Goal: Book appointment/travel/reservation

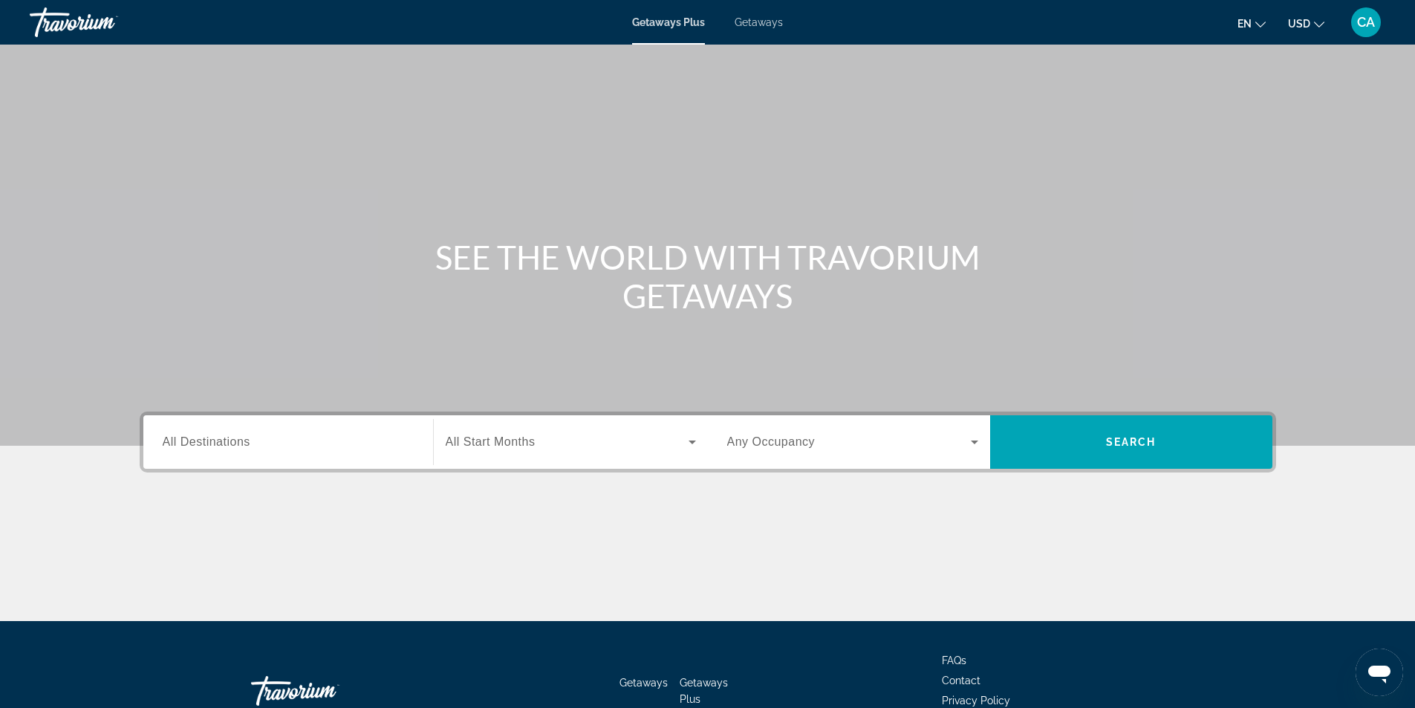
click at [388, 443] on input "Destination All Destinations" at bounding box center [288, 443] width 251 height 18
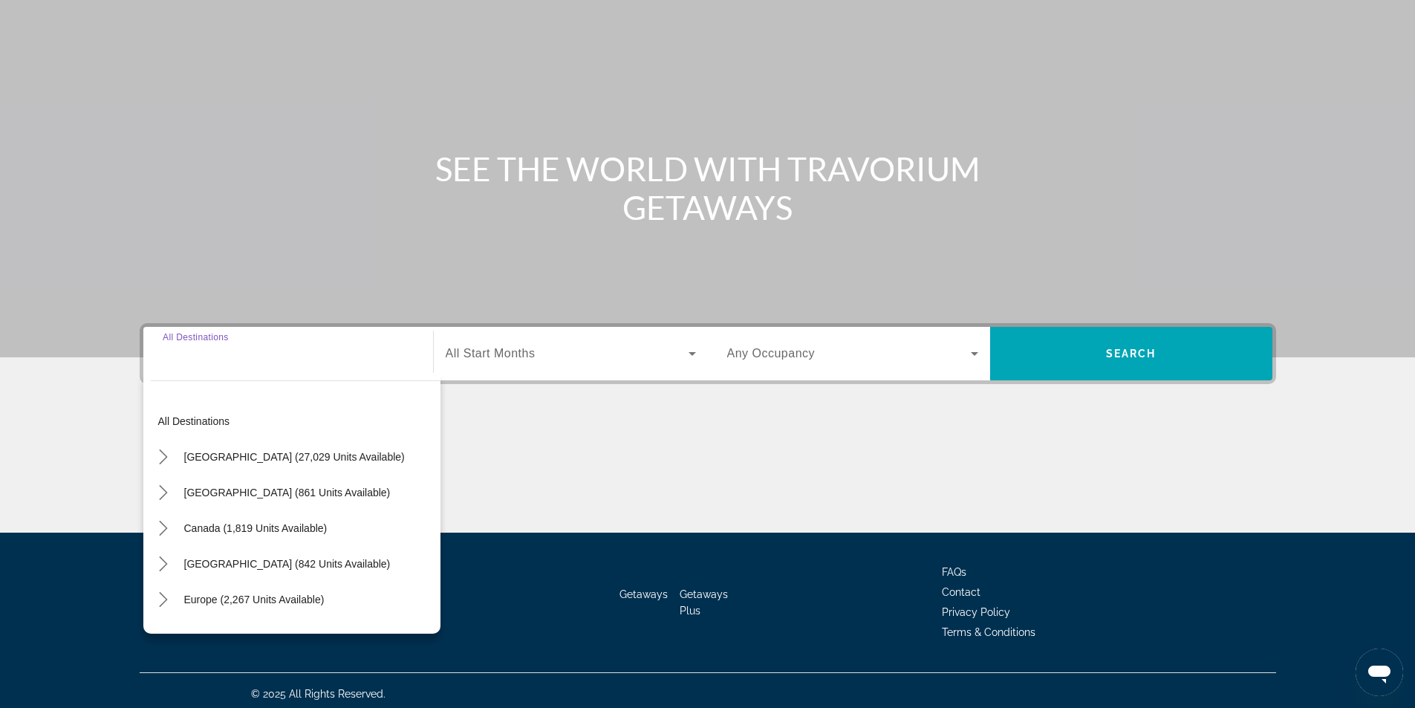
scroll to position [95, 0]
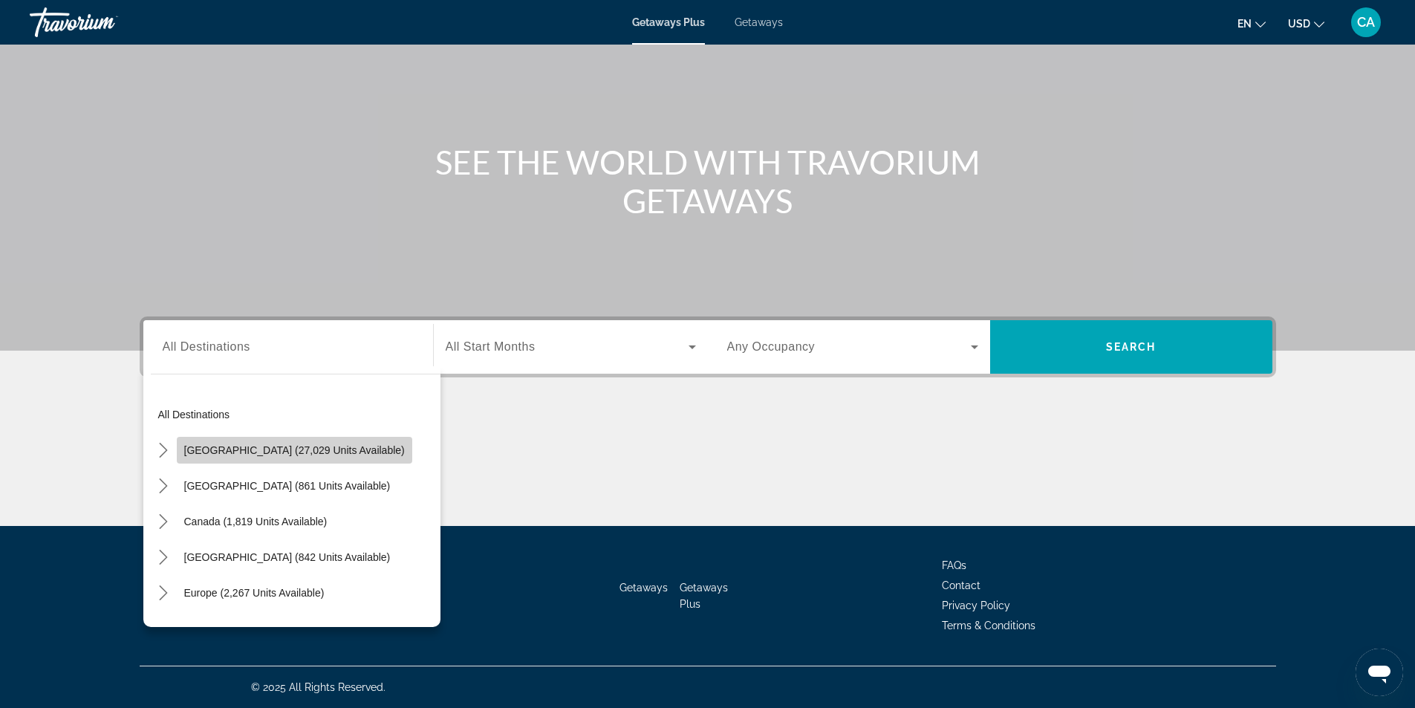
click at [328, 452] on span "[GEOGRAPHIC_DATA] (27,029 units available)" at bounding box center [294, 450] width 221 height 12
type input "**********"
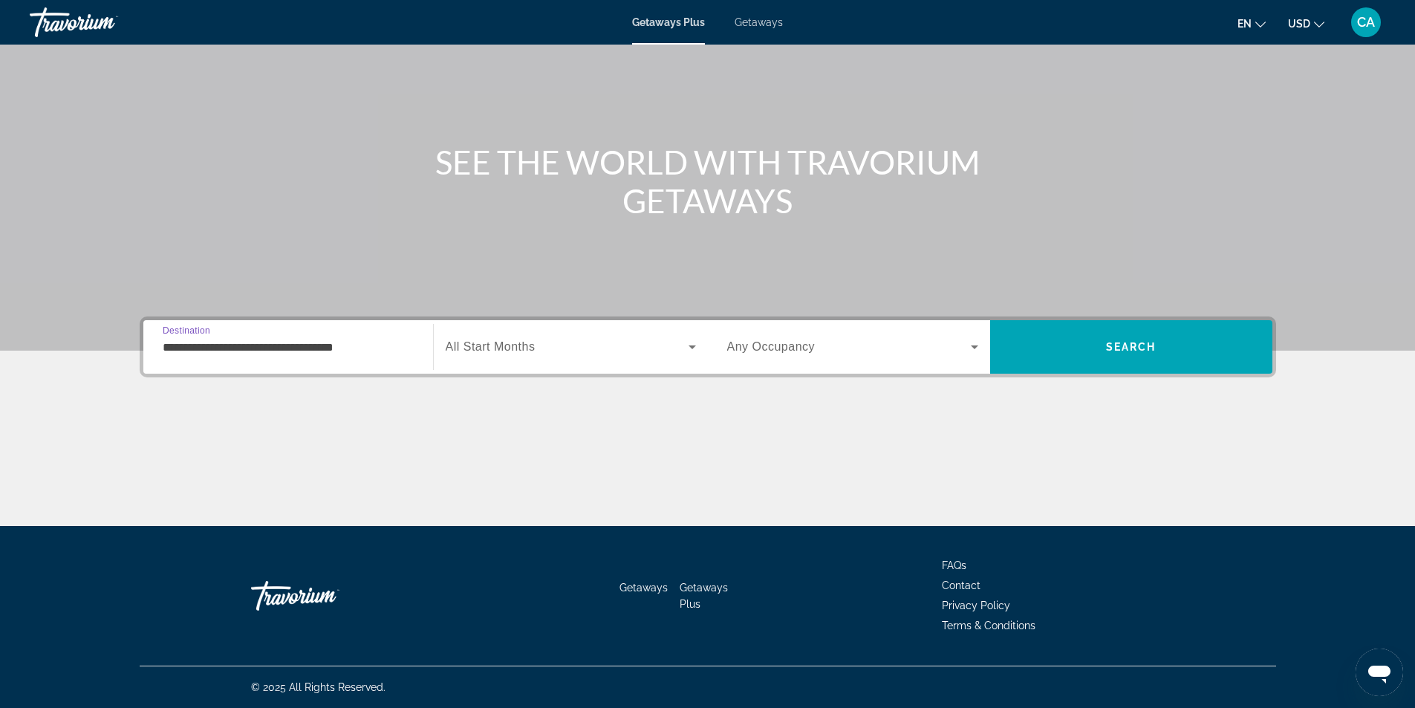
click at [977, 347] on icon "Search widget" at bounding box center [974, 347] width 18 height 18
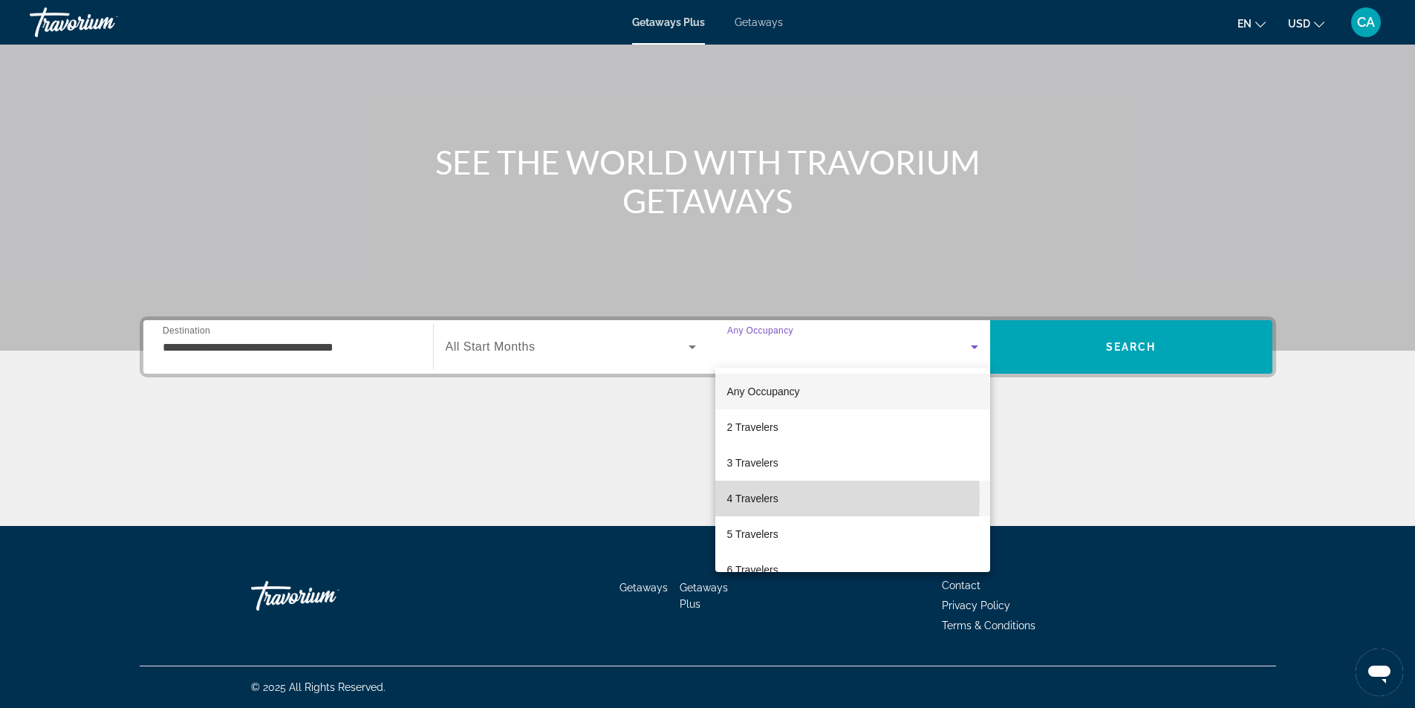
click at [750, 497] on span "4 Travelers" at bounding box center [752, 498] width 51 height 18
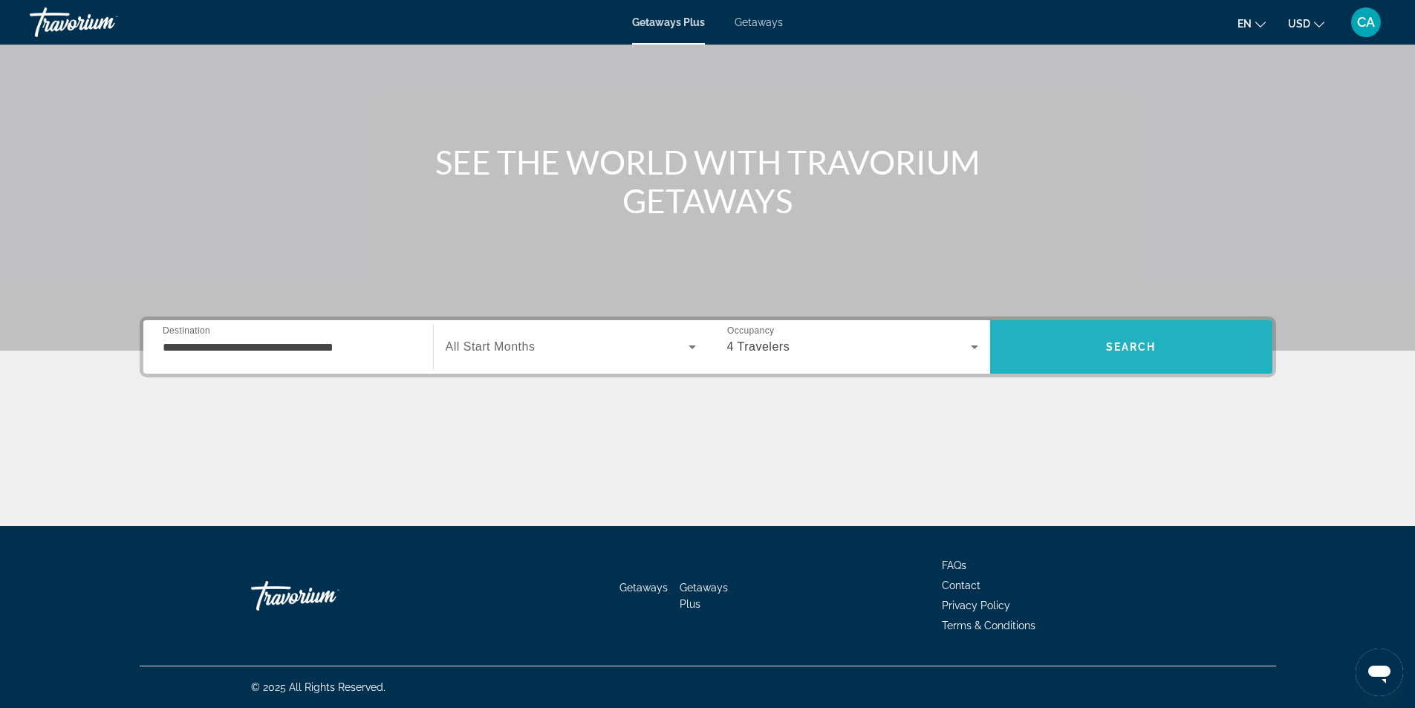
click at [1084, 347] on span "Search" at bounding box center [1131, 347] width 282 height 36
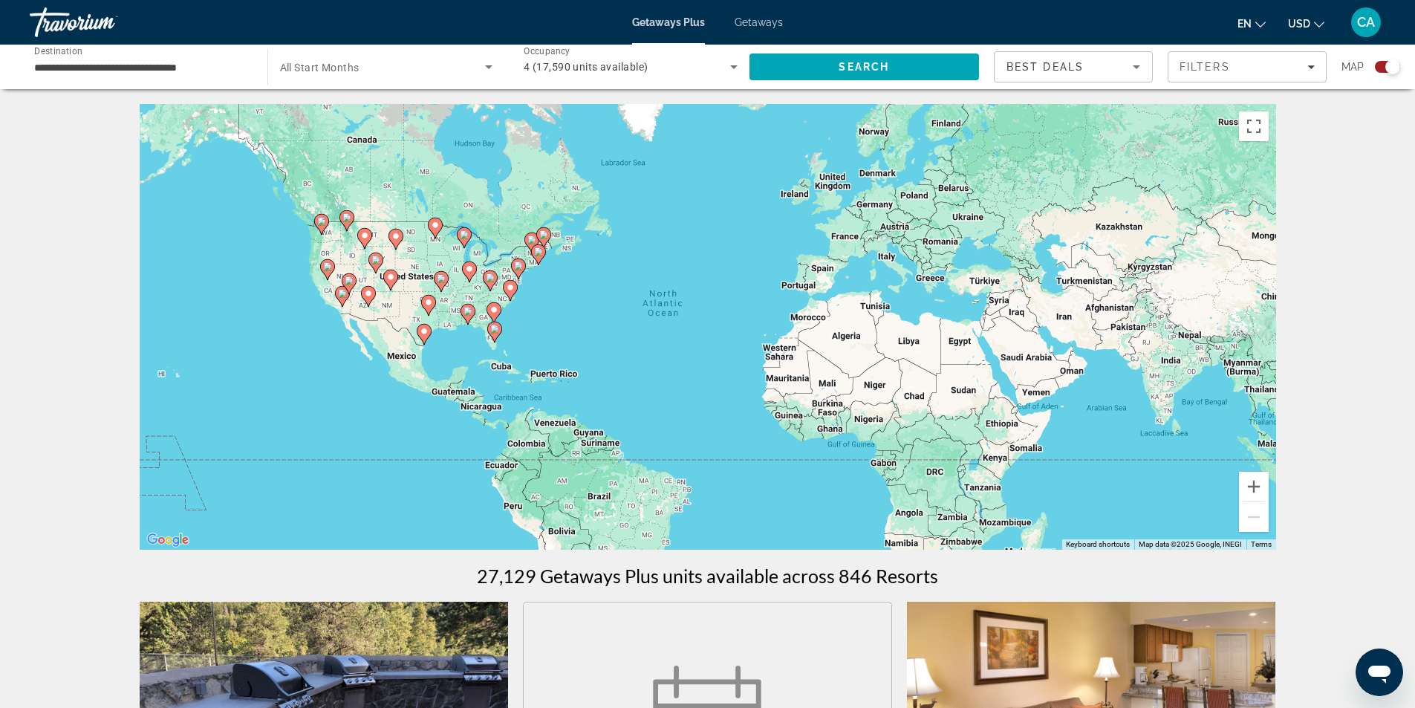
click at [503, 306] on div "To activate drag with keyboard, press Alt + Enter. Once in keyboard drag state,…" at bounding box center [708, 327] width 1136 height 446
click at [224, 64] on input "**********" at bounding box center [141, 68] width 214 height 18
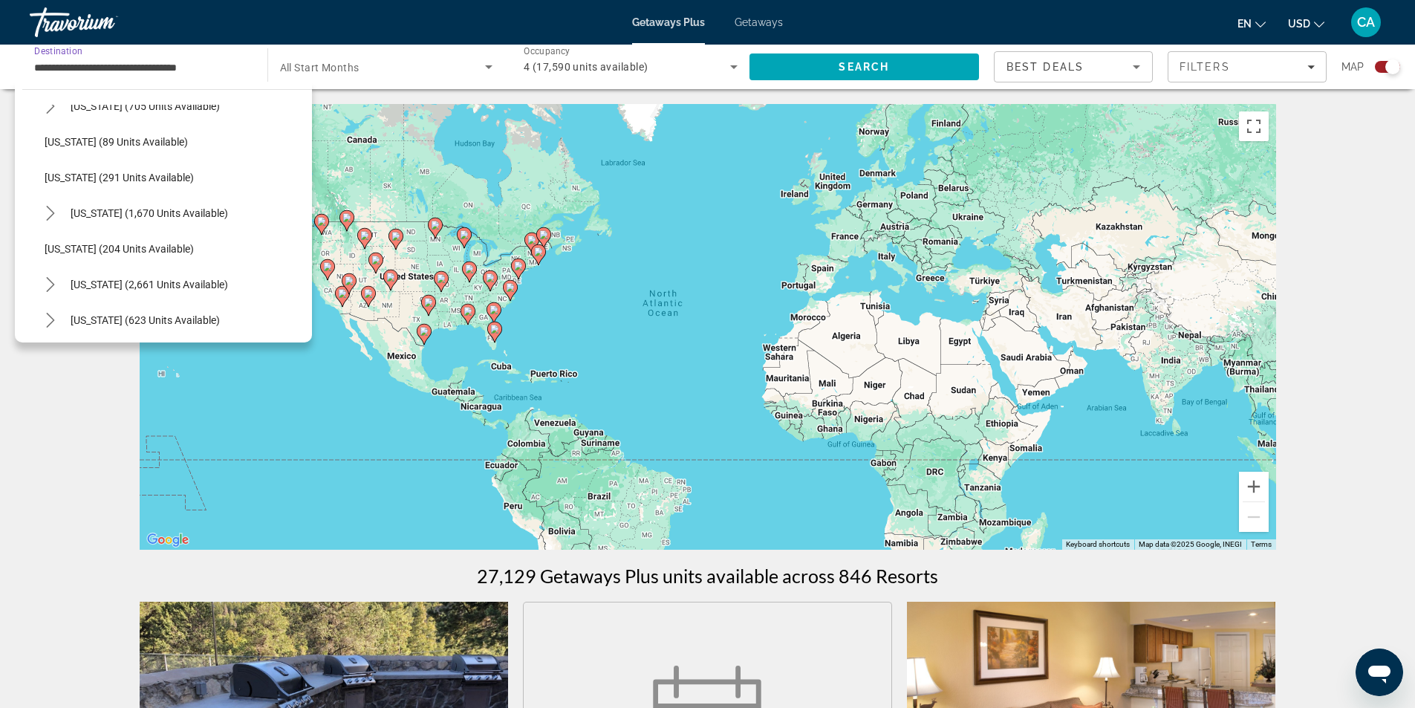
scroll to position [965, 0]
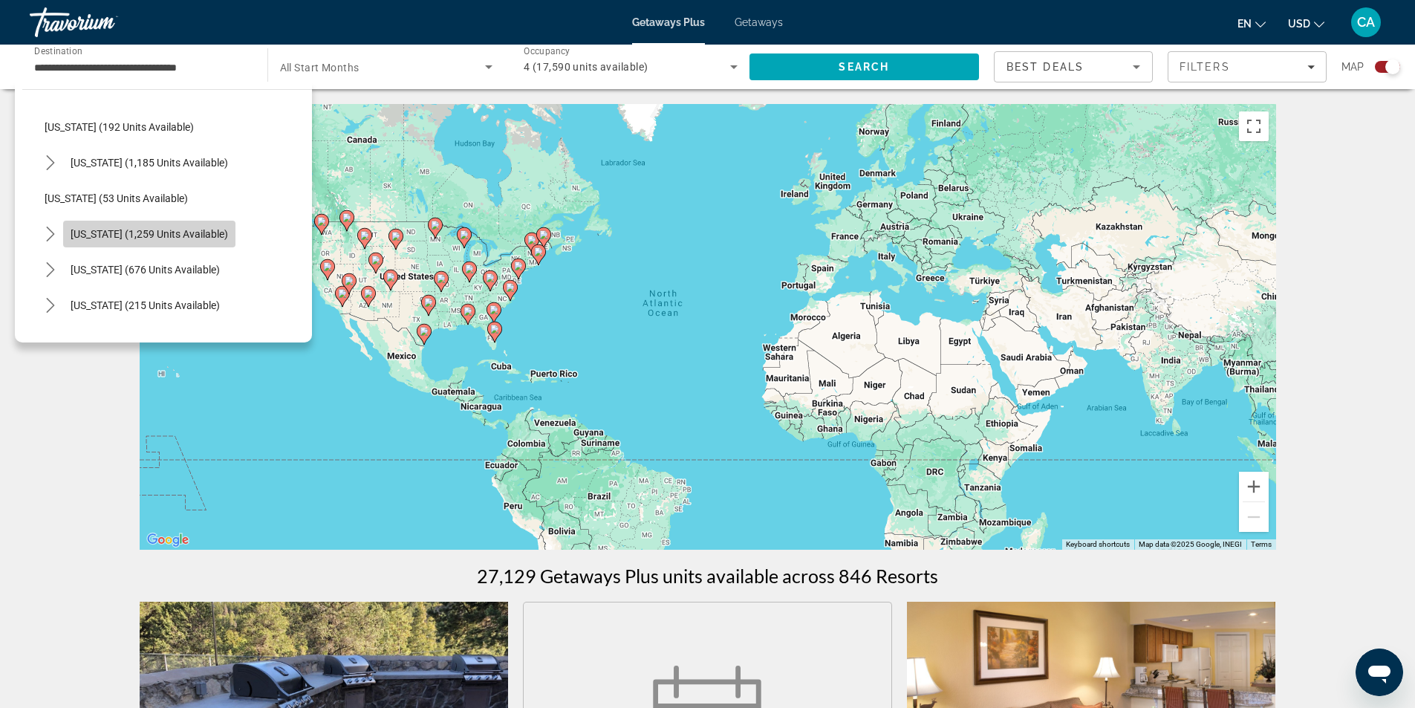
click at [158, 238] on span "[US_STATE] (1,259 units available)" at bounding box center [149, 234] width 157 height 12
type input "**********"
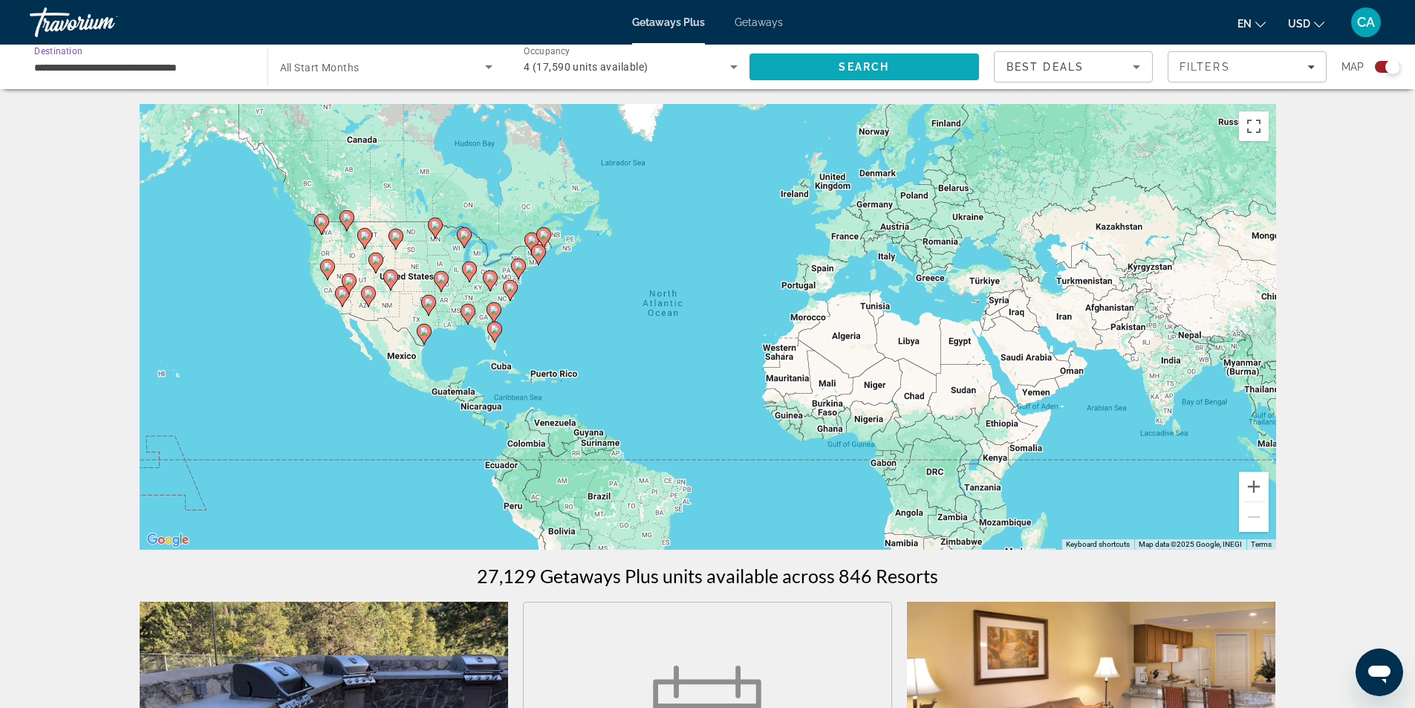
click at [938, 66] on span "Search" at bounding box center [864, 67] width 230 height 36
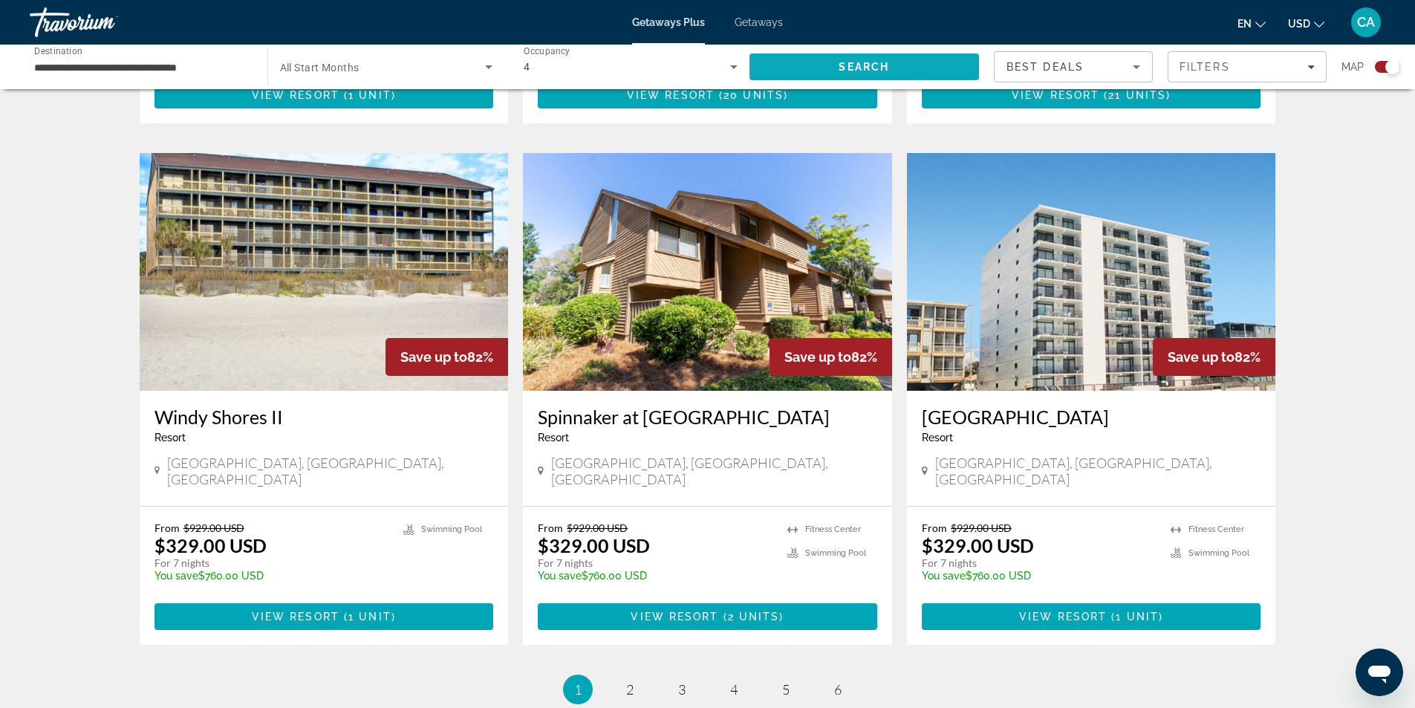
scroll to position [2178, 0]
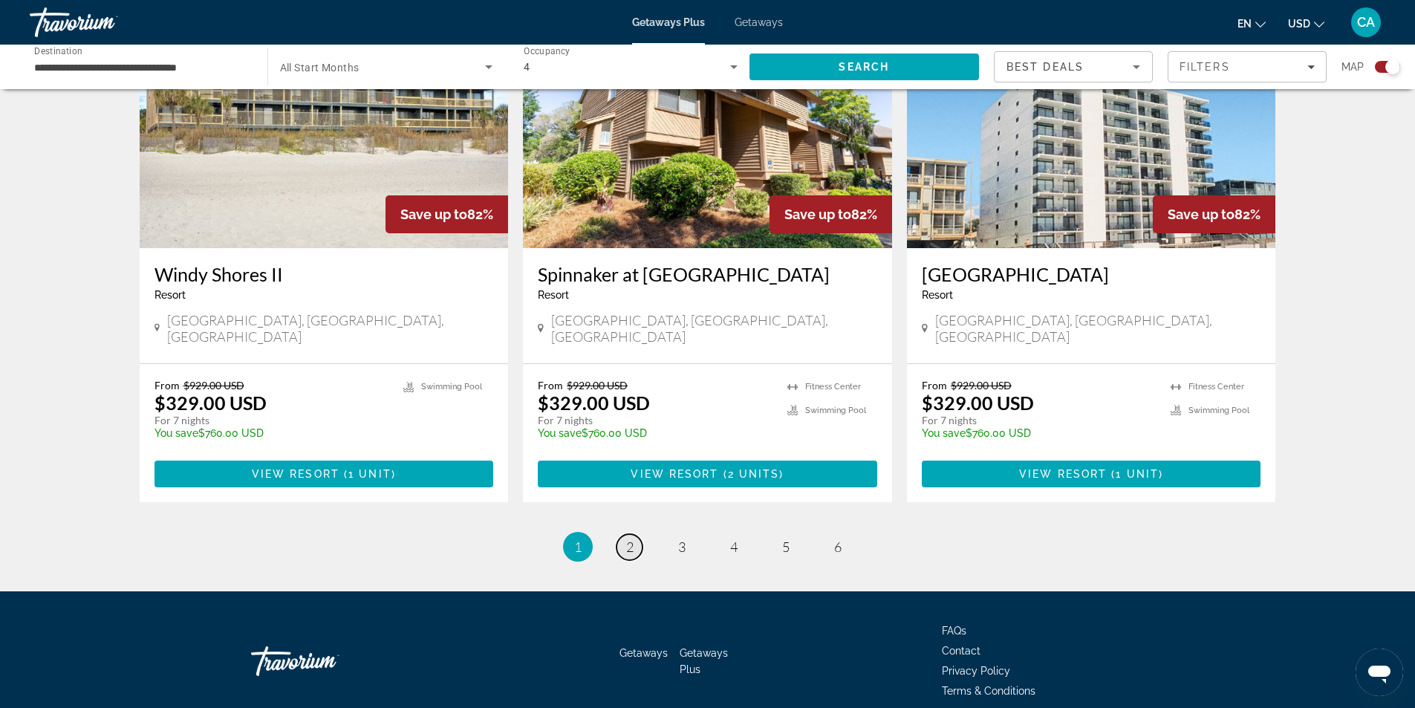
click at [629, 538] on span "2" at bounding box center [629, 546] width 7 height 16
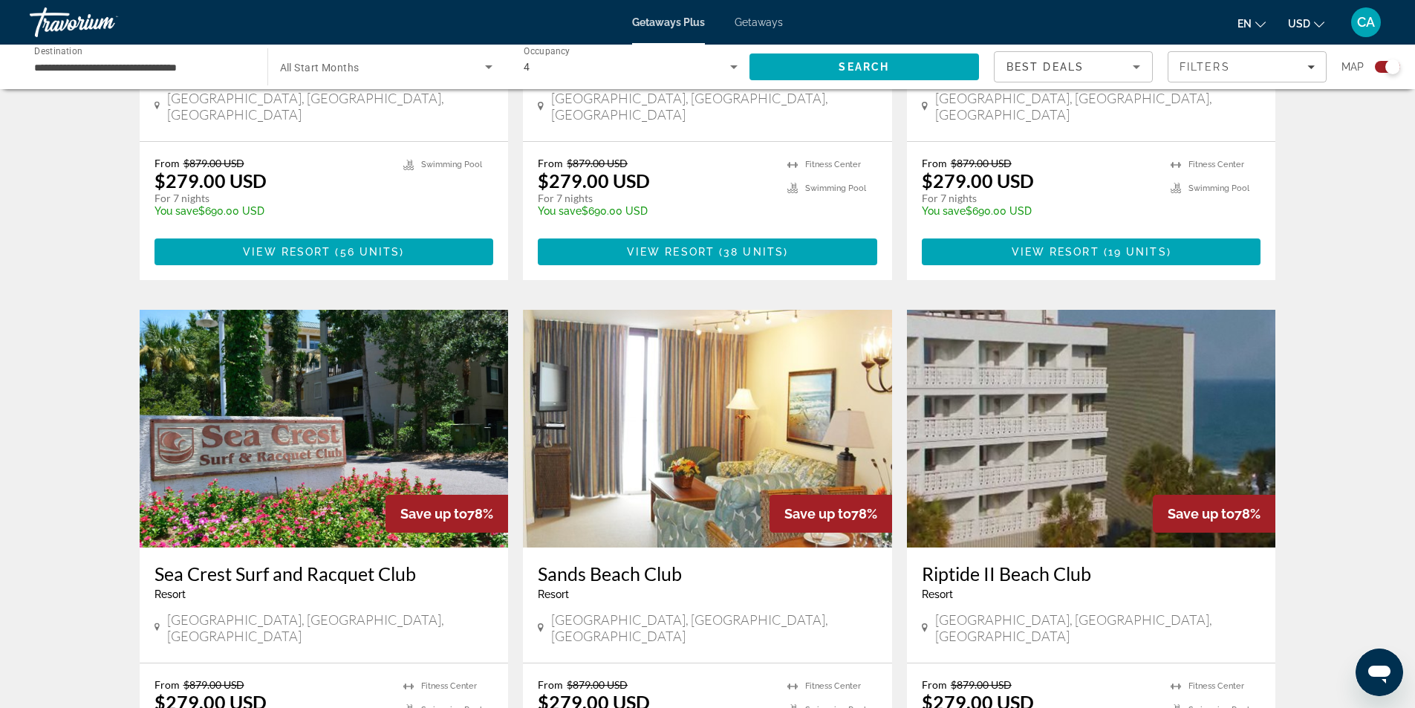
scroll to position [2154, 0]
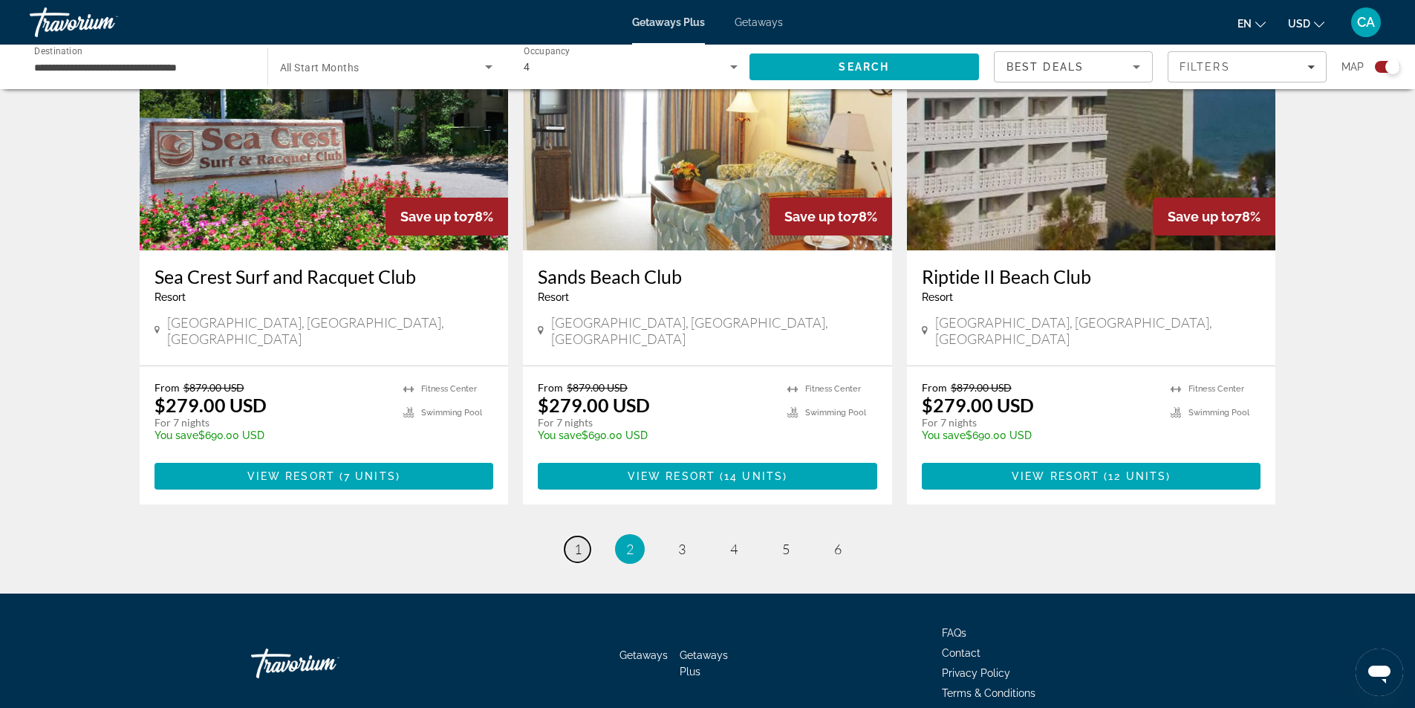
click at [579, 541] on span "1" at bounding box center [577, 549] width 7 height 16
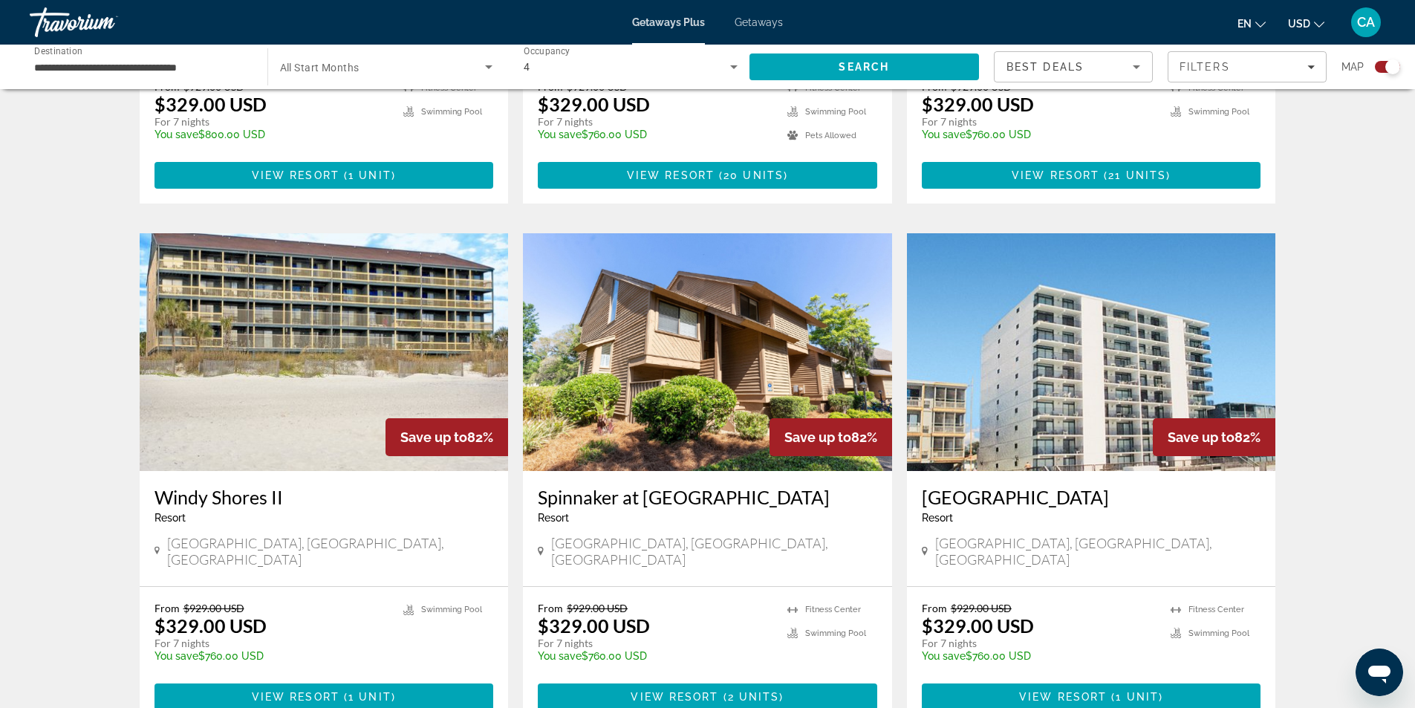
scroll to position [2154, 0]
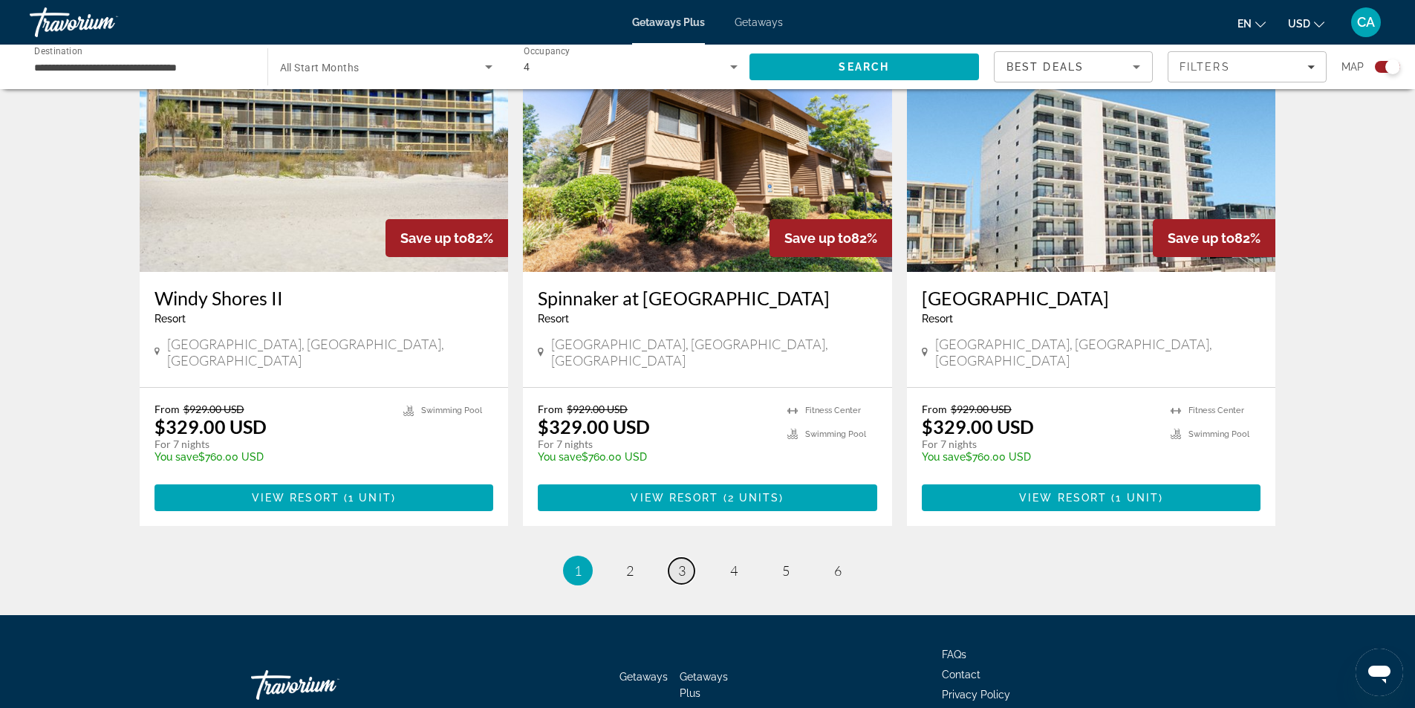
click at [684, 562] on span "3" at bounding box center [681, 570] width 7 height 16
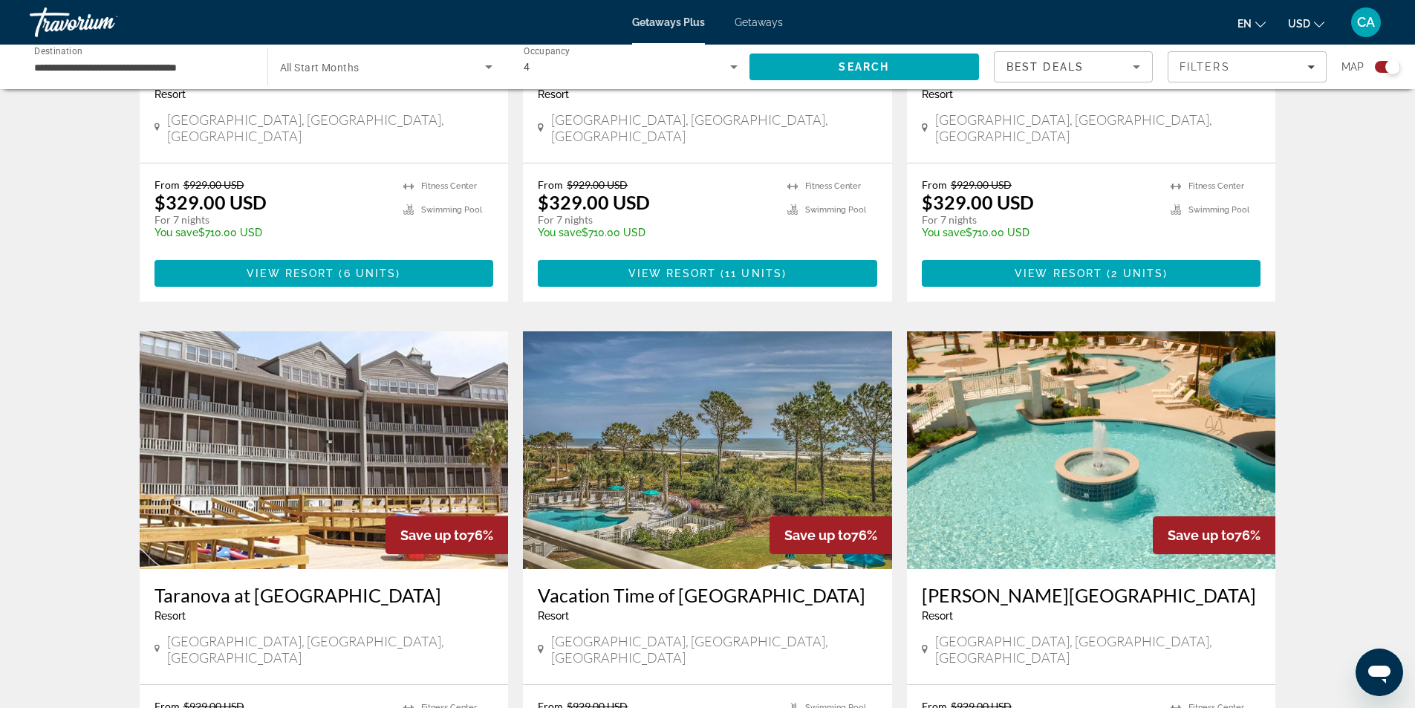
scroll to position [2178, 0]
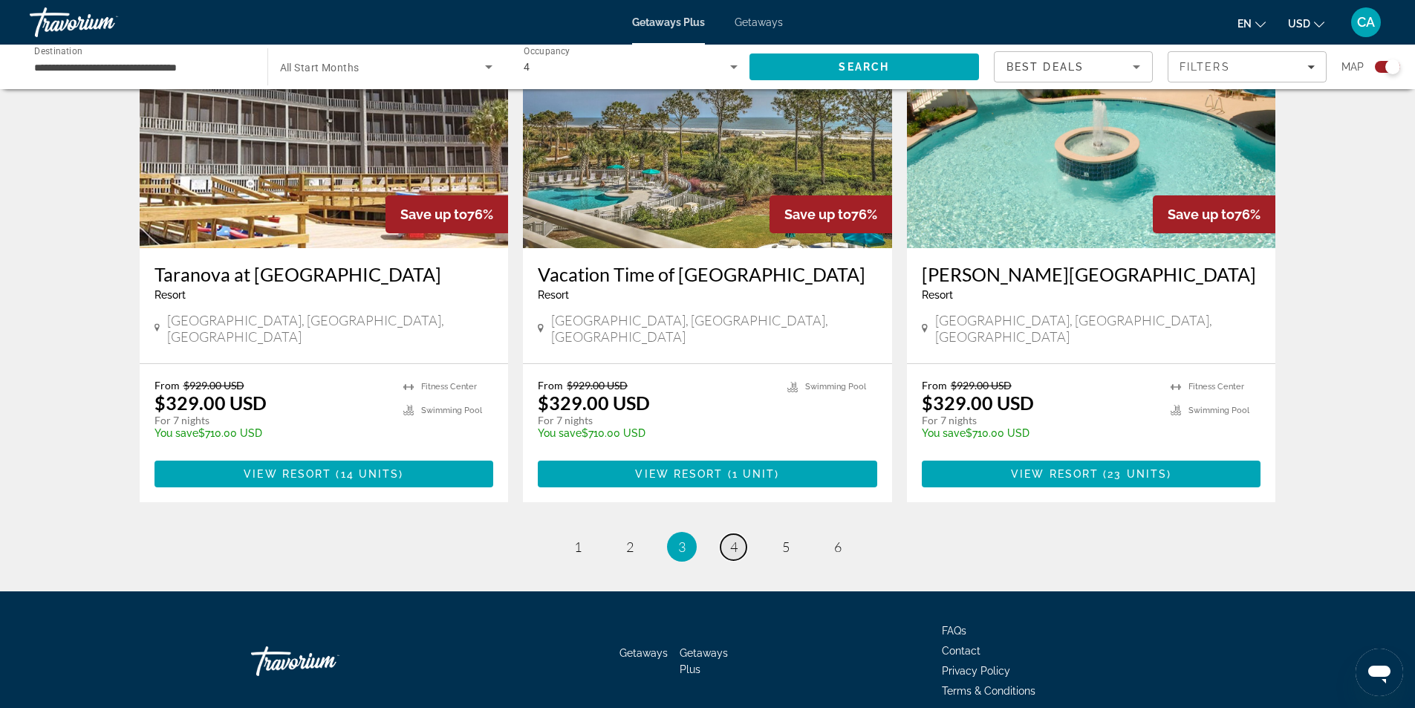
click at [733, 538] on span "4" at bounding box center [733, 546] width 7 height 16
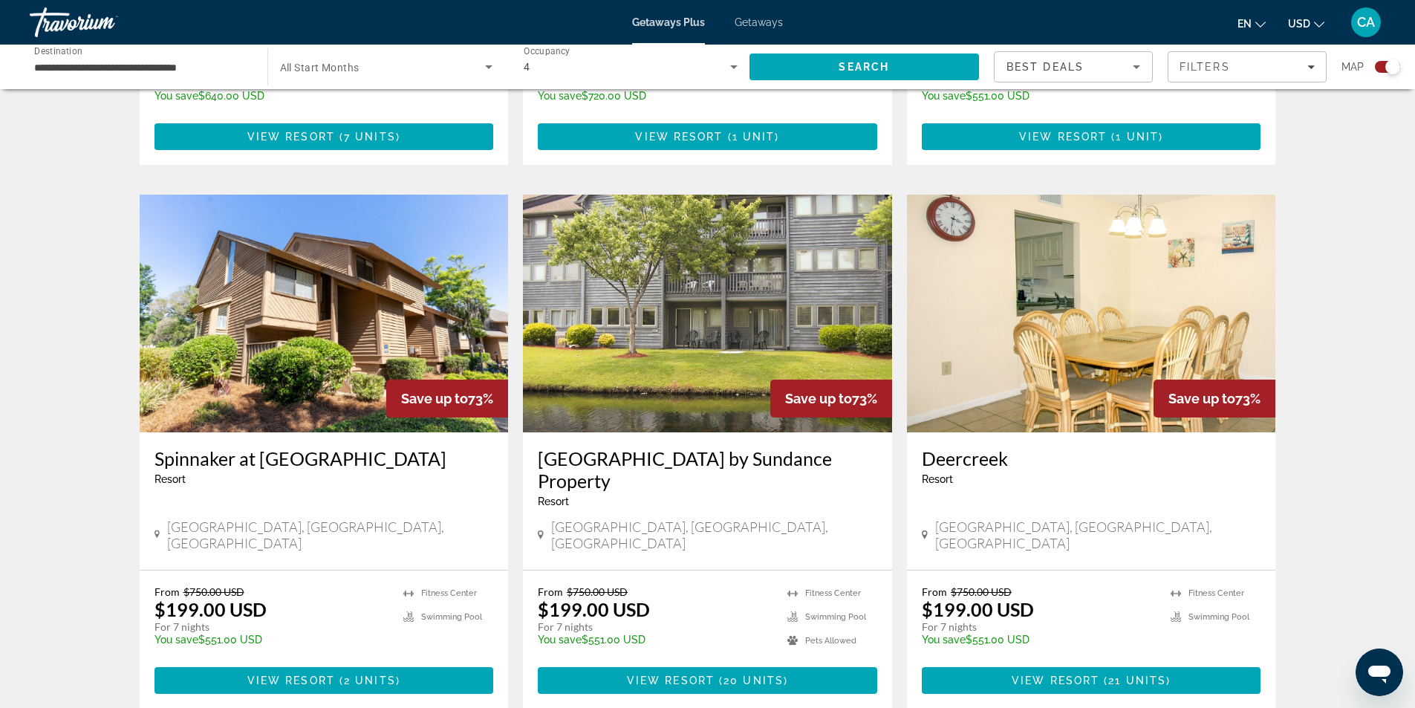
scroll to position [817, 0]
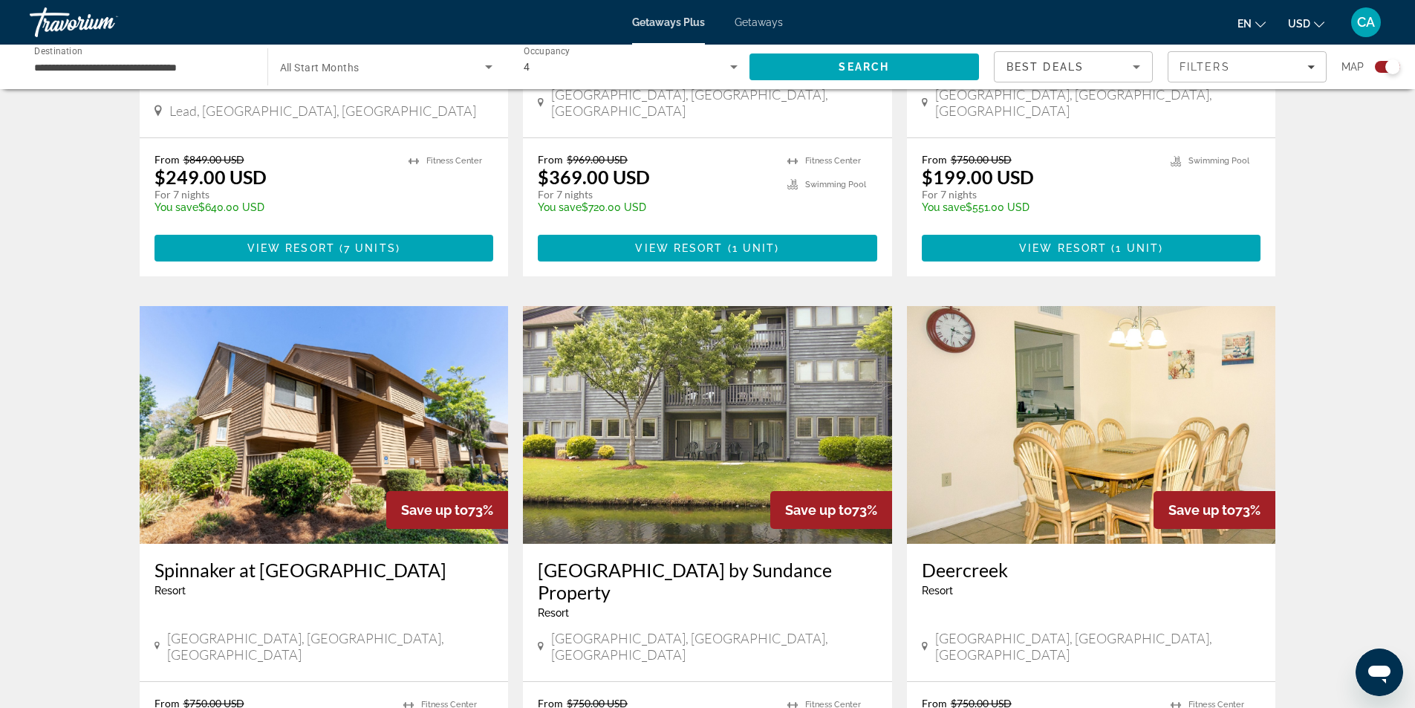
click at [1046, 385] on img "Main content" at bounding box center [1091, 425] width 369 height 238
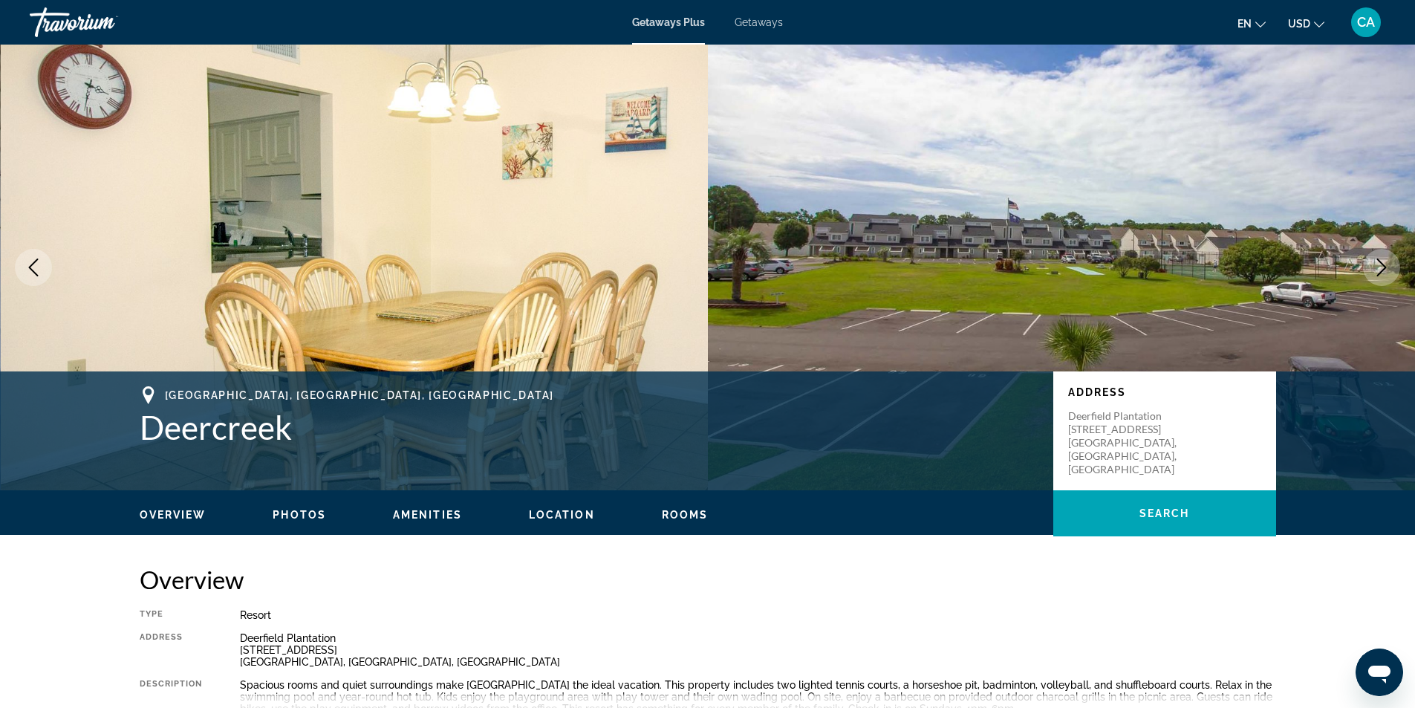
click at [1381, 269] on icon "Next image" at bounding box center [1381, 267] width 18 height 18
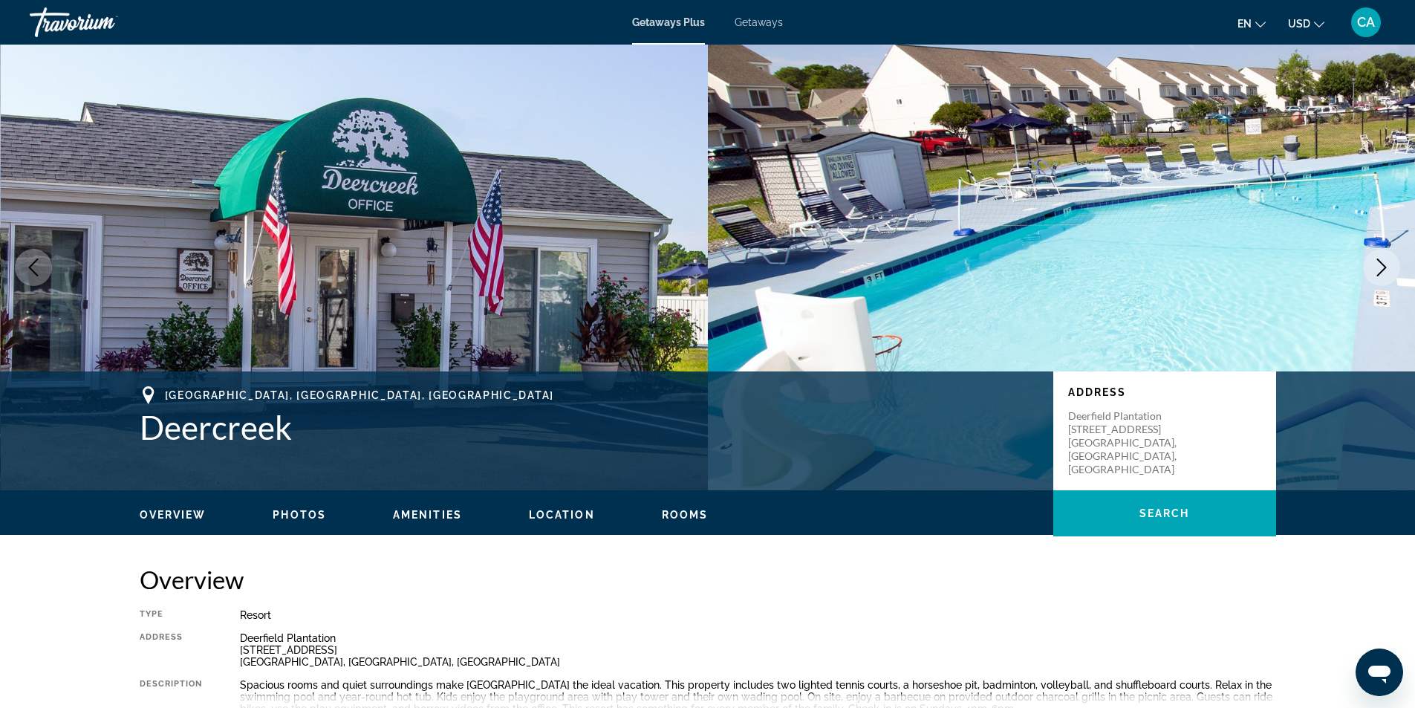
click at [1381, 268] on icon "Next image" at bounding box center [1381, 267] width 18 height 18
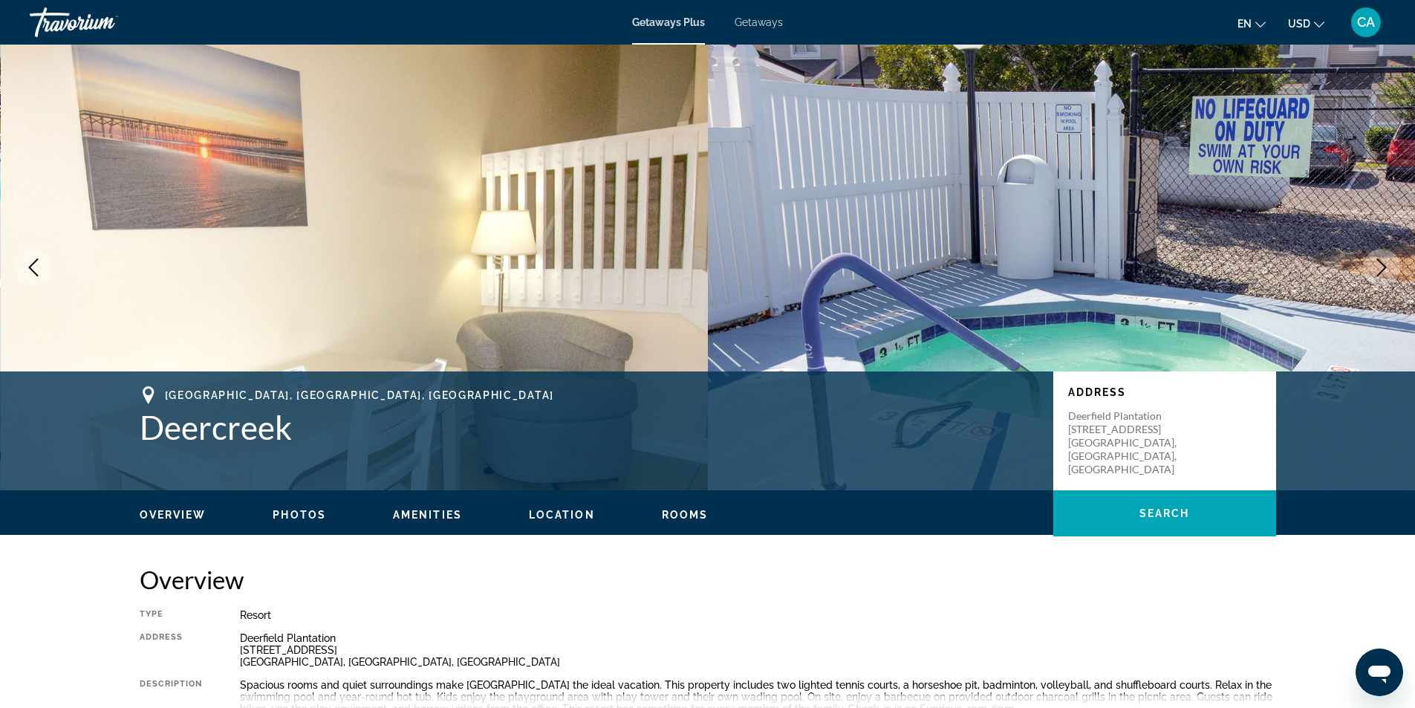
click at [1381, 268] on icon "Next image" at bounding box center [1381, 267] width 18 height 18
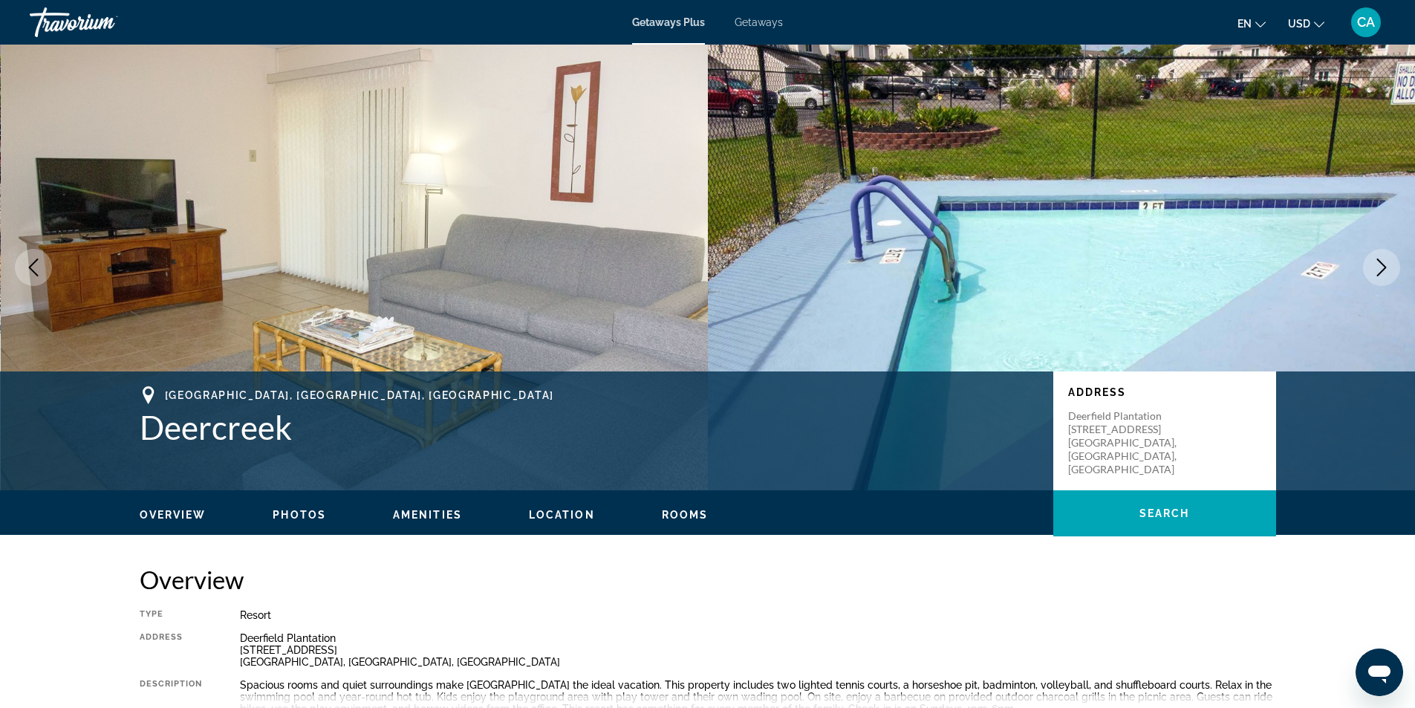
click at [1381, 268] on icon "Next image" at bounding box center [1381, 267] width 18 height 18
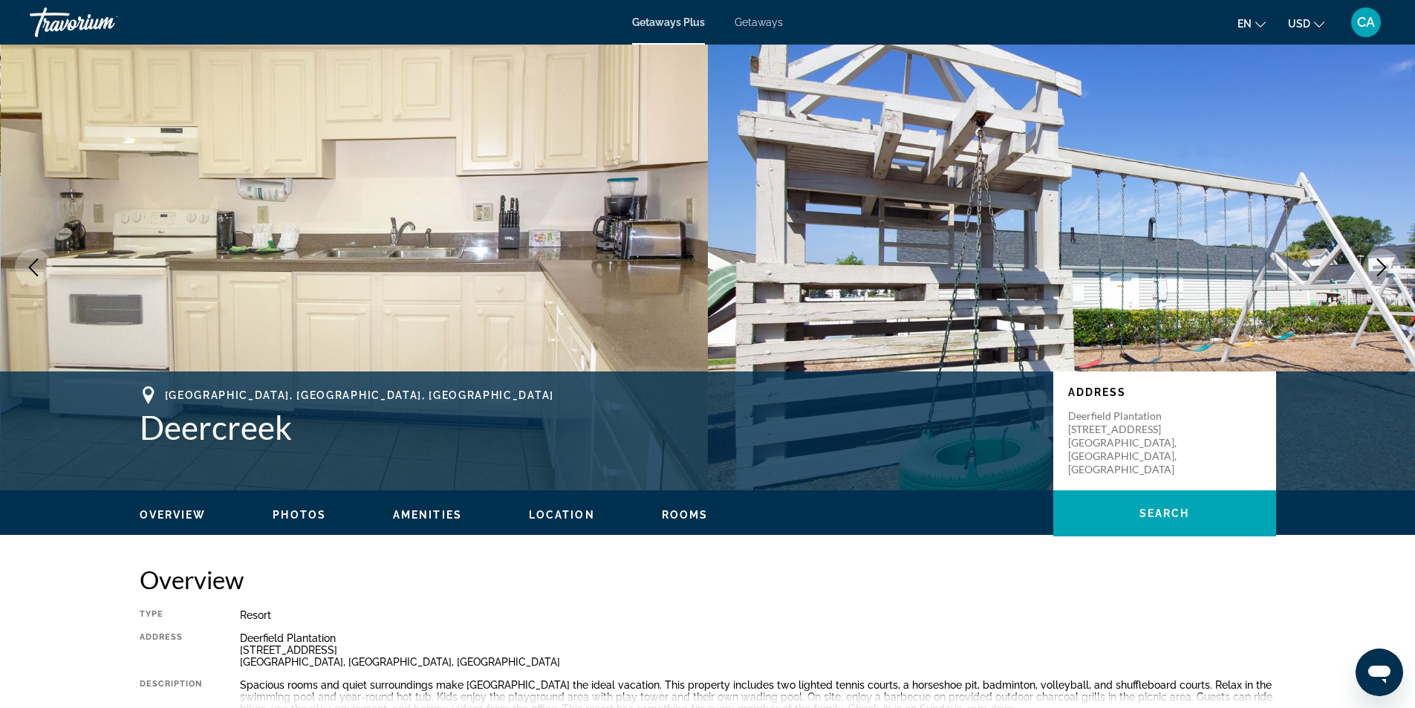
click at [1381, 268] on icon "Next image" at bounding box center [1381, 267] width 18 height 18
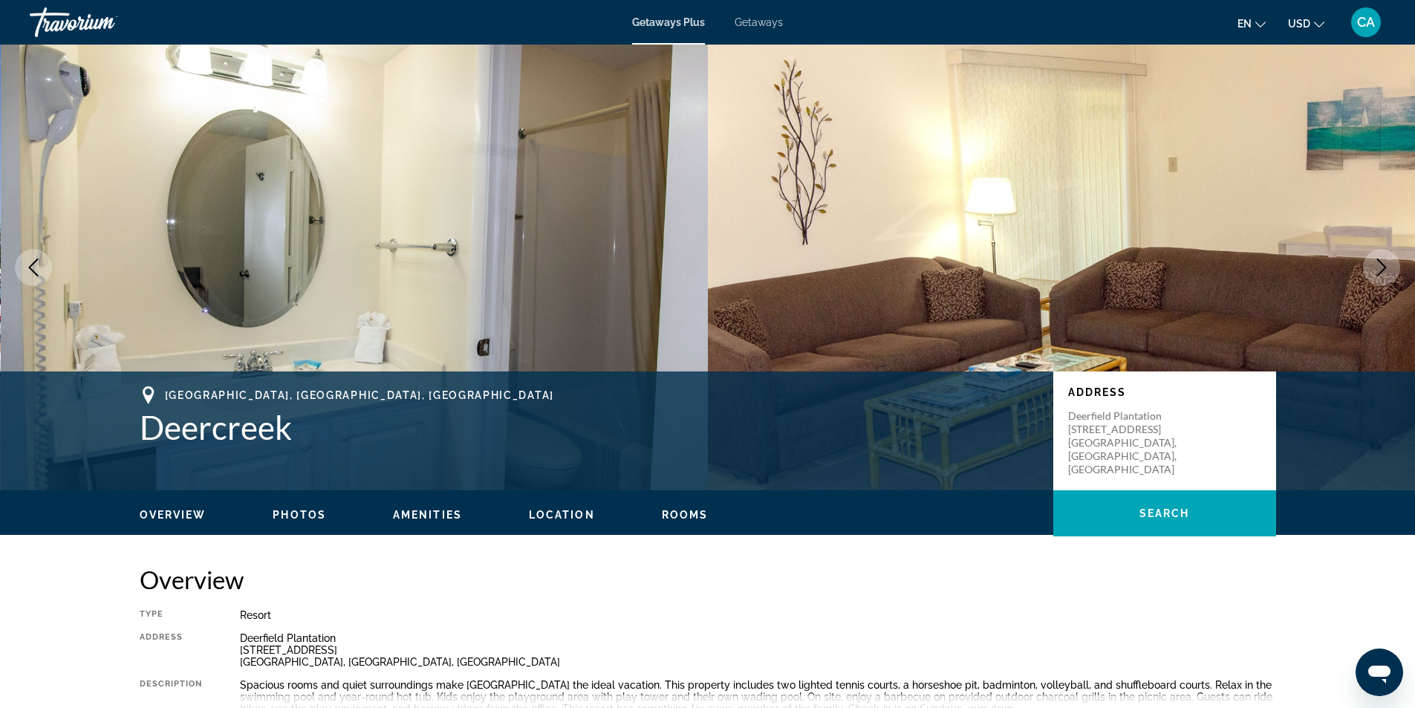
click at [1381, 268] on icon "Next image" at bounding box center [1381, 267] width 18 height 18
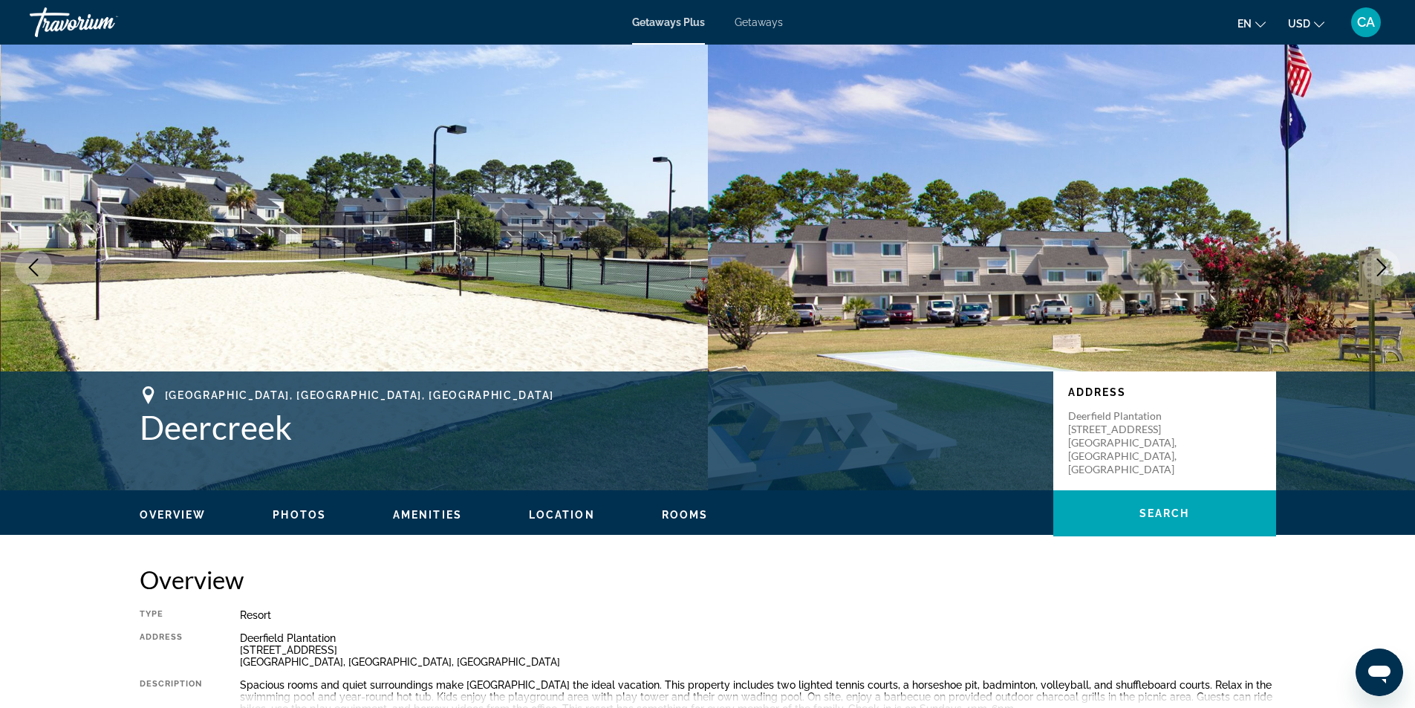
click at [1381, 268] on icon "Next image" at bounding box center [1381, 267] width 18 height 18
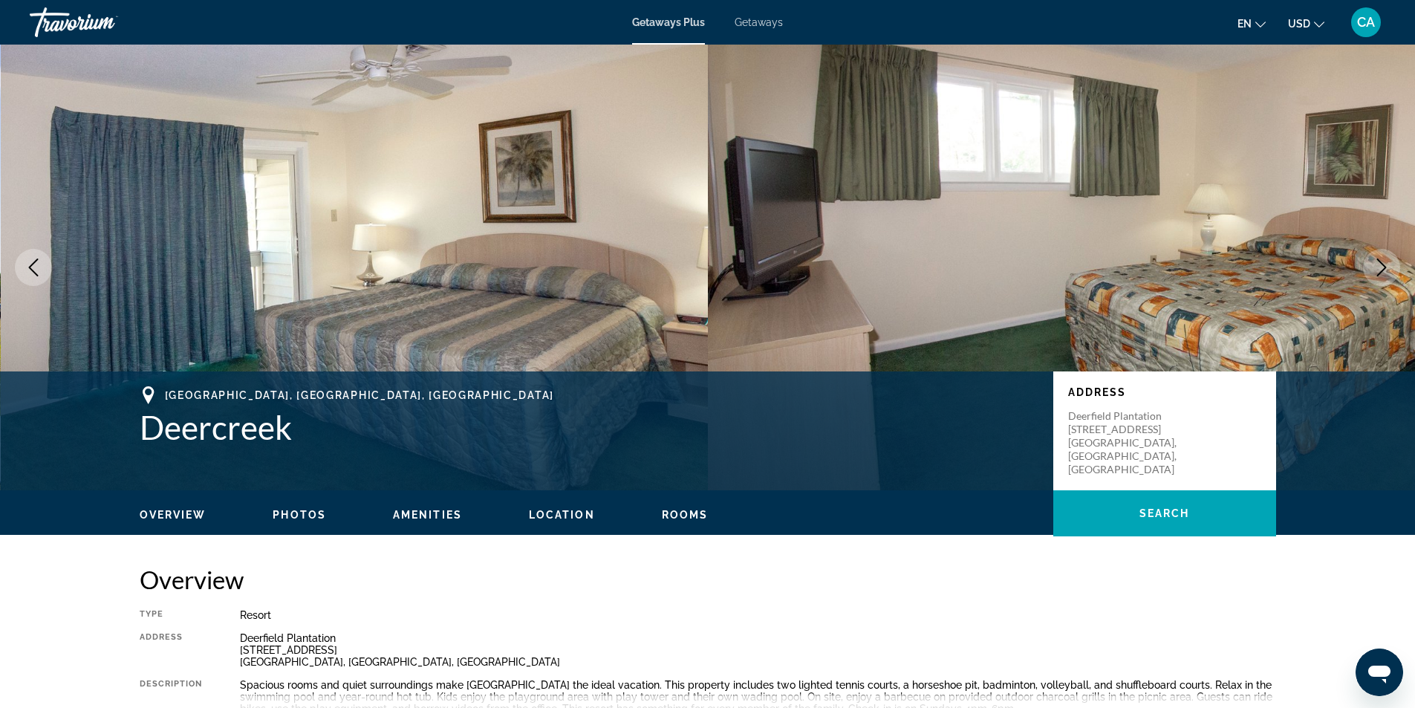
click at [1381, 268] on icon "Next image" at bounding box center [1381, 267] width 18 height 18
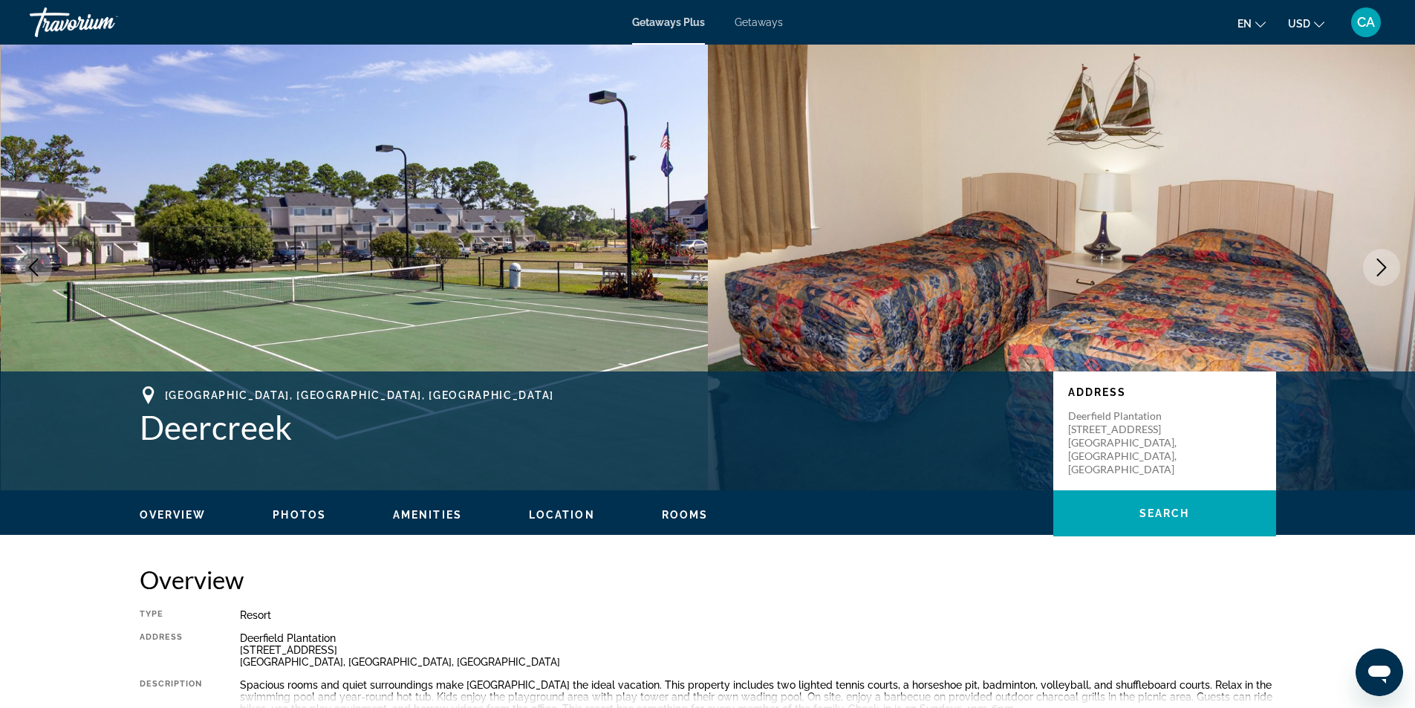
click at [1381, 268] on icon "Next image" at bounding box center [1381, 267] width 18 height 18
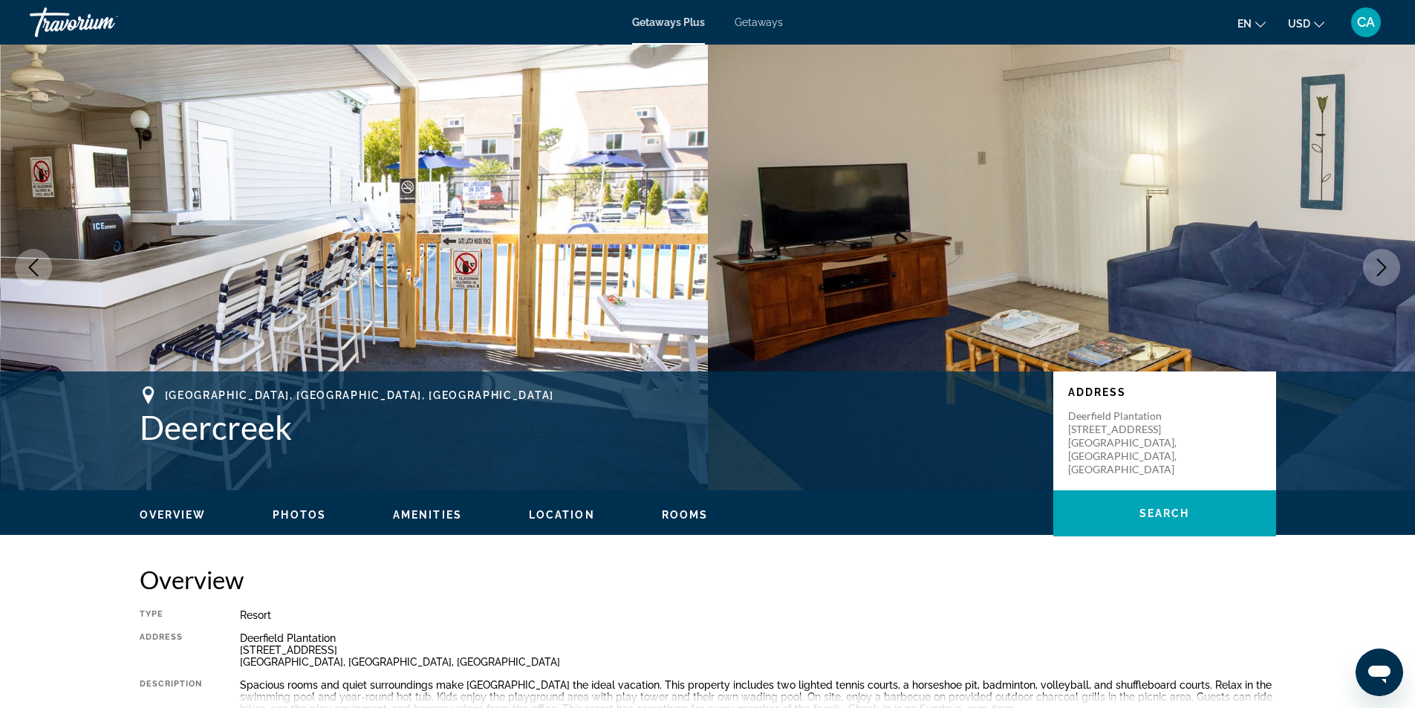
click at [1381, 268] on icon "Next image" at bounding box center [1381, 267] width 18 height 18
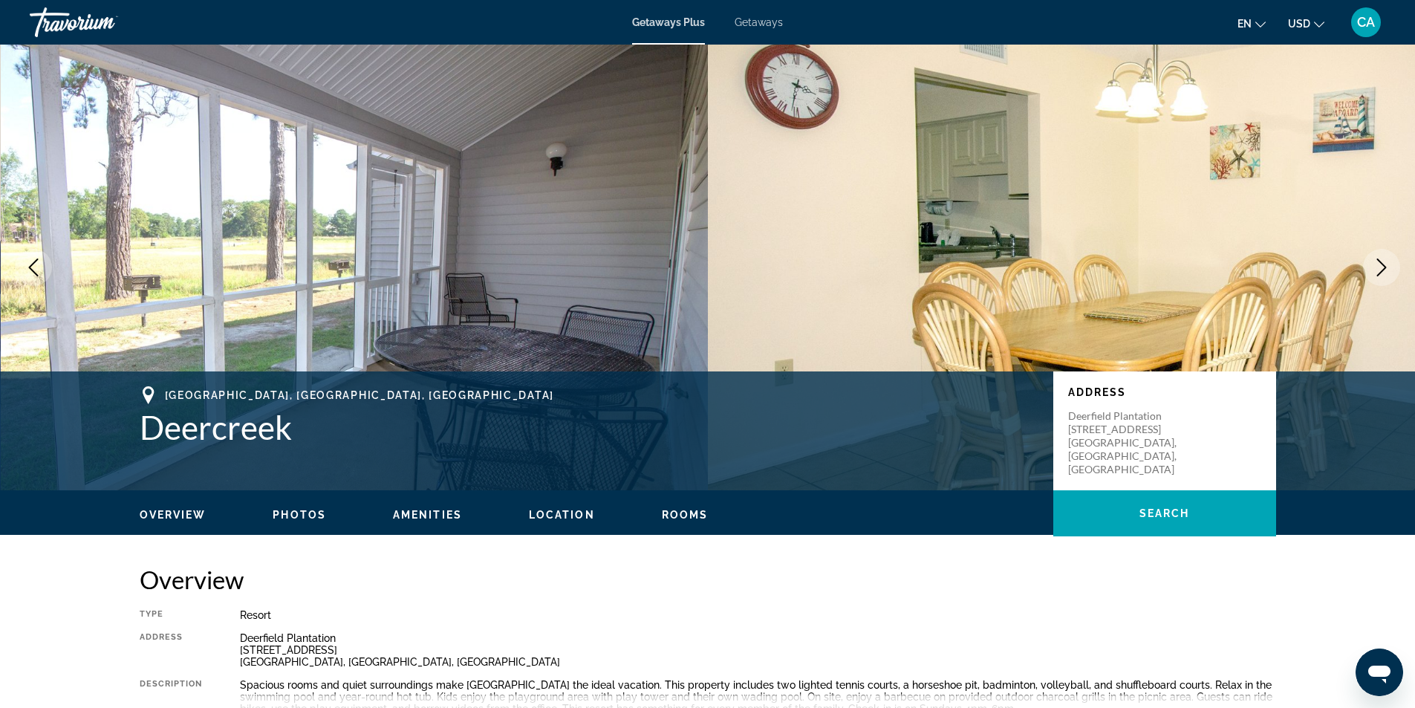
click at [1381, 268] on icon "Next image" at bounding box center [1381, 267] width 18 height 18
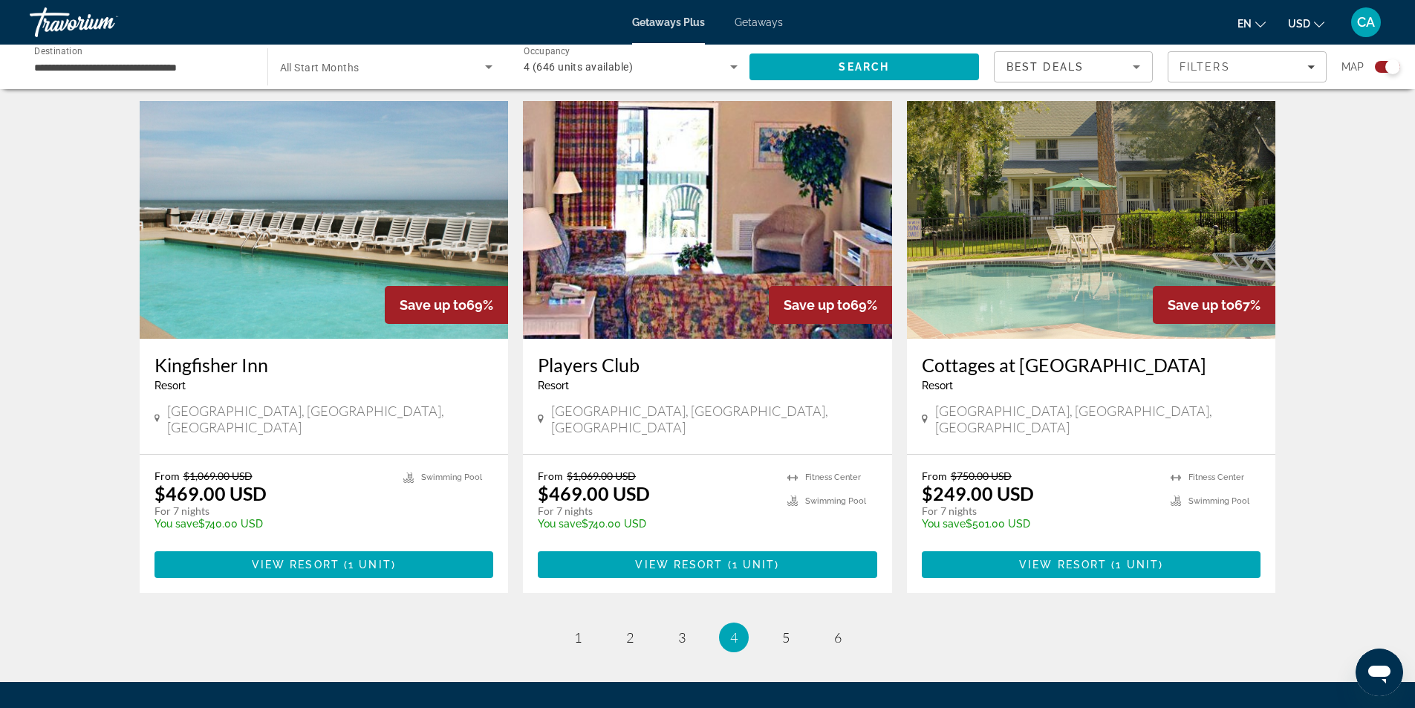
scroll to position [2178, 0]
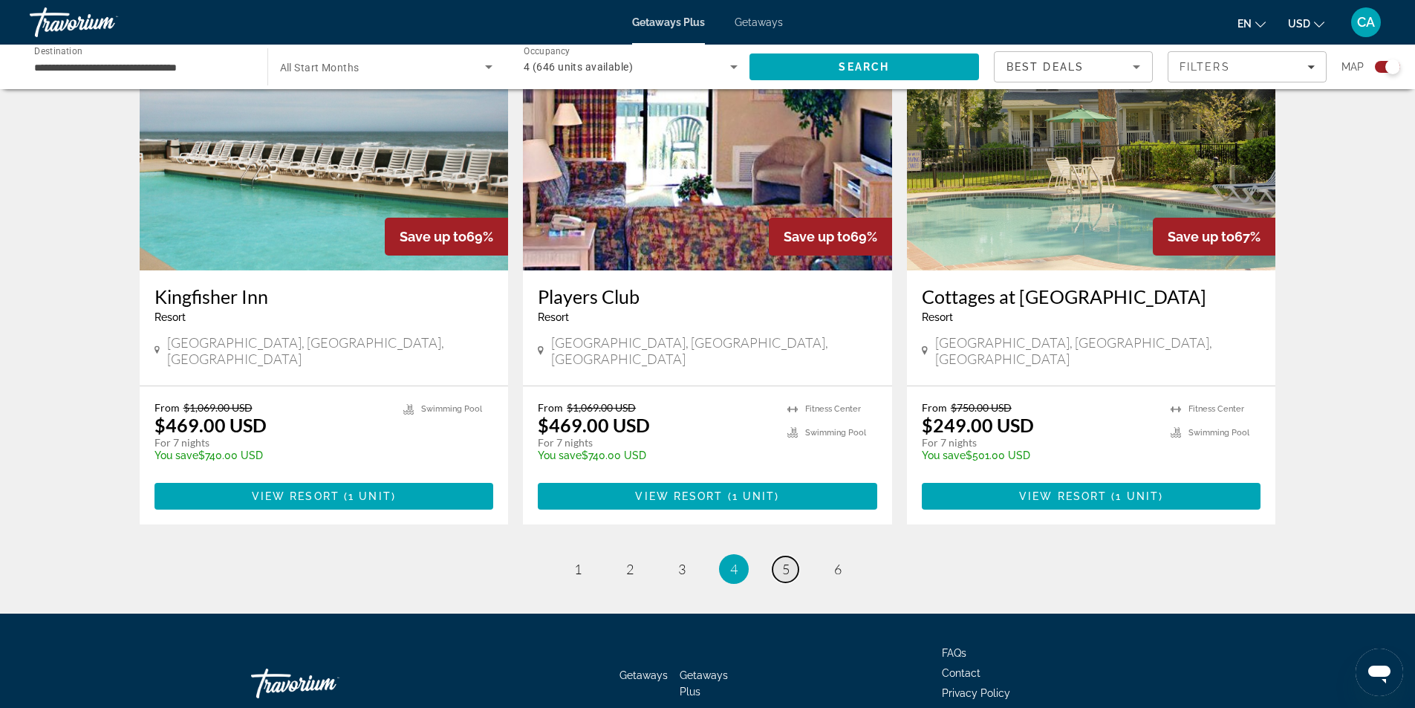
click at [785, 561] on span "5" at bounding box center [785, 569] width 7 height 16
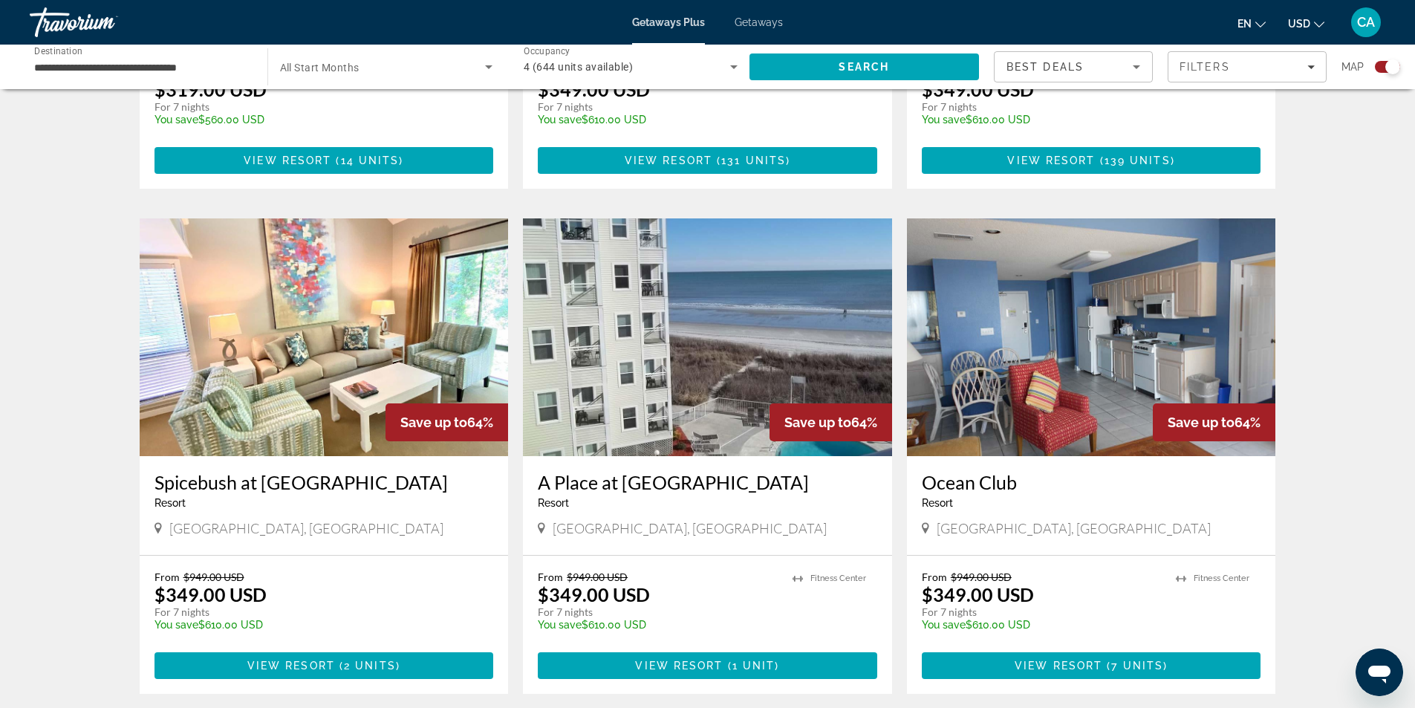
scroll to position [2155, 0]
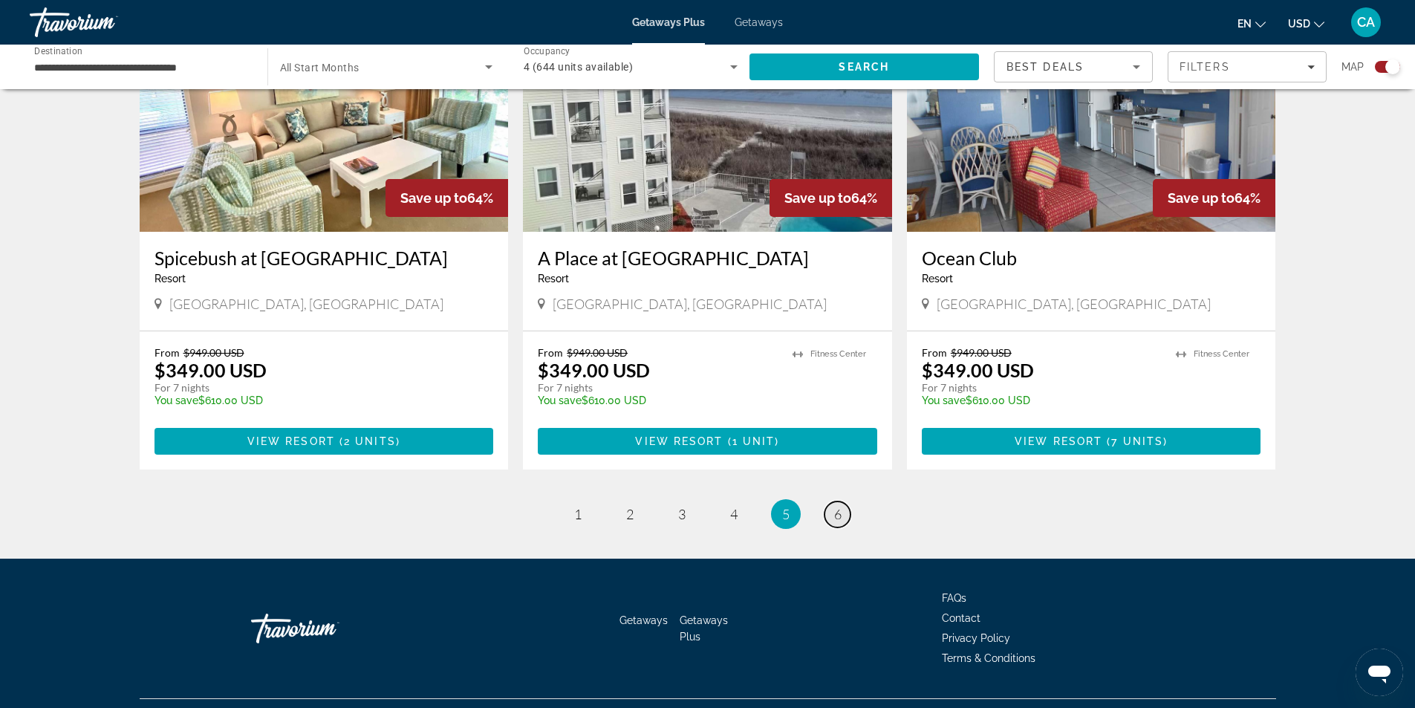
click at [833, 501] on link "page 6" at bounding box center [837, 514] width 26 height 26
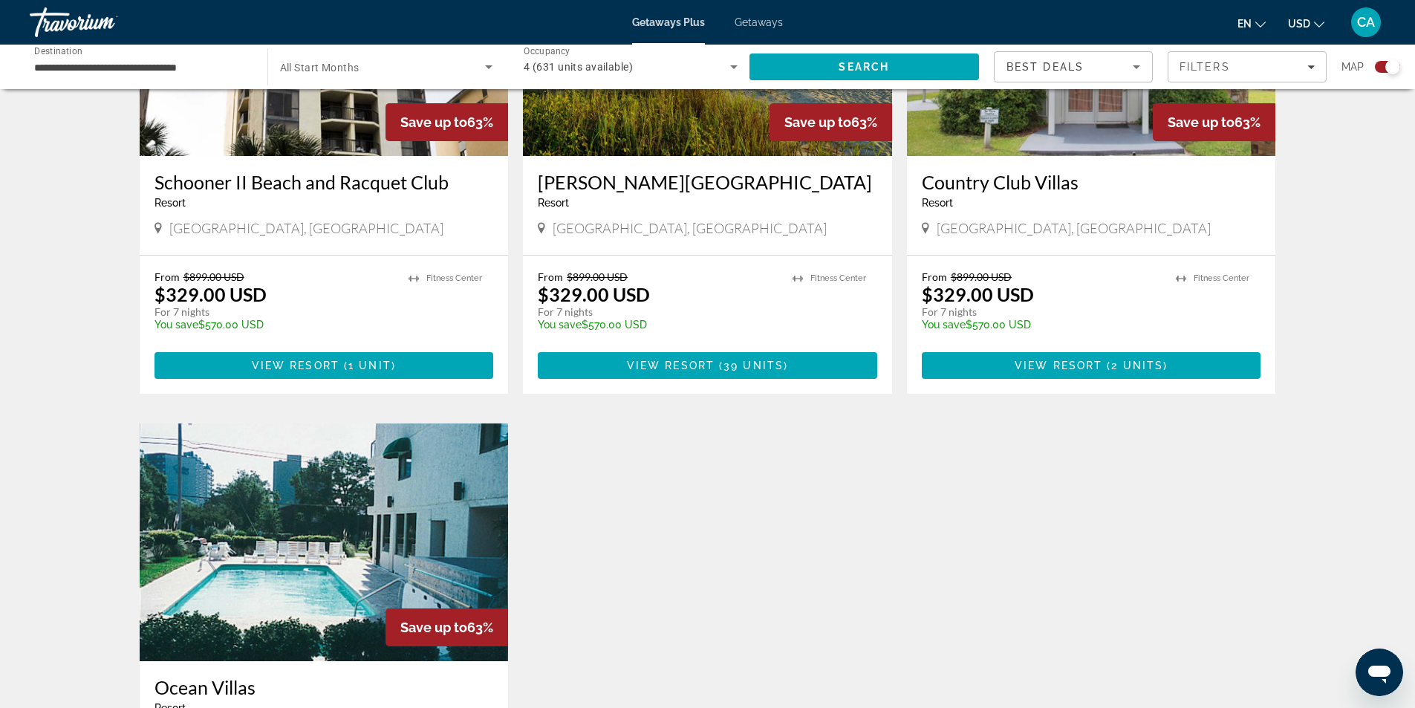
scroll to position [891, 0]
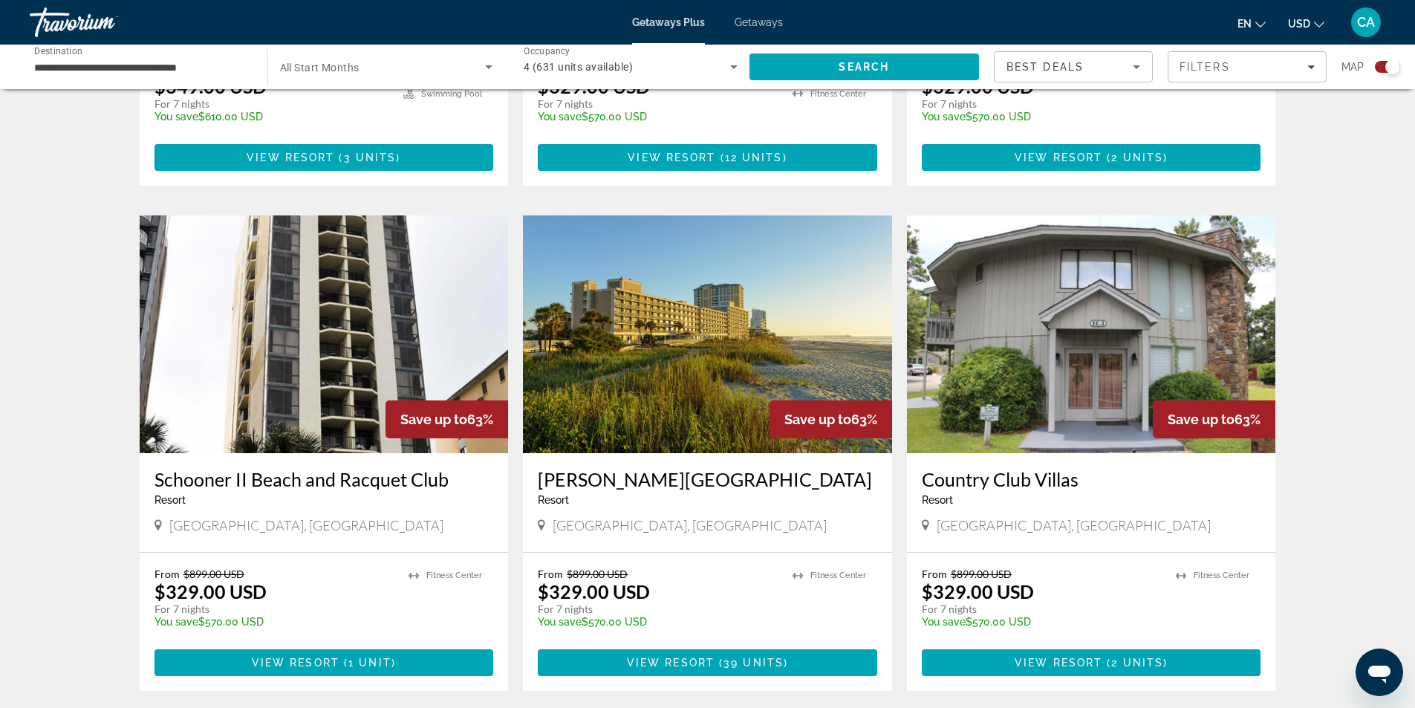
click at [334, 359] on img "Main content" at bounding box center [324, 334] width 369 height 238
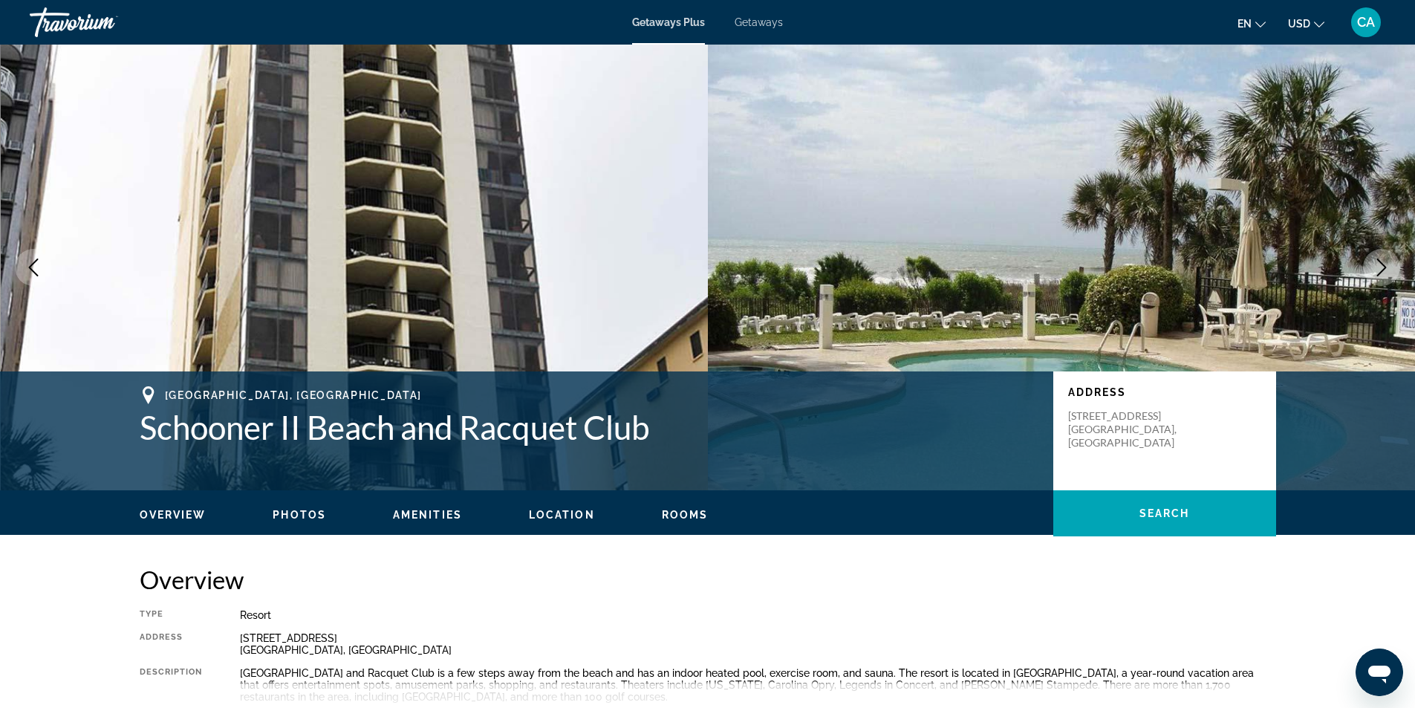
click at [1375, 266] on icon "Next image" at bounding box center [1381, 267] width 18 height 18
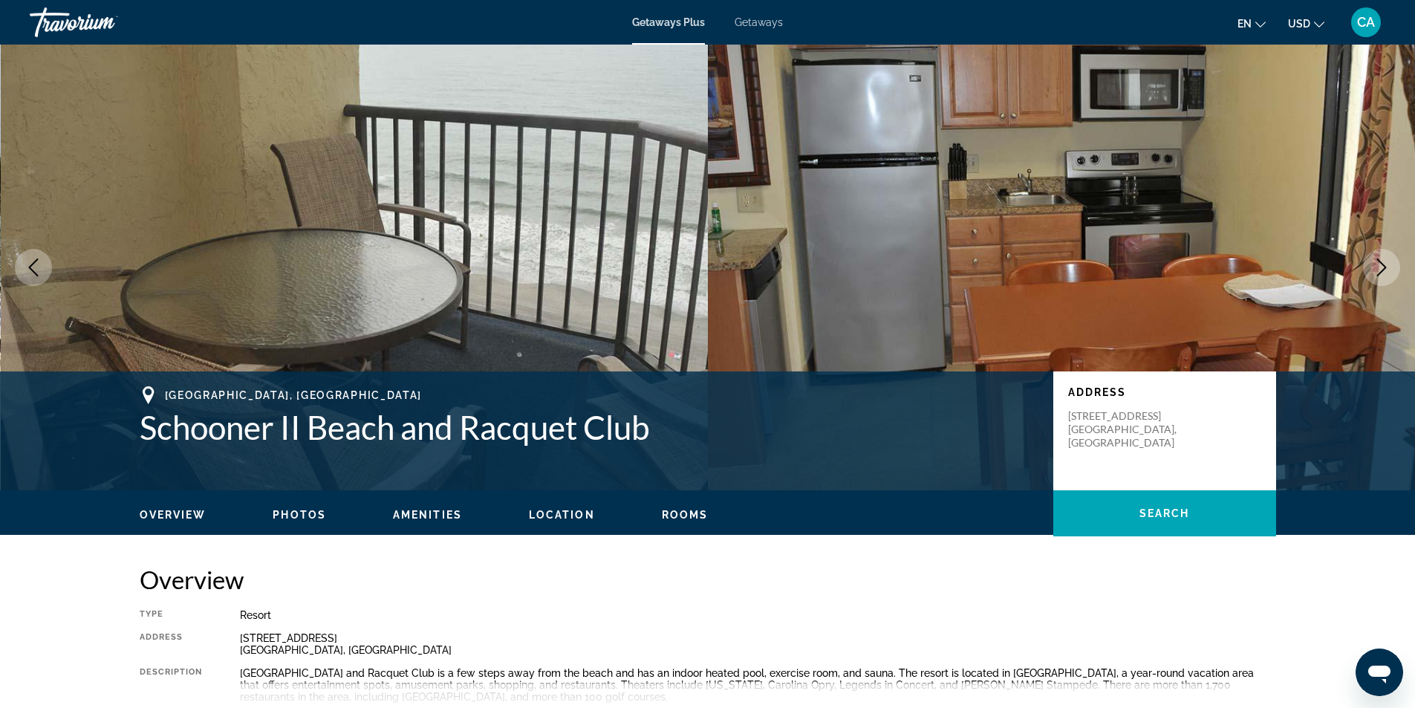
click at [1375, 266] on icon "Next image" at bounding box center [1381, 267] width 18 height 18
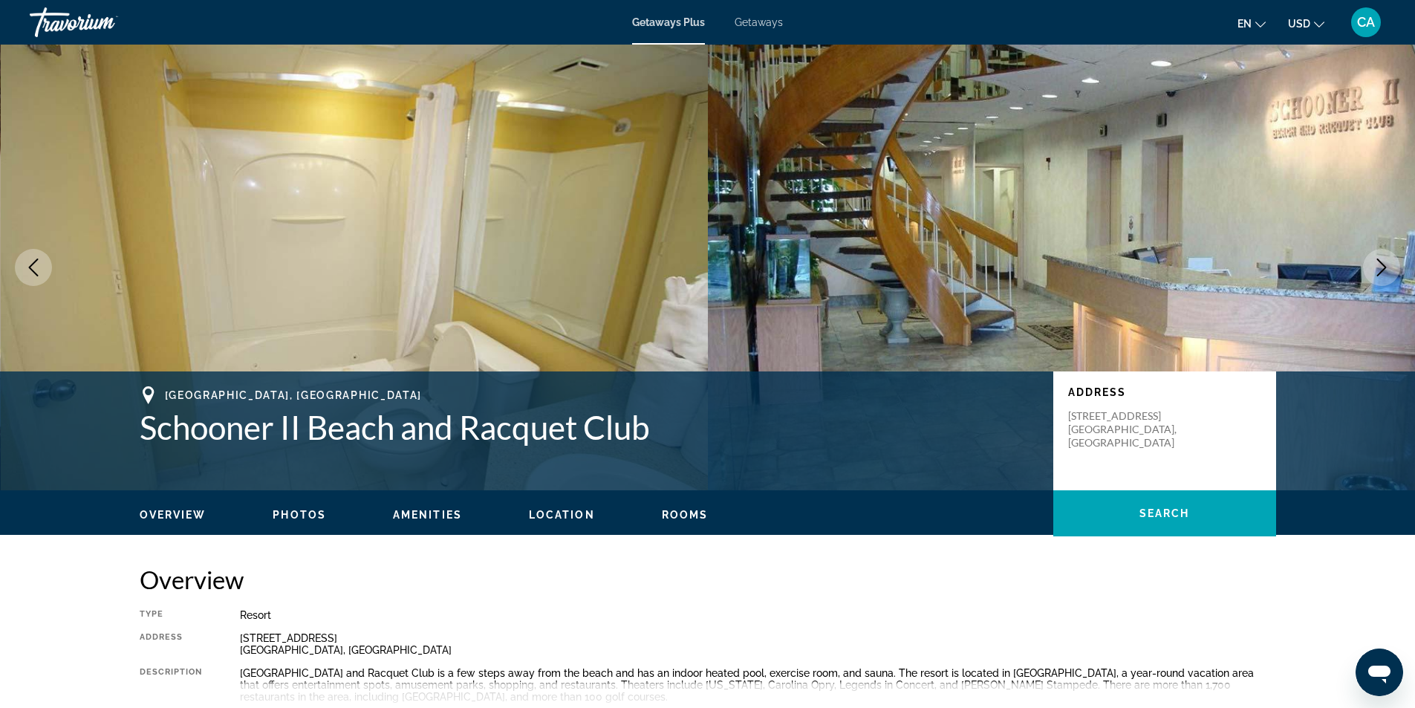
click at [1375, 266] on icon "Next image" at bounding box center [1381, 267] width 18 height 18
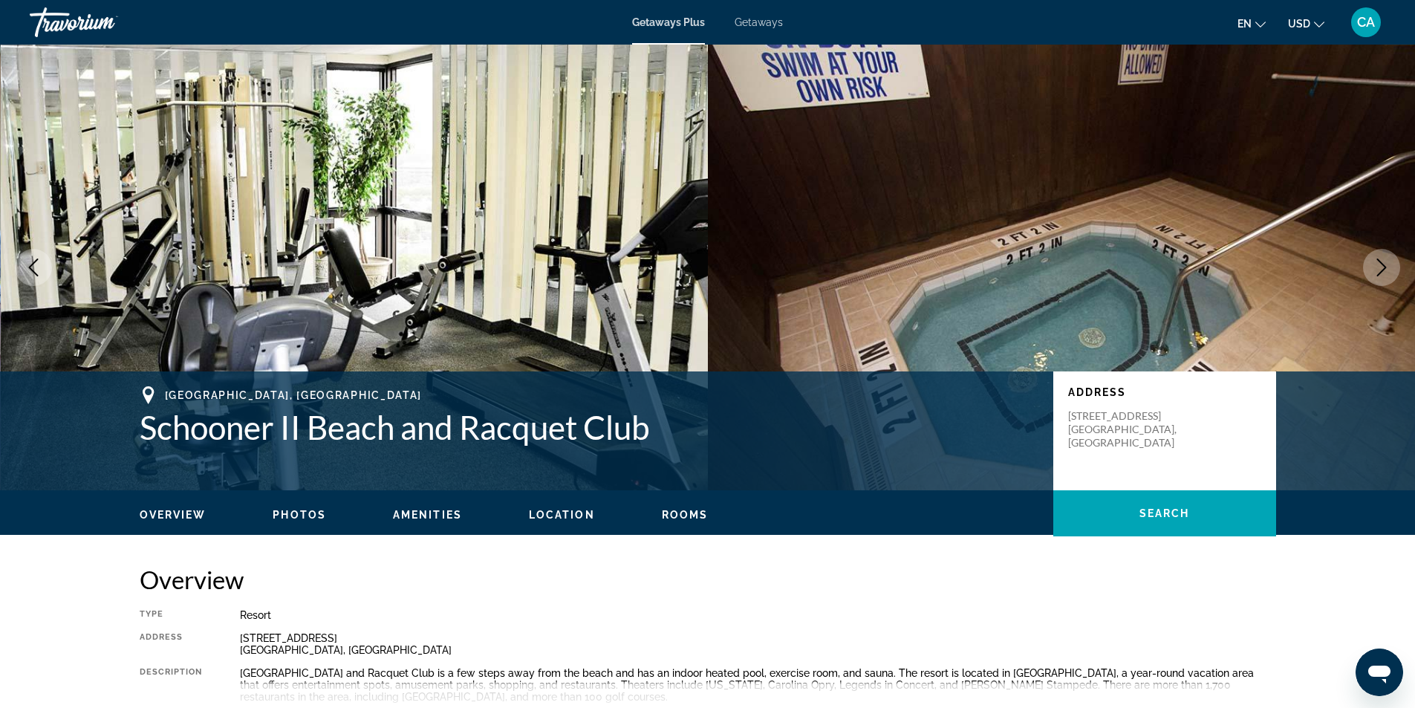
click at [1375, 266] on icon "Next image" at bounding box center [1381, 267] width 18 height 18
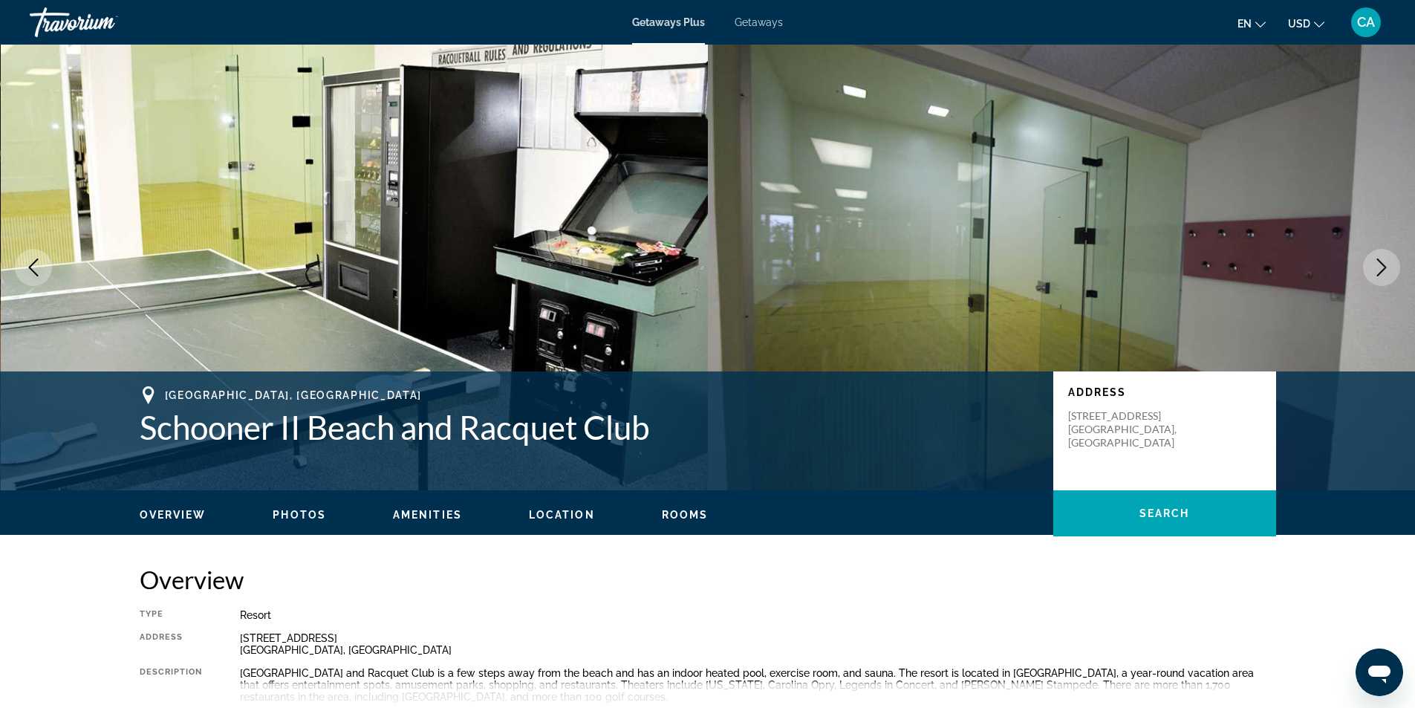
click at [1375, 266] on icon "Next image" at bounding box center [1381, 267] width 18 height 18
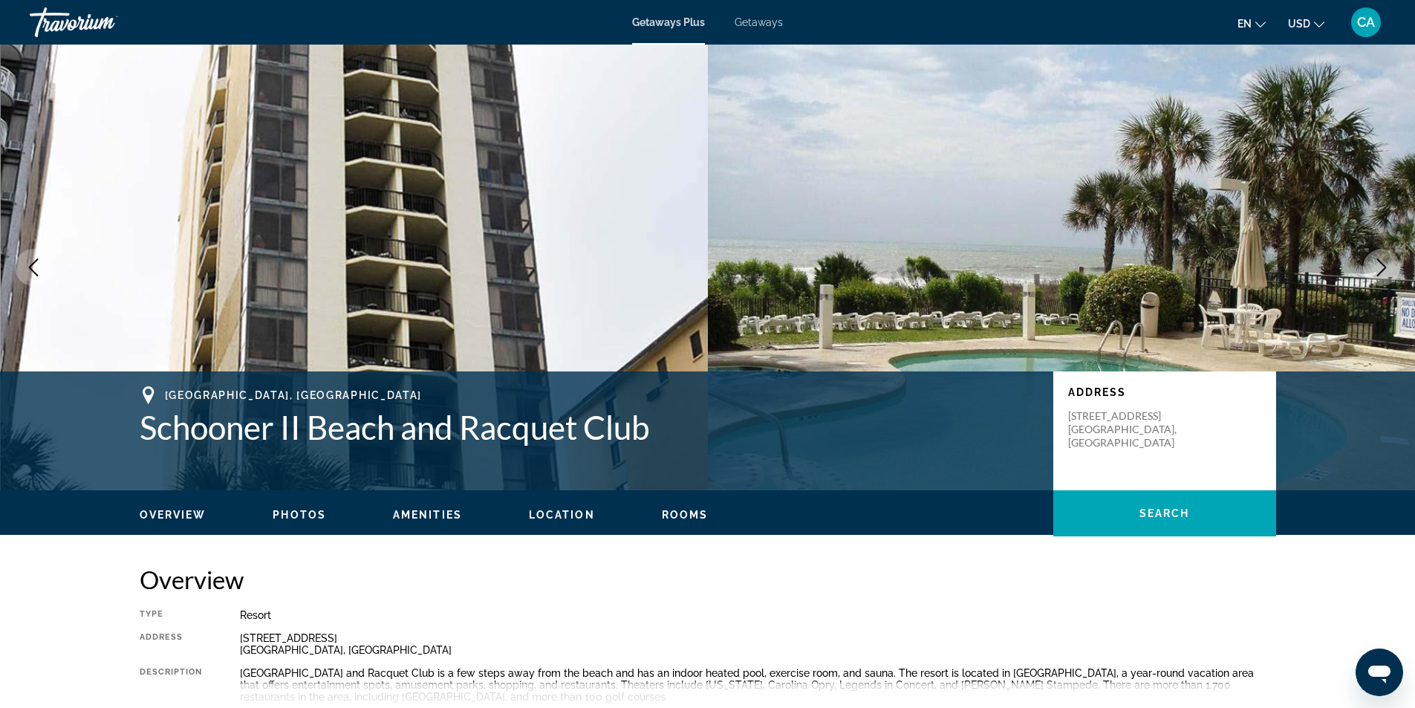
click at [1375, 266] on icon "Next image" at bounding box center [1381, 267] width 18 height 18
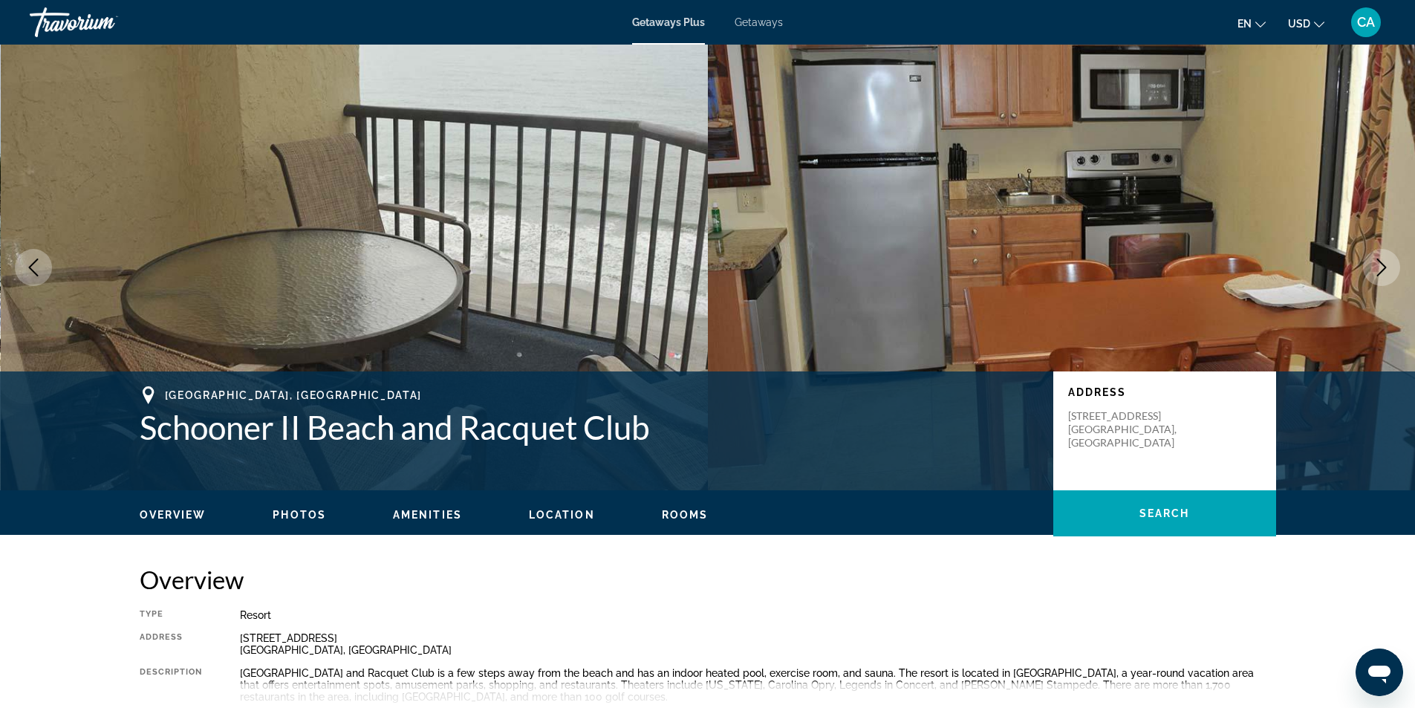
click at [1375, 266] on icon "Next image" at bounding box center [1381, 267] width 18 height 18
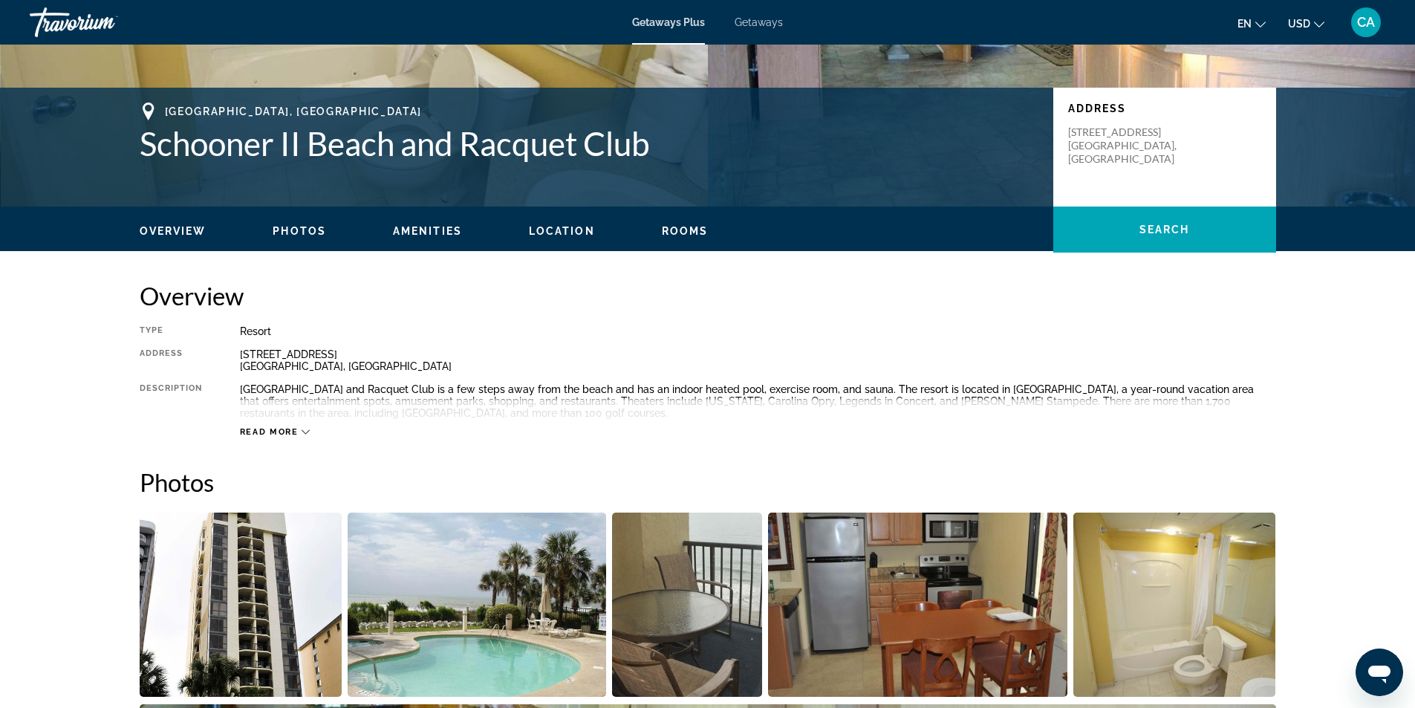
scroll to position [149, 0]
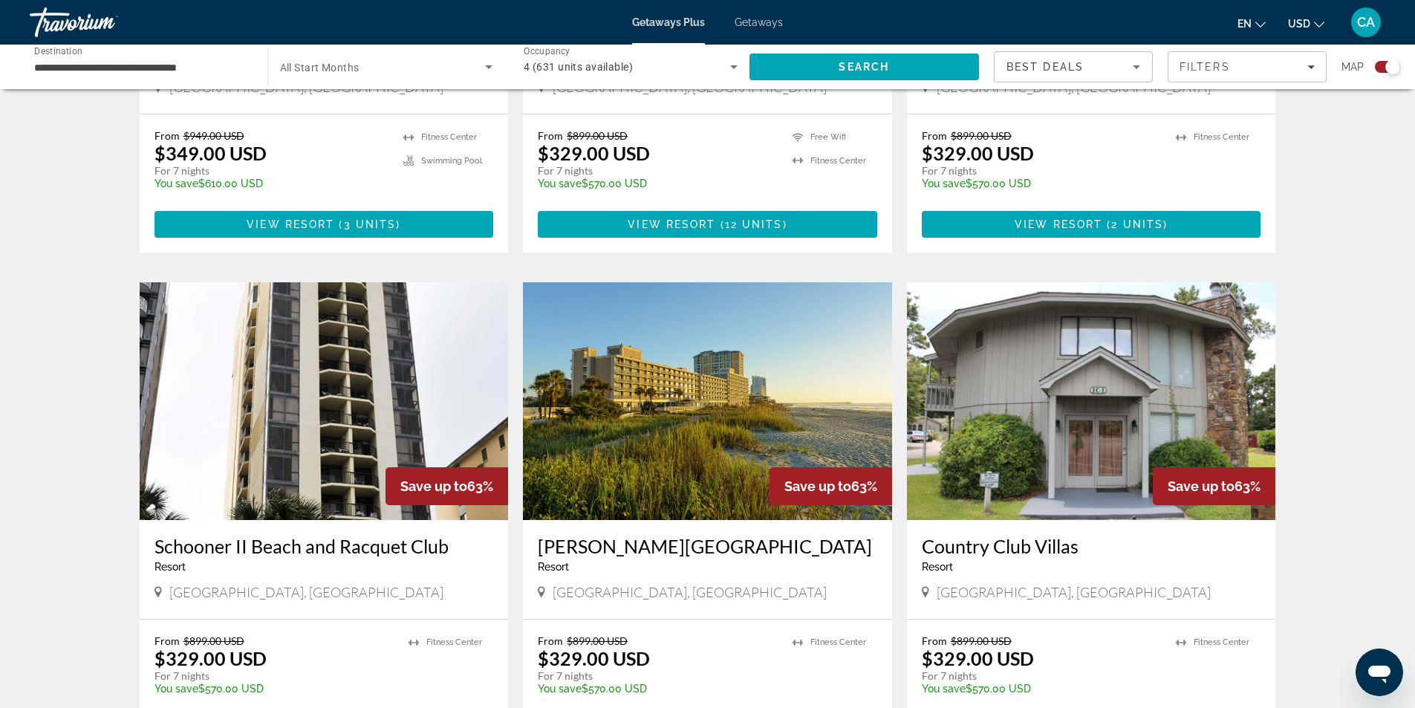
scroll to position [965, 0]
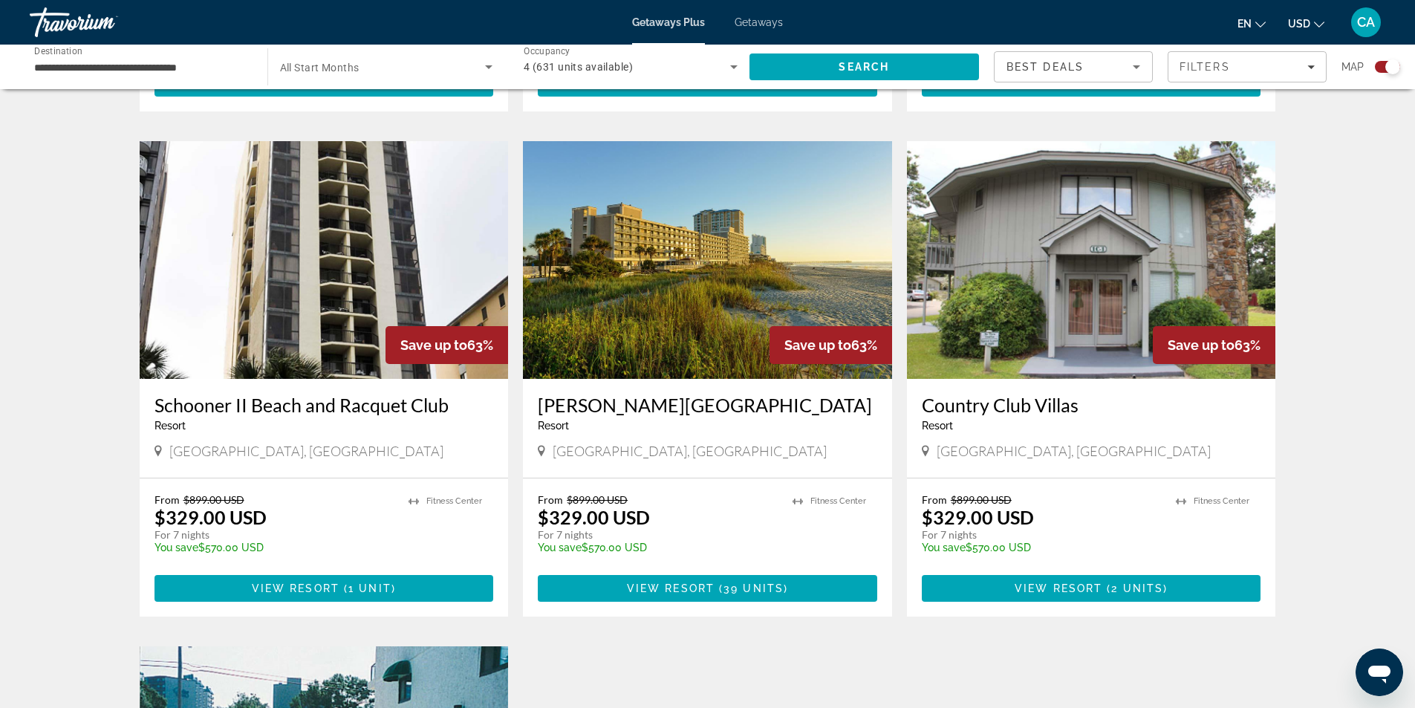
click at [815, 241] on img "Main content" at bounding box center [707, 260] width 369 height 238
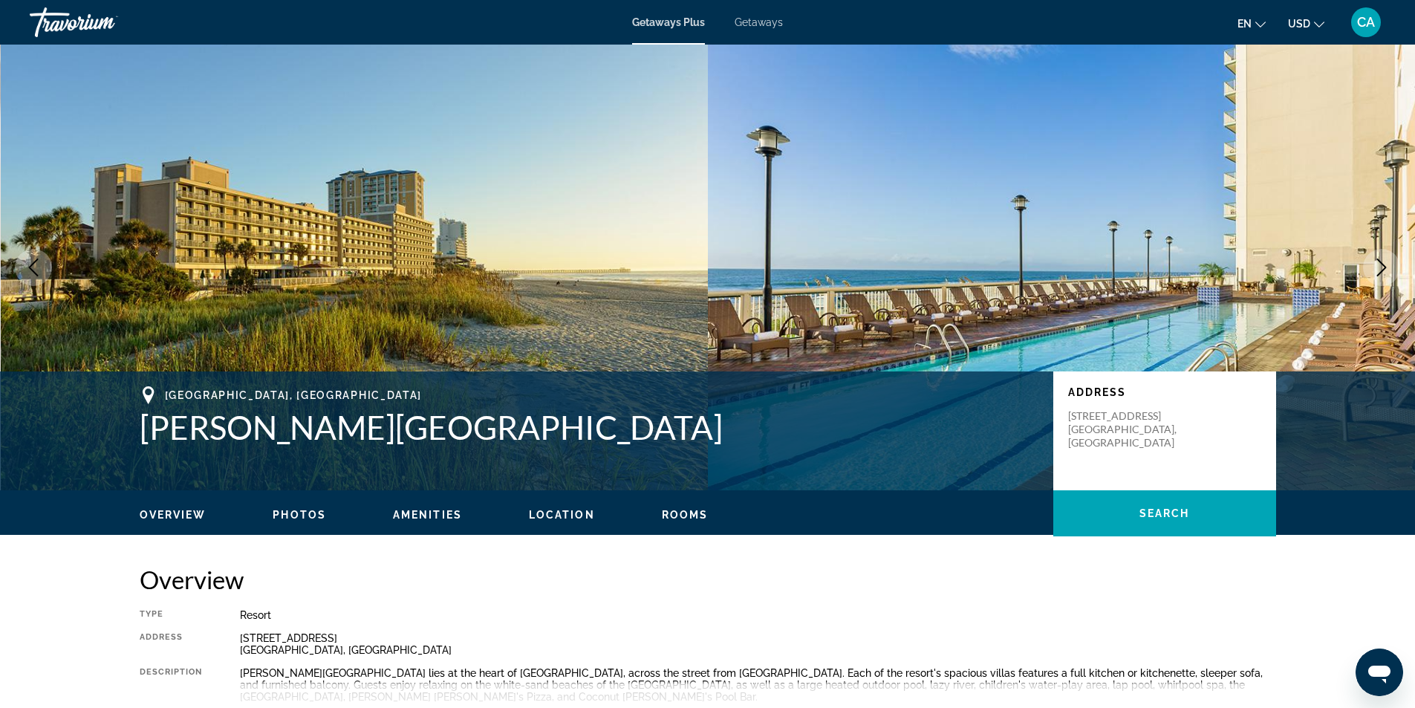
click at [1384, 267] on icon "Next image" at bounding box center [1381, 267] width 18 height 18
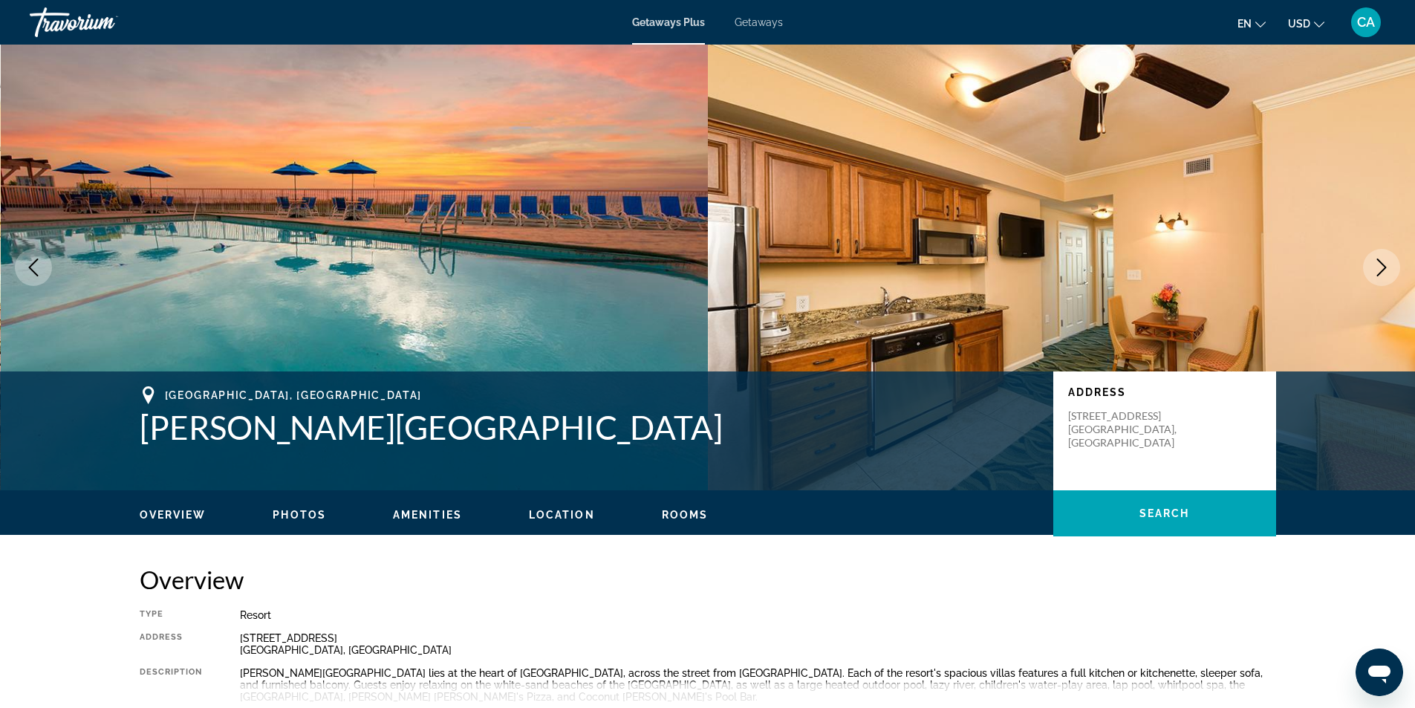
click at [1384, 267] on icon "Next image" at bounding box center [1381, 267] width 18 height 18
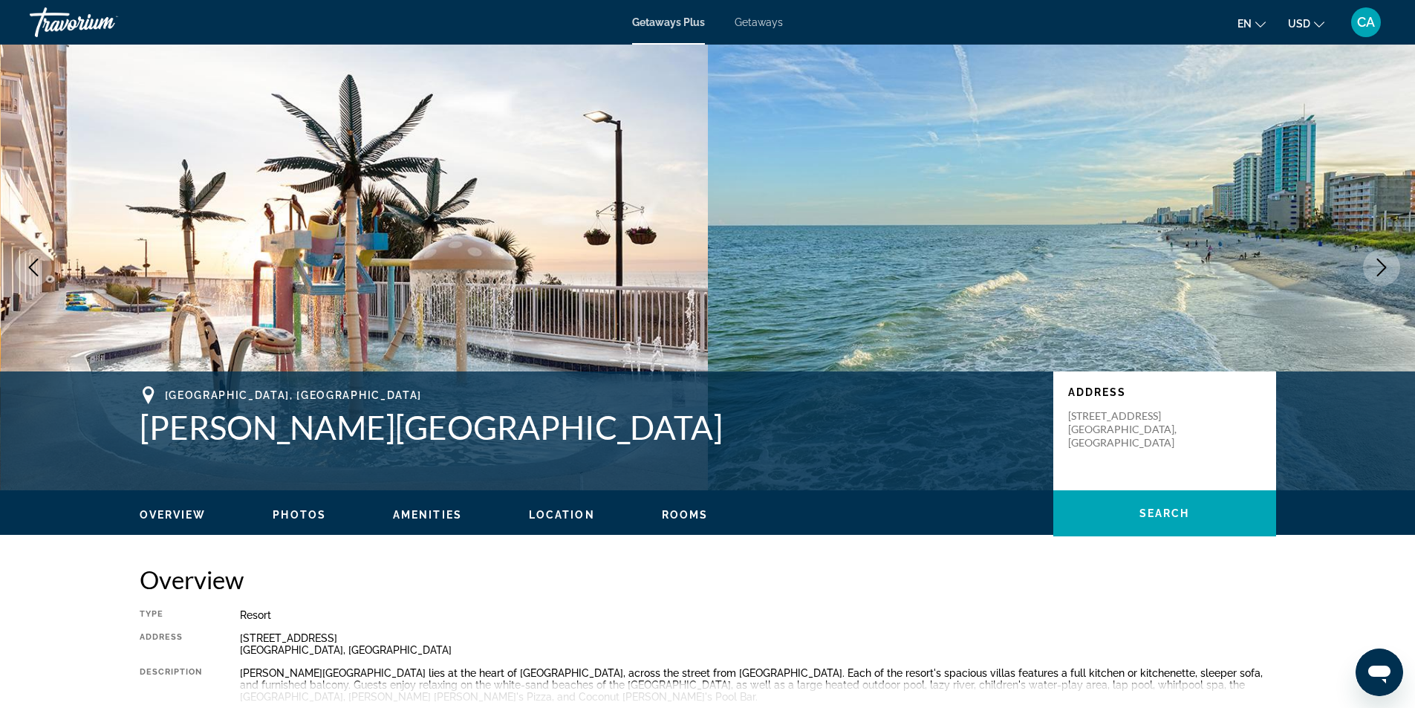
click at [1384, 267] on icon "Next image" at bounding box center [1381, 267] width 18 height 18
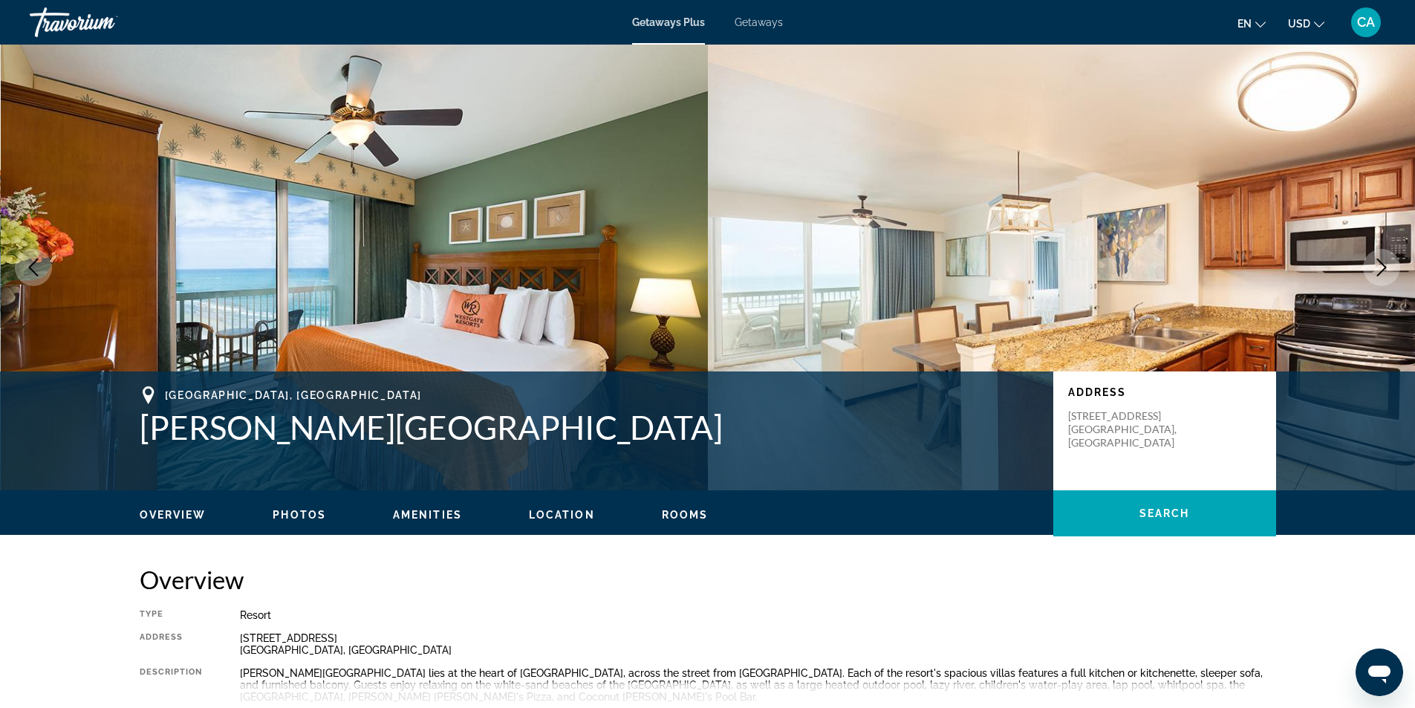
click at [1384, 267] on icon "Next image" at bounding box center [1381, 267] width 18 height 18
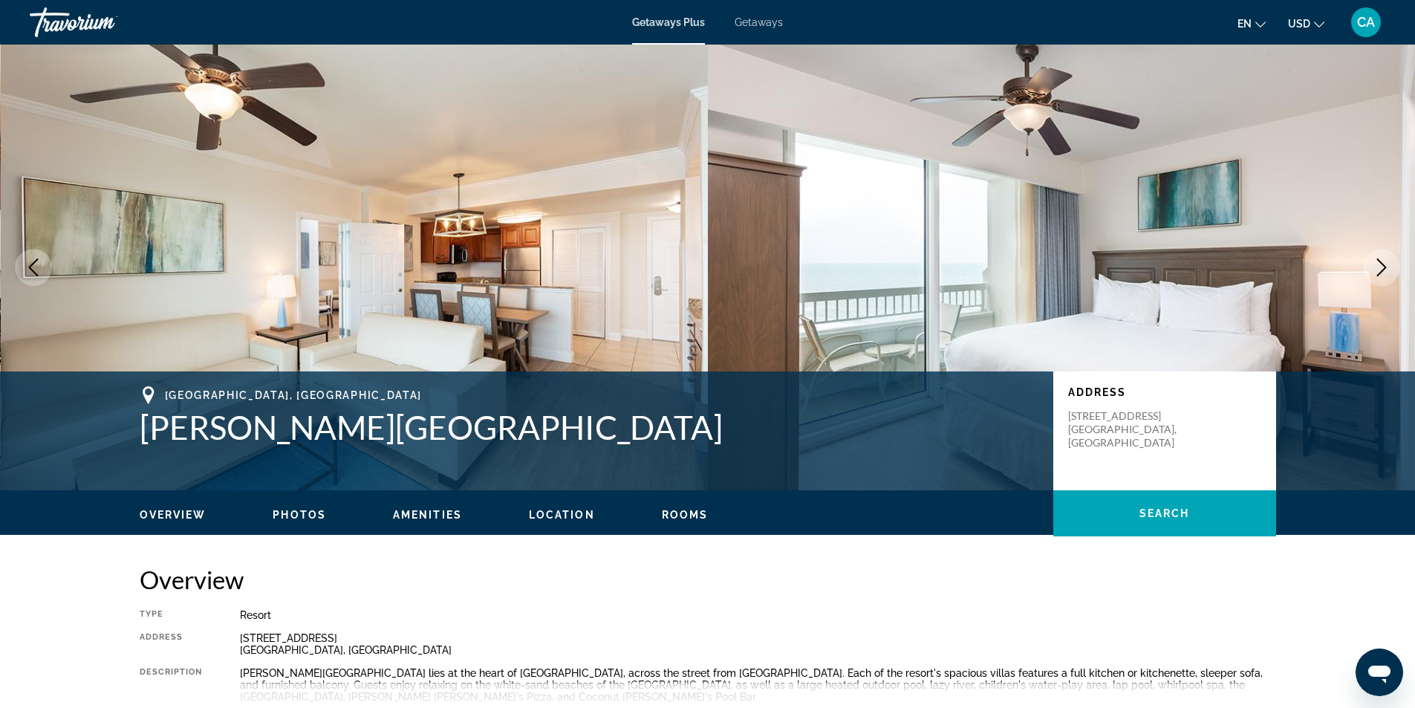
click at [1384, 267] on icon "Next image" at bounding box center [1381, 267] width 18 height 18
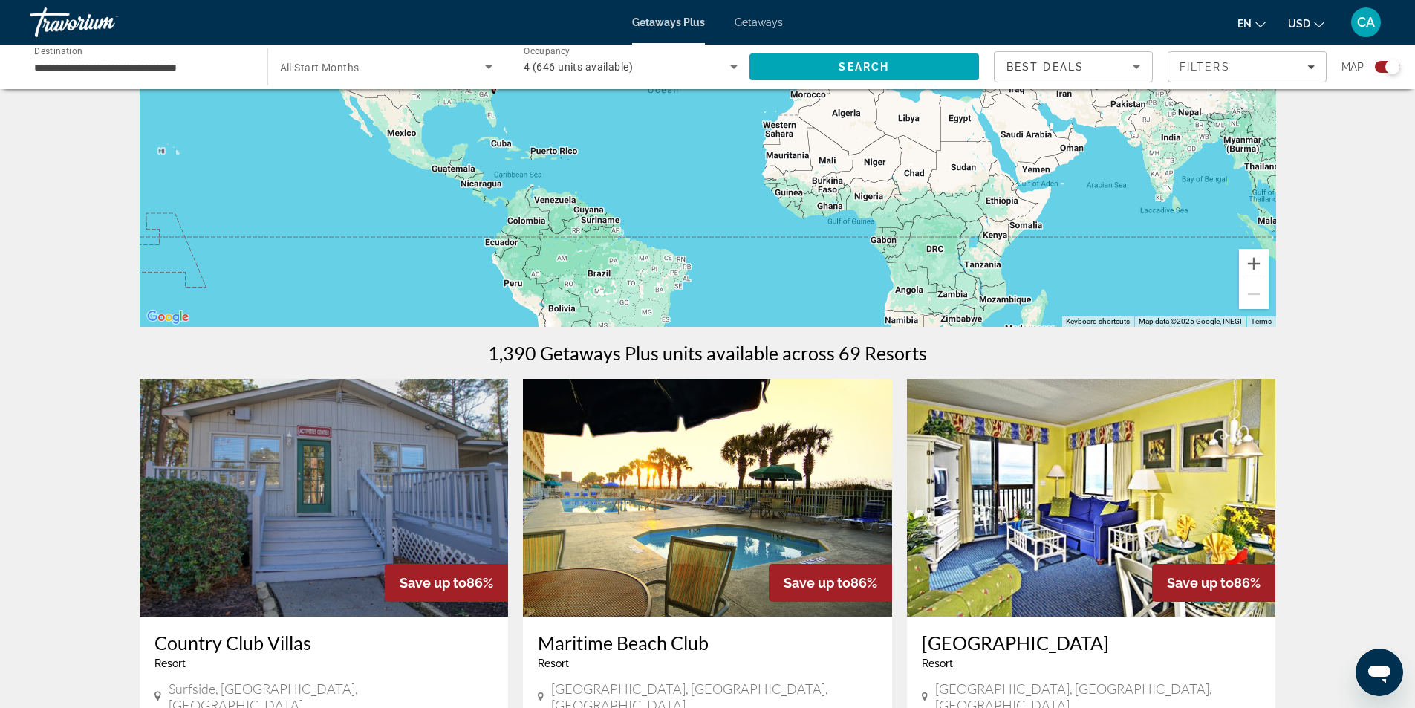
scroll to position [520, 0]
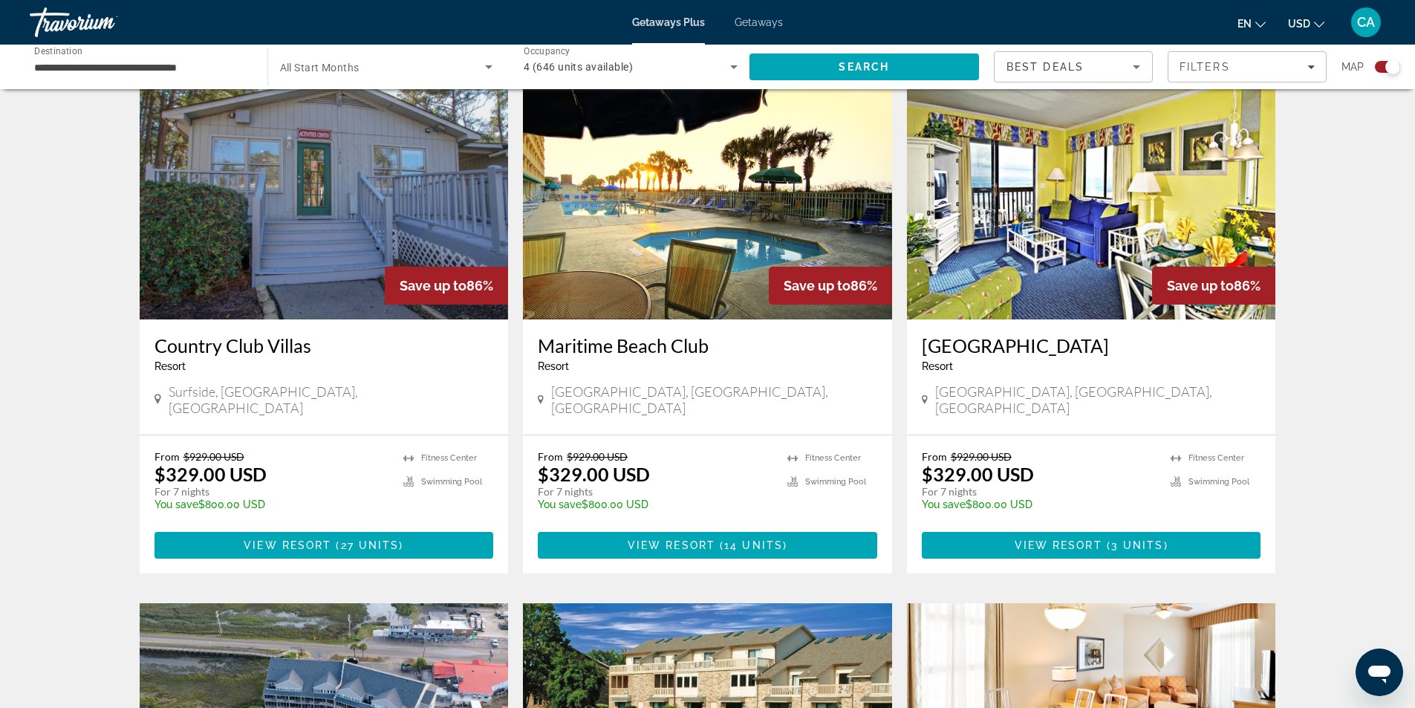
click at [335, 218] on img "Main content" at bounding box center [324, 201] width 369 height 238
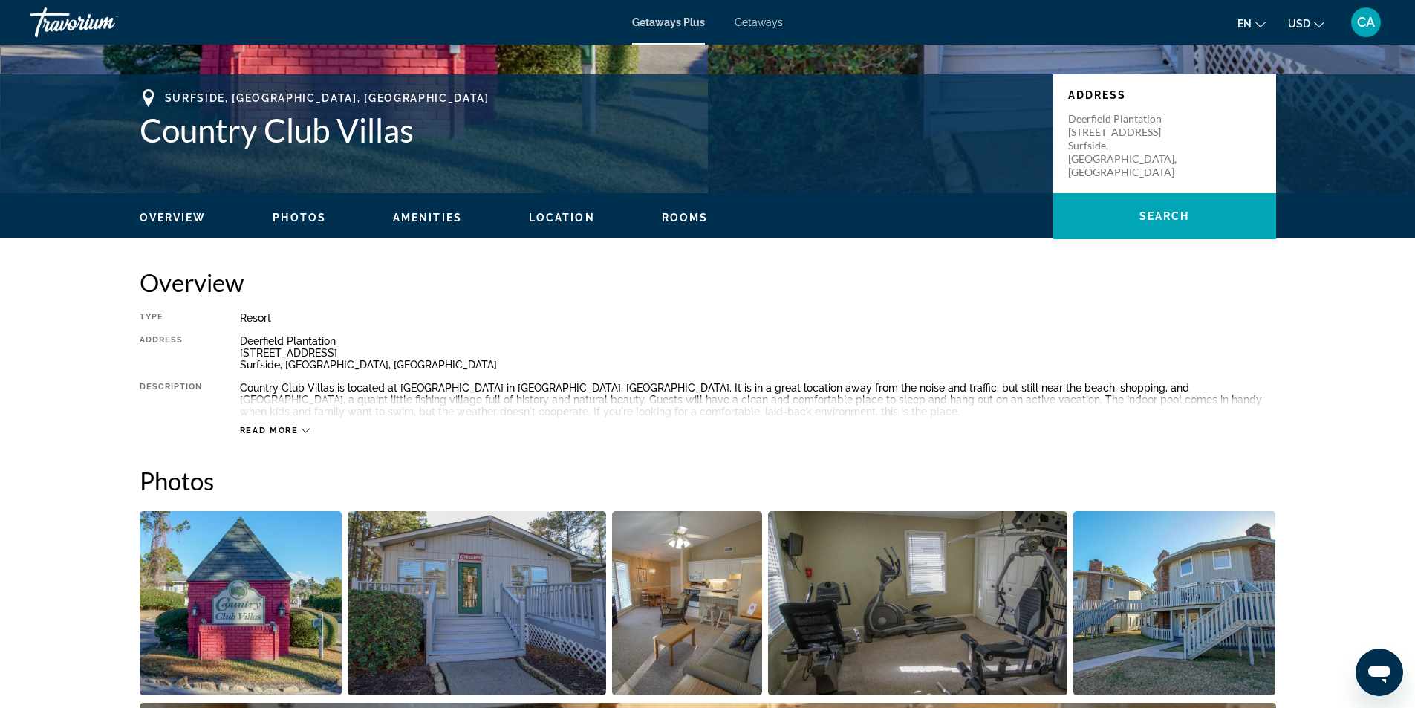
scroll to position [520, 0]
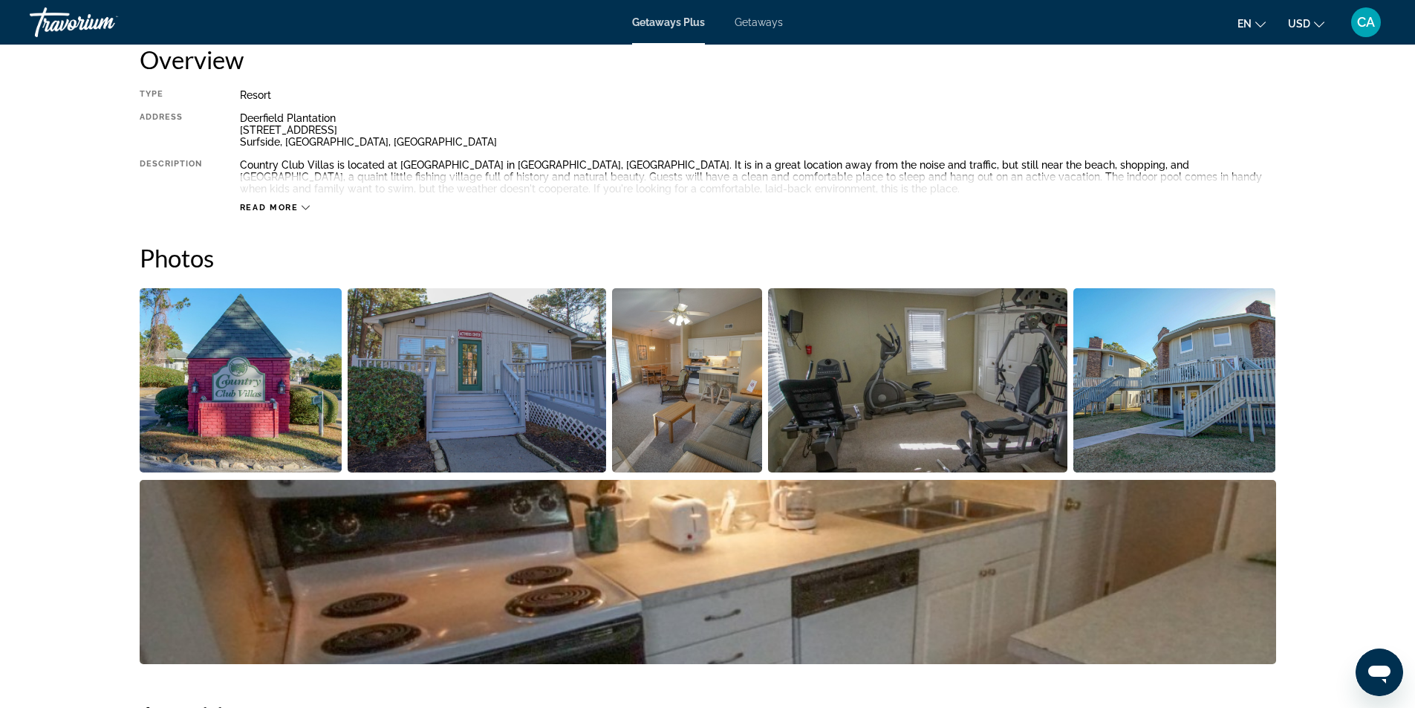
click at [666, 364] on img "Open full-screen image slider" at bounding box center [687, 380] width 151 height 184
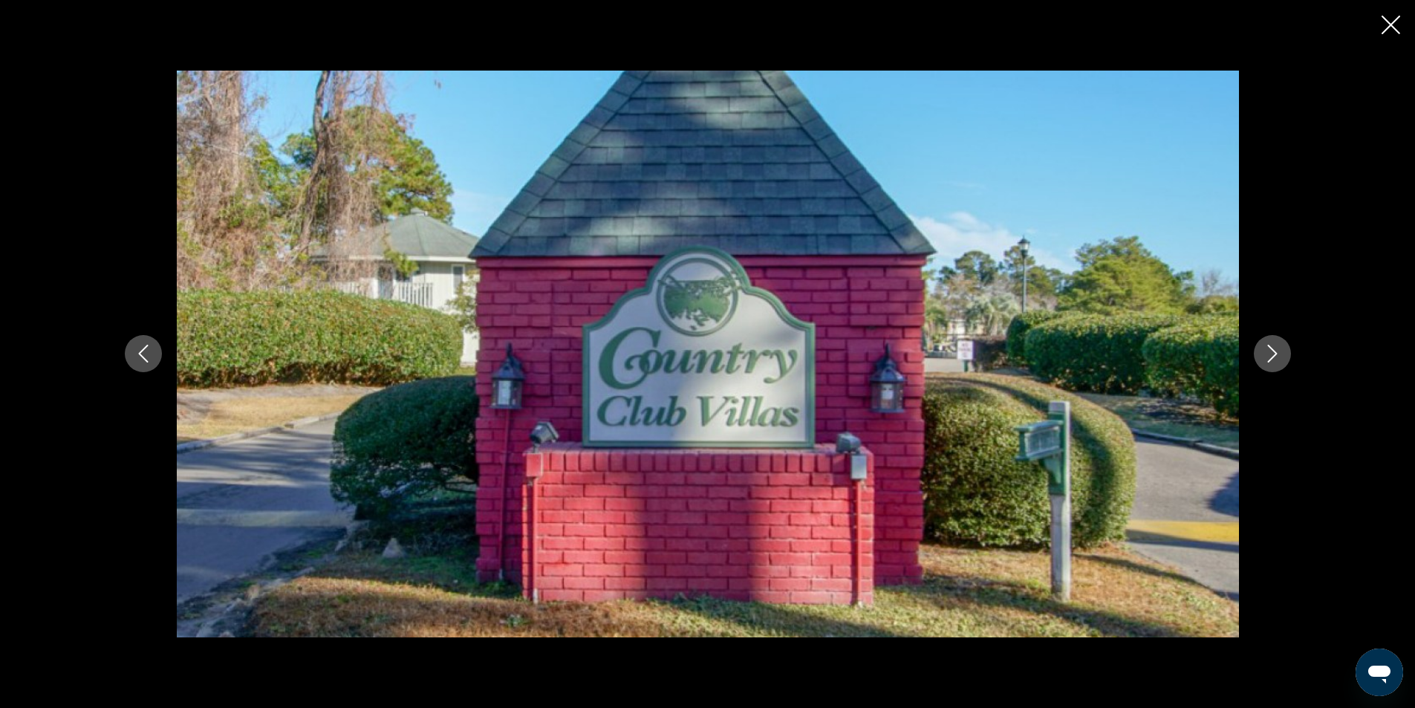
click at [1263, 346] on icon "Next image" at bounding box center [1272, 354] width 18 height 18
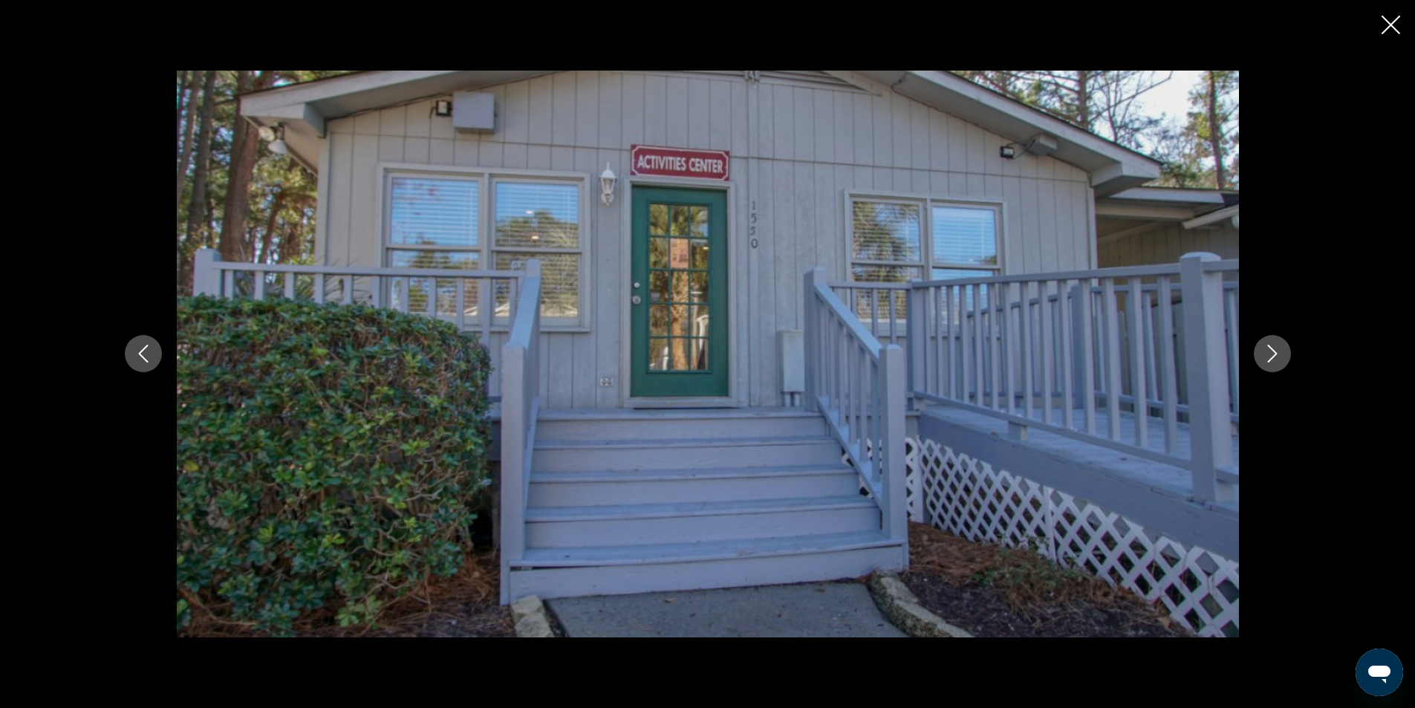
click at [1264, 347] on icon "Next image" at bounding box center [1272, 354] width 18 height 18
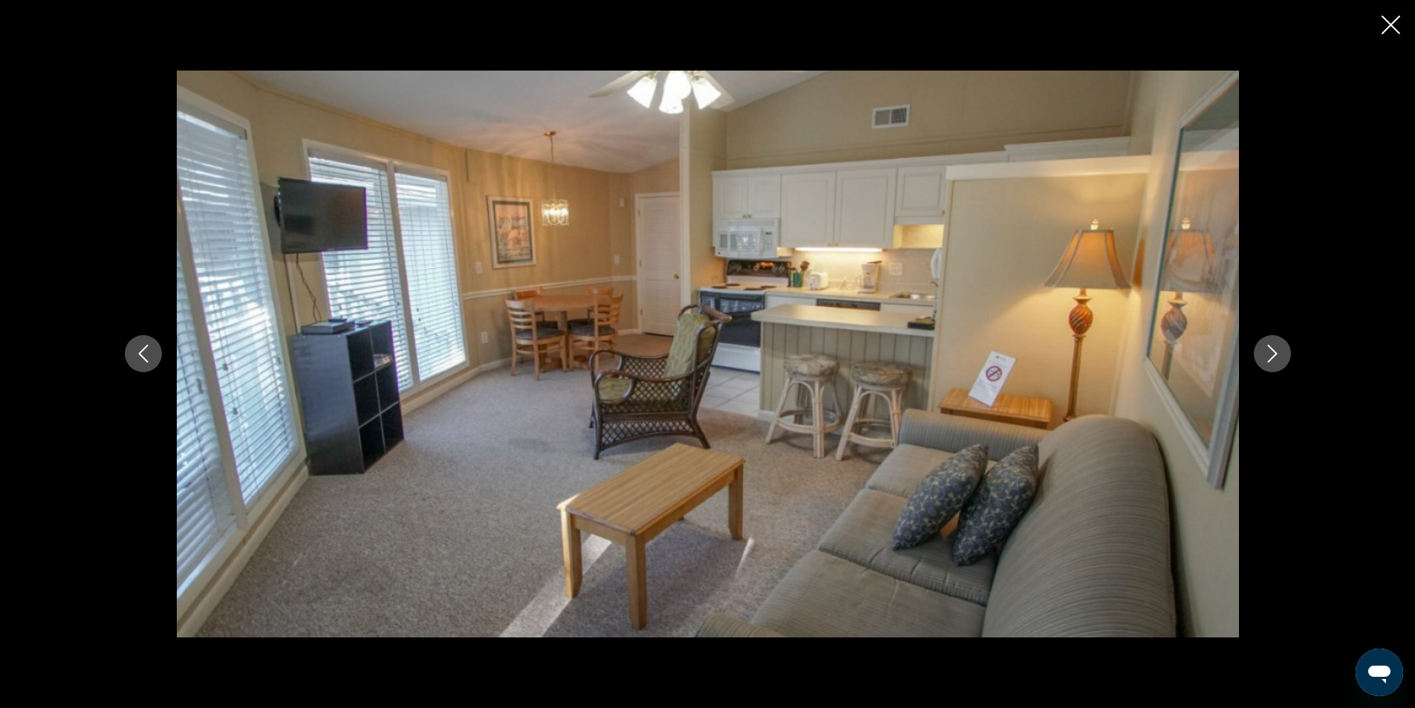
click at [1264, 347] on icon "Next image" at bounding box center [1272, 354] width 18 height 18
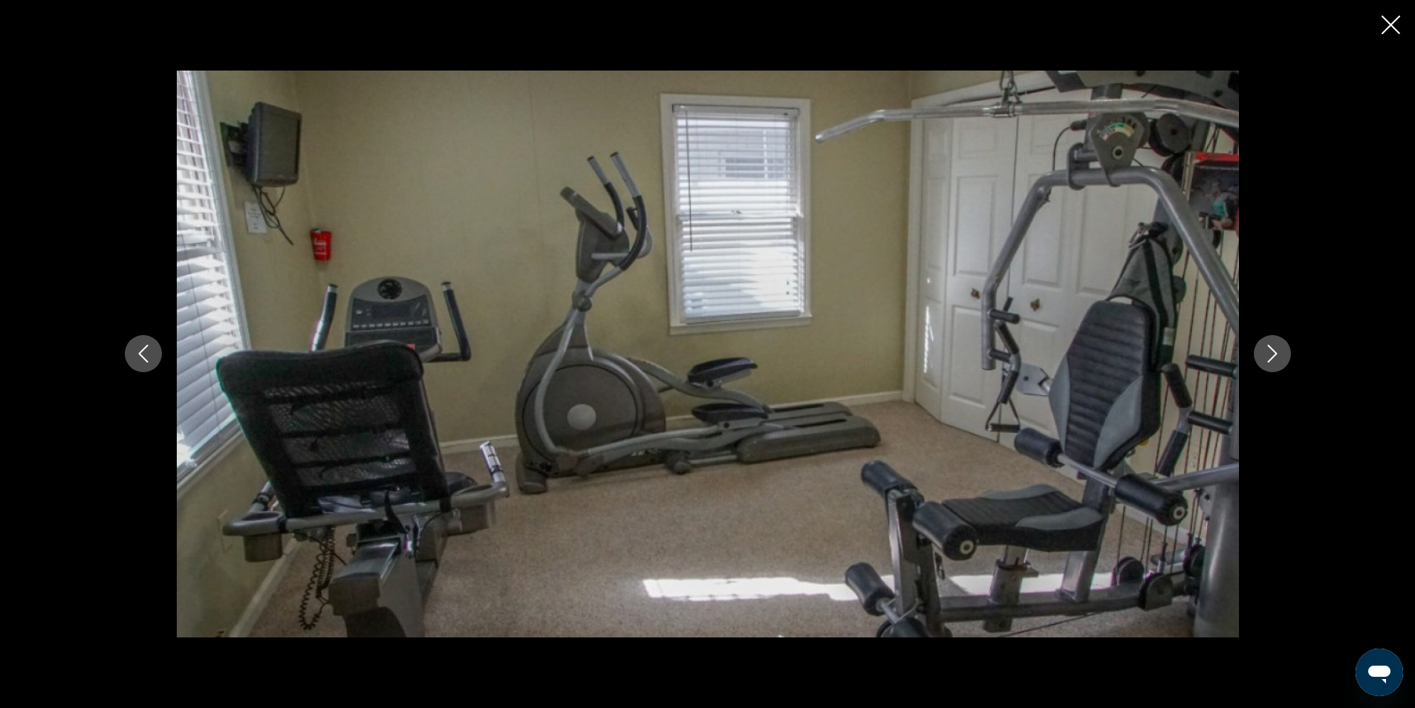
click at [1264, 347] on icon "Next image" at bounding box center [1272, 354] width 18 height 18
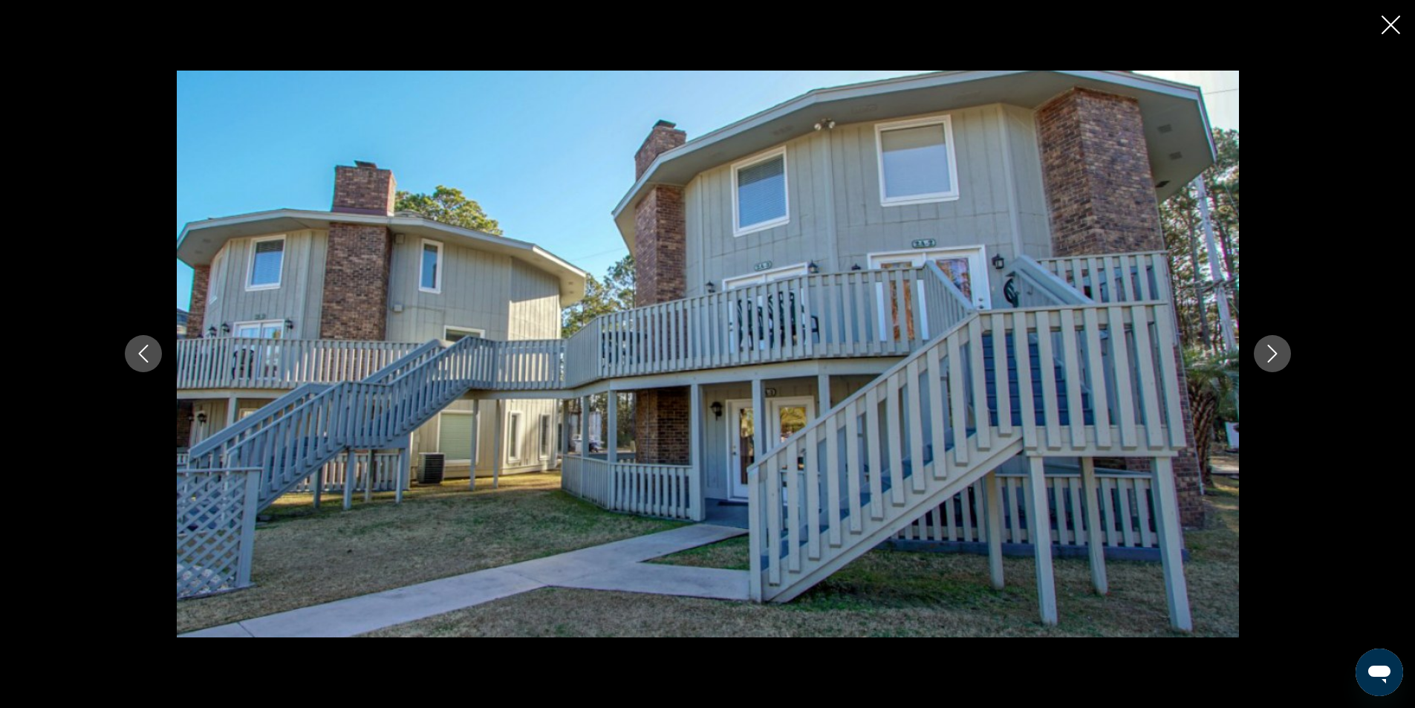
click at [1264, 347] on icon "Next image" at bounding box center [1272, 354] width 18 height 18
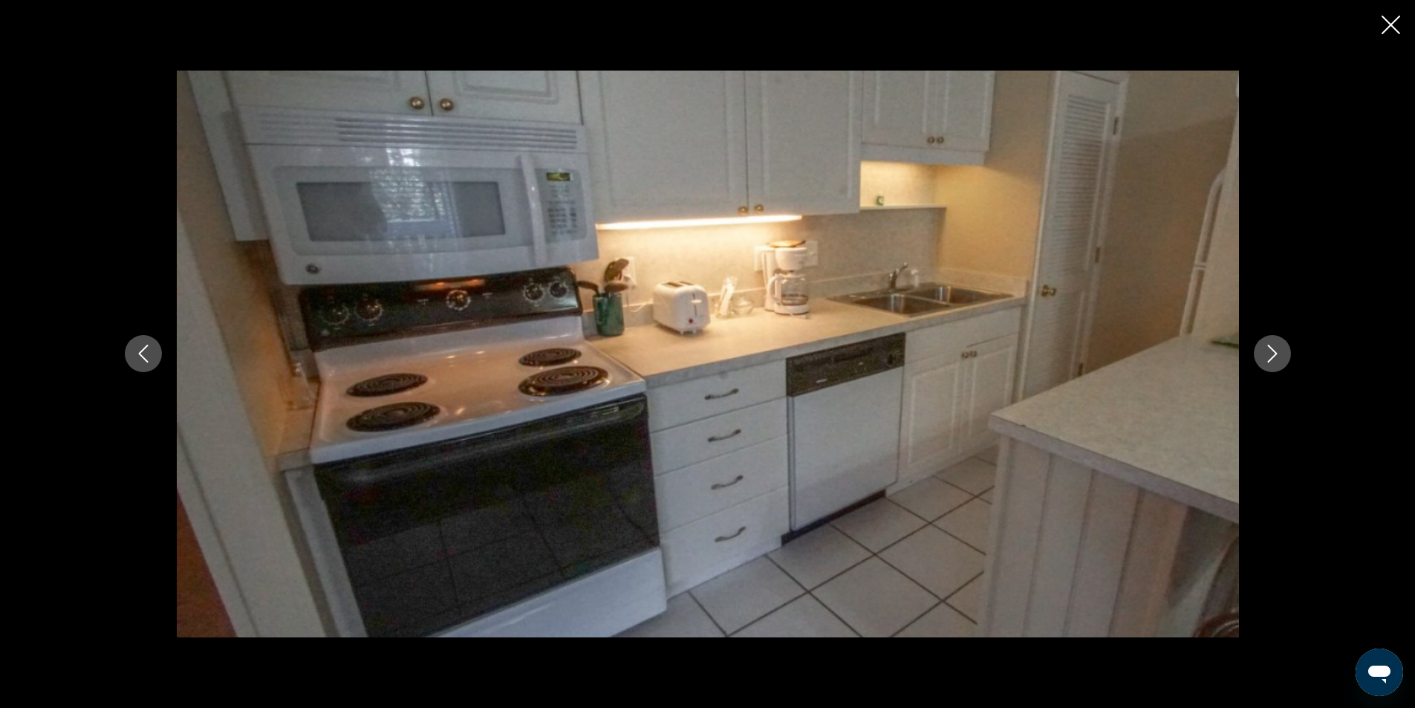
click at [1264, 347] on icon "Next image" at bounding box center [1272, 354] width 18 height 18
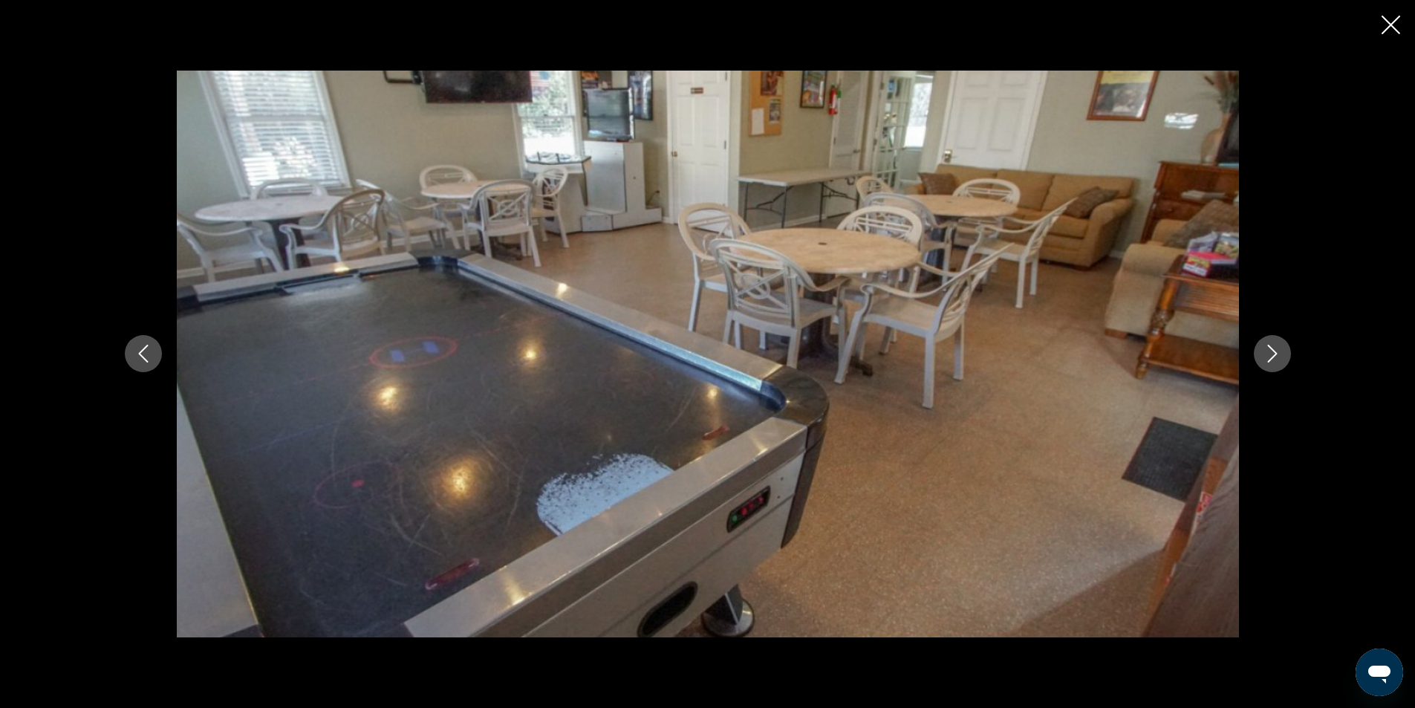
click at [1264, 347] on icon "Next image" at bounding box center [1272, 354] width 18 height 18
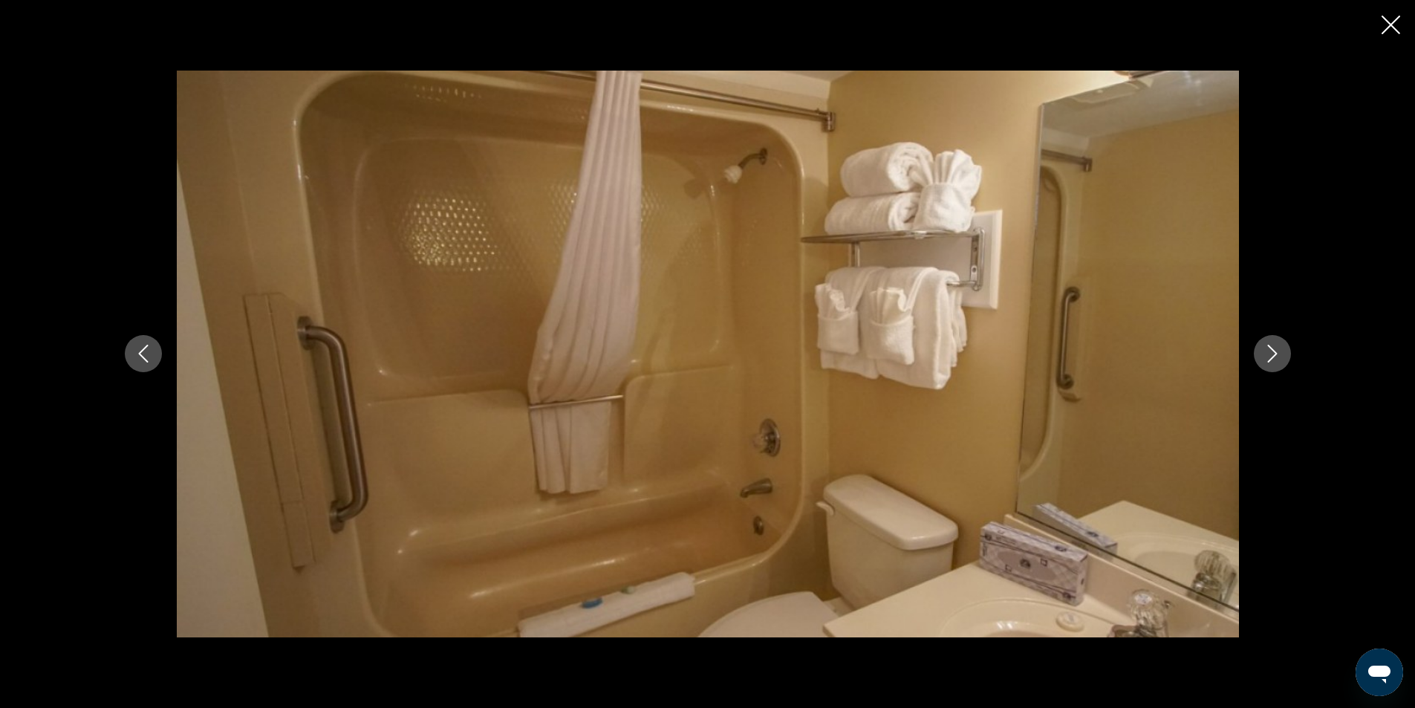
click at [1264, 347] on icon "Next image" at bounding box center [1272, 354] width 18 height 18
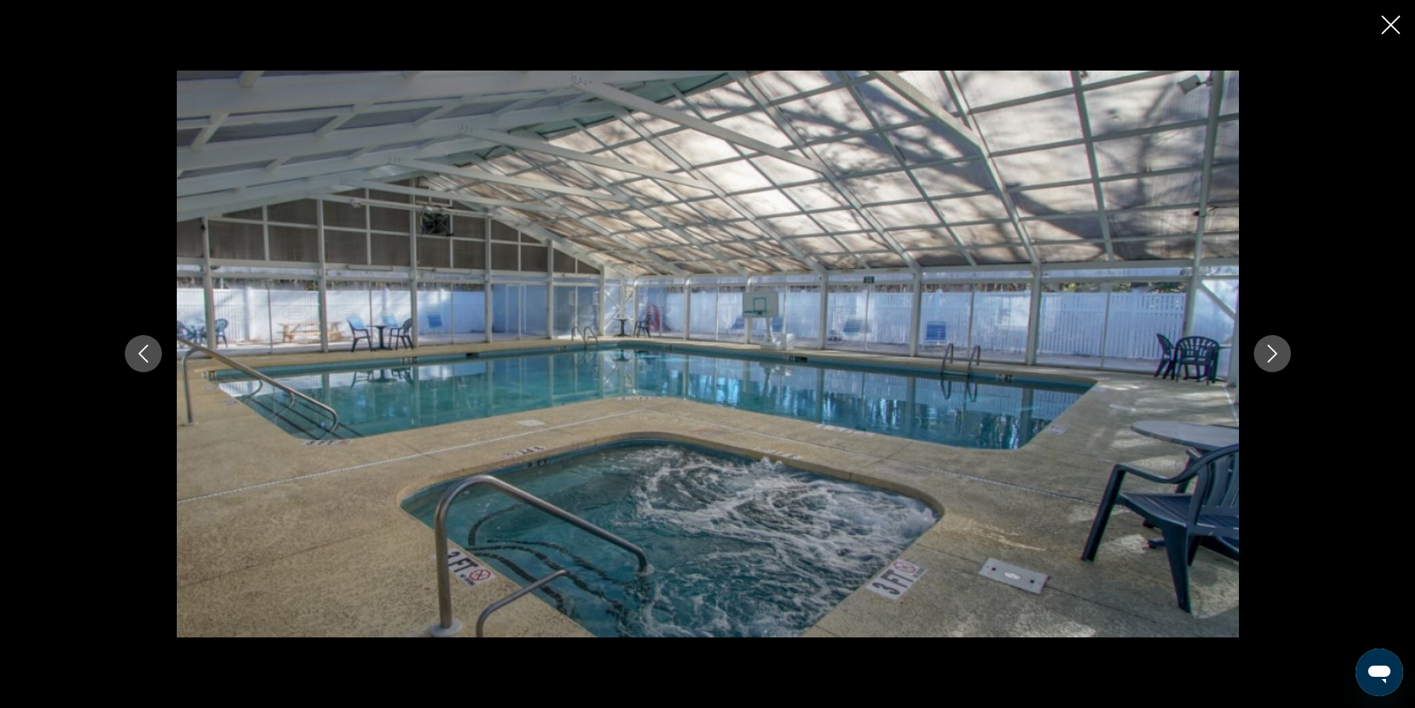
click at [1264, 347] on icon "Next image" at bounding box center [1272, 354] width 18 height 18
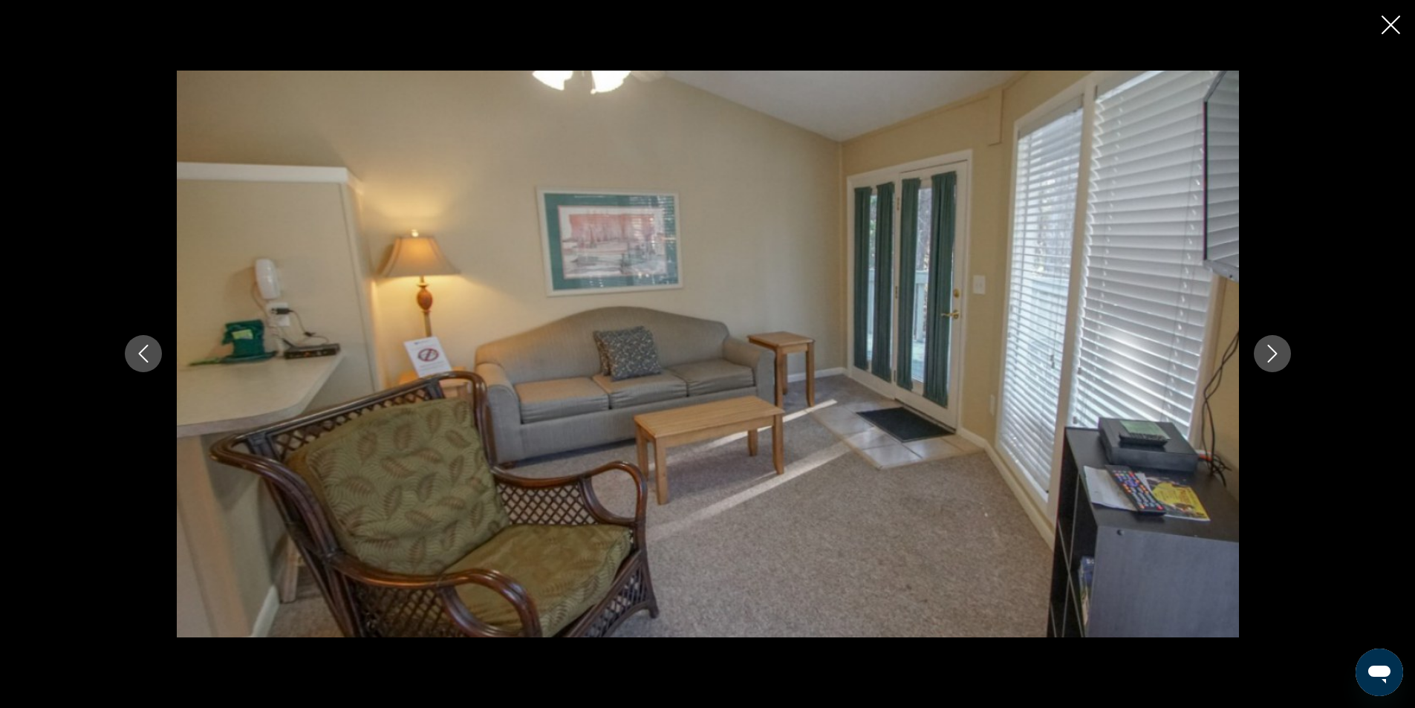
click at [1264, 347] on icon "Next image" at bounding box center [1272, 354] width 18 height 18
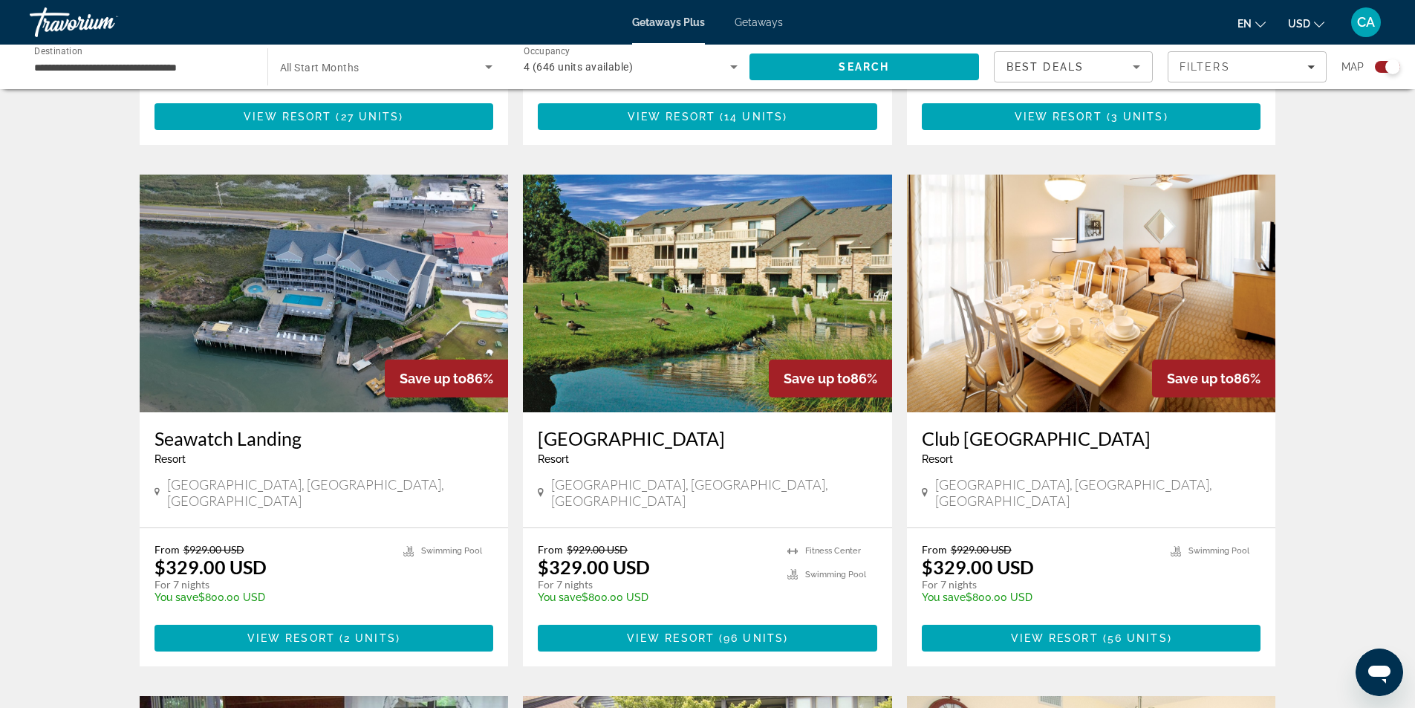
scroll to position [965, 0]
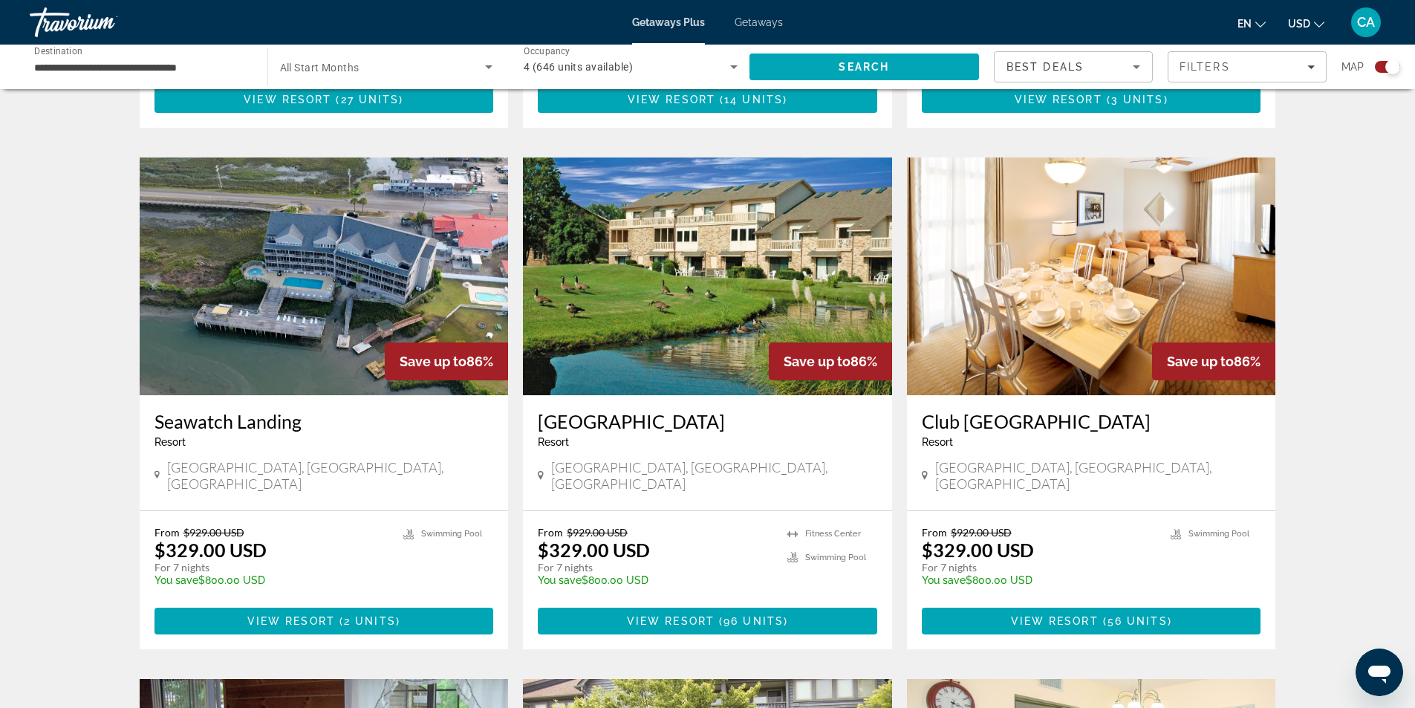
click at [698, 244] on img "Main content" at bounding box center [707, 276] width 369 height 238
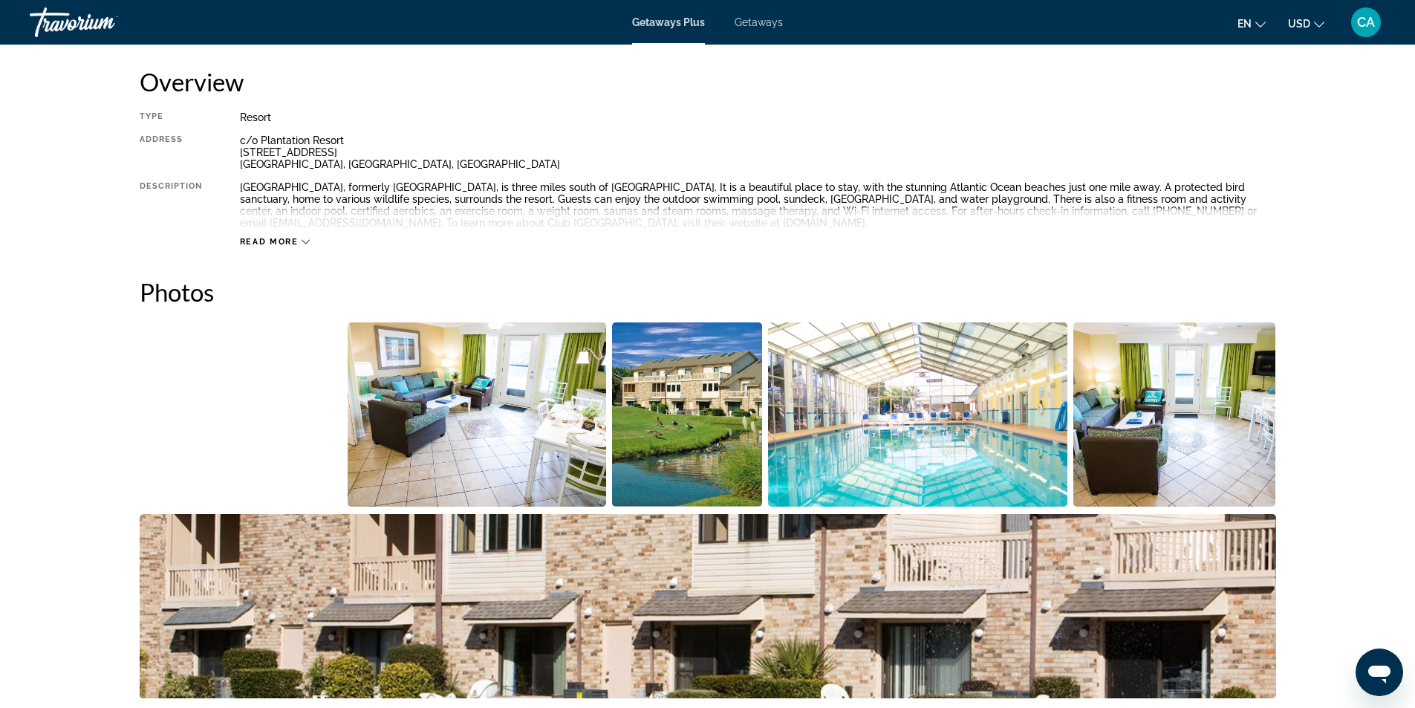
scroll to position [594, 0]
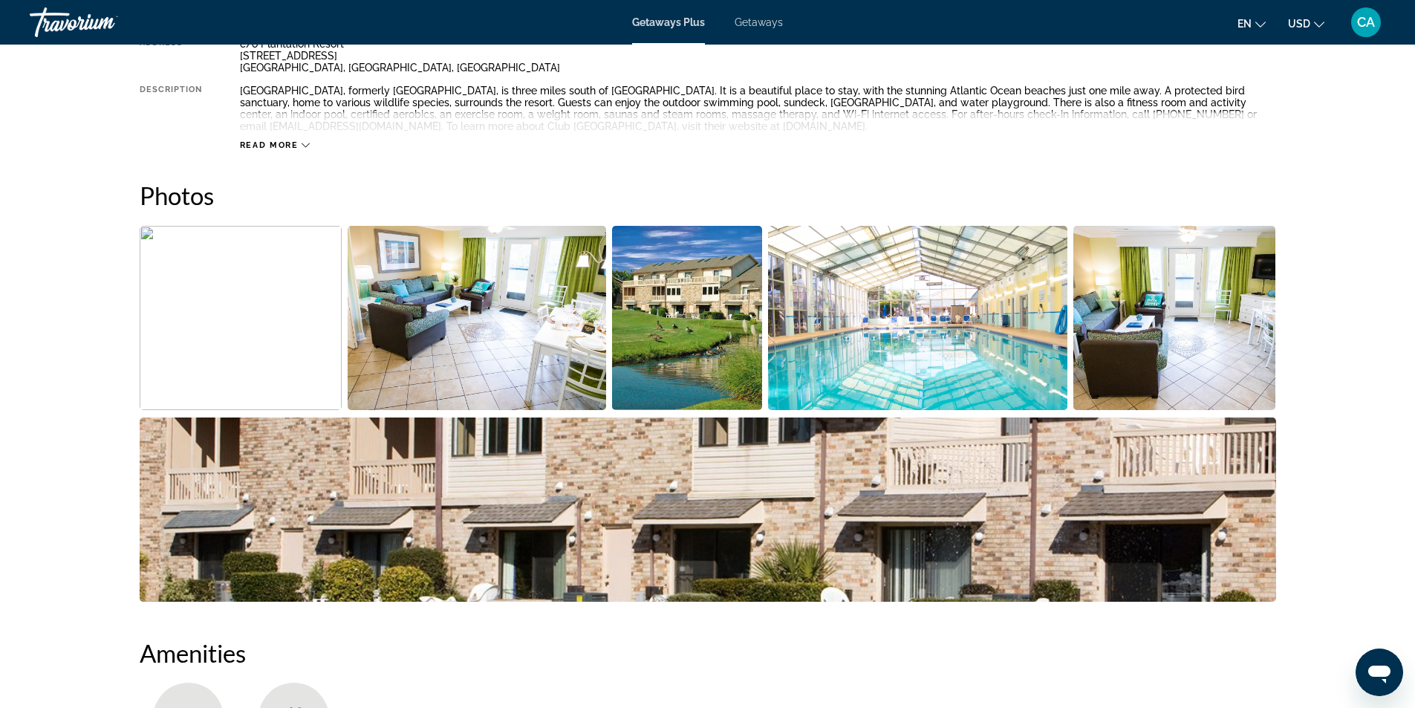
click at [518, 274] on img "Open full-screen image slider" at bounding box center [477, 318] width 258 height 184
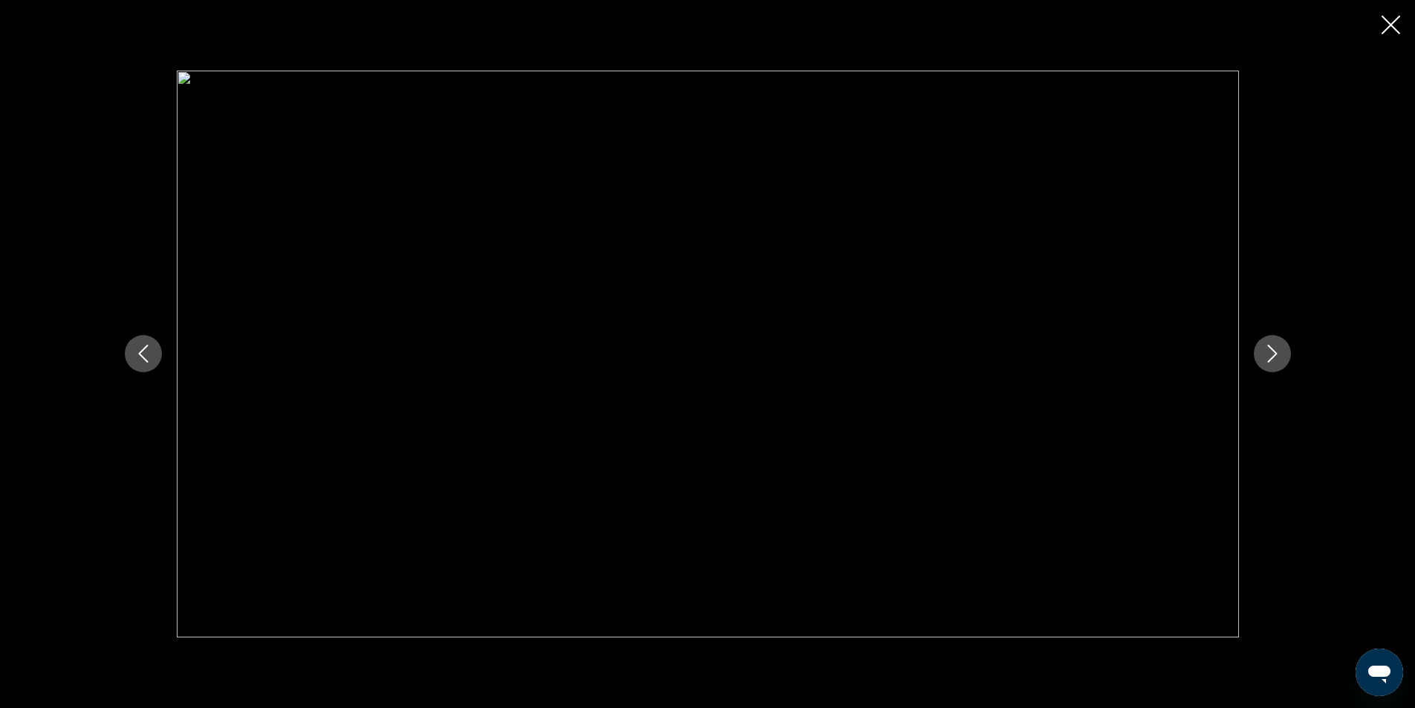
click at [1270, 343] on button "Next image" at bounding box center [1272, 353] width 37 height 37
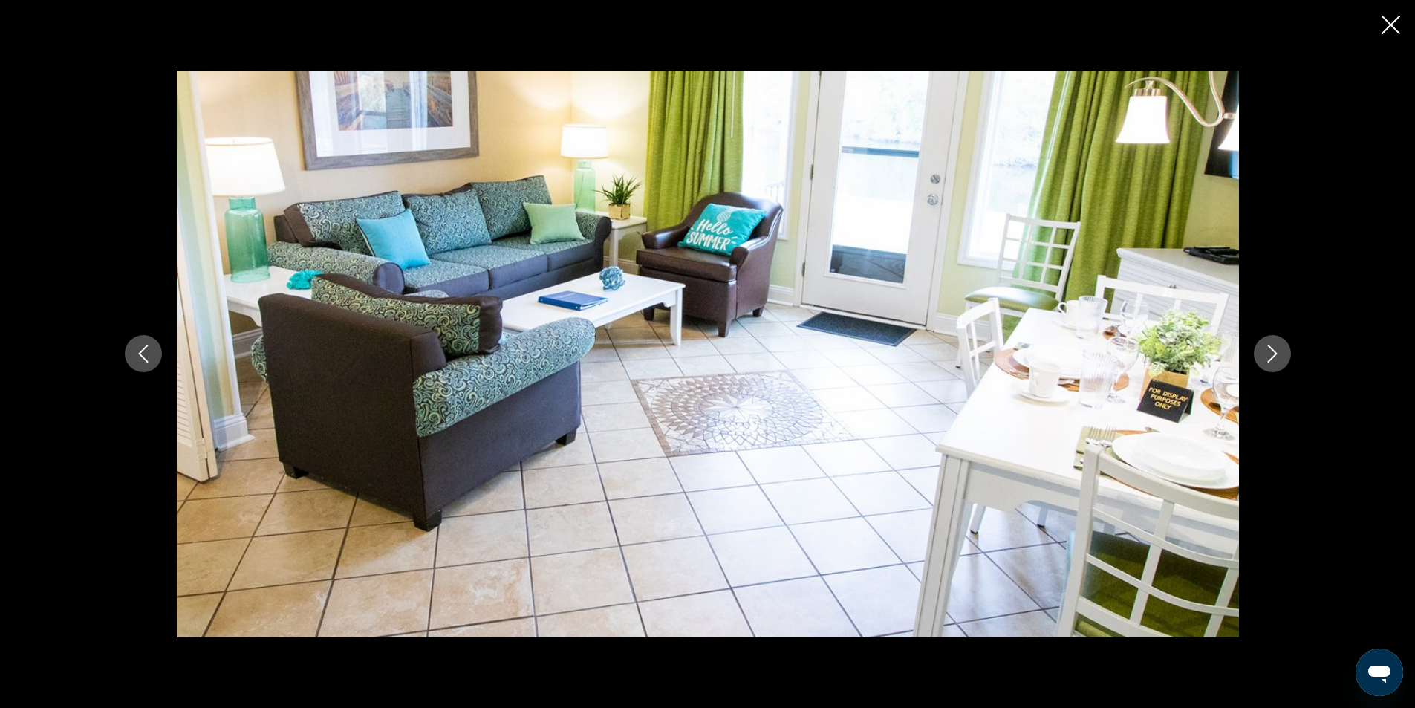
click at [1270, 343] on button "Next image" at bounding box center [1272, 353] width 37 height 37
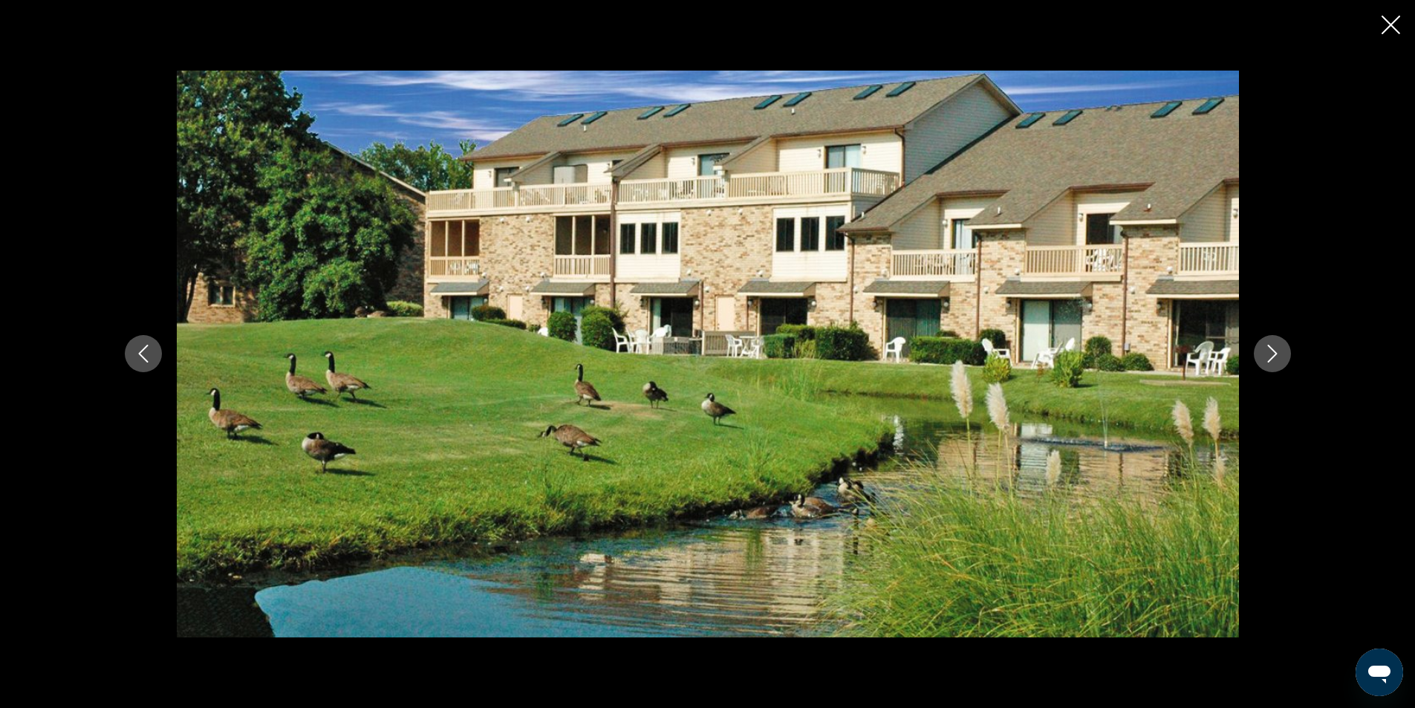
click at [1270, 343] on button "Next image" at bounding box center [1272, 353] width 37 height 37
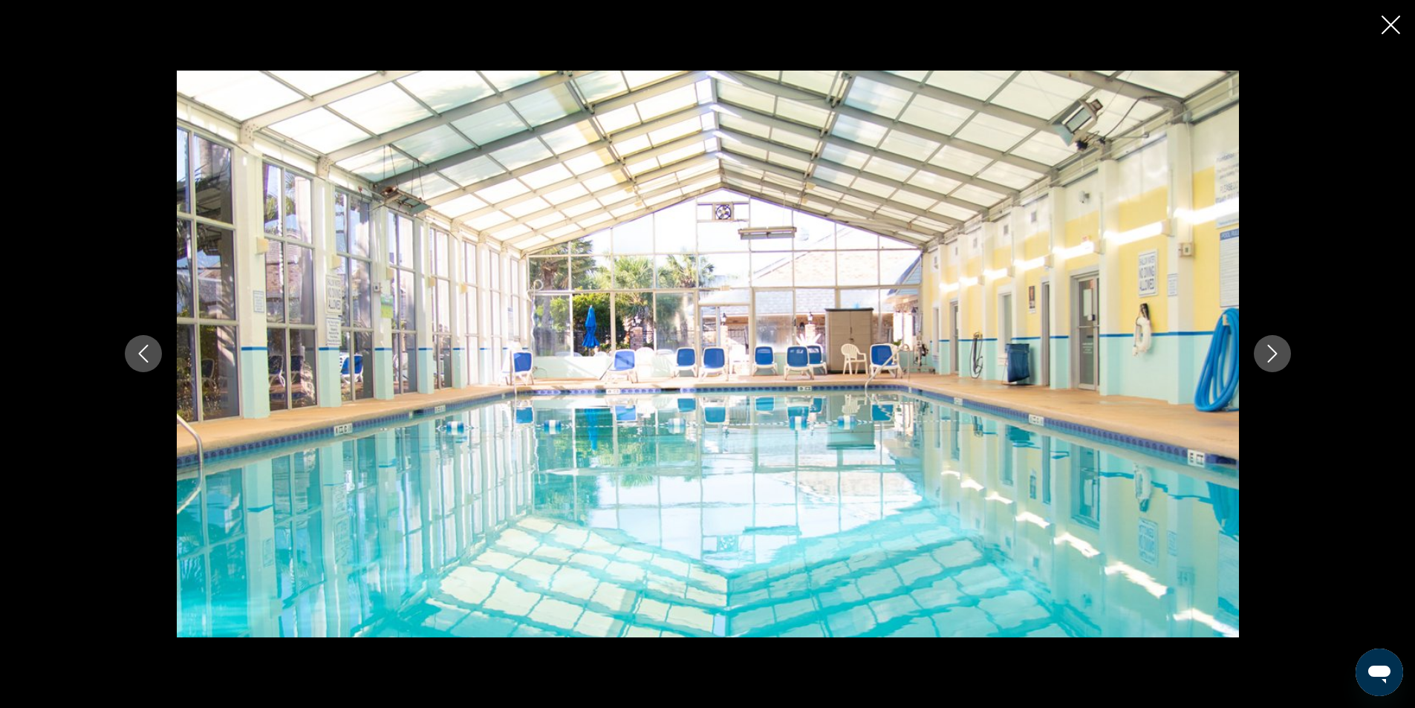
click at [1270, 343] on button "Next image" at bounding box center [1272, 353] width 37 height 37
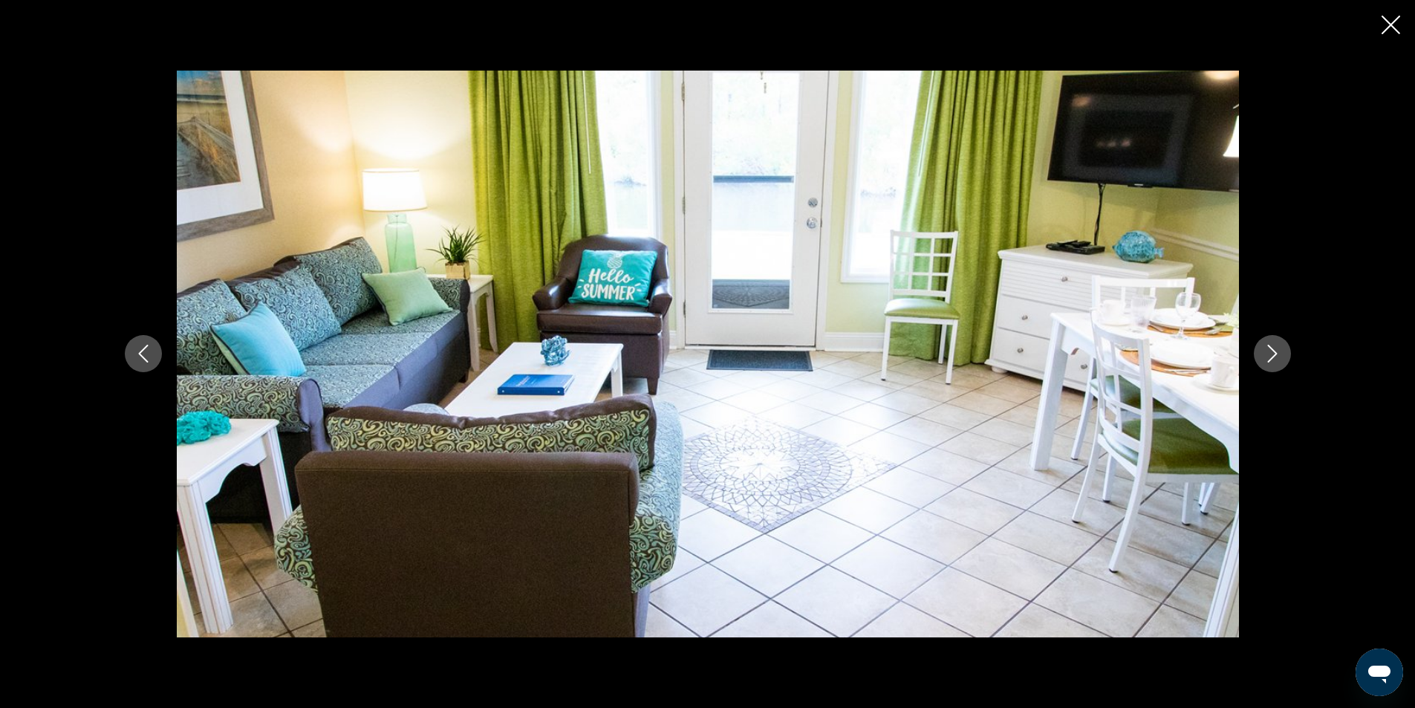
click at [1270, 343] on button "Next image" at bounding box center [1272, 353] width 37 height 37
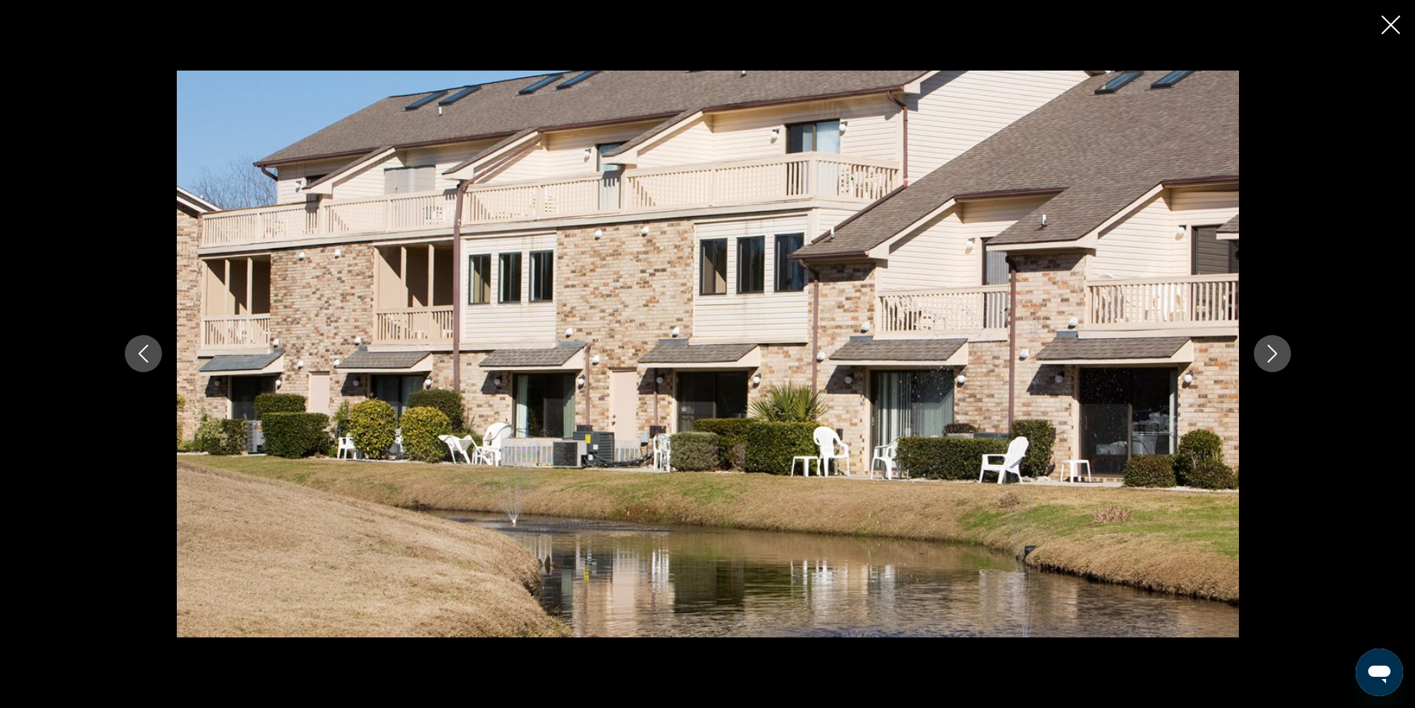
click at [1387, 25] on icon "Close slideshow" at bounding box center [1390, 25] width 19 height 19
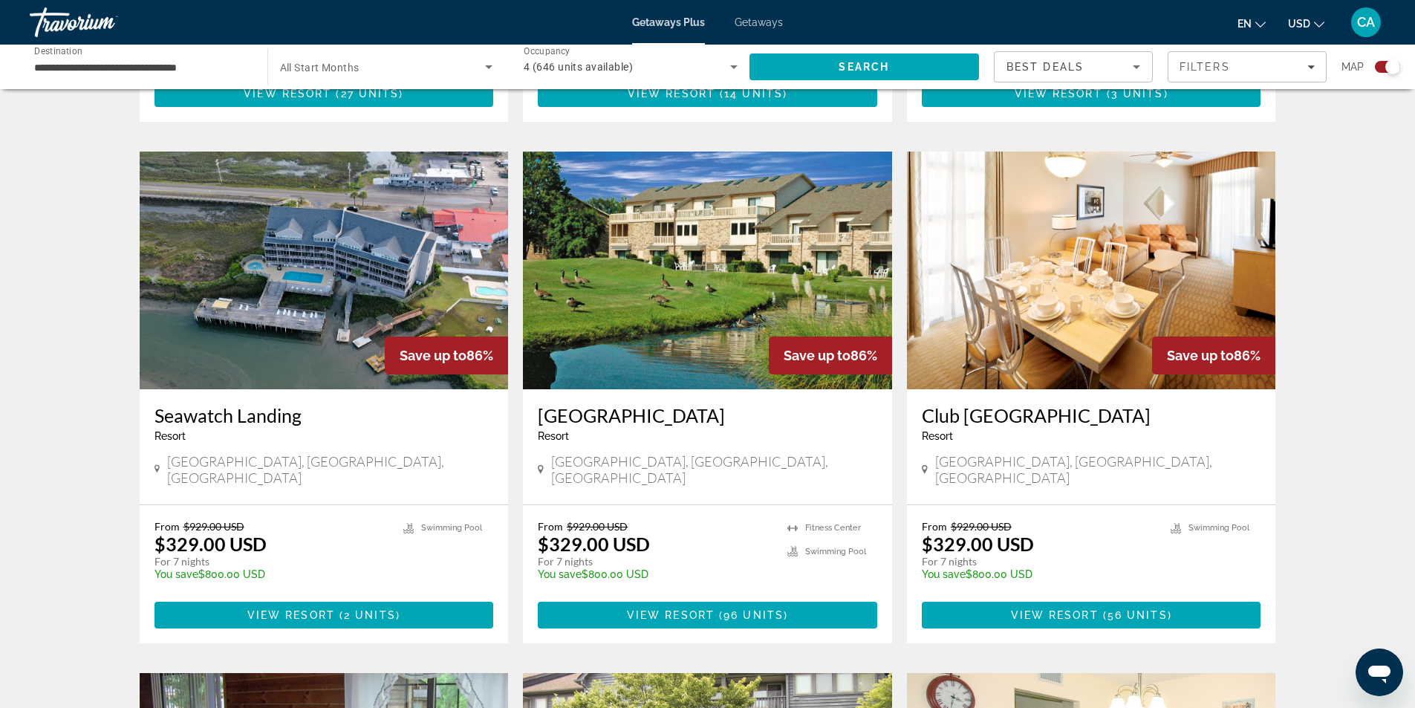
scroll to position [965, 0]
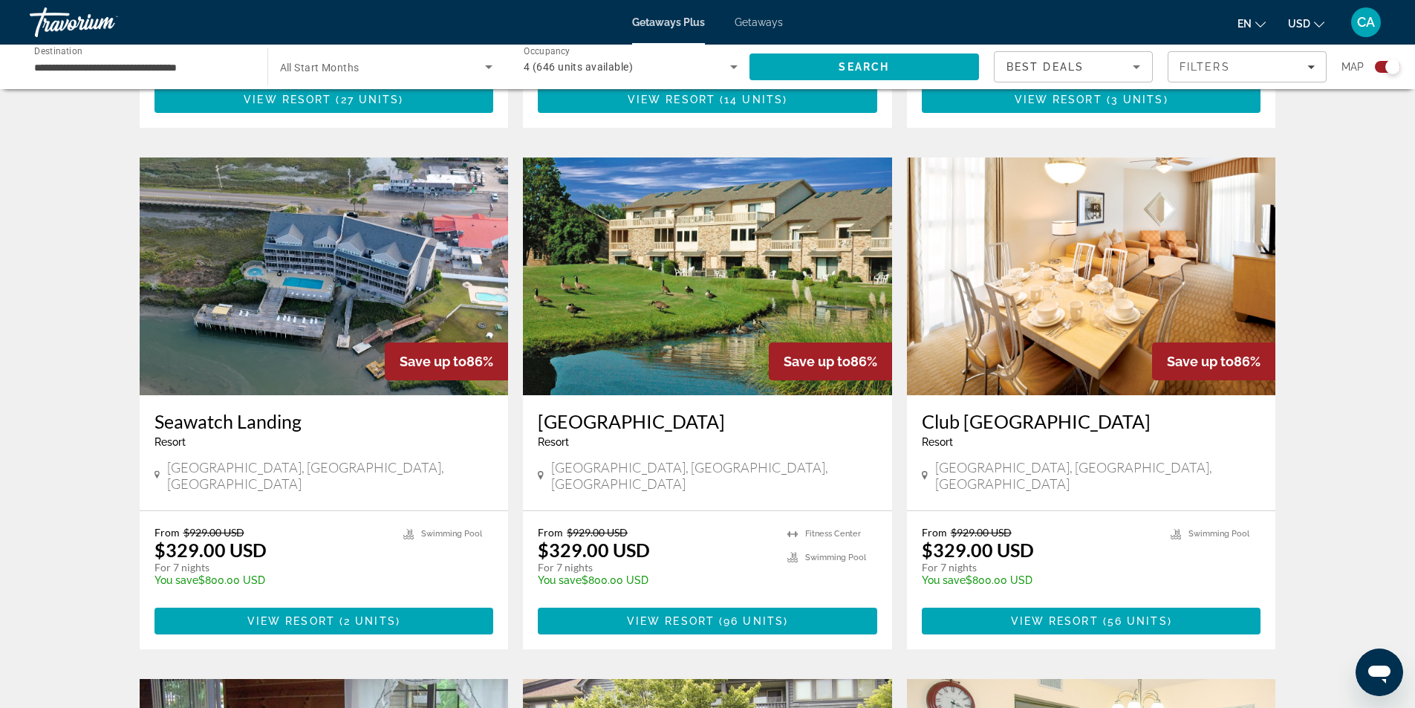
click at [268, 233] on img "Main content" at bounding box center [324, 276] width 369 height 238
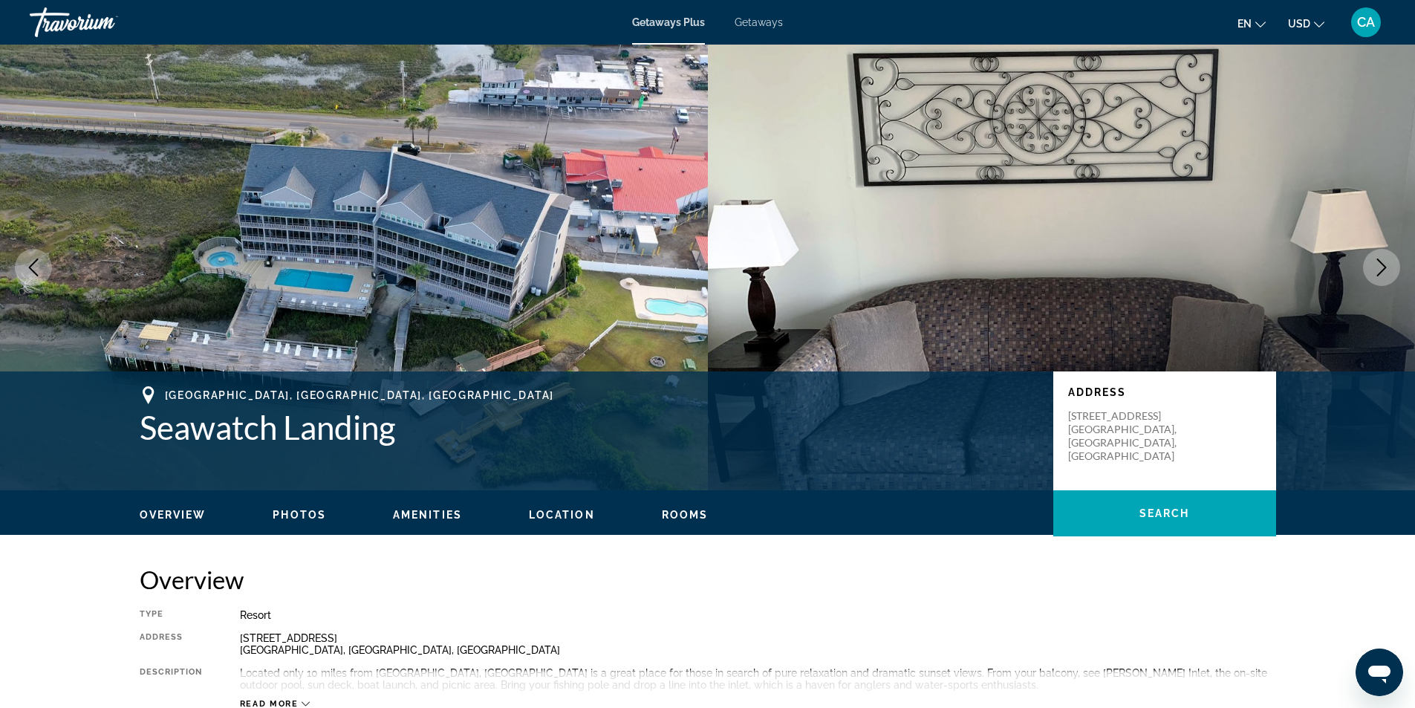
click at [1381, 268] on icon "Next image" at bounding box center [1381, 267] width 18 height 18
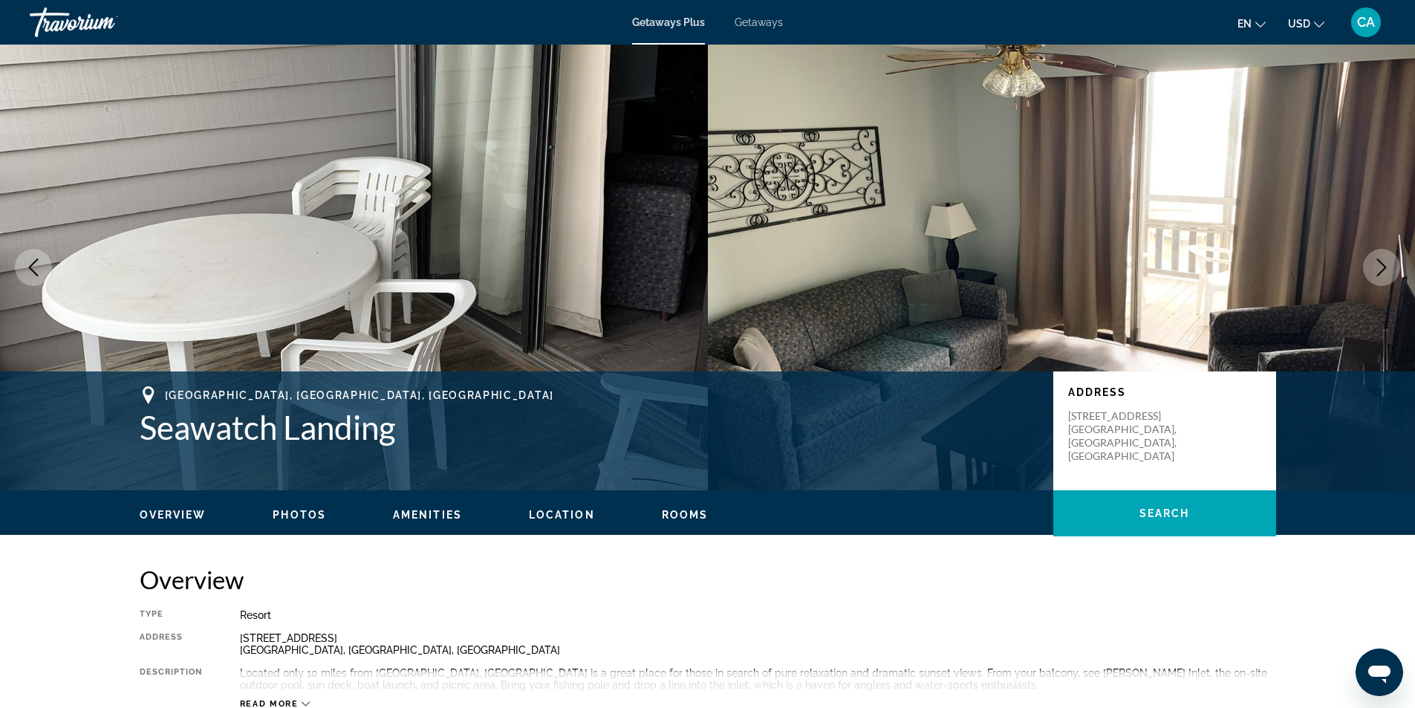
click at [1381, 268] on icon "Next image" at bounding box center [1381, 267] width 18 height 18
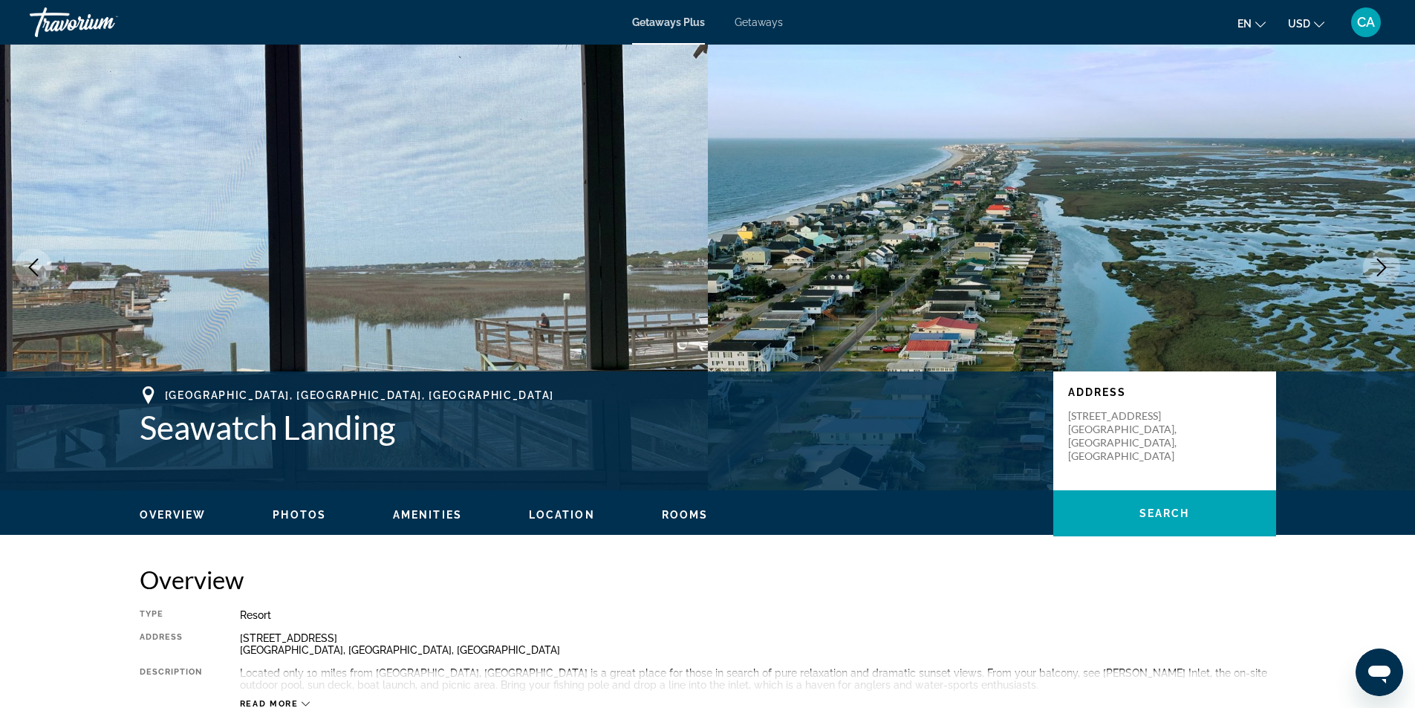
click at [1381, 267] on icon "Next image" at bounding box center [1381, 267] width 18 height 18
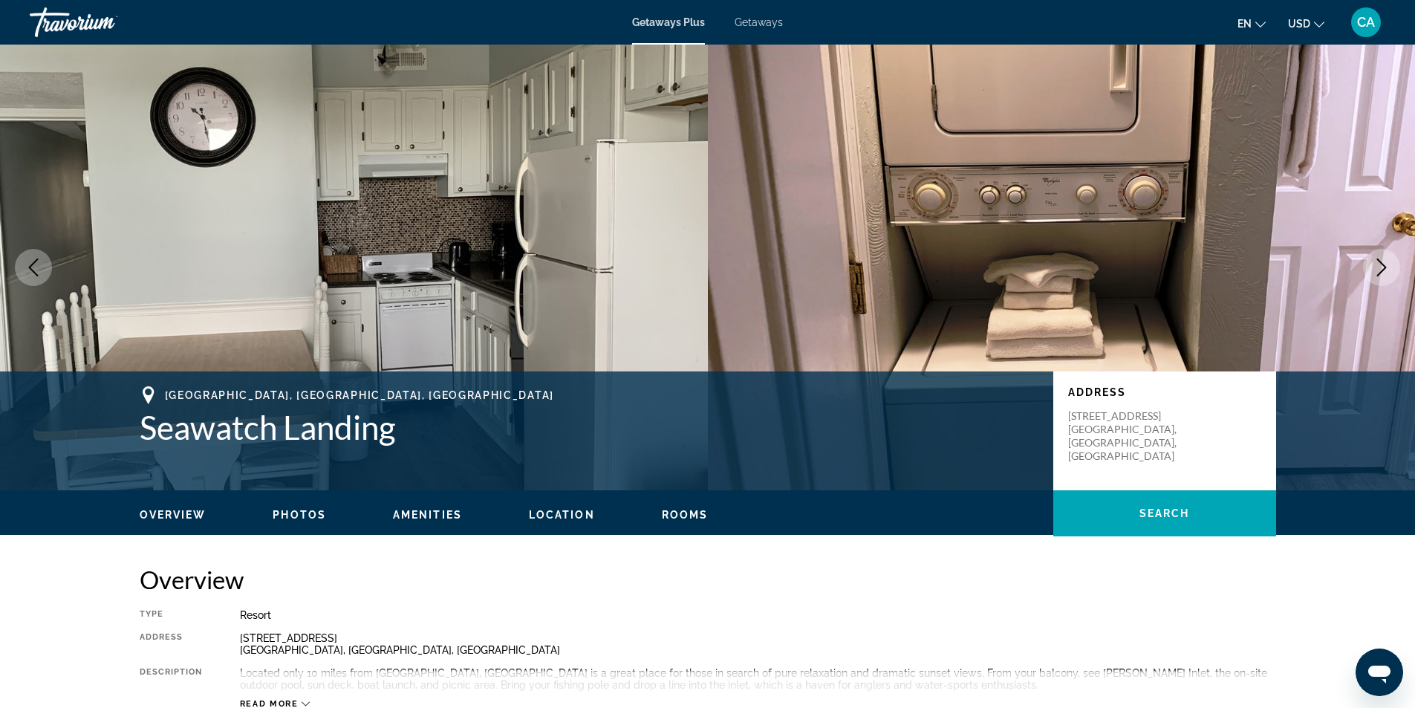
click at [1381, 267] on icon "Next image" at bounding box center [1381, 267] width 18 height 18
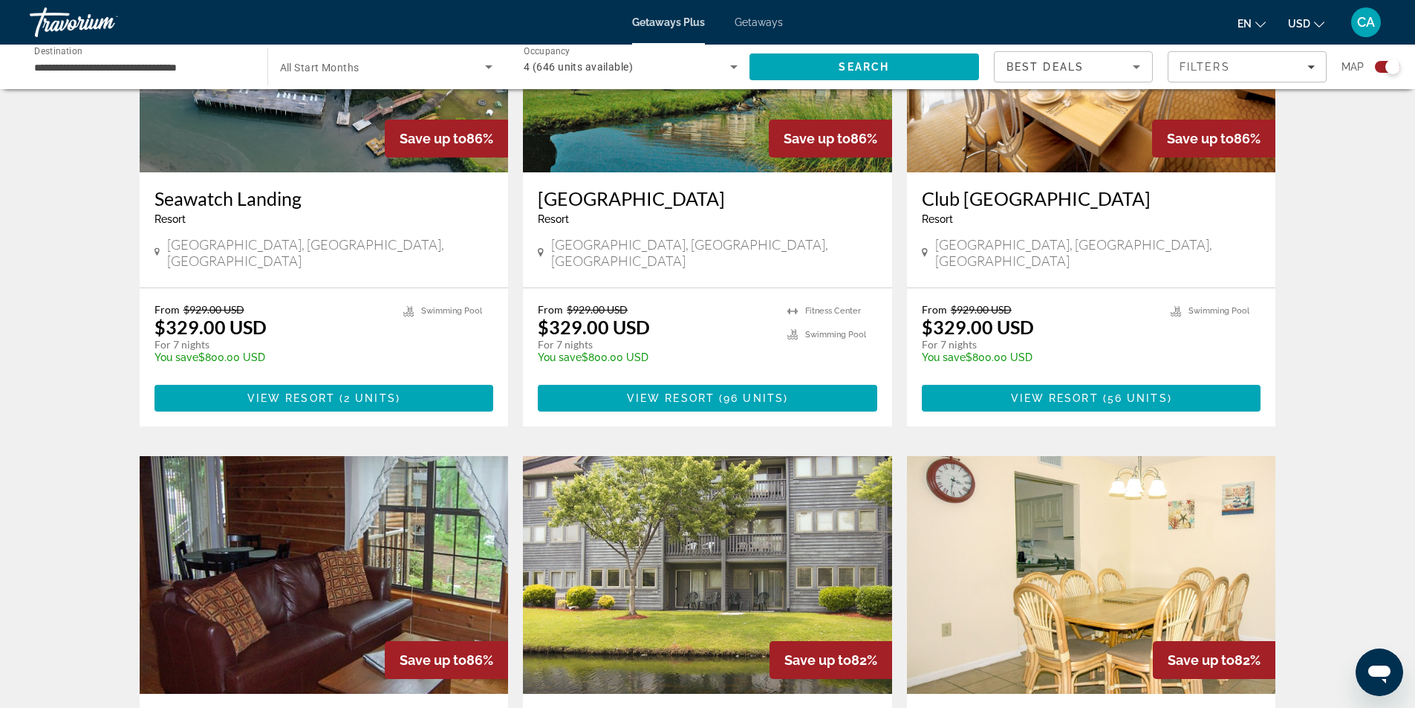
scroll to position [1411, 0]
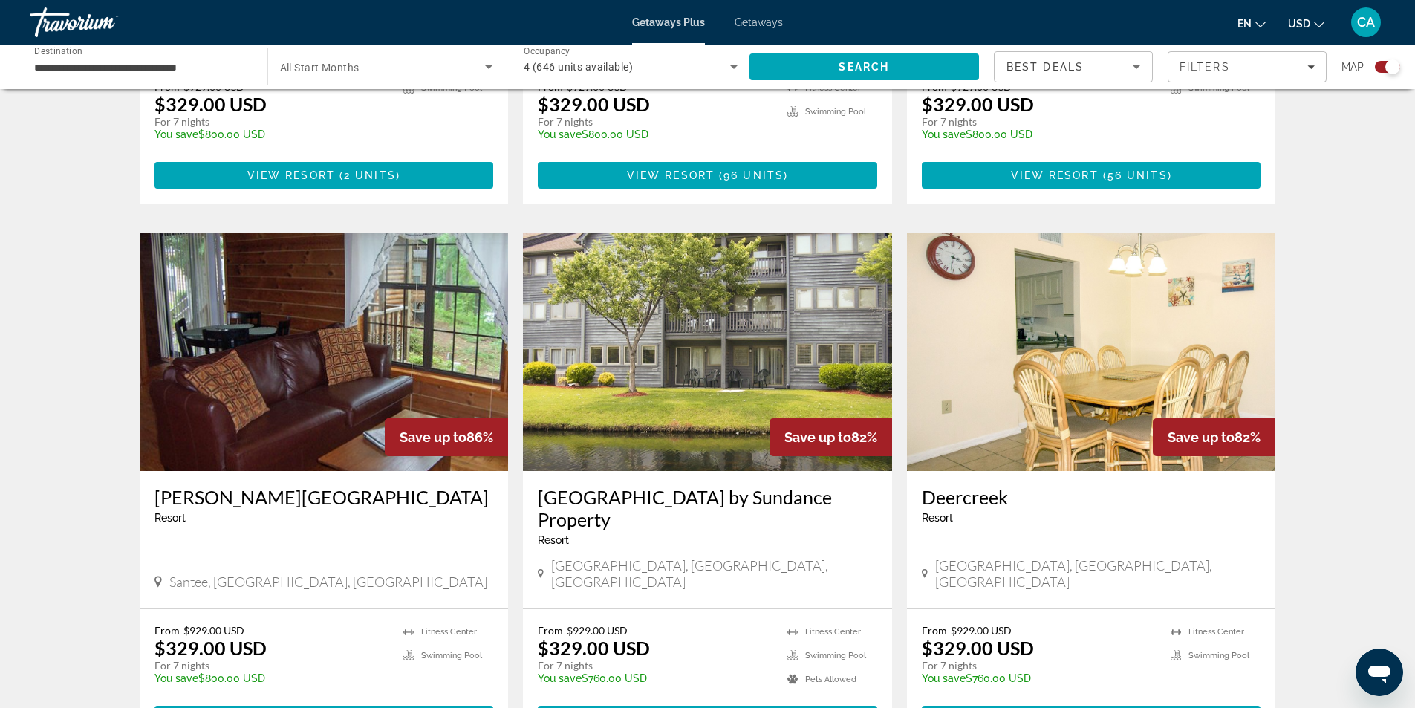
click at [256, 267] on img "Main content" at bounding box center [324, 352] width 369 height 238
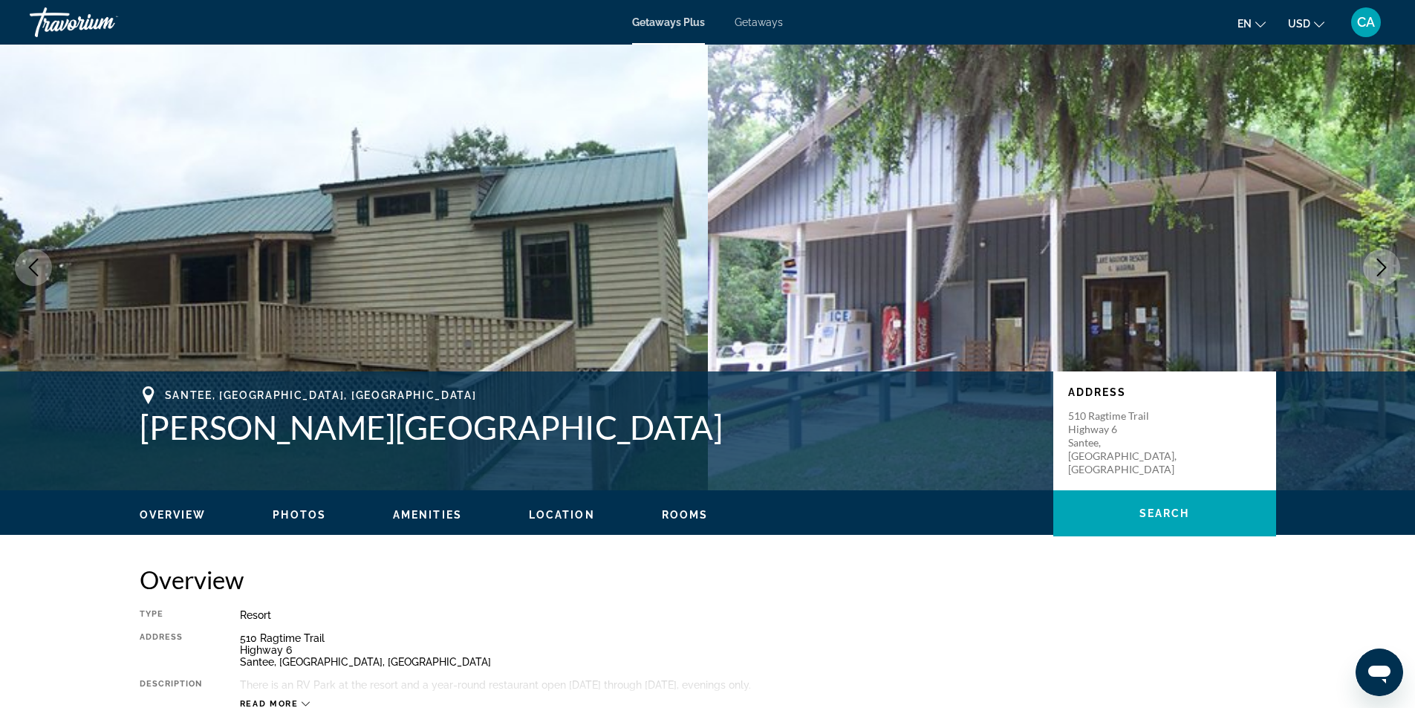
click at [1391, 264] on button "Next image" at bounding box center [1381, 267] width 37 height 37
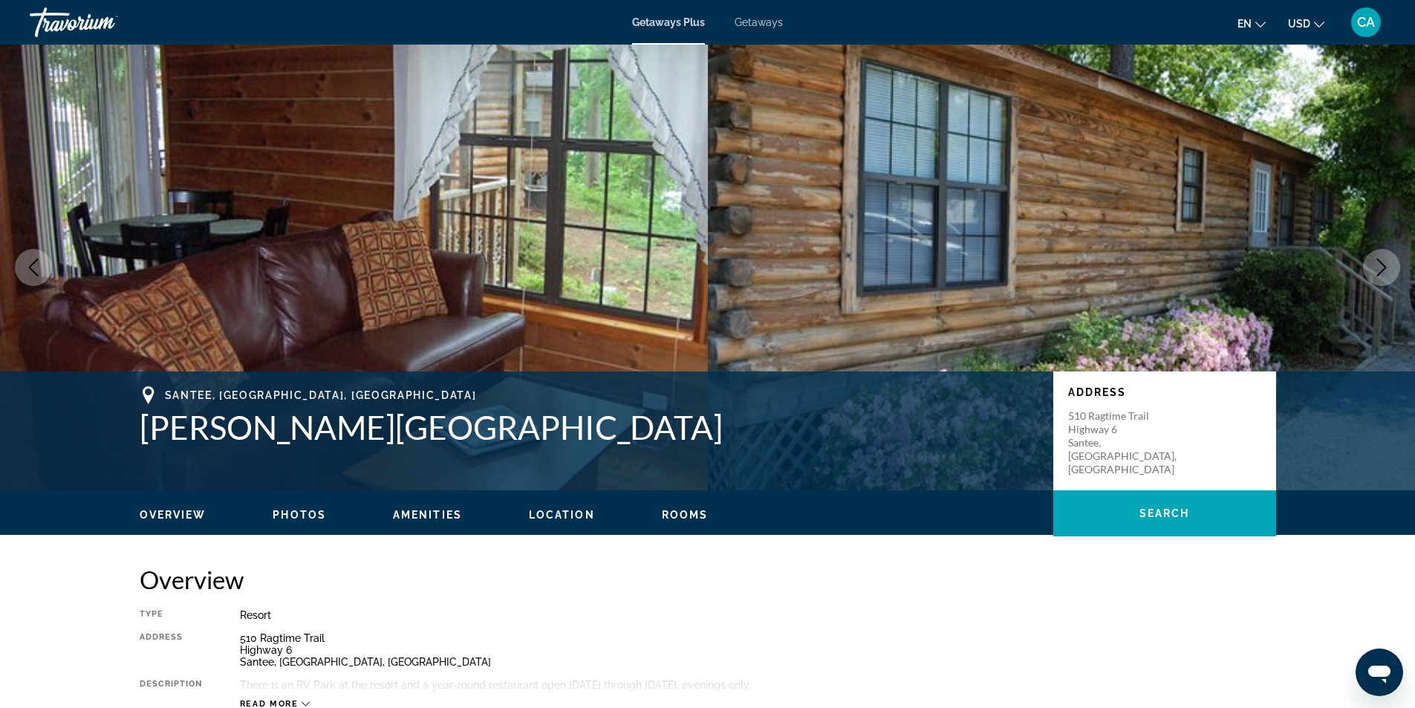
click at [1390, 264] on button "Next image" at bounding box center [1381, 267] width 37 height 37
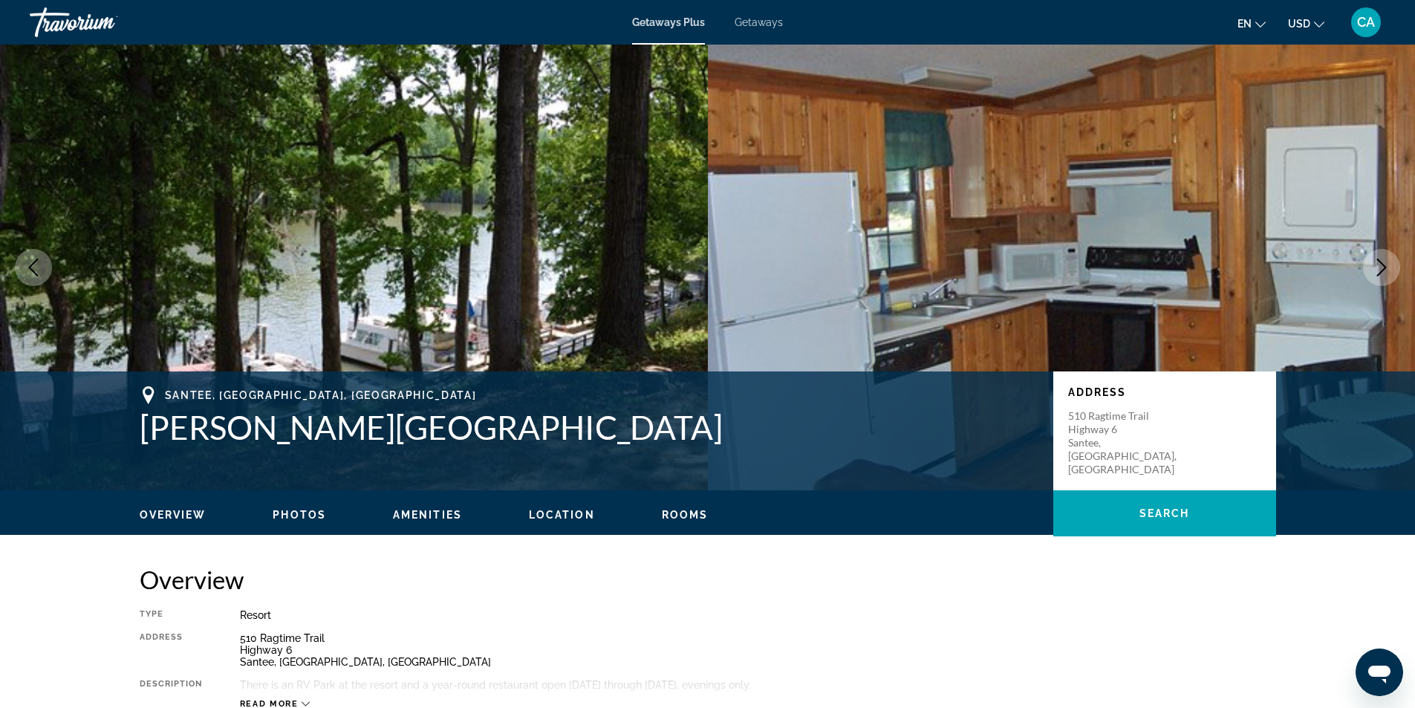
click at [1390, 264] on button "Next image" at bounding box center [1381, 267] width 37 height 37
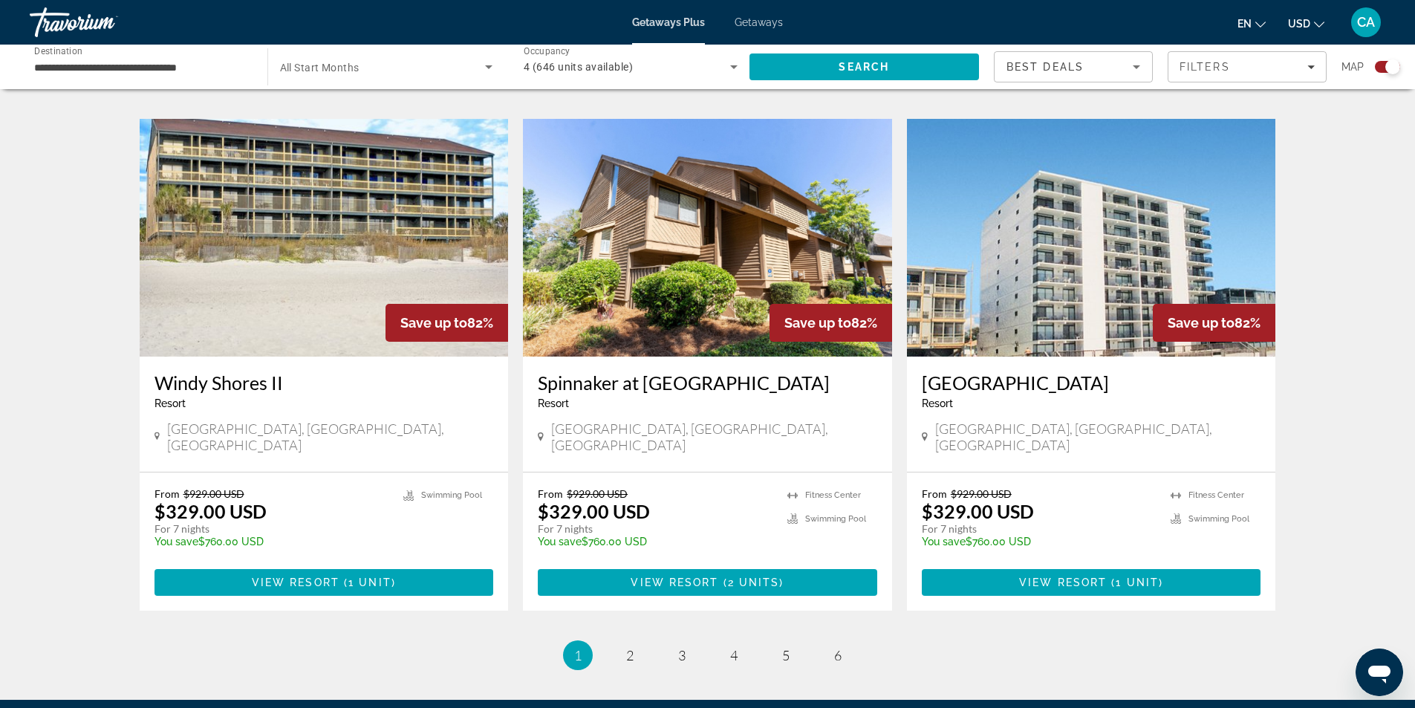
scroll to position [2178, 0]
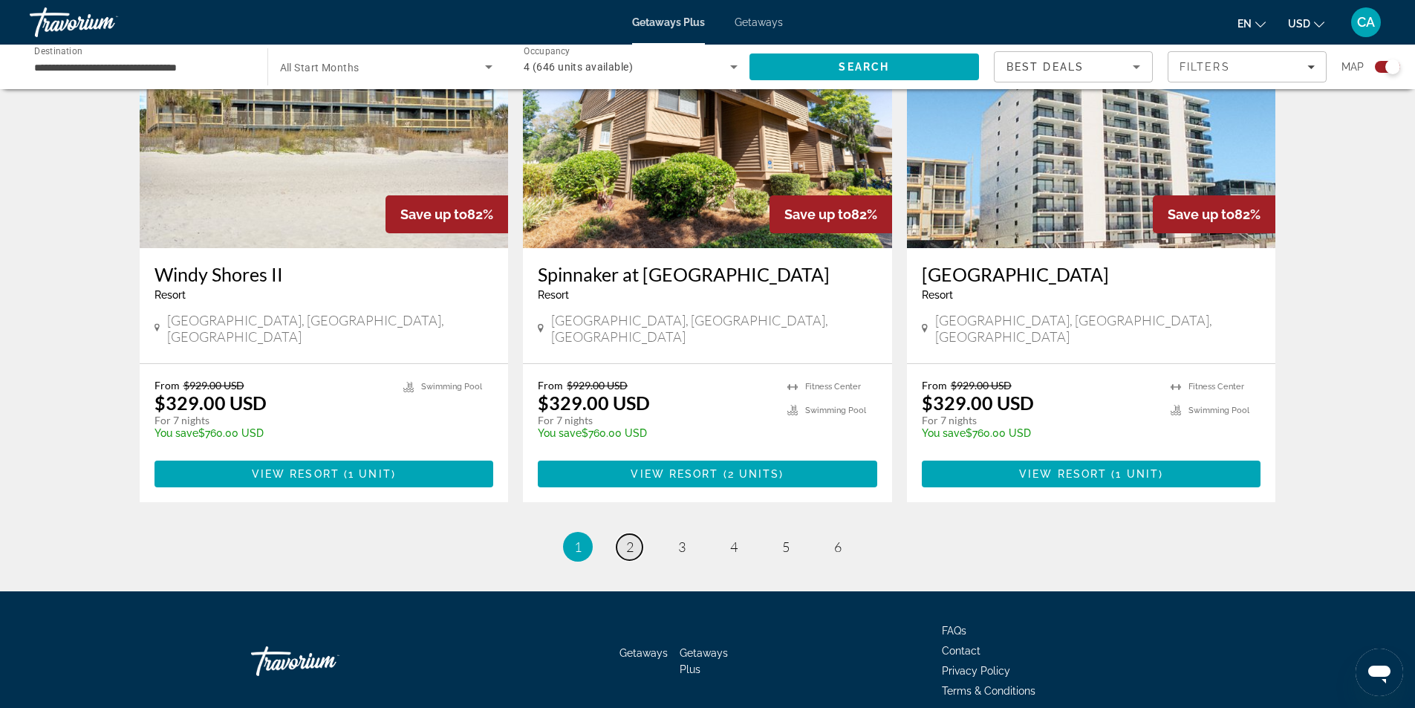
click at [625, 534] on link "page 2" at bounding box center [629, 547] width 26 height 26
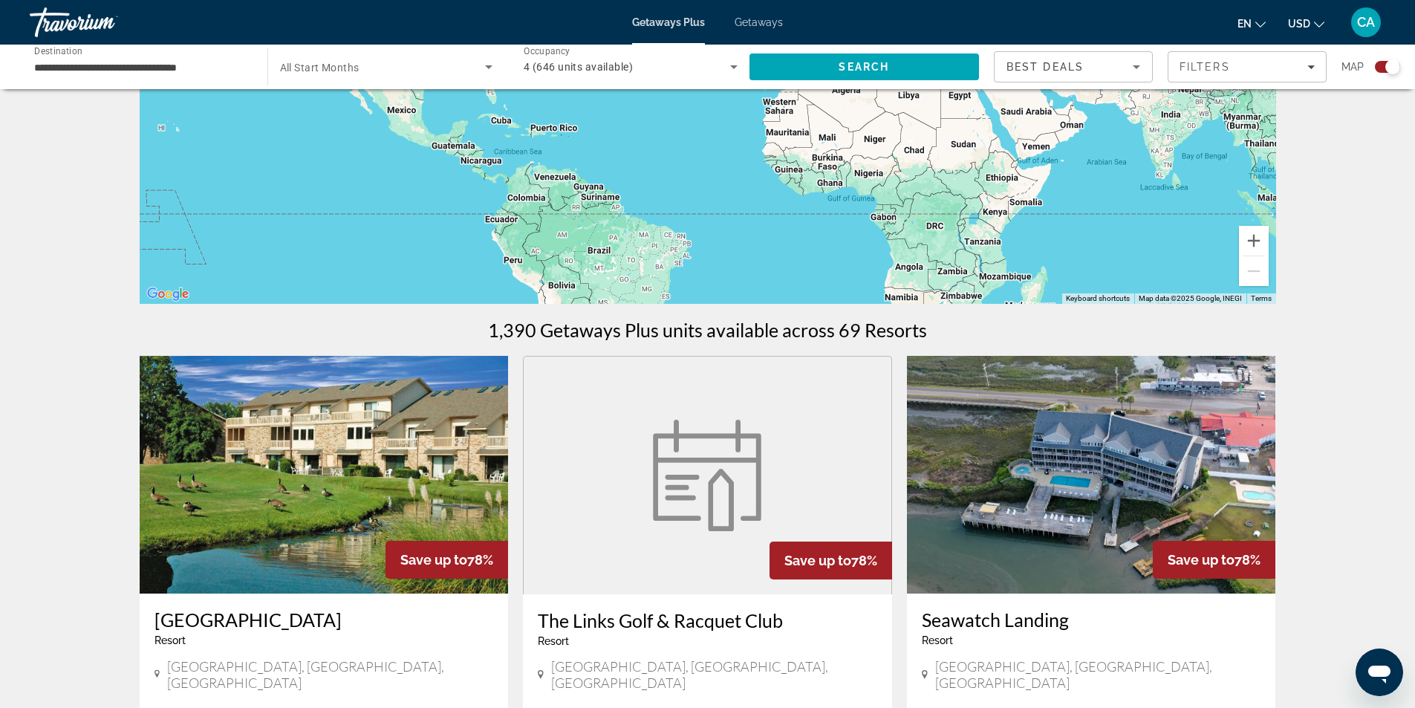
scroll to position [297, 0]
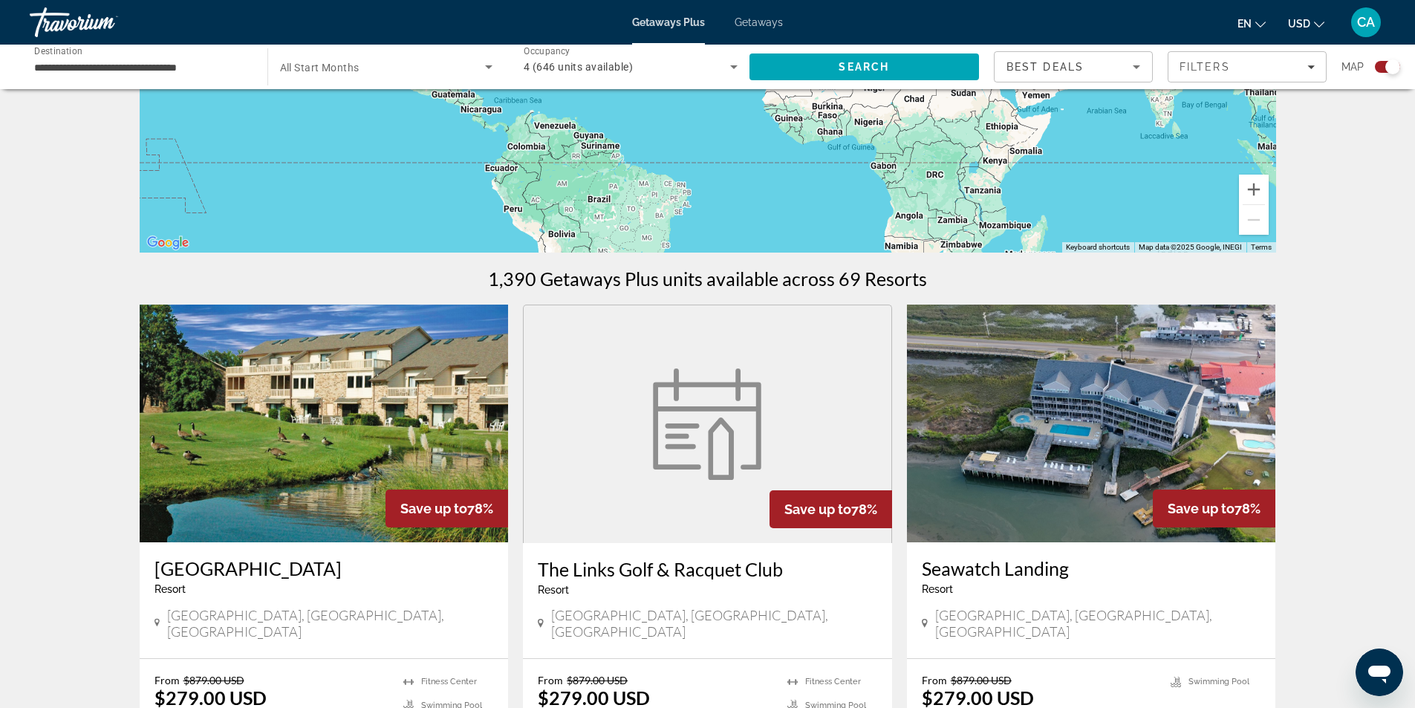
click at [686, 404] on img "Main content" at bounding box center [707, 423] width 126 height 111
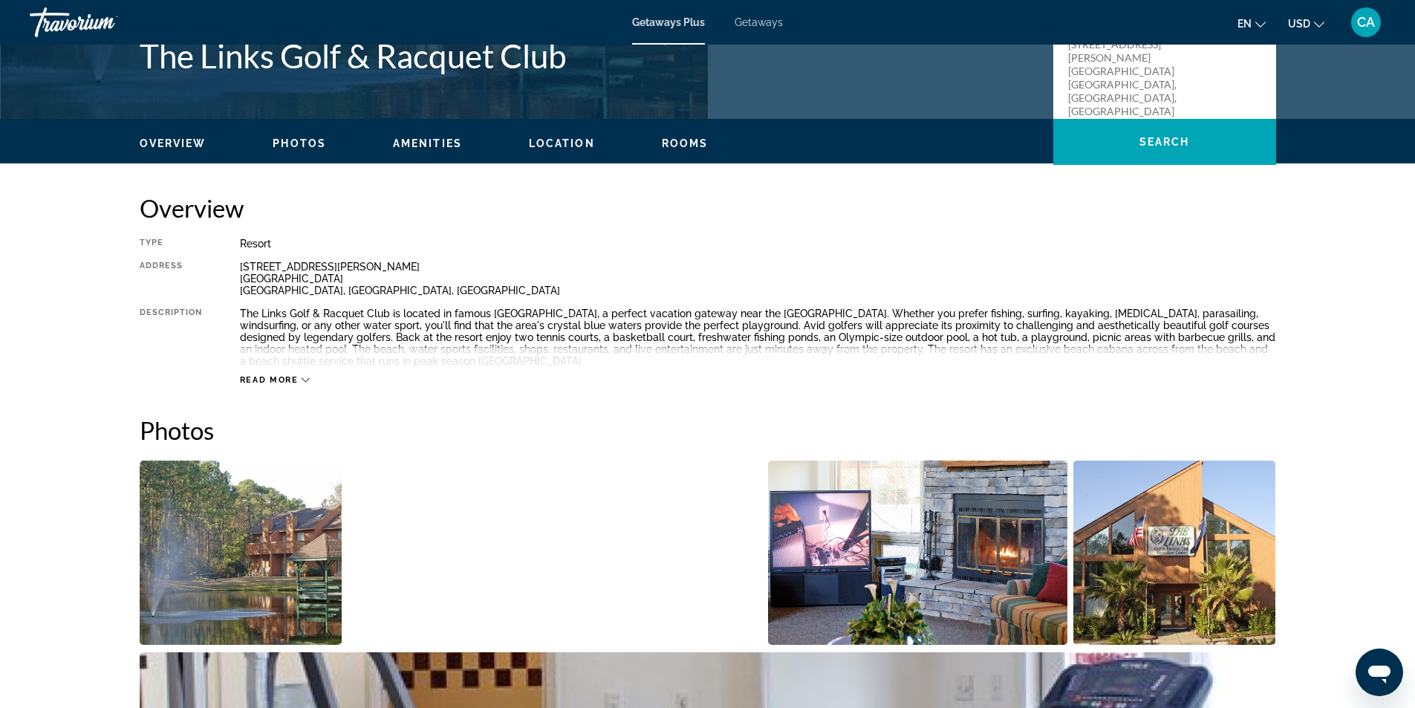
scroll to position [74, 0]
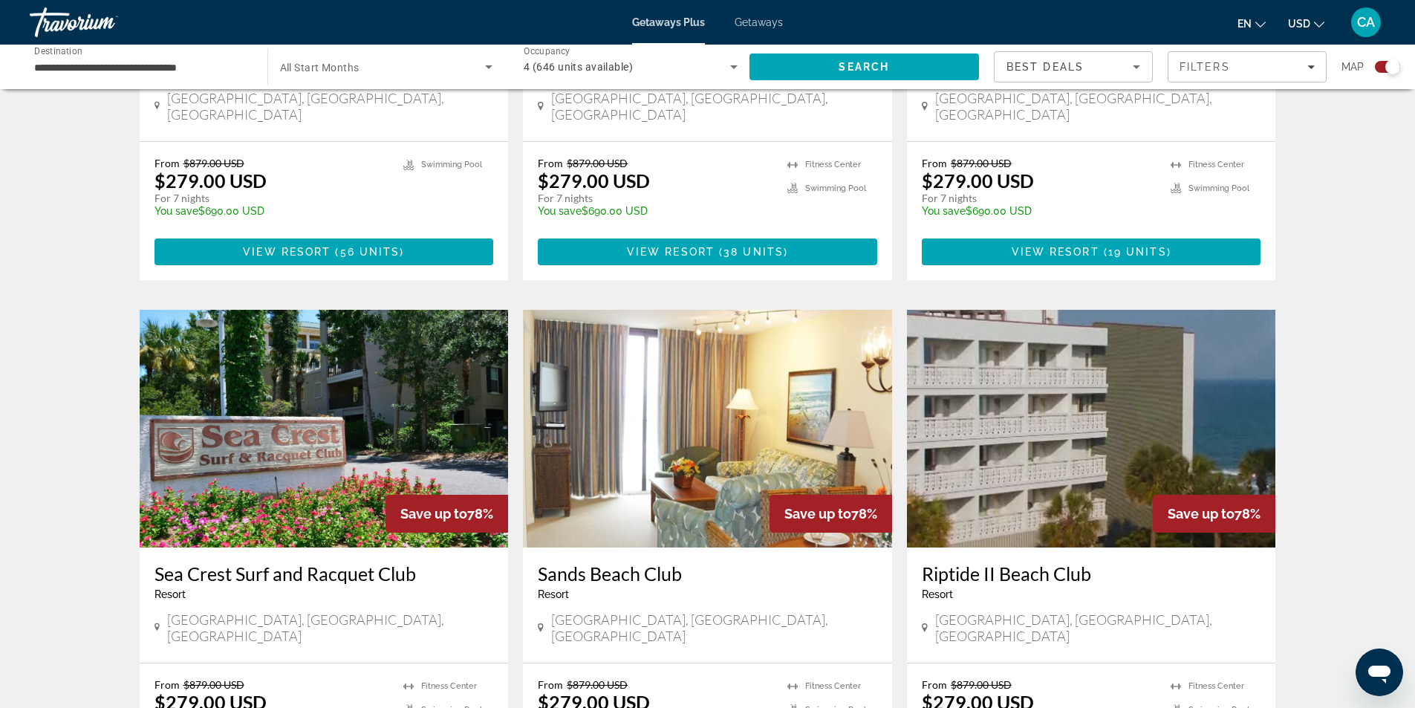
scroll to position [2154, 0]
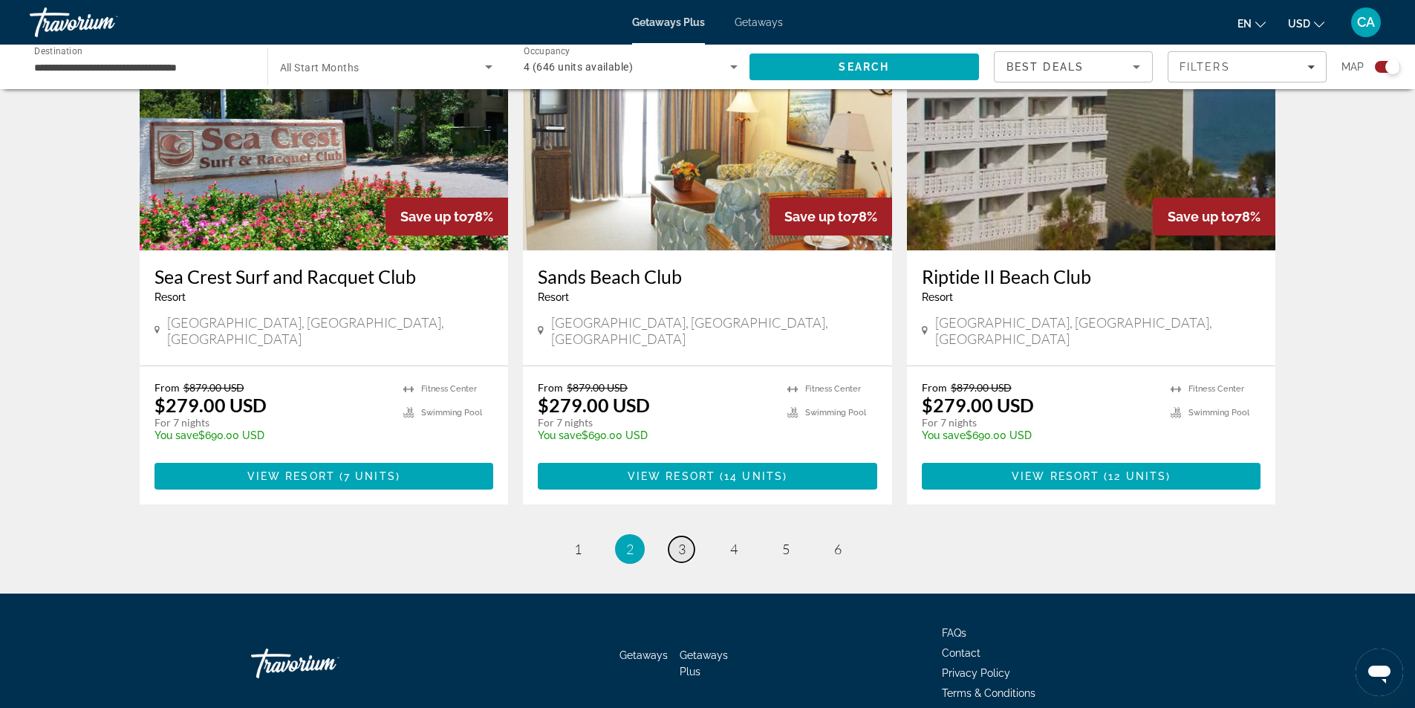
click at [678, 541] on span "3" at bounding box center [681, 549] width 7 height 16
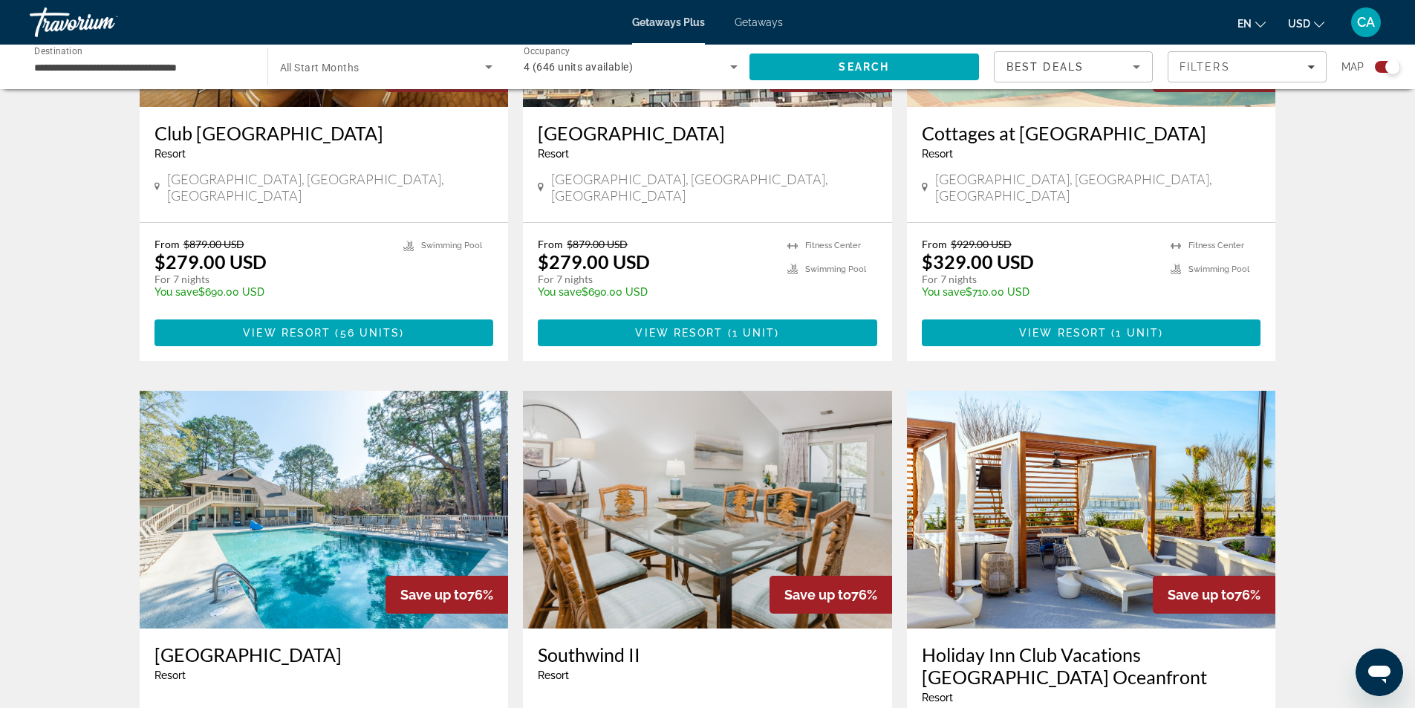
scroll to position [817, 0]
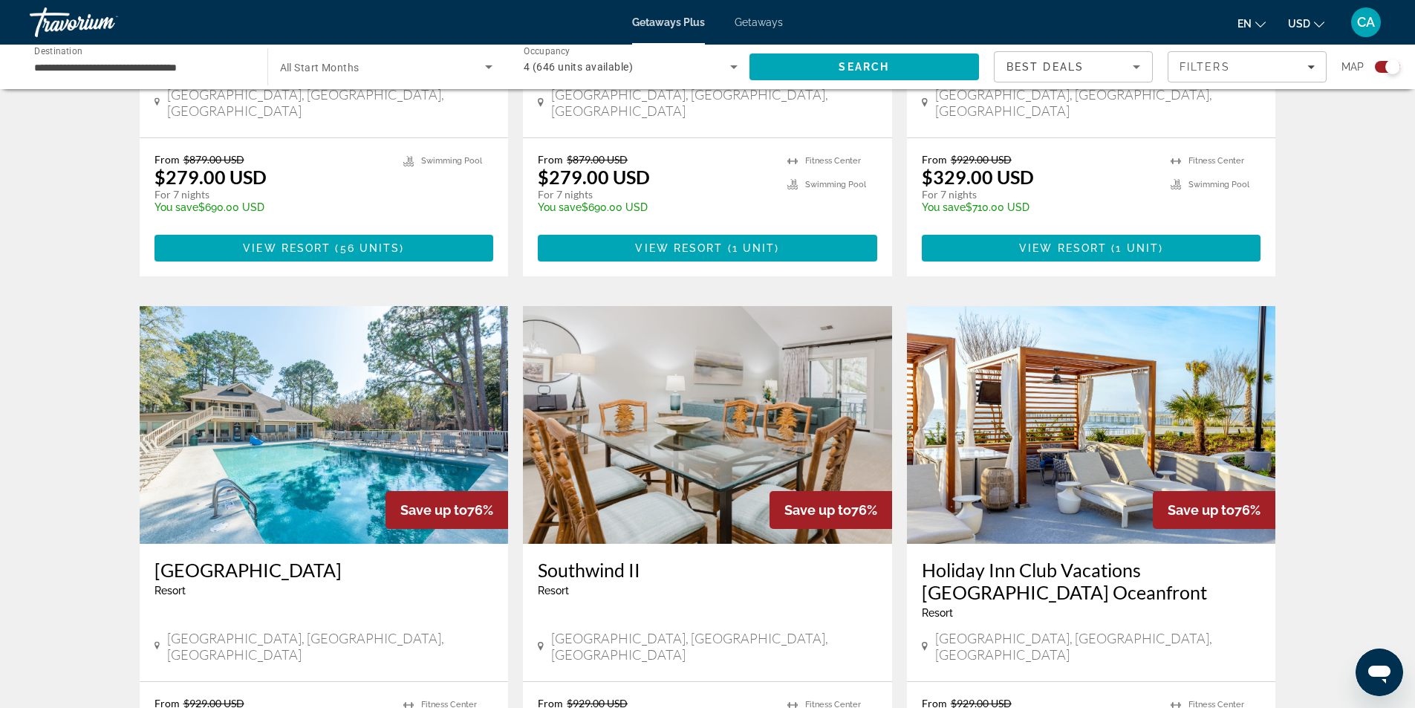
click at [1060, 417] on img "Main content" at bounding box center [1091, 425] width 369 height 238
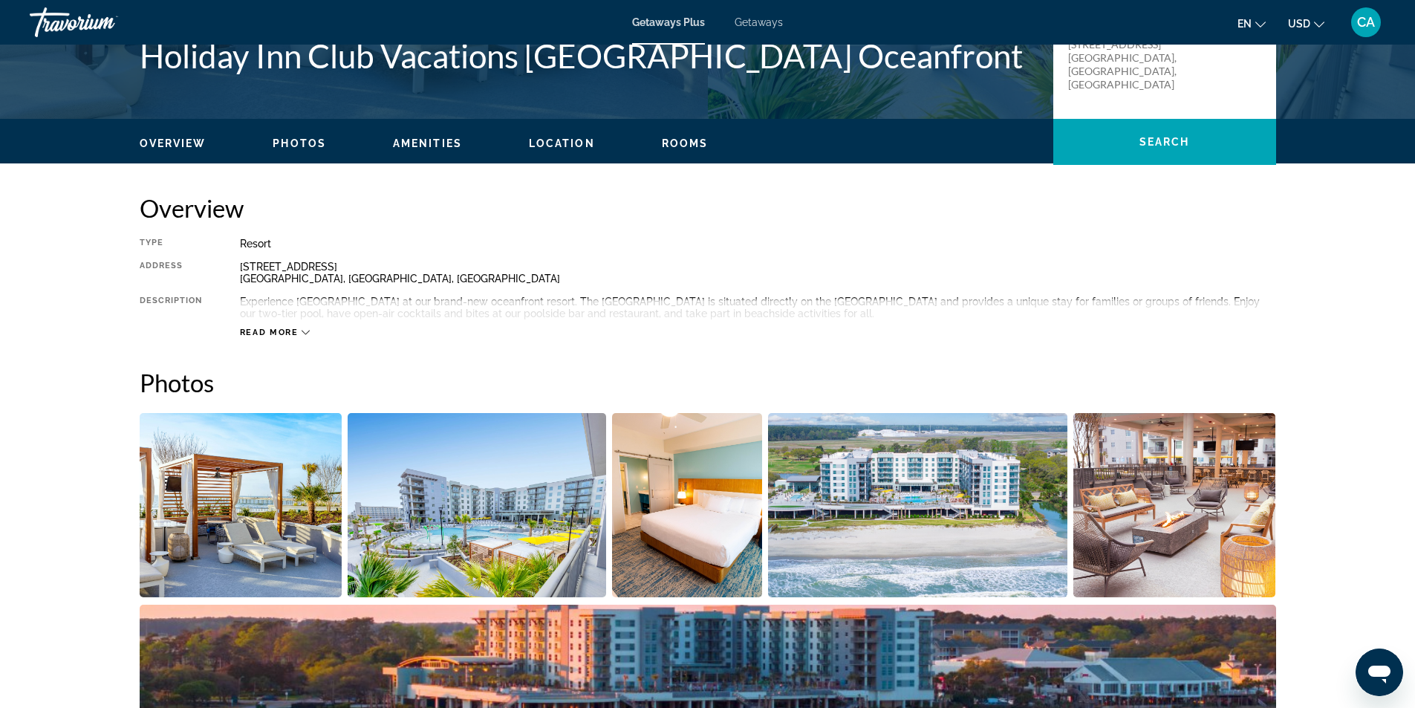
scroll to position [594, 0]
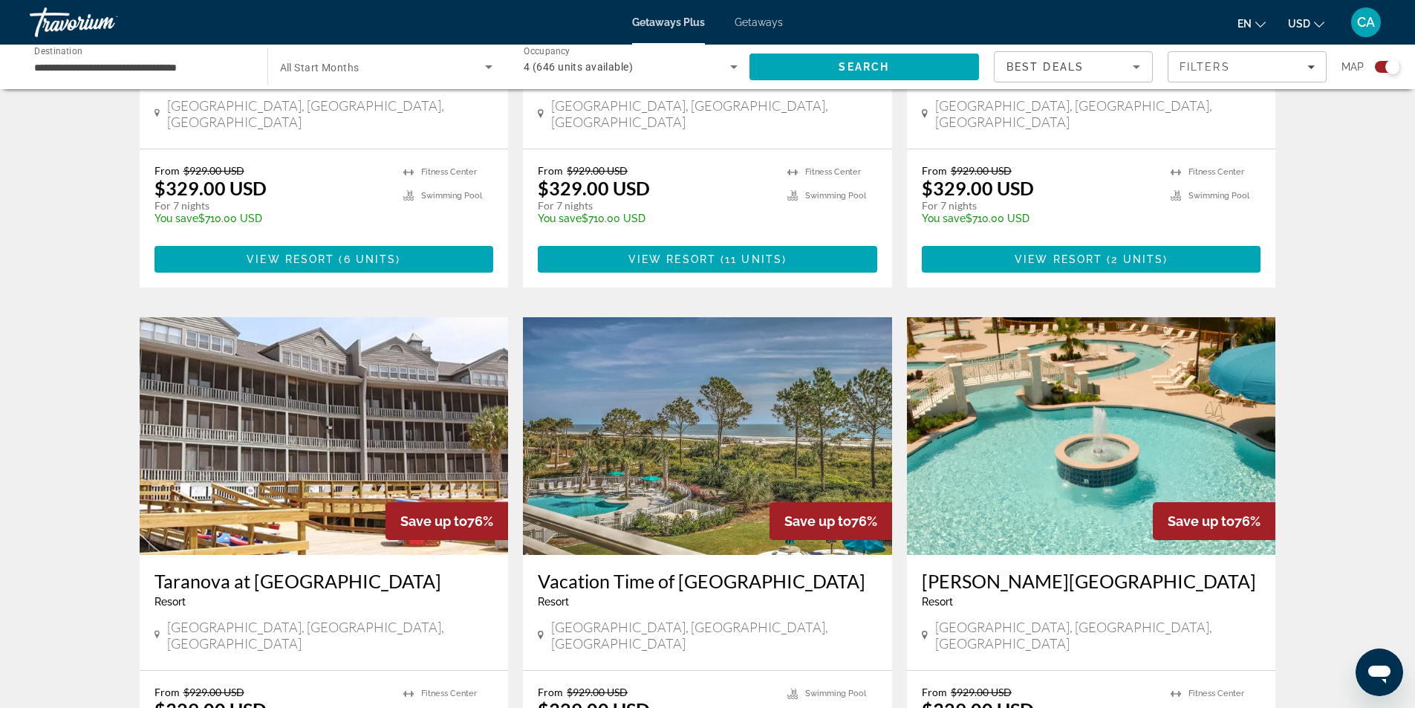
scroll to position [2080, 0]
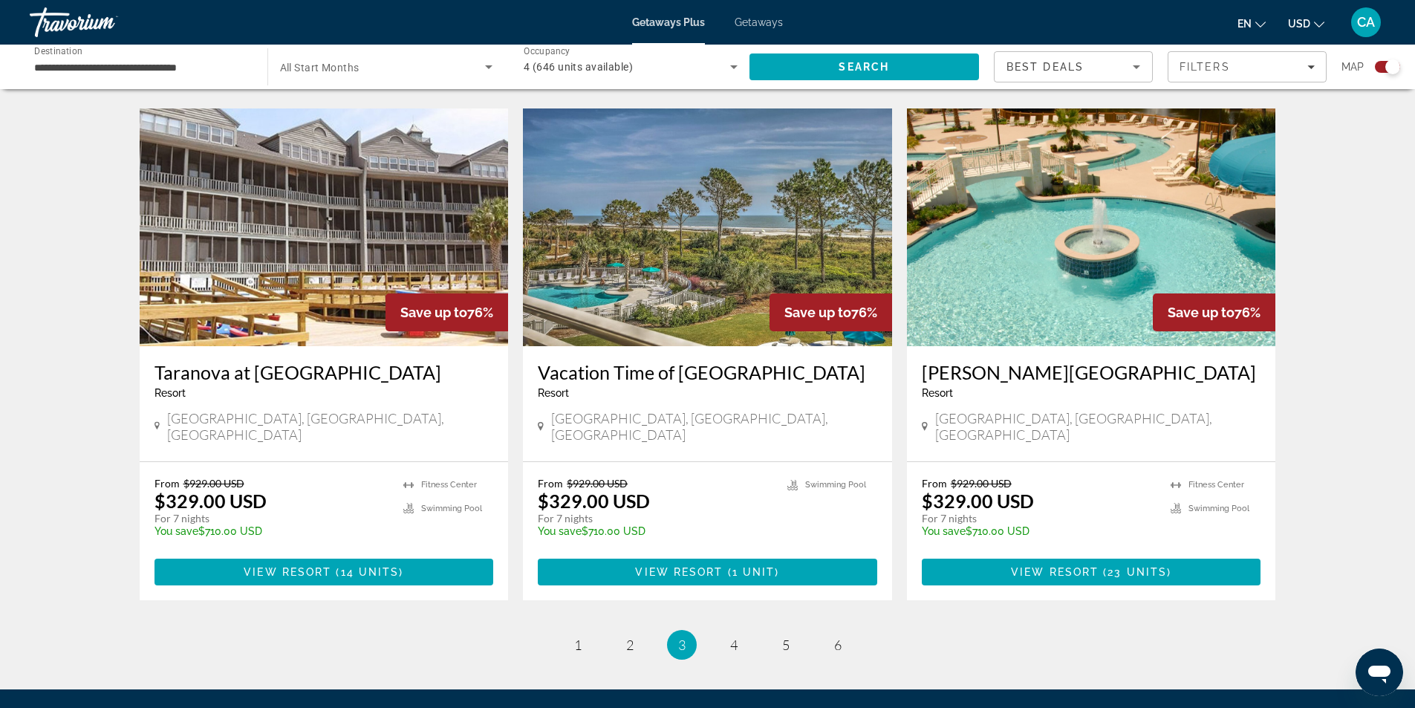
click at [322, 174] on img "Main content" at bounding box center [324, 227] width 369 height 238
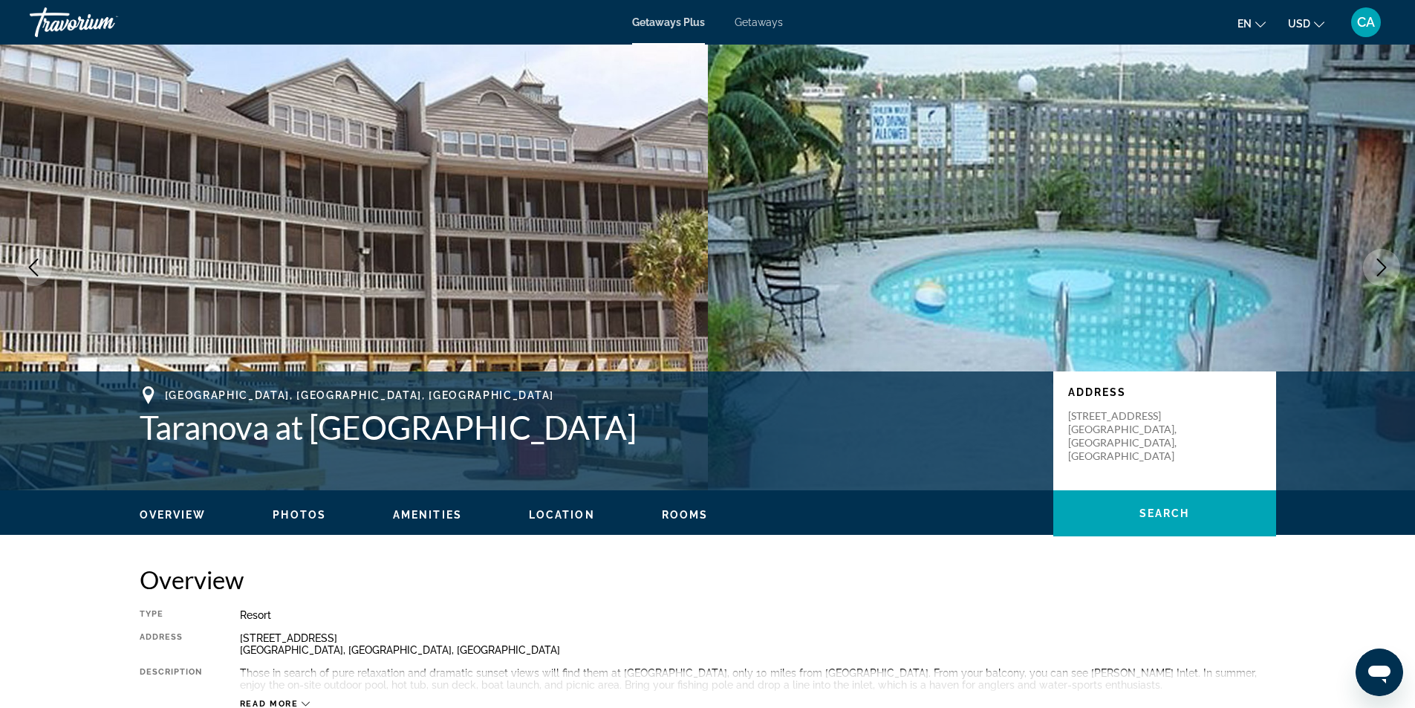
click at [1366, 269] on button "Next image" at bounding box center [1381, 267] width 37 height 37
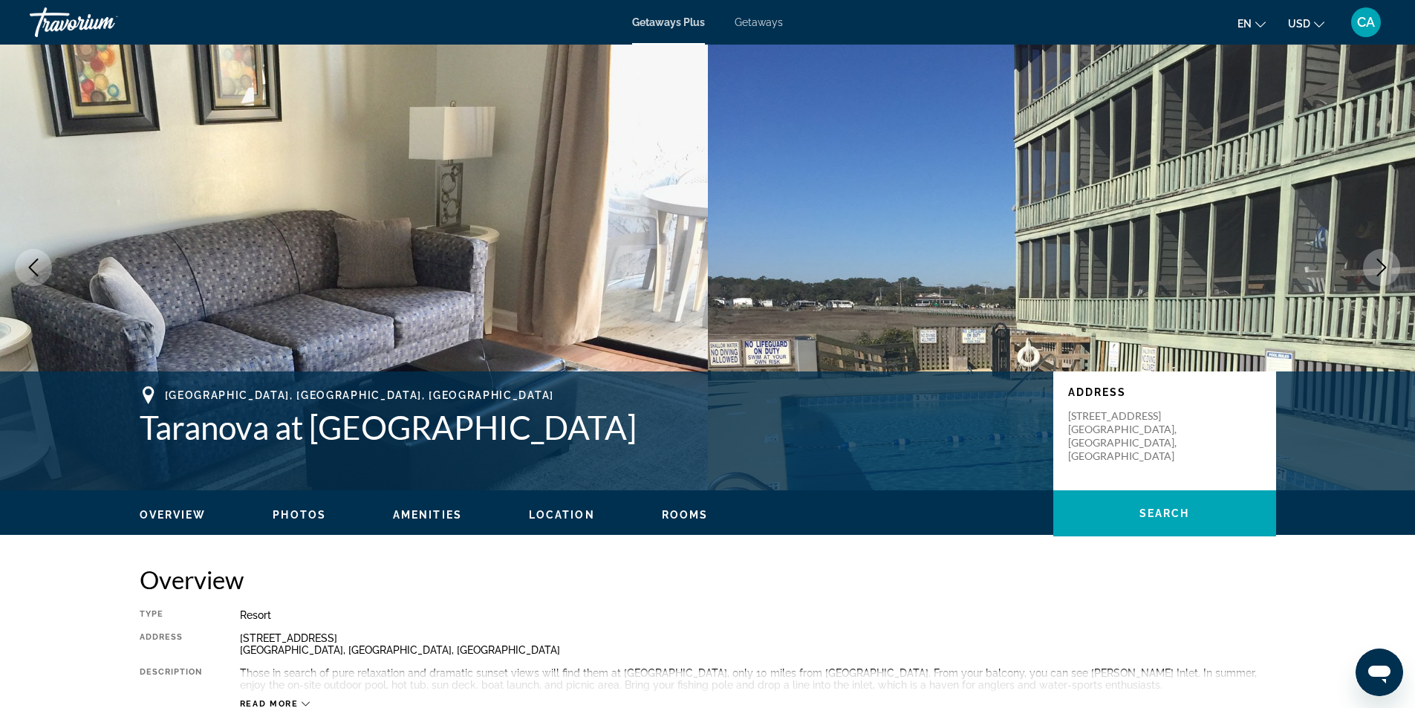
click at [1366, 269] on button "Next image" at bounding box center [1381, 267] width 37 height 37
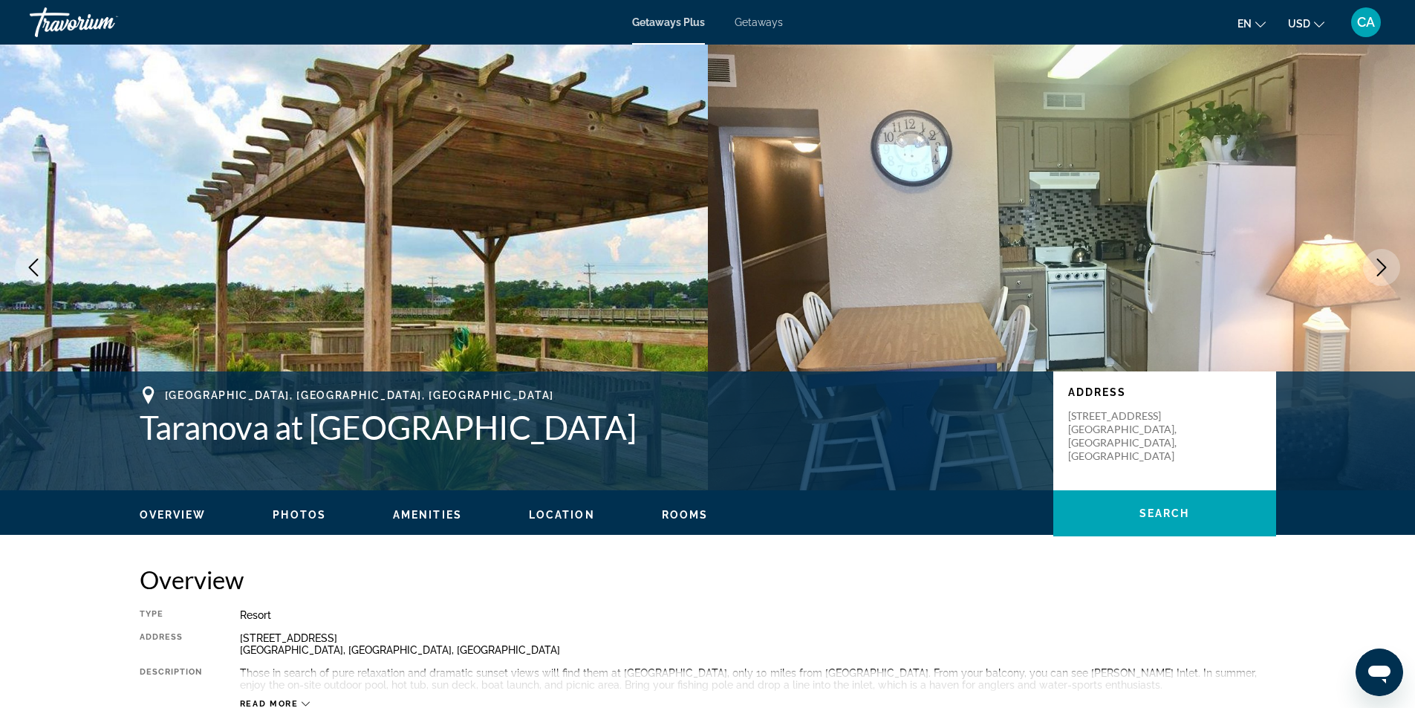
click at [1366, 269] on button "Next image" at bounding box center [1381, 267] width 37 height 37
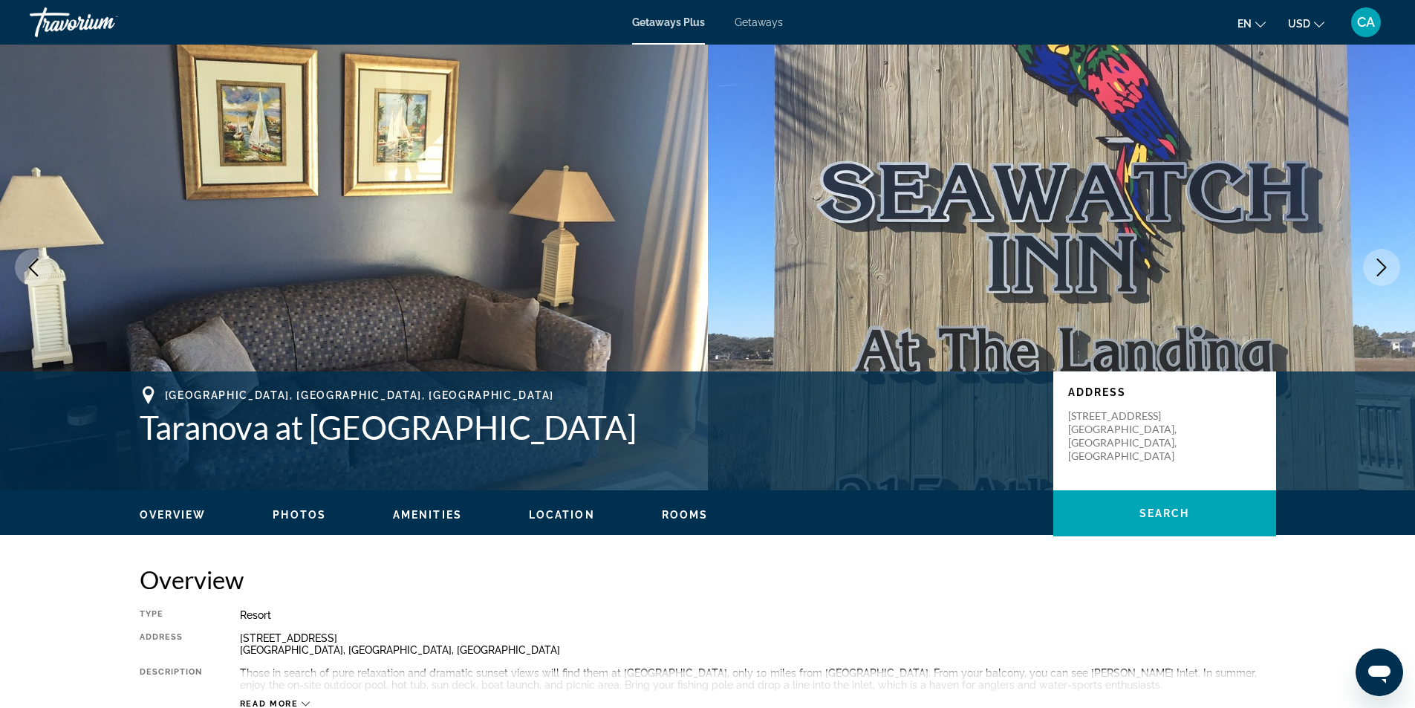
click at [1365, 268] on button "Next image" at bounding box center [1381, 267] width 37 height 37
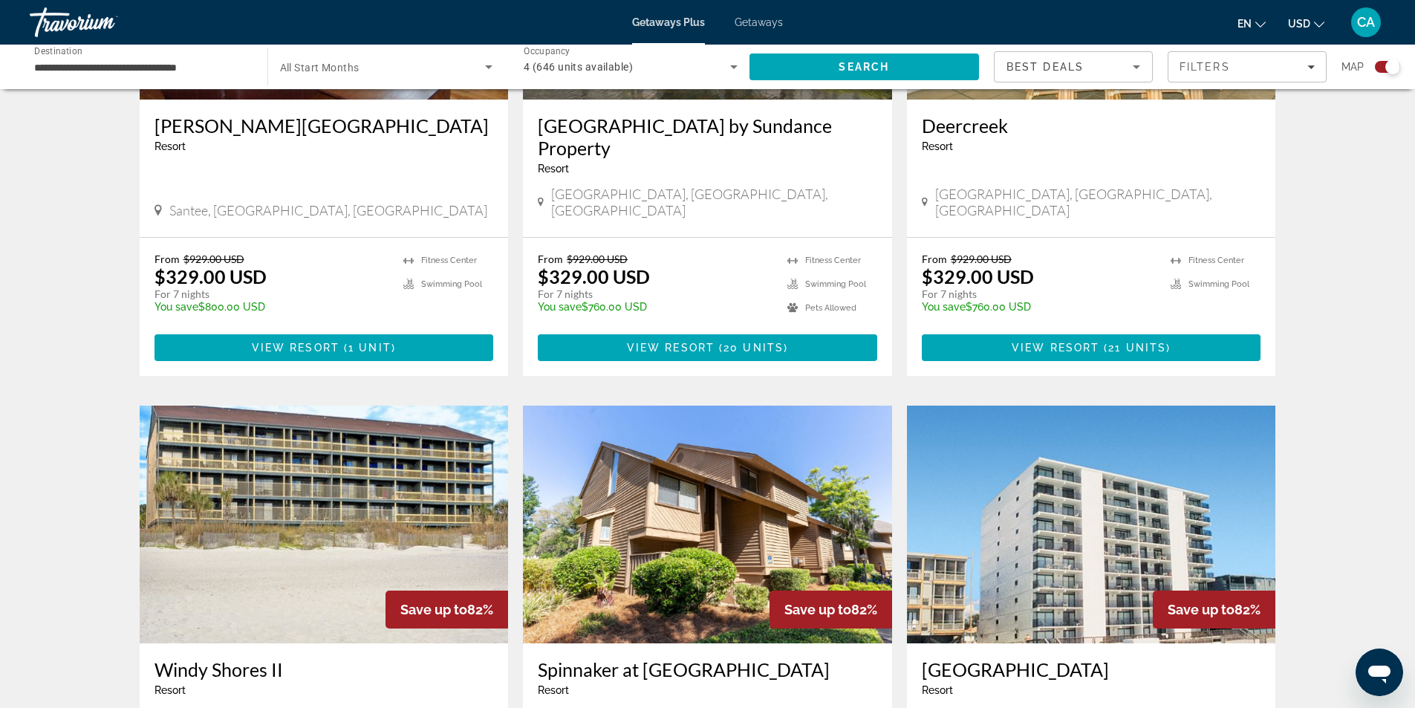
scroll to position [2154, 0]
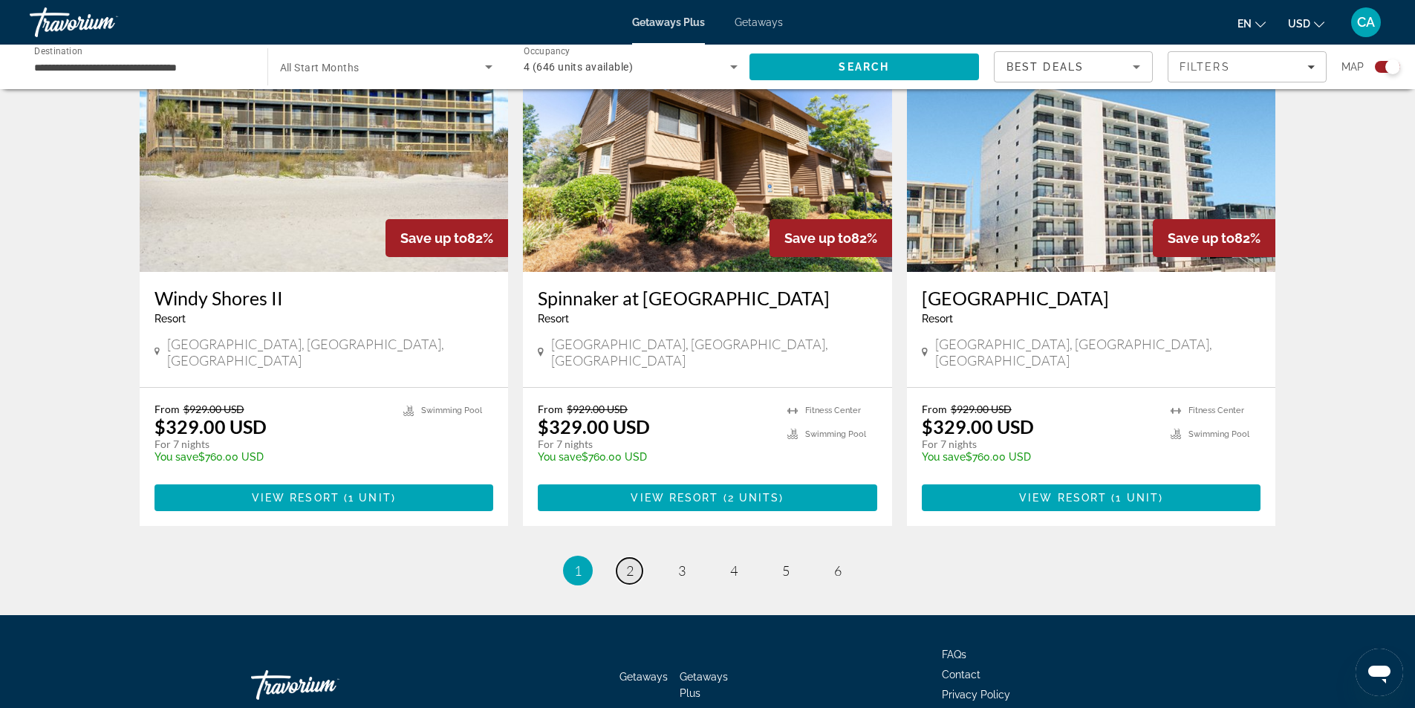
click at [630, 562] on span "2" at bounding box center [629, 570] width 7 height 16
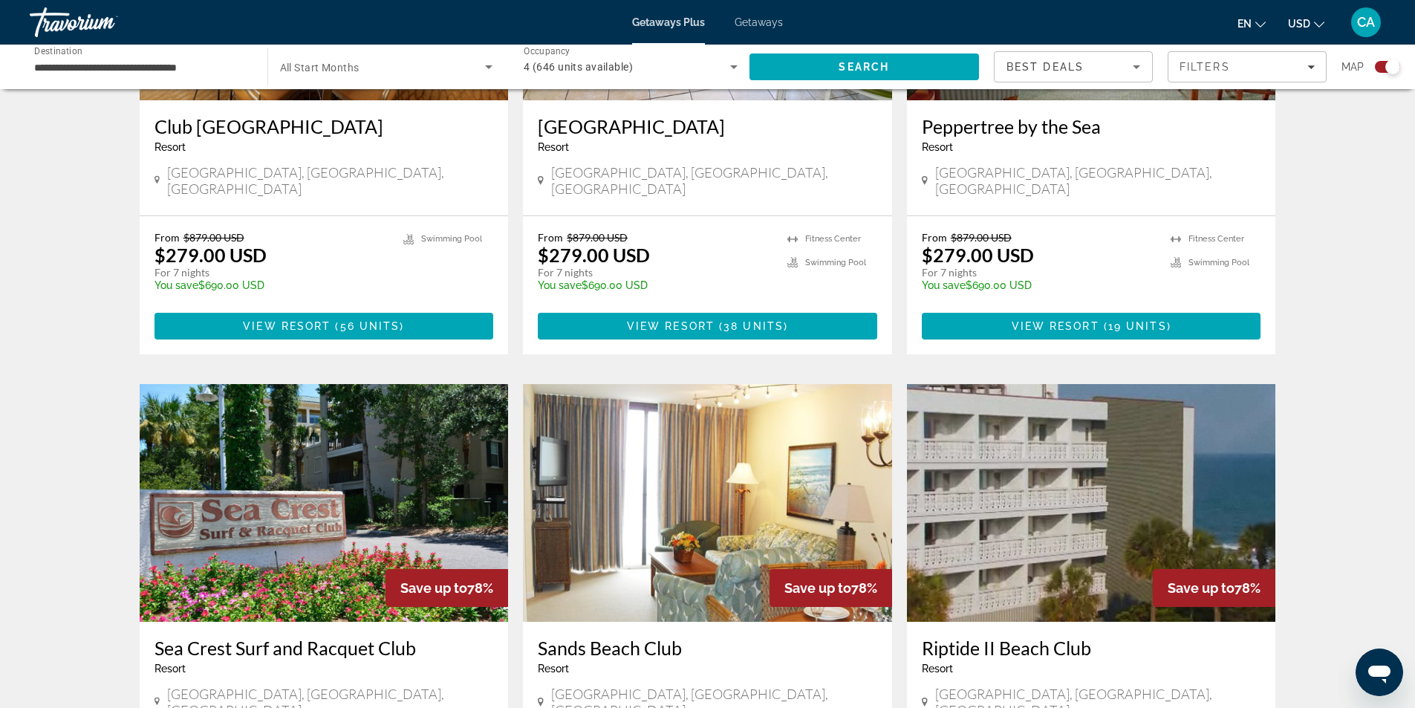
scroll to position [2156, 0]
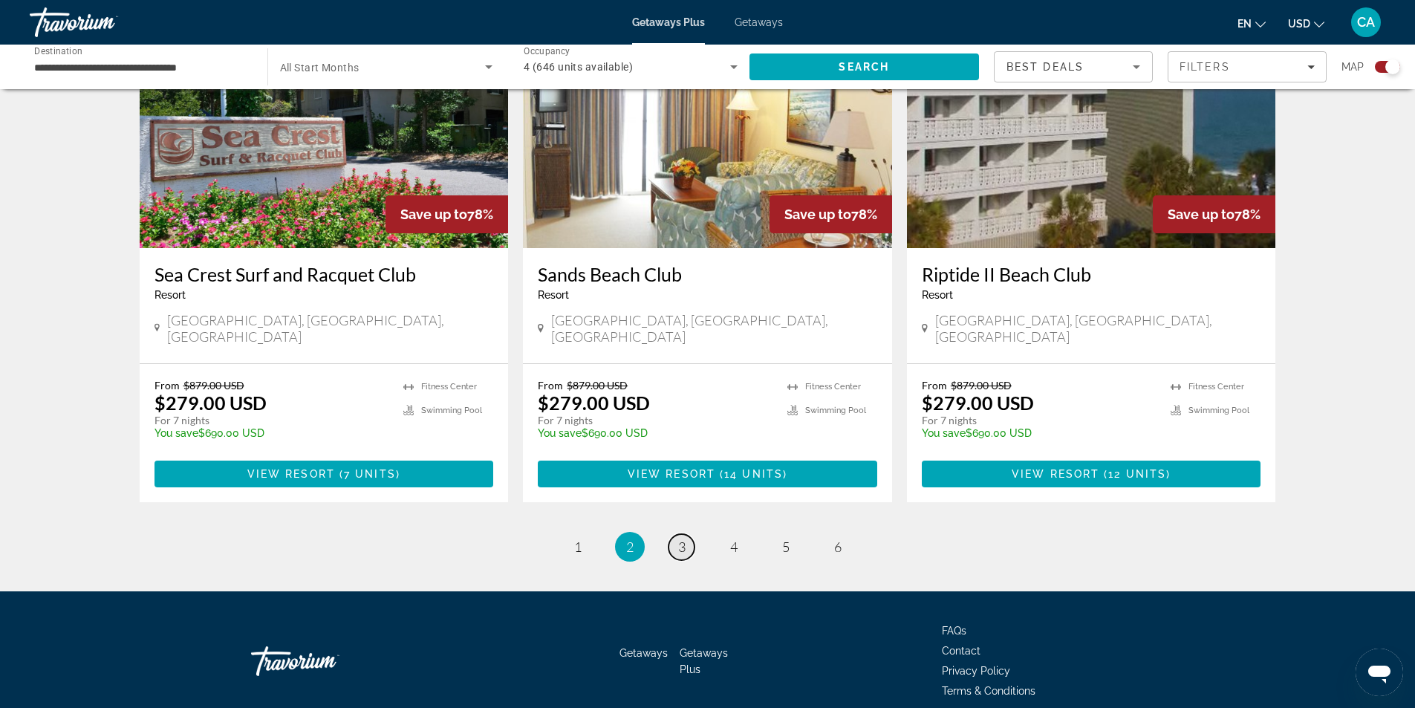
click at [683, 538] on span "3" at bounding box center [681, 546] width 7 height 16
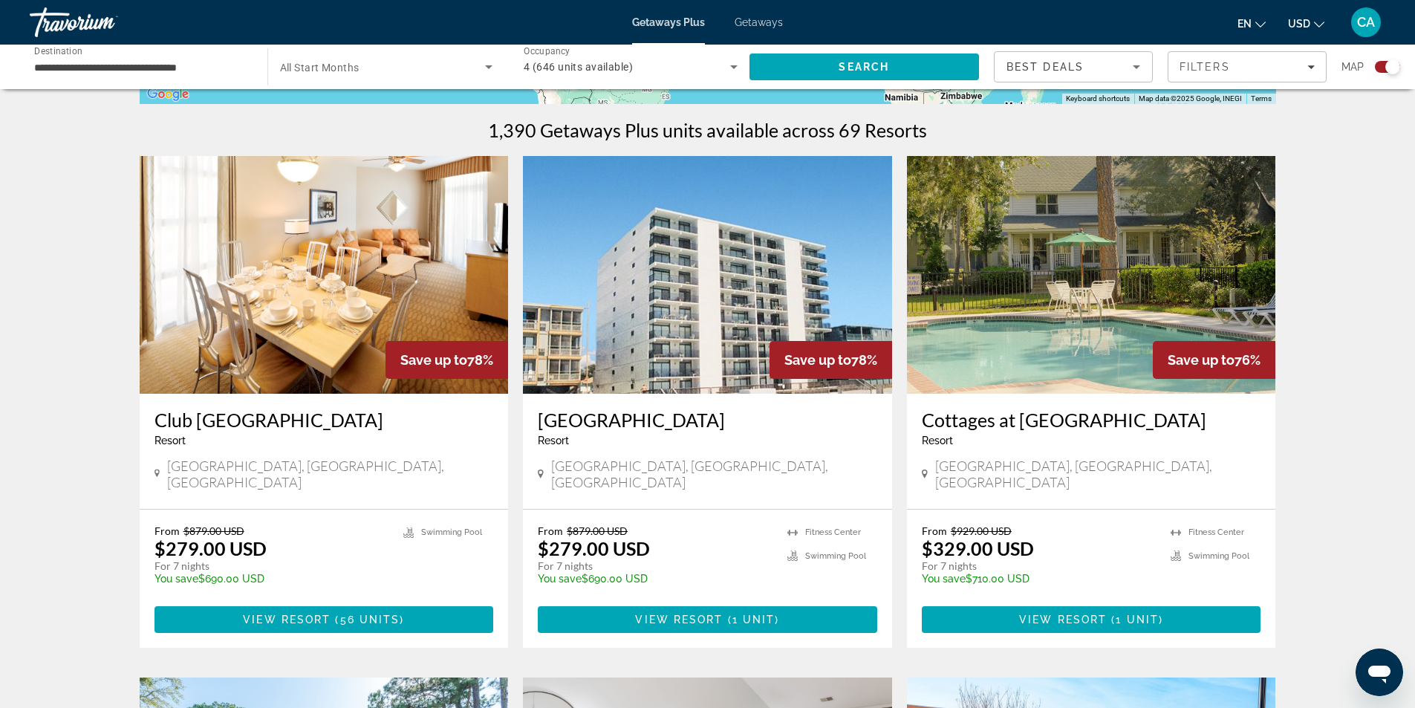
scroll to position [891, 0]
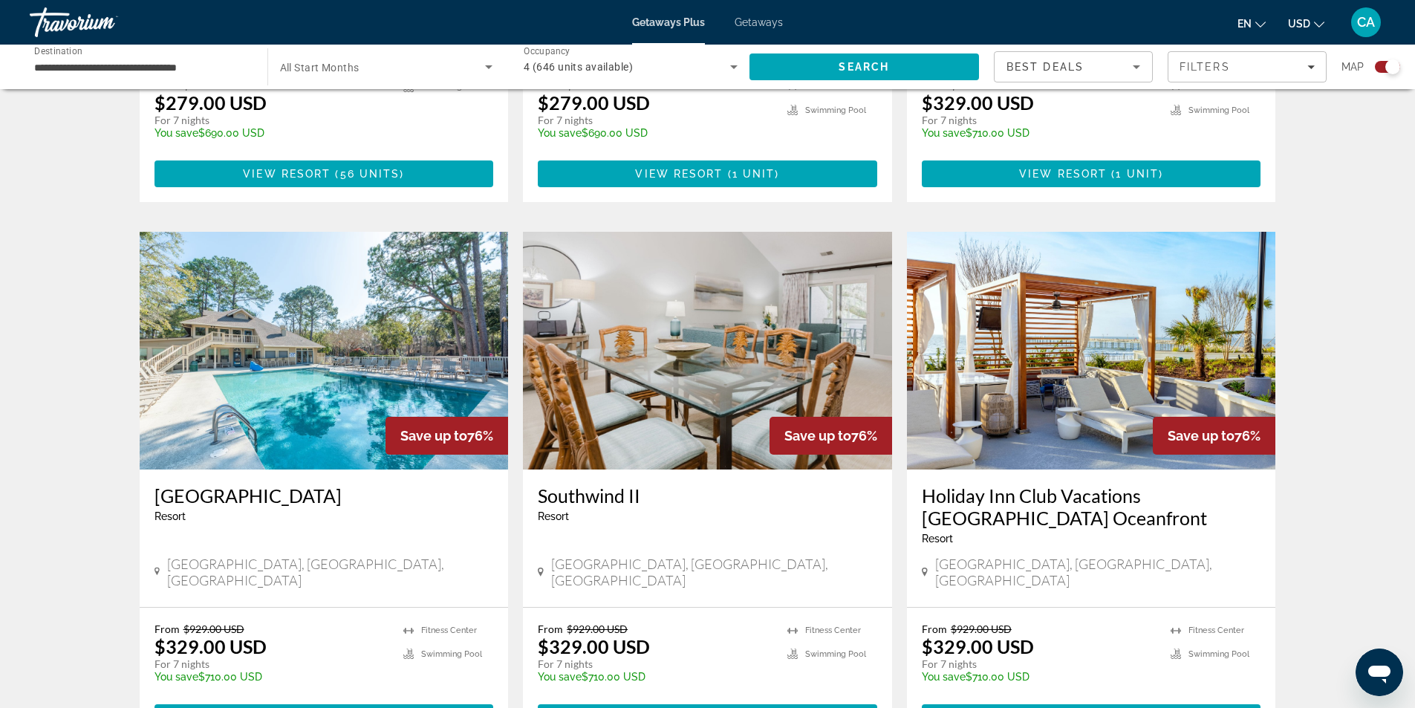
click at [724, 285] on img "Main content" at bounding box center [707, 351] width 369 height 238
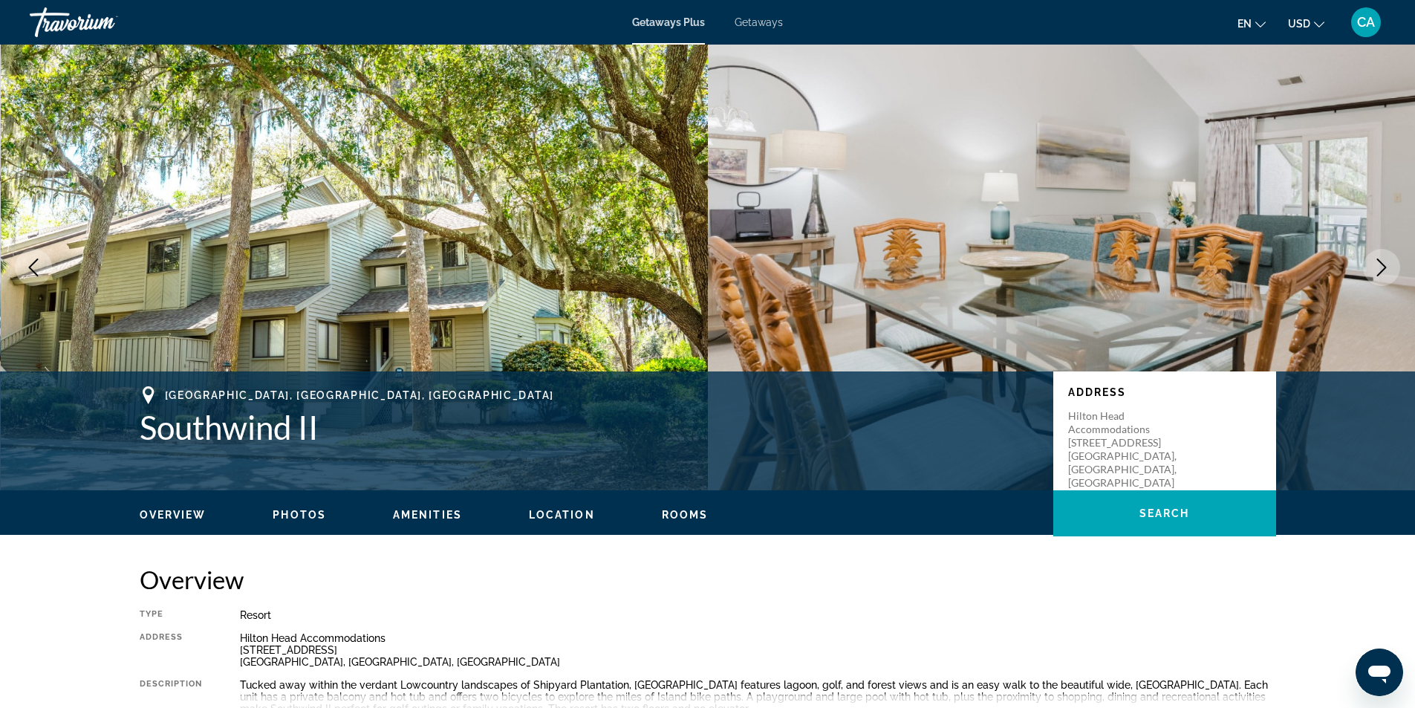
click at [1372, 264] on icon "Next image" at bounding box center [1381, 267] width 18 height 18
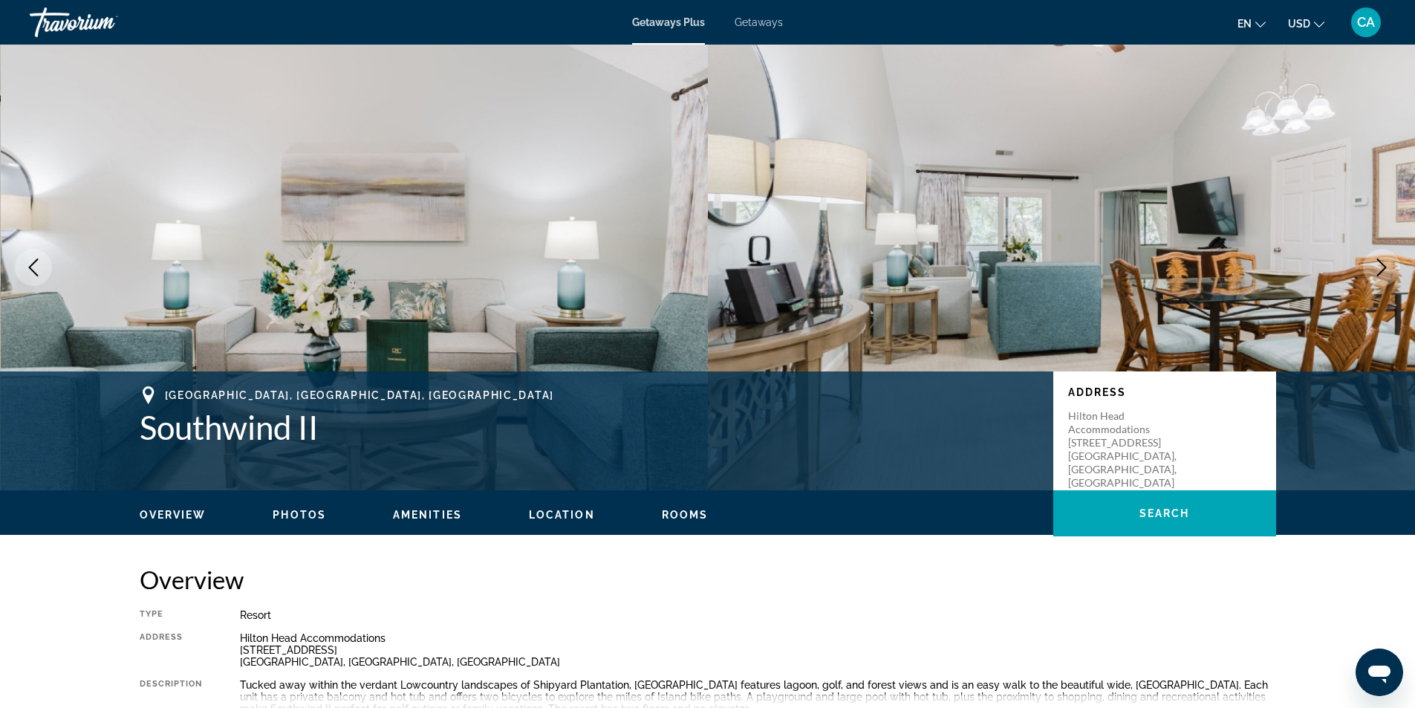
click at [1373, 264] on icon "Next image" at bounding box center [1381, 267] width 18 height 18
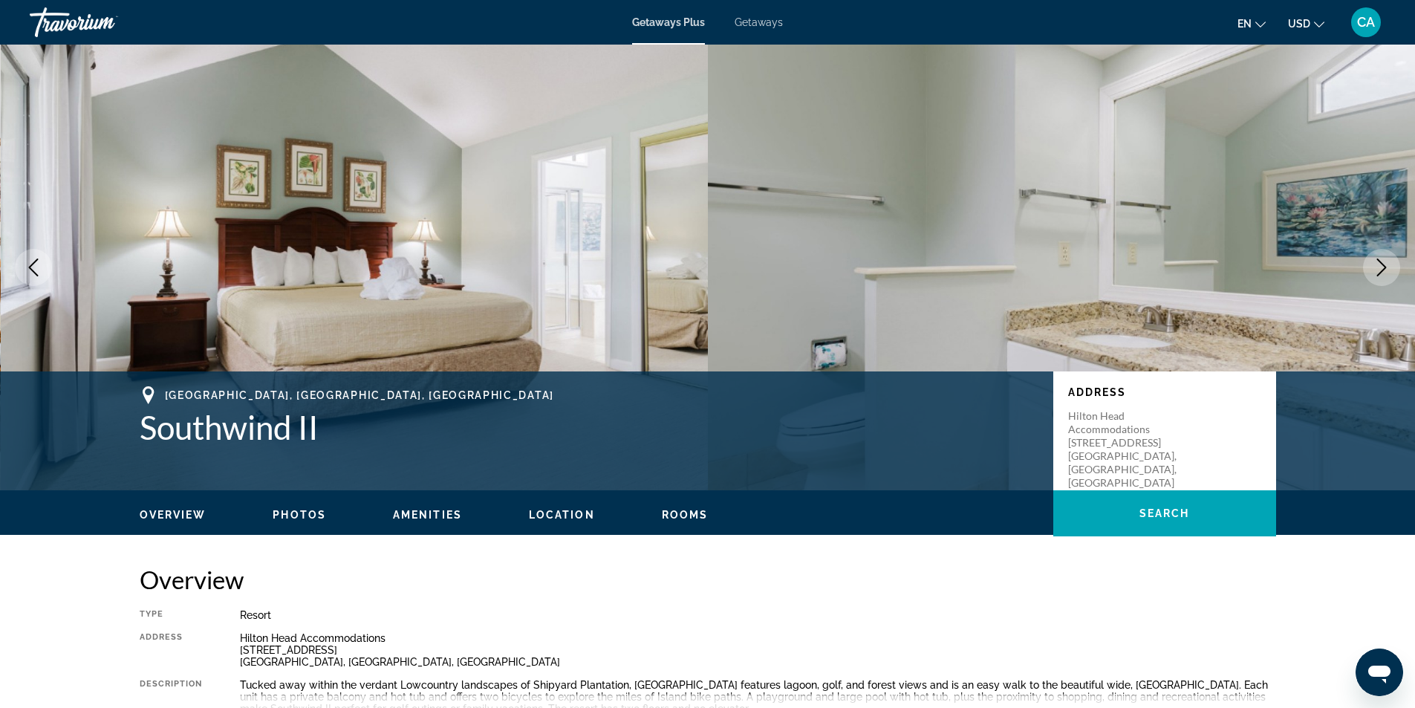
click at [1373, 264] on icon "Next image" at bounding box center [1381, 267] width 18 height 18
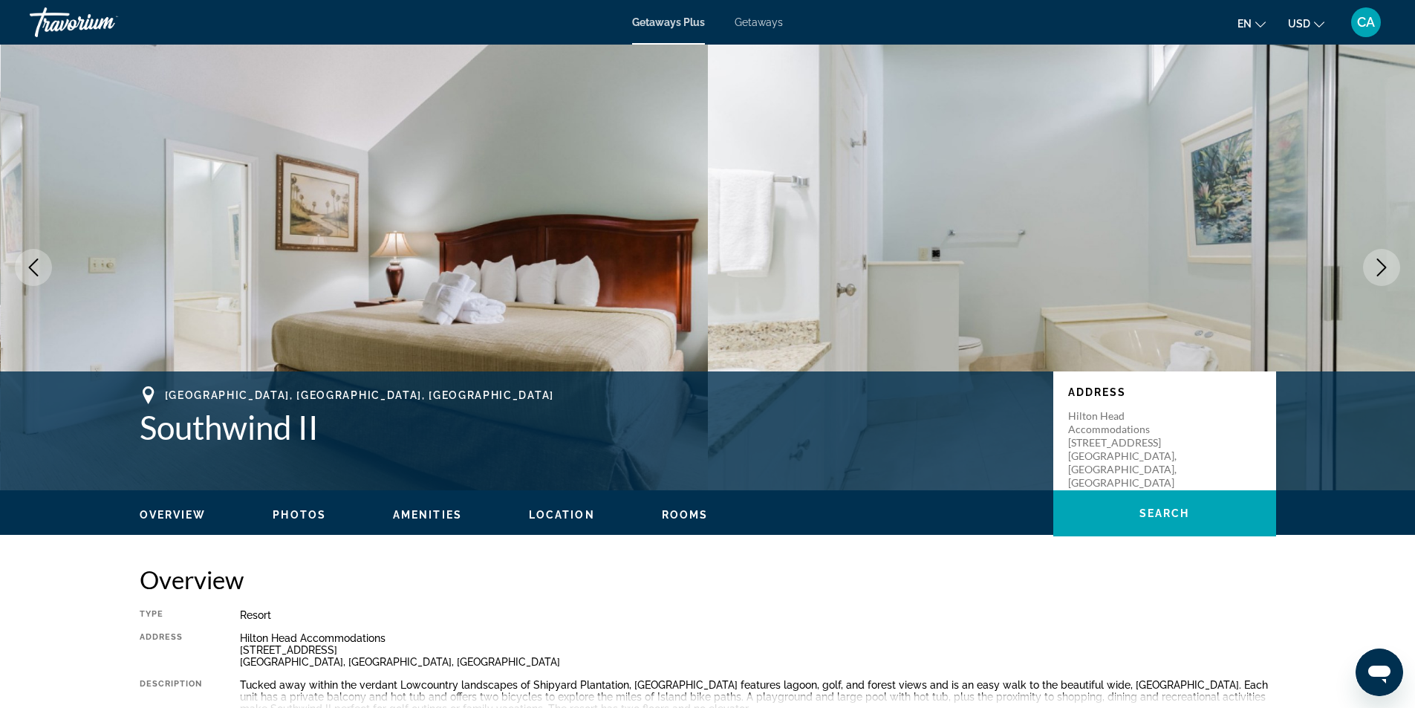
click at [1373, 264] on icon "Next image" at bounding box center [1381, 267] width 18 height 18
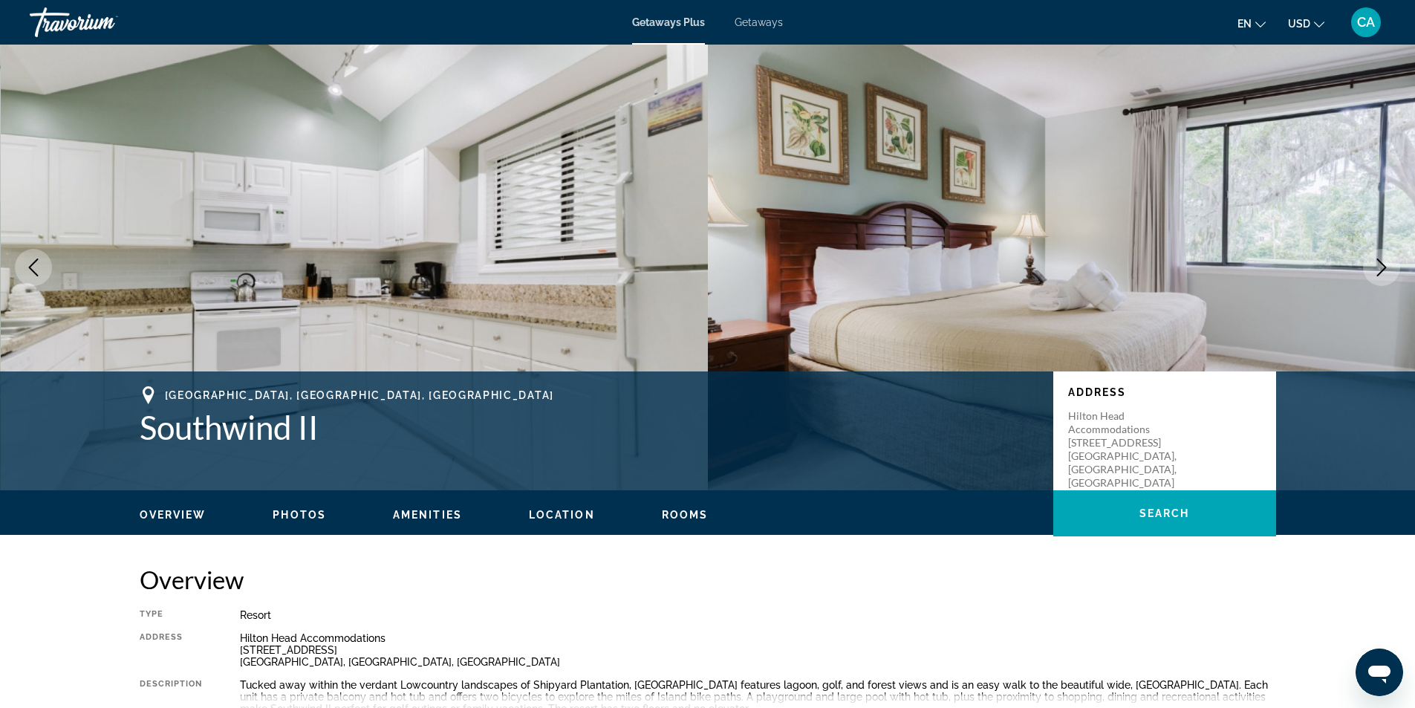
click at [1373, 264] on icon "Next image" at bounding box center [1381, 267] width 18 height 18
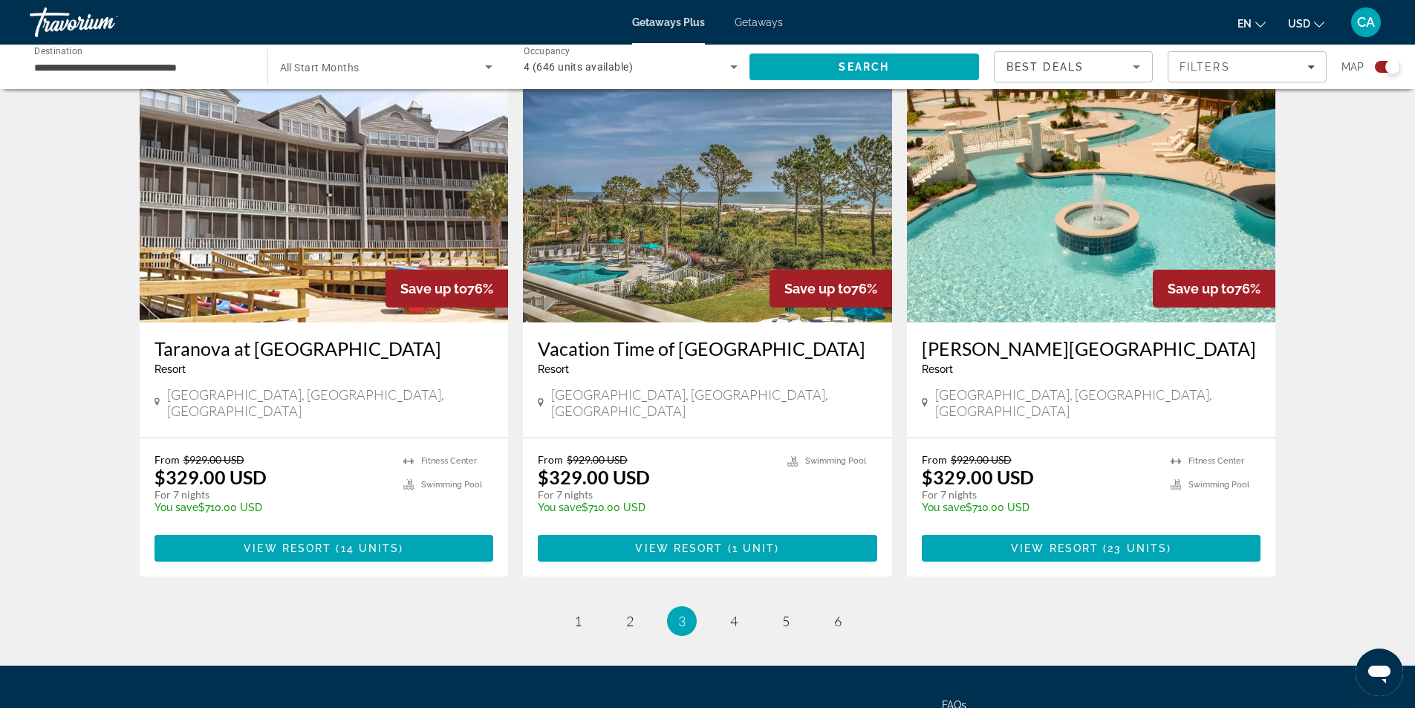
scroll to position [2029, 0]
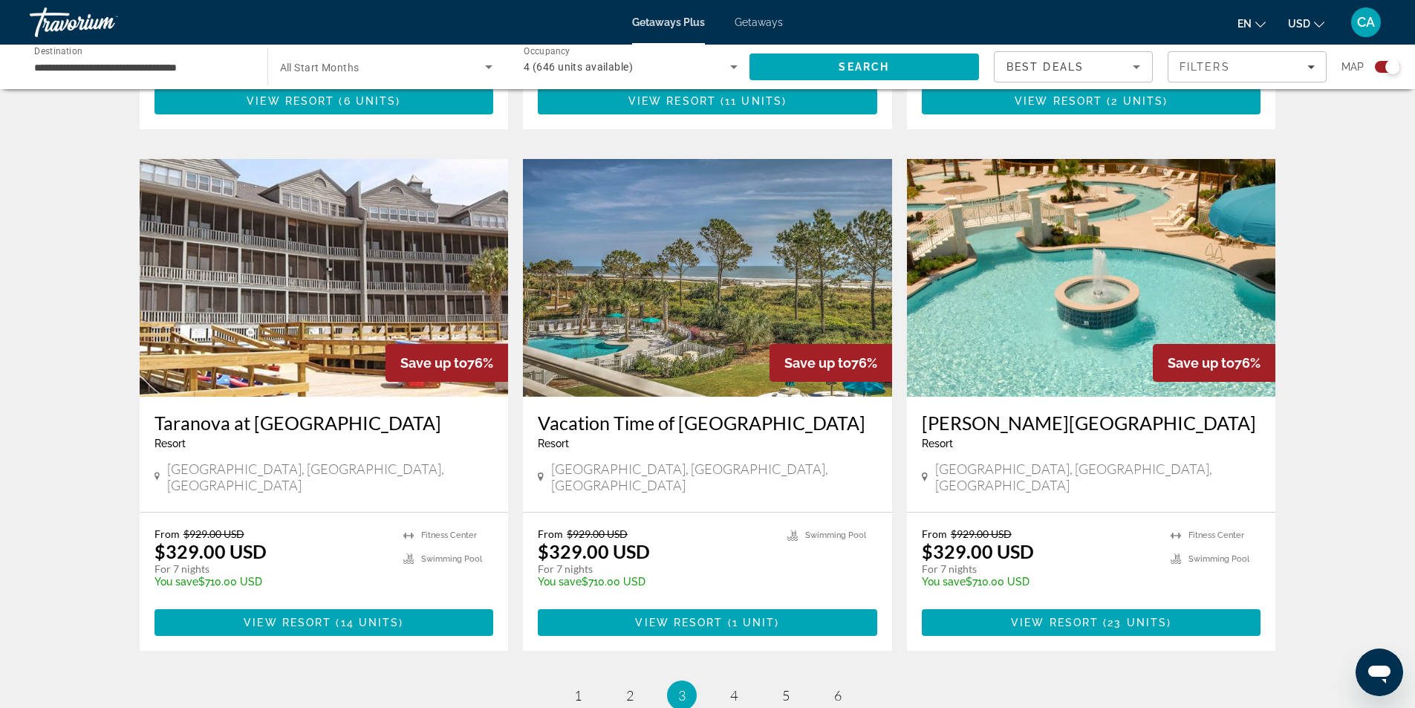
click at [673, 279] on img "Main content" at bounding box center [707, 278] width 369 height 238
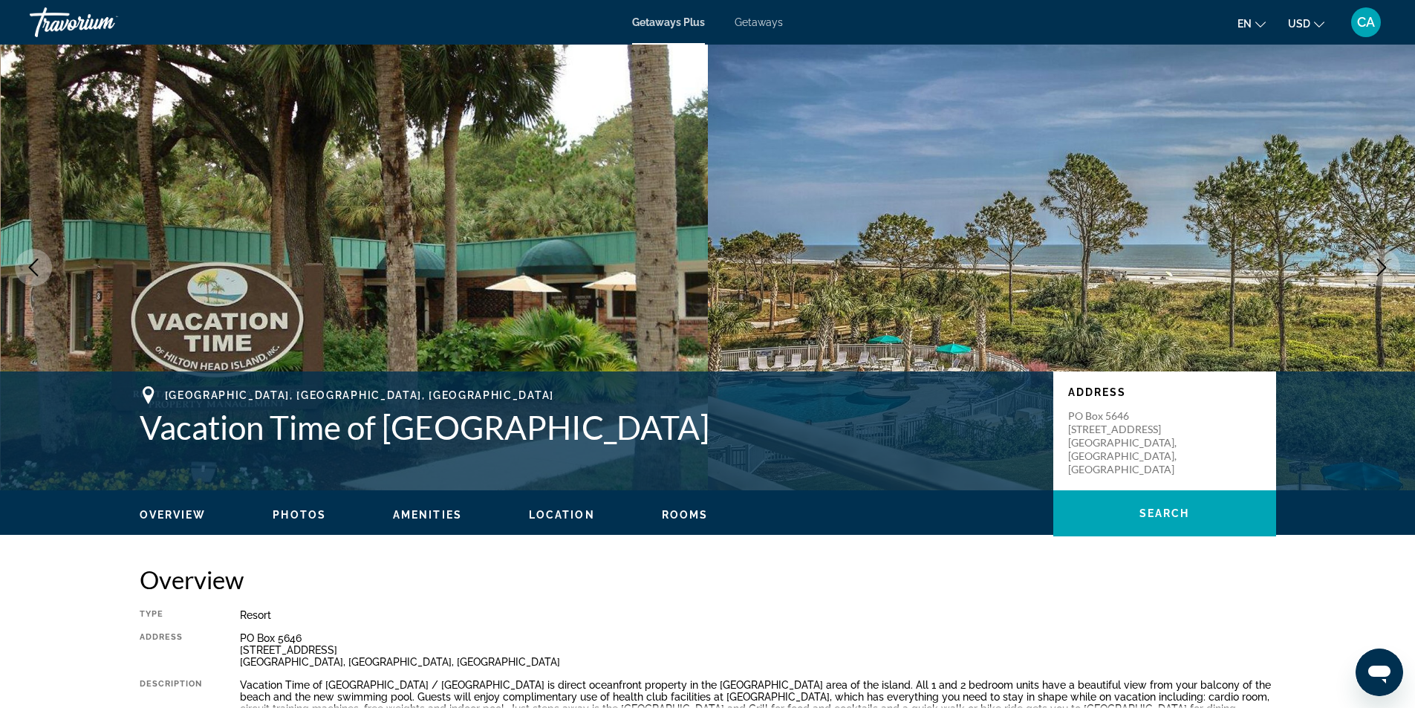
click at [1384, 270] on icon "Next image" at bounding box center [1381, 267] width 18 height 18
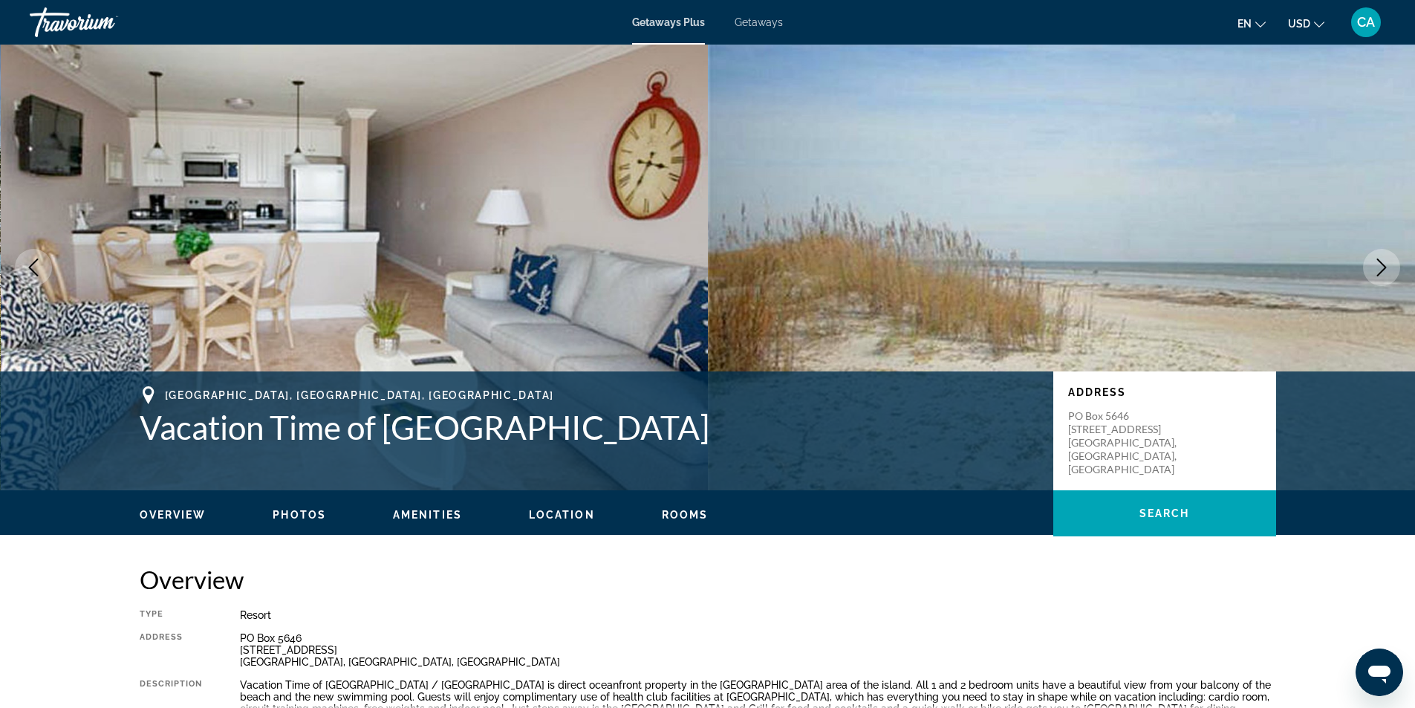
click at [1384, 270] on icon "Next image" at bounding box center [1381, 267] width 18 height 18
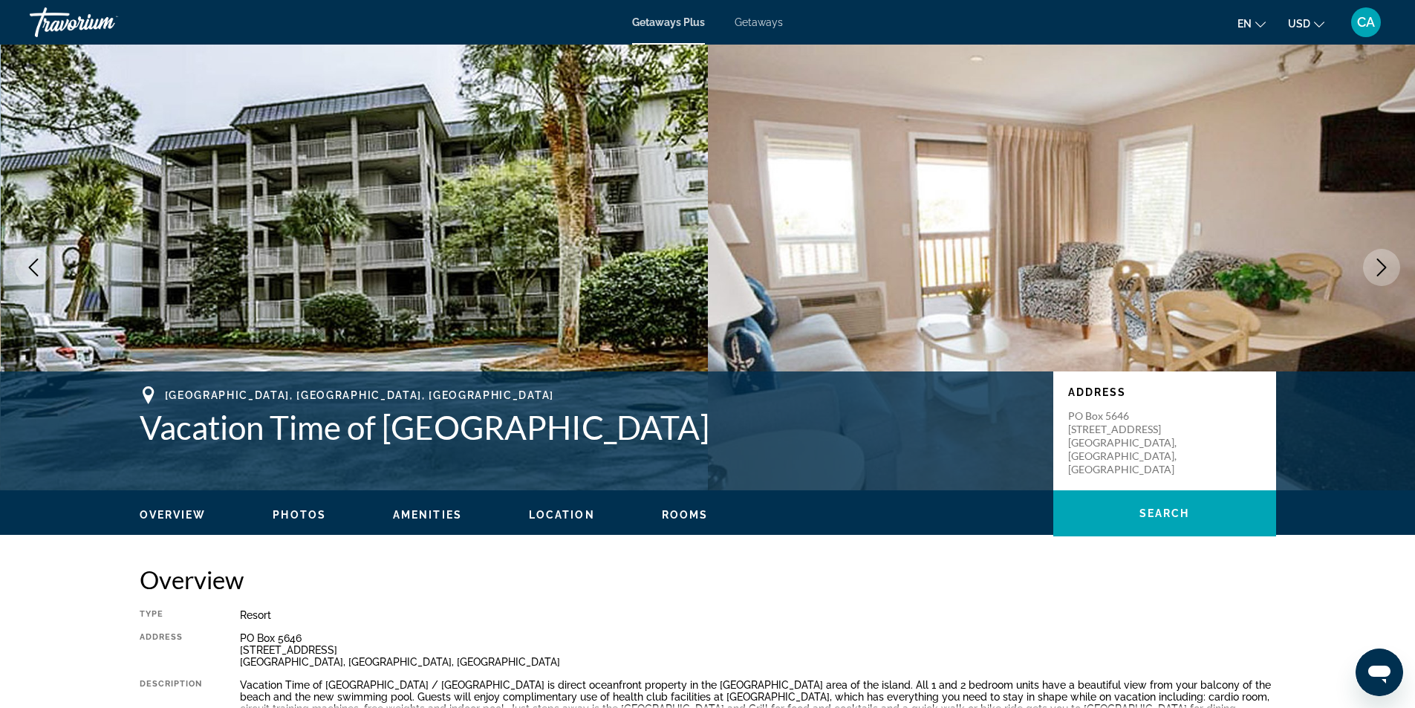
click at [1384, 270] on icon "Next image" at bounding box center [1381, 267] width 18 height 18
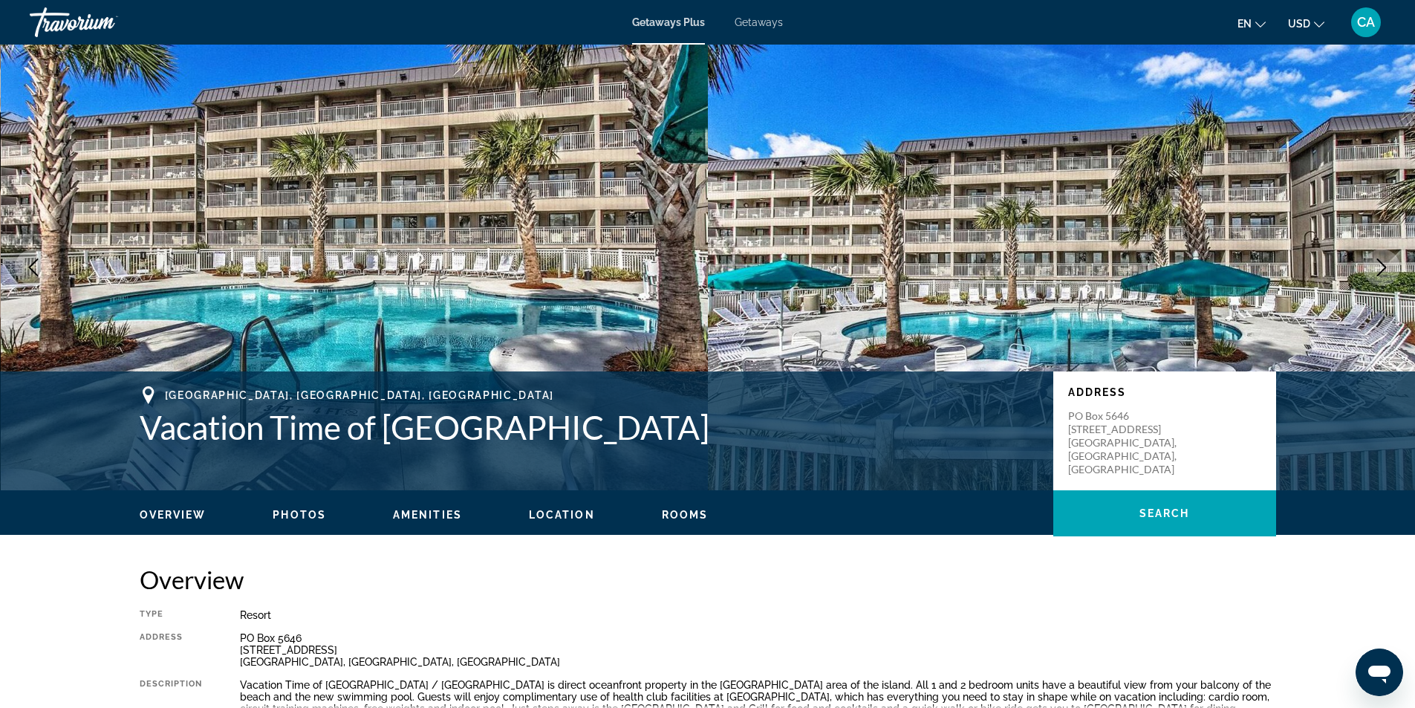
click at [1384, 270] on icon "Next image" at bounding box center [1381, 267] width 18 height 18
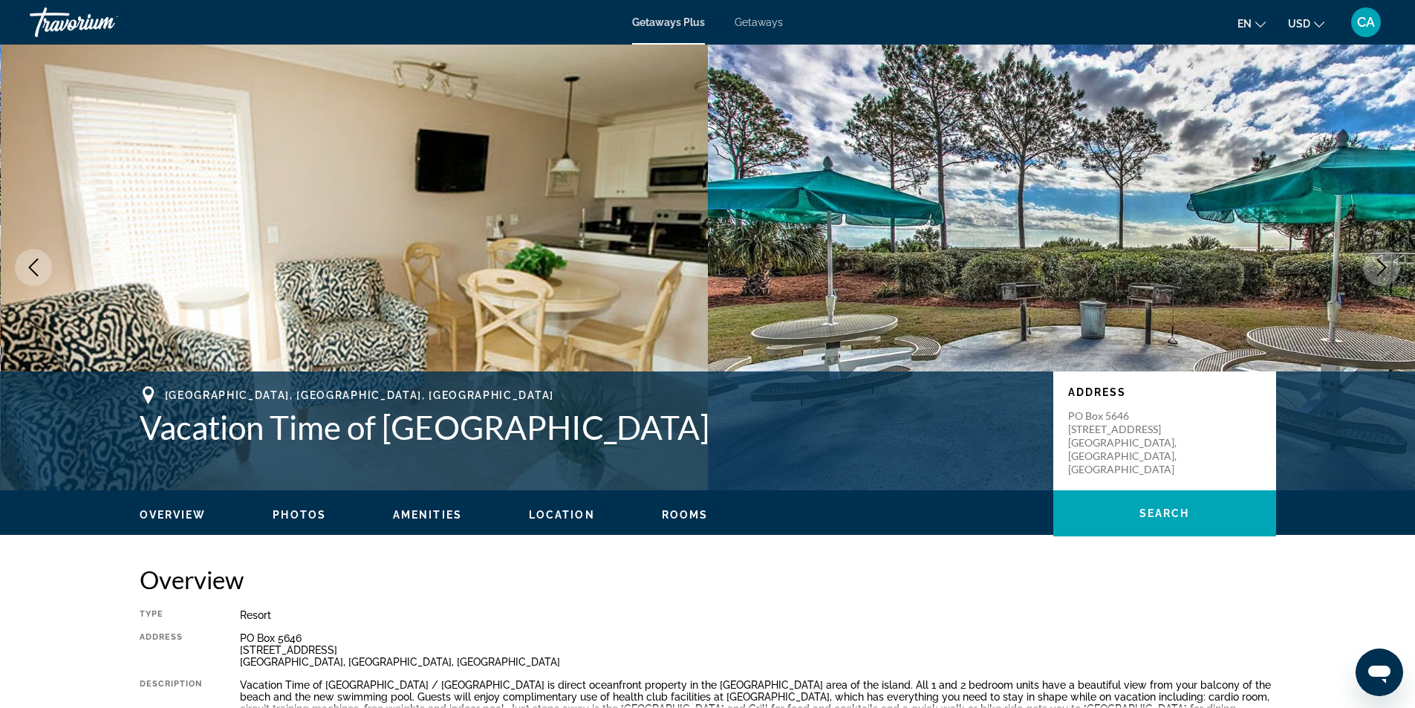
click at [1384, 270] on icon "Next image" at bounding box center [1381, 267] width 18 height 18
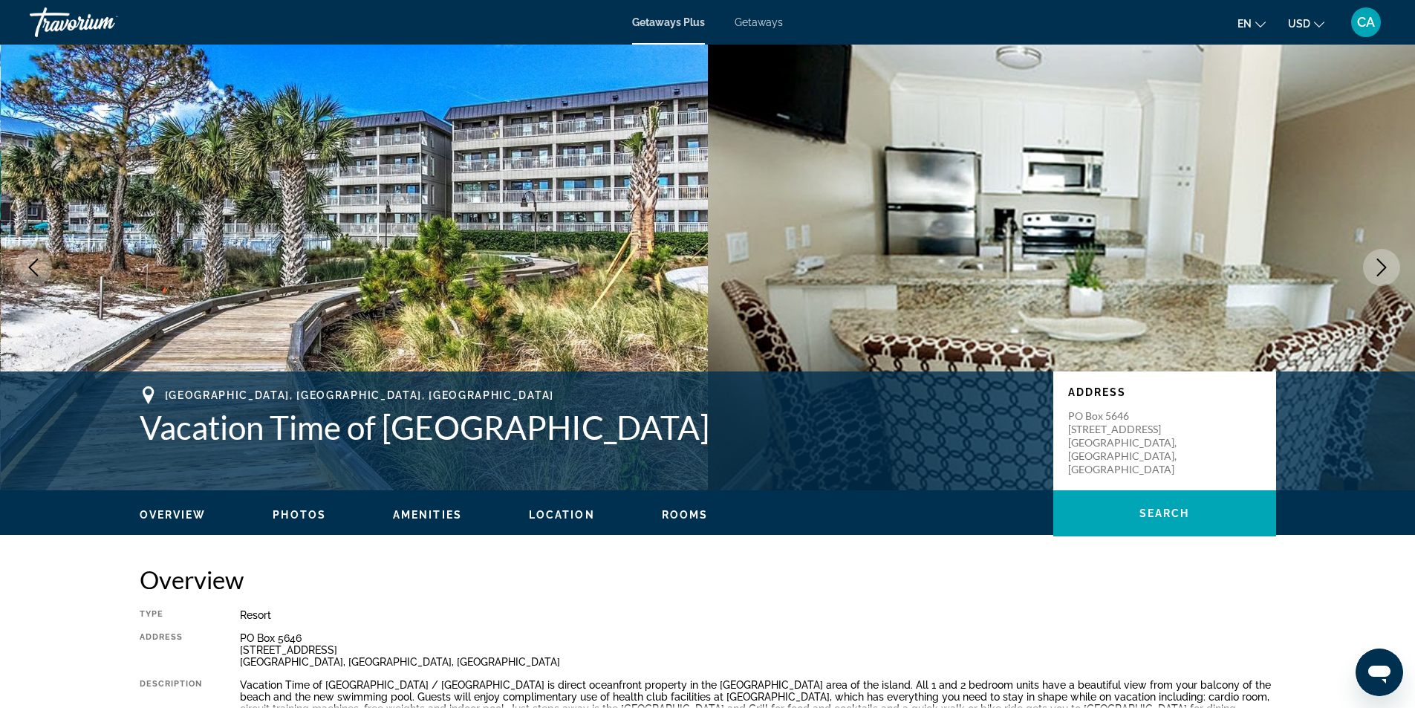
click at [1384, 270] on icon "Next image" at bounding box center [1381, 267] width 18 height 18
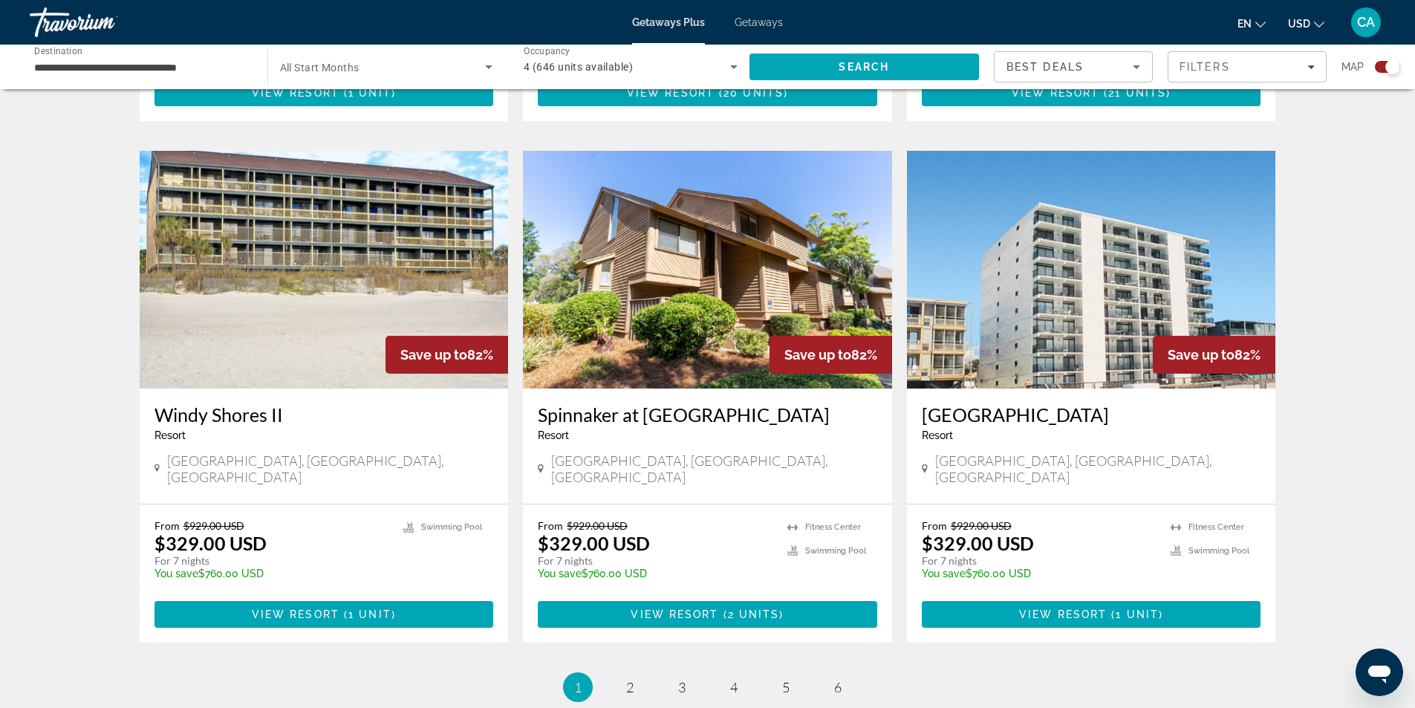
scroll to position [2178, 0]
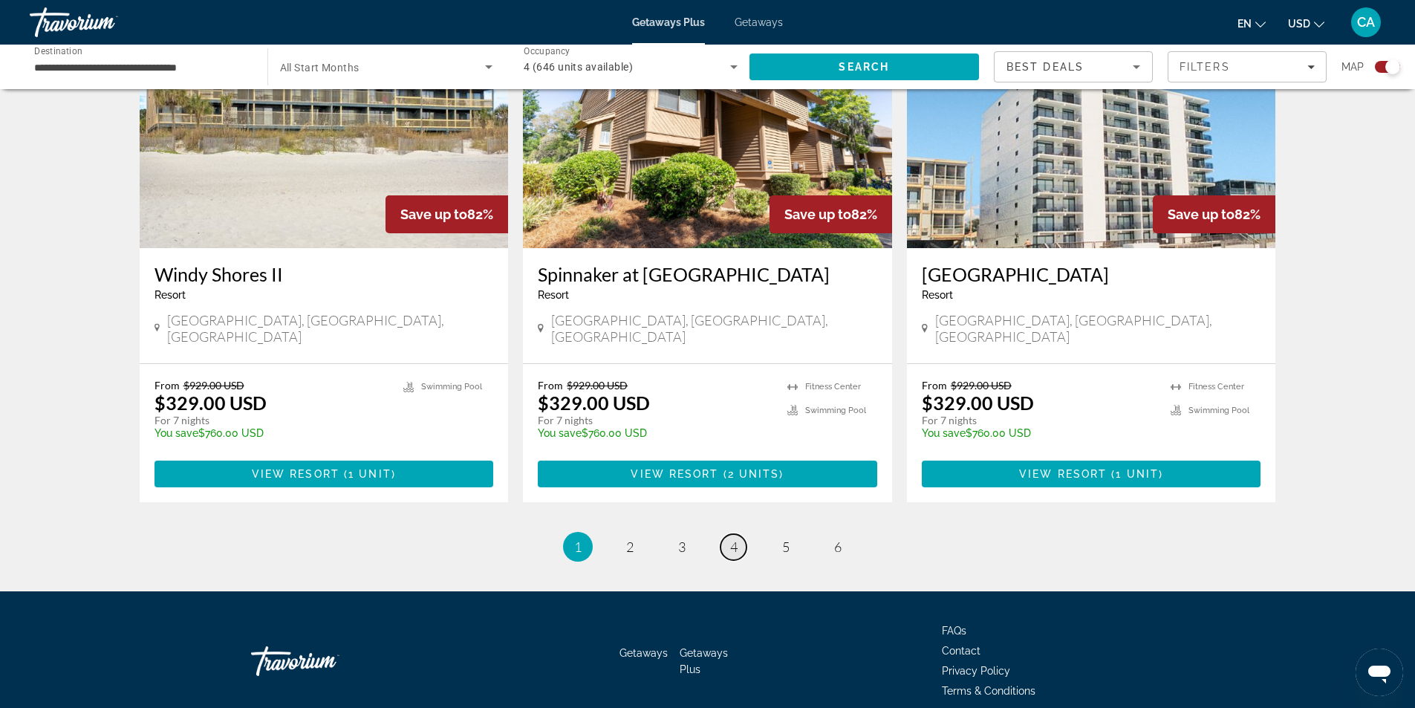
click at [734, 538] on span "4" at bounding box center [733, 546] width 7 height 16
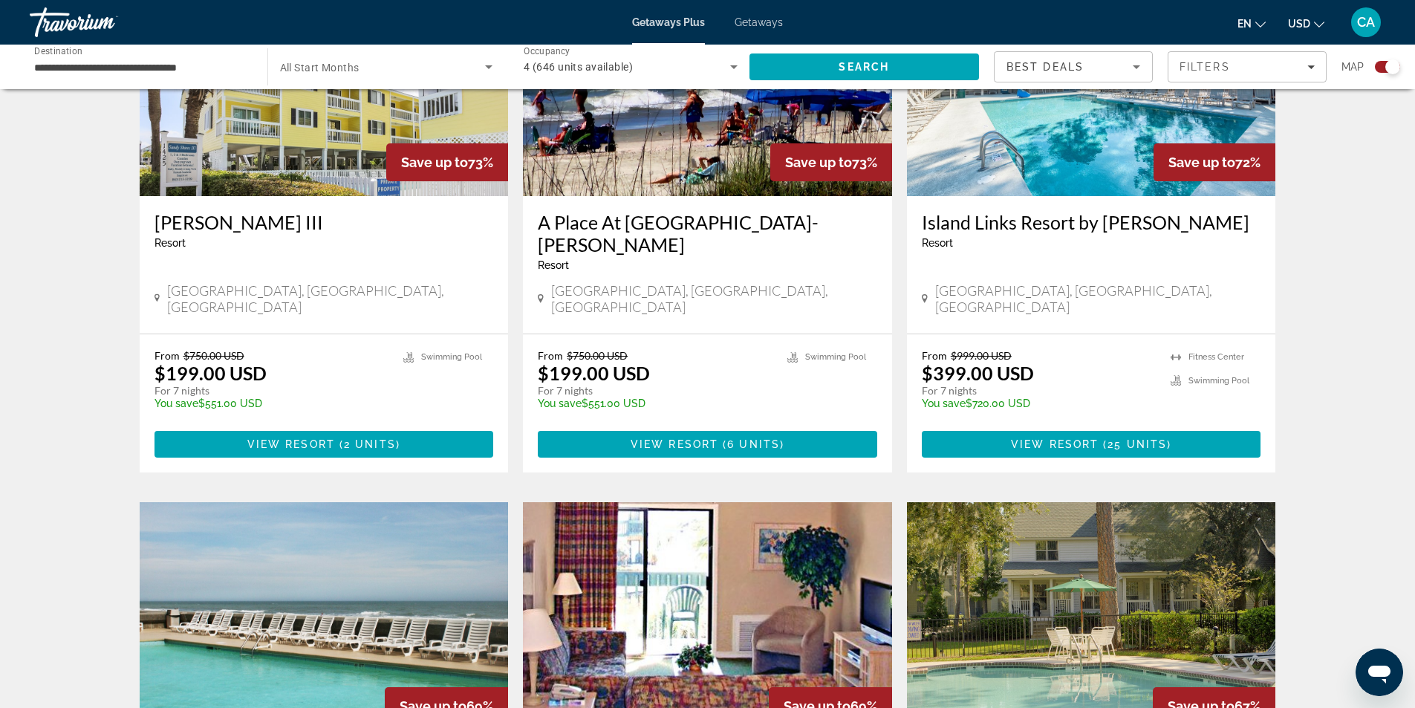
scroll to position [2154, 0]
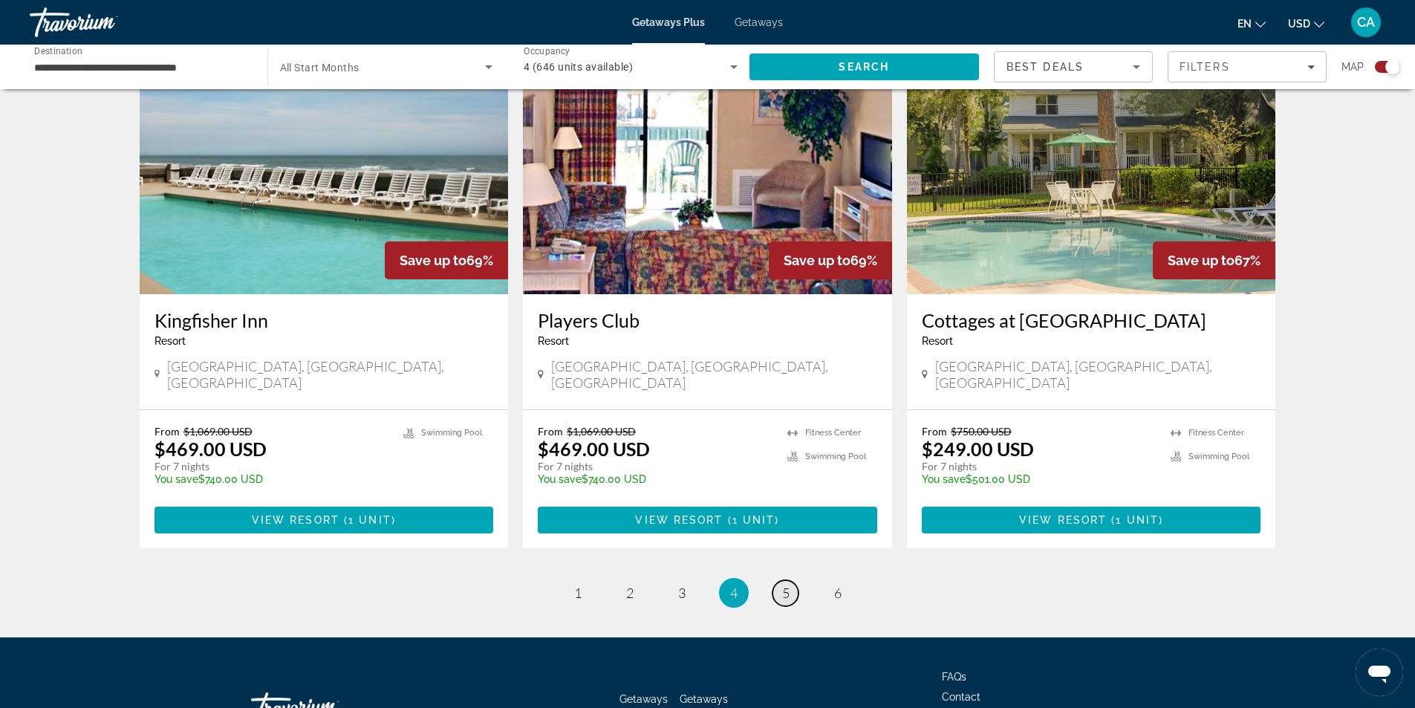
click at [785, 584] on span "5" at bounding box center [785, 592] width 7 height 16
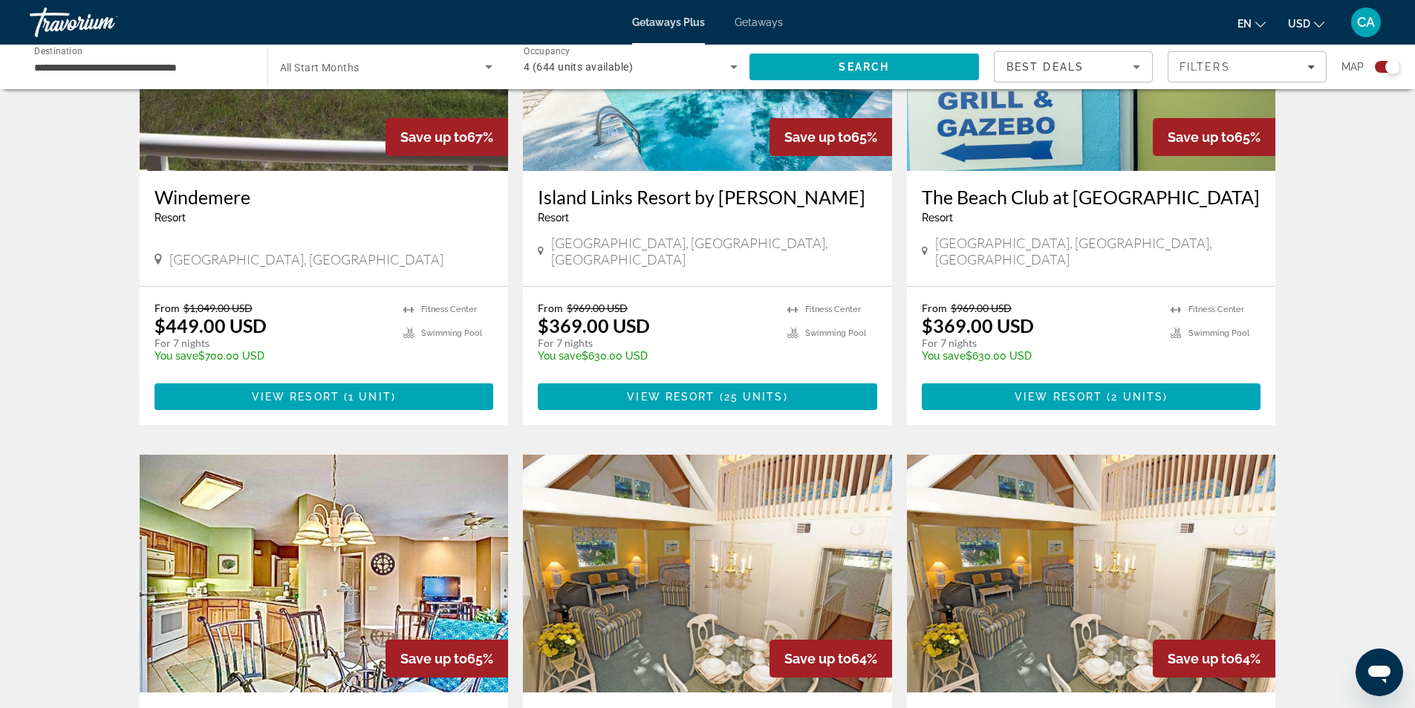
scroll to position [1040, 0]
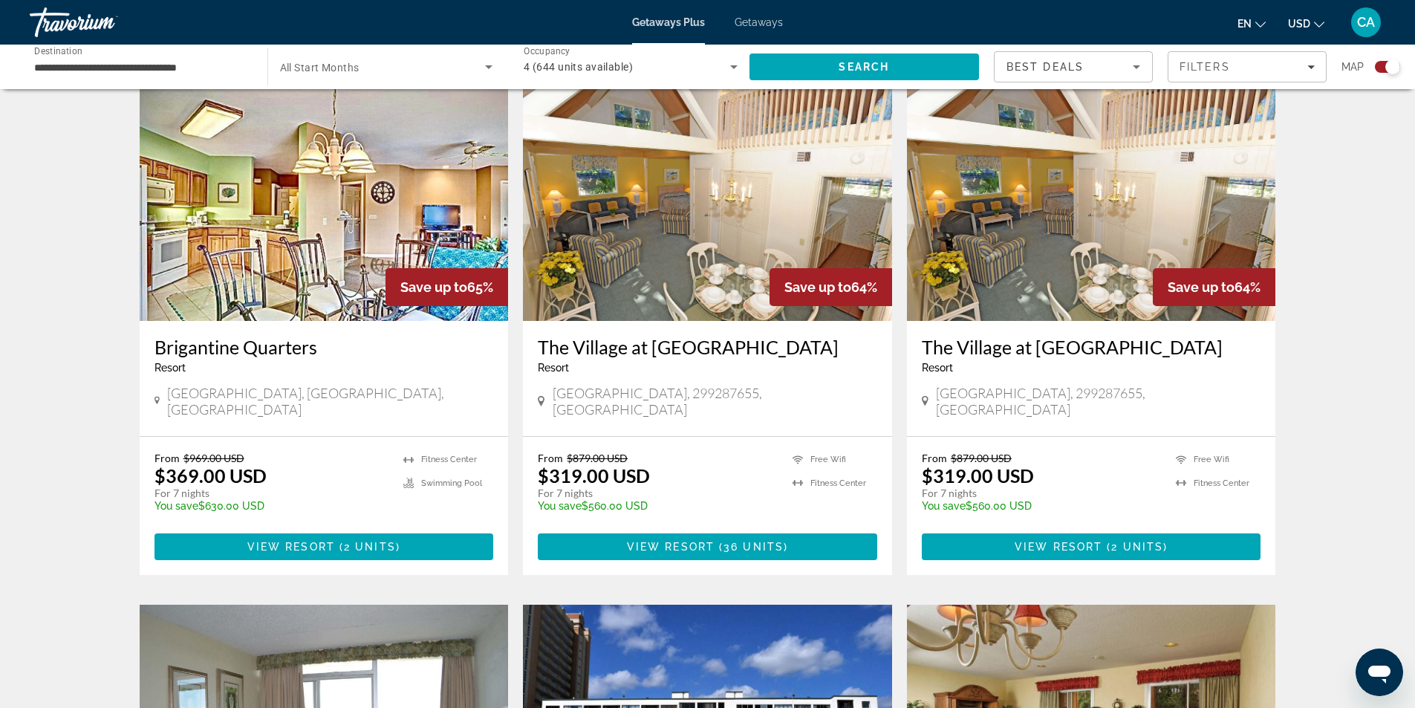
click at [348, 201] on img "Main content" at bounding box center [324, 202] width 369 height 238
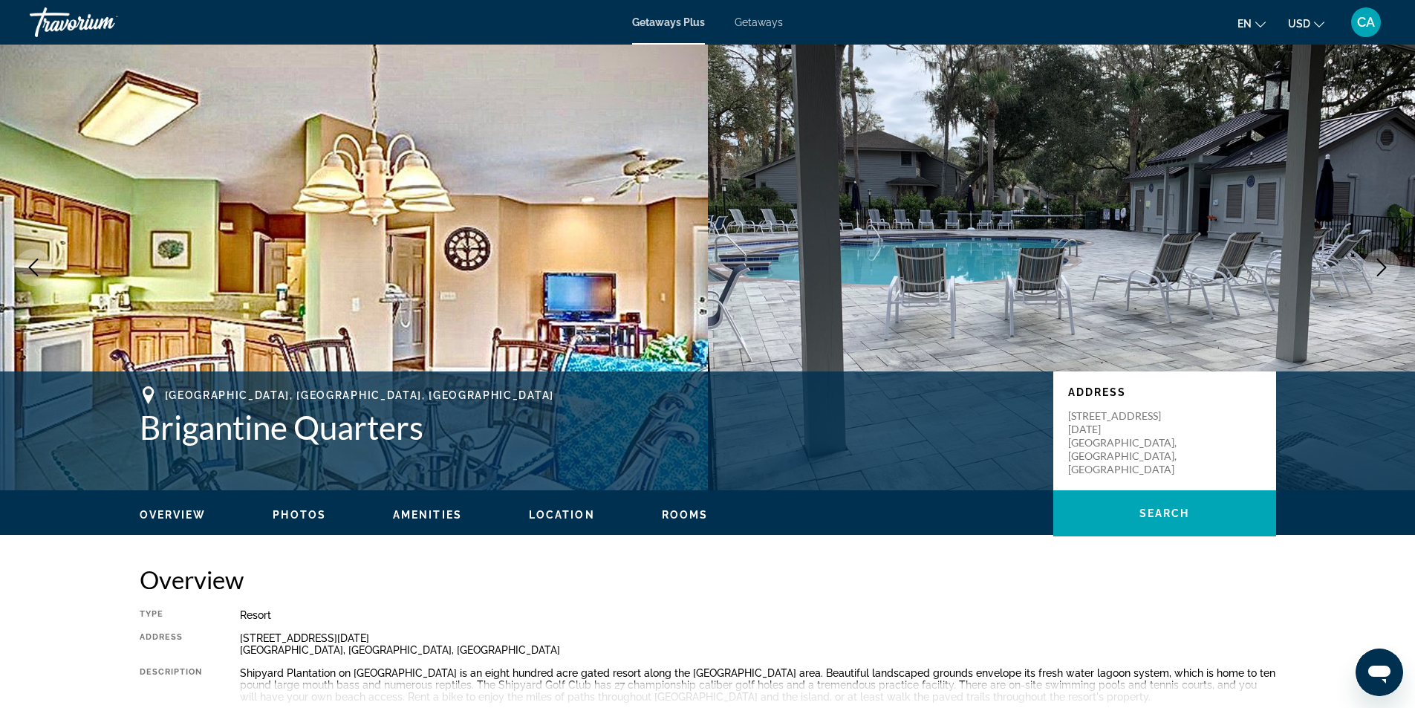
click at [1375, 264] on icon "Next image" at bounding box center [1381, 267] width 18 height 18
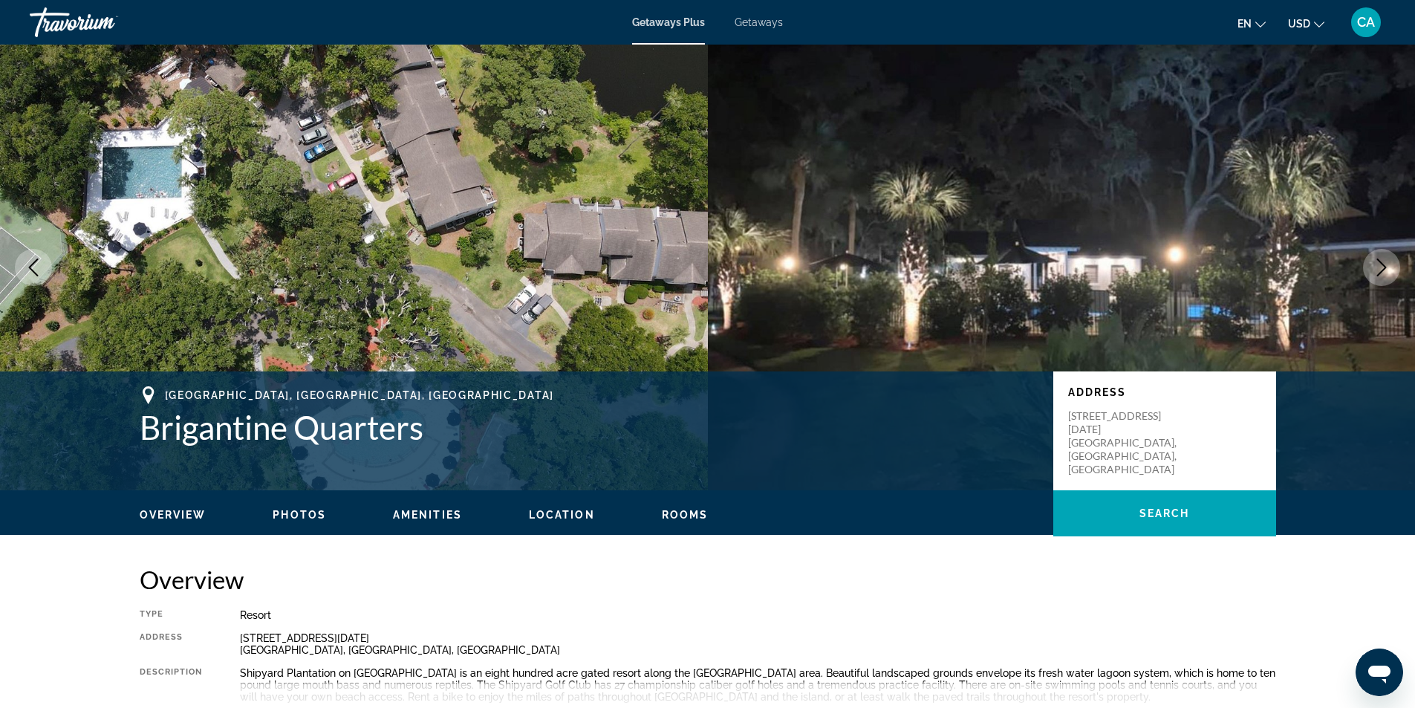
click at [1375, 264] on icon "Next image" at bounding box center [1381, 267] width 18 height 18
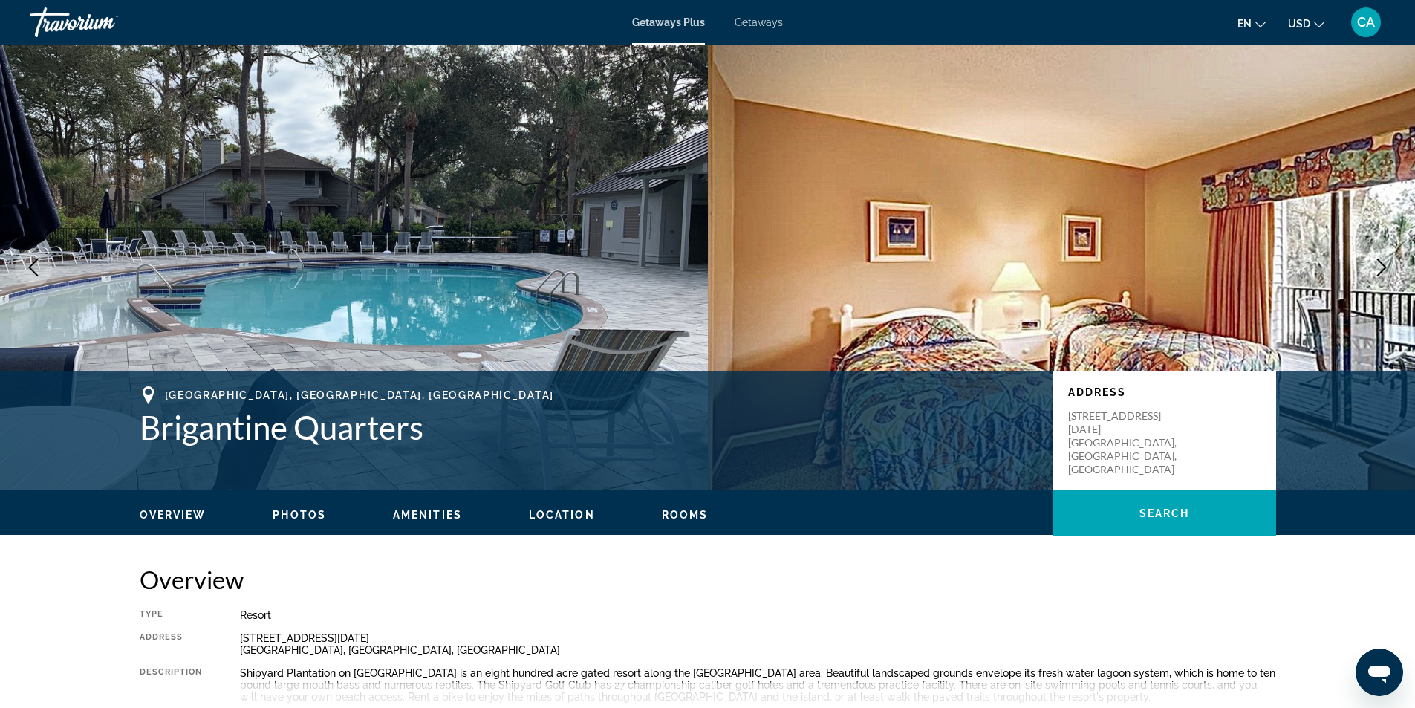
click at [1375, 264] on icon "Next image" at bounding box center [1381, 267] width 18 height 18
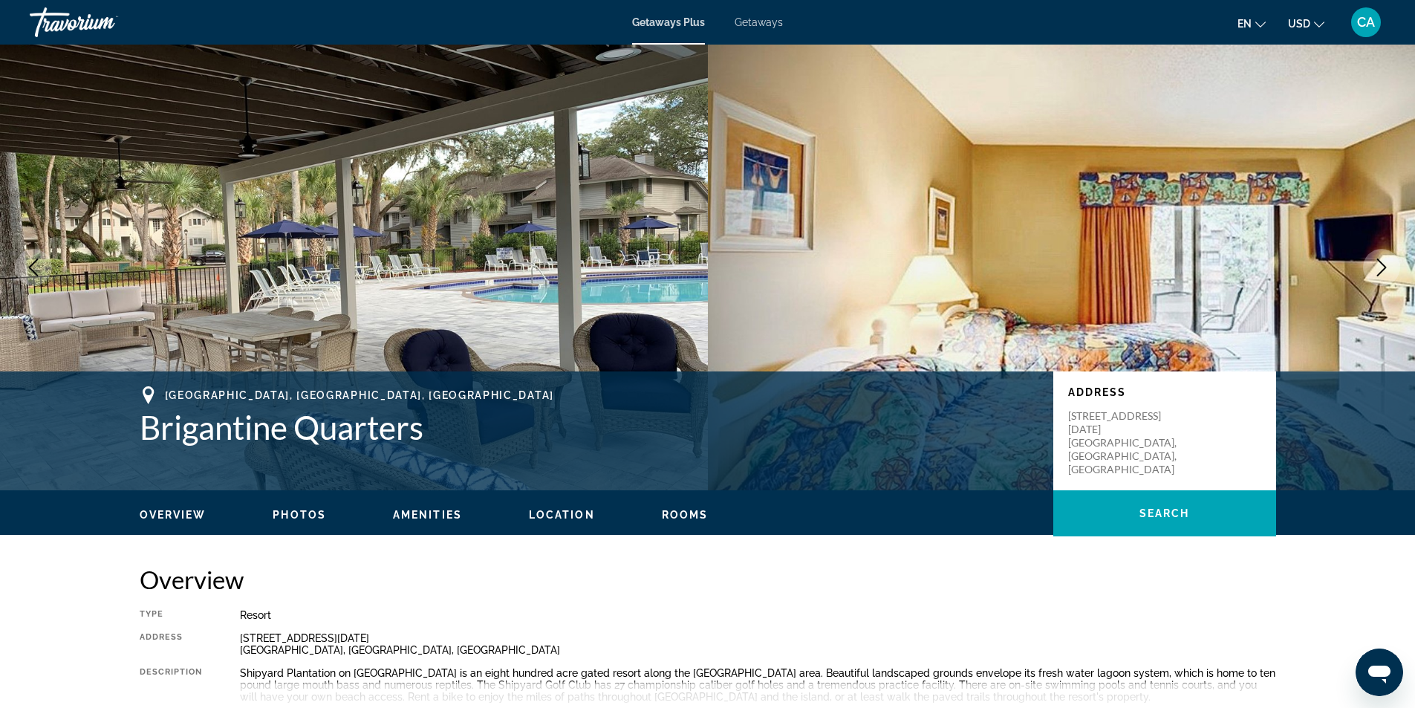
click at [1375, 264] on icon "Next image" at bounding box center [1381, 267] width 18 height 18
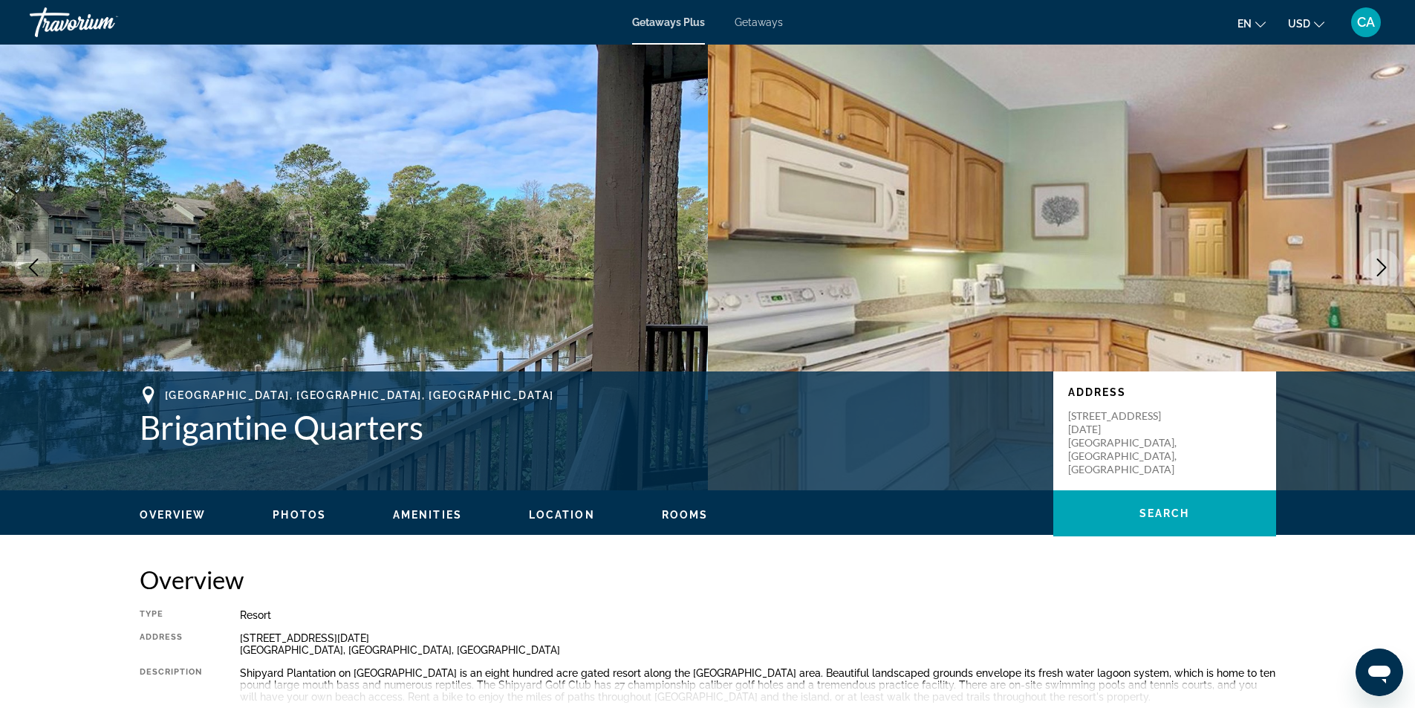
click at [1375, 264] on icon "Next image" at bounding box center [1381, 267] width 18 height 18
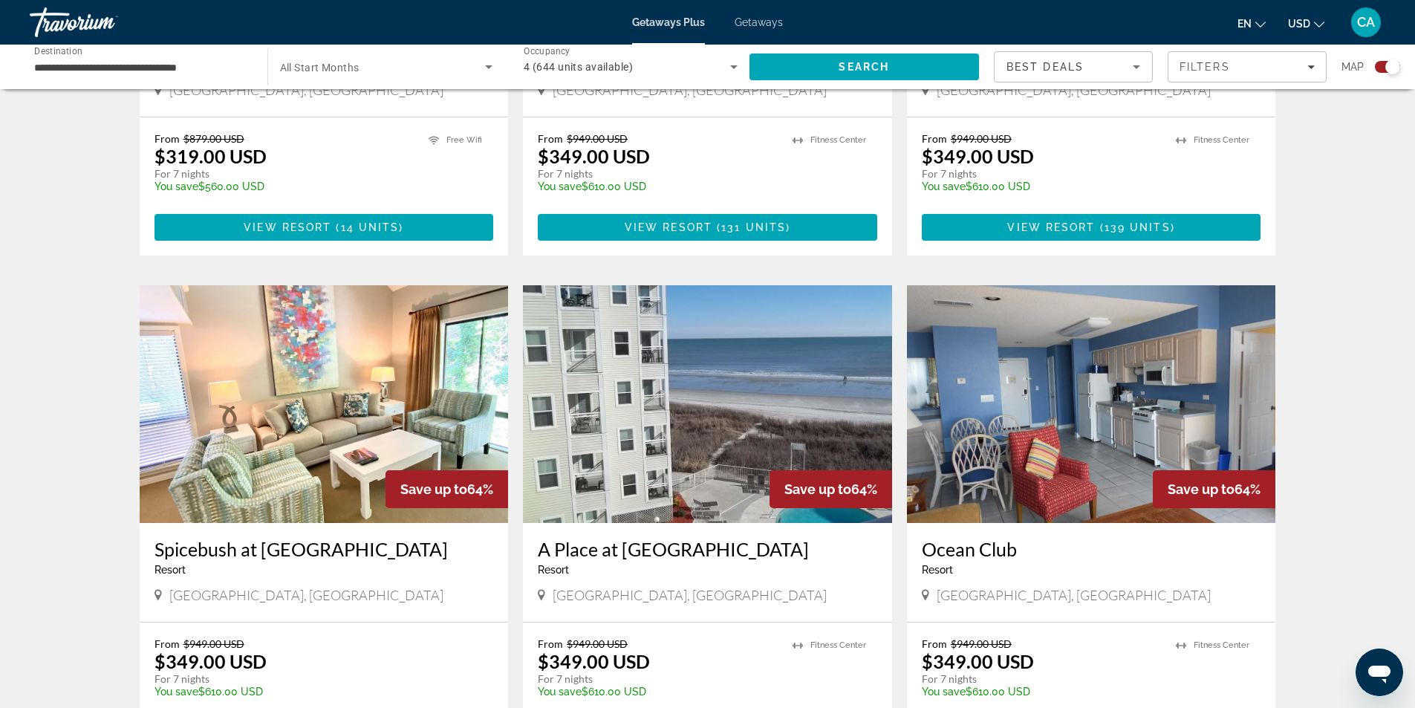
scroll to position [2005, 0]
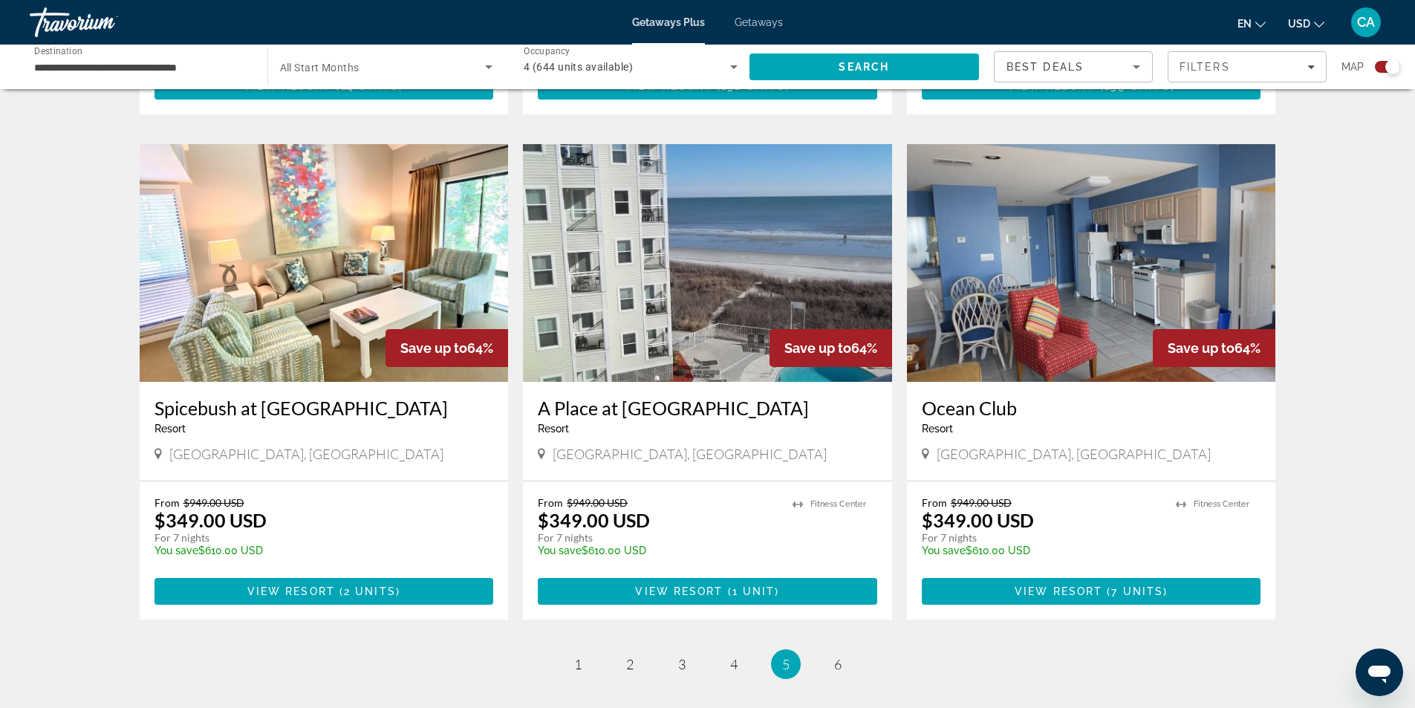
click at [1048, 296] on img "Main content" at bounding box center [1091, 263] width 369 height 238
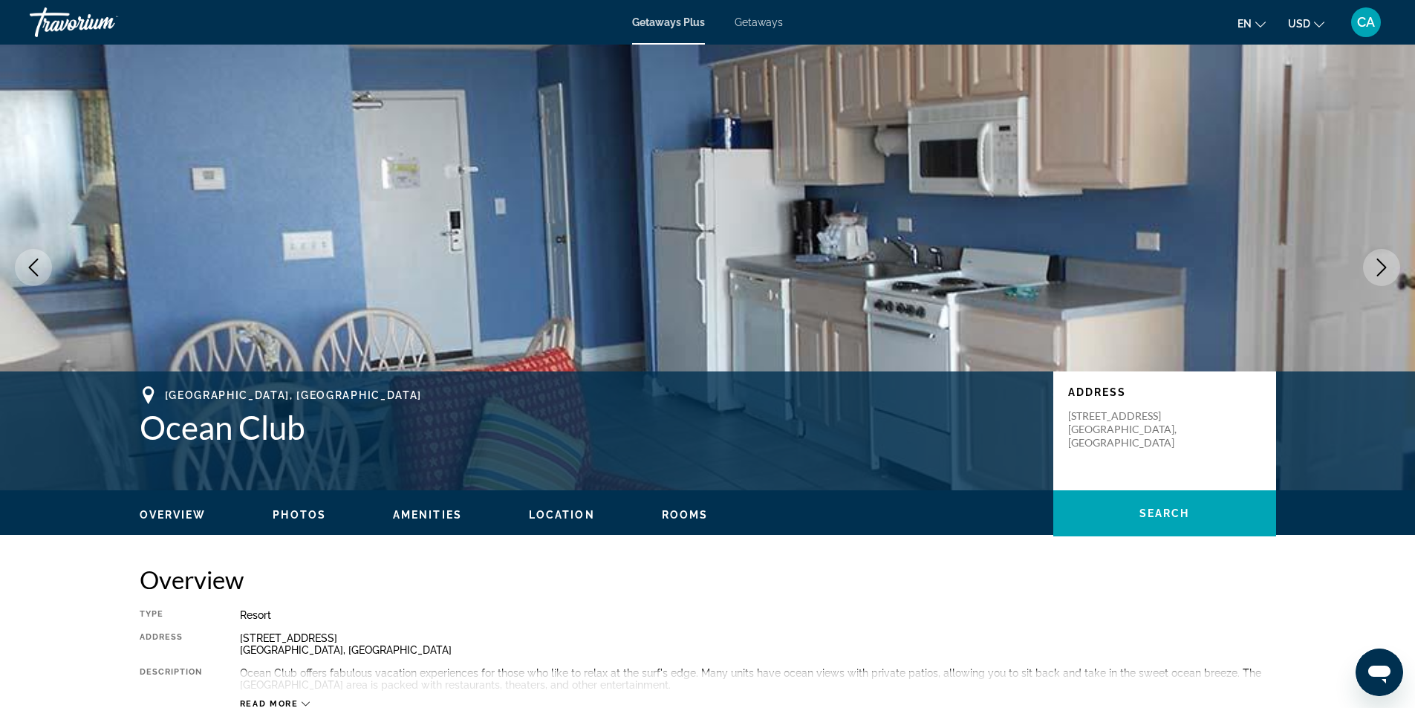
click at [1392, 267] on button "Next image" at bounding box center [1381, 267] width 37 height 37
click at [1378, 269] on icon "Next image" at bounding box center [1381, 267] width 18 height 18
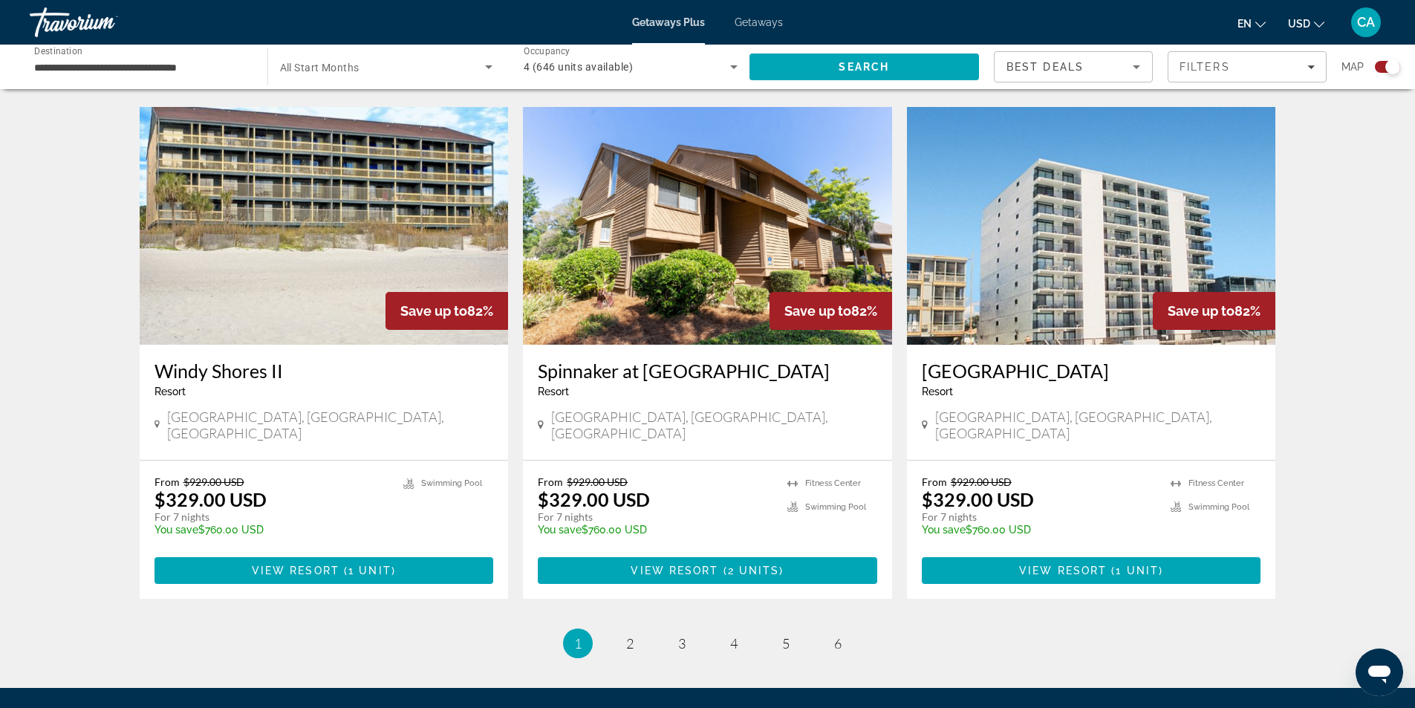
scroll to position [2178, 0]
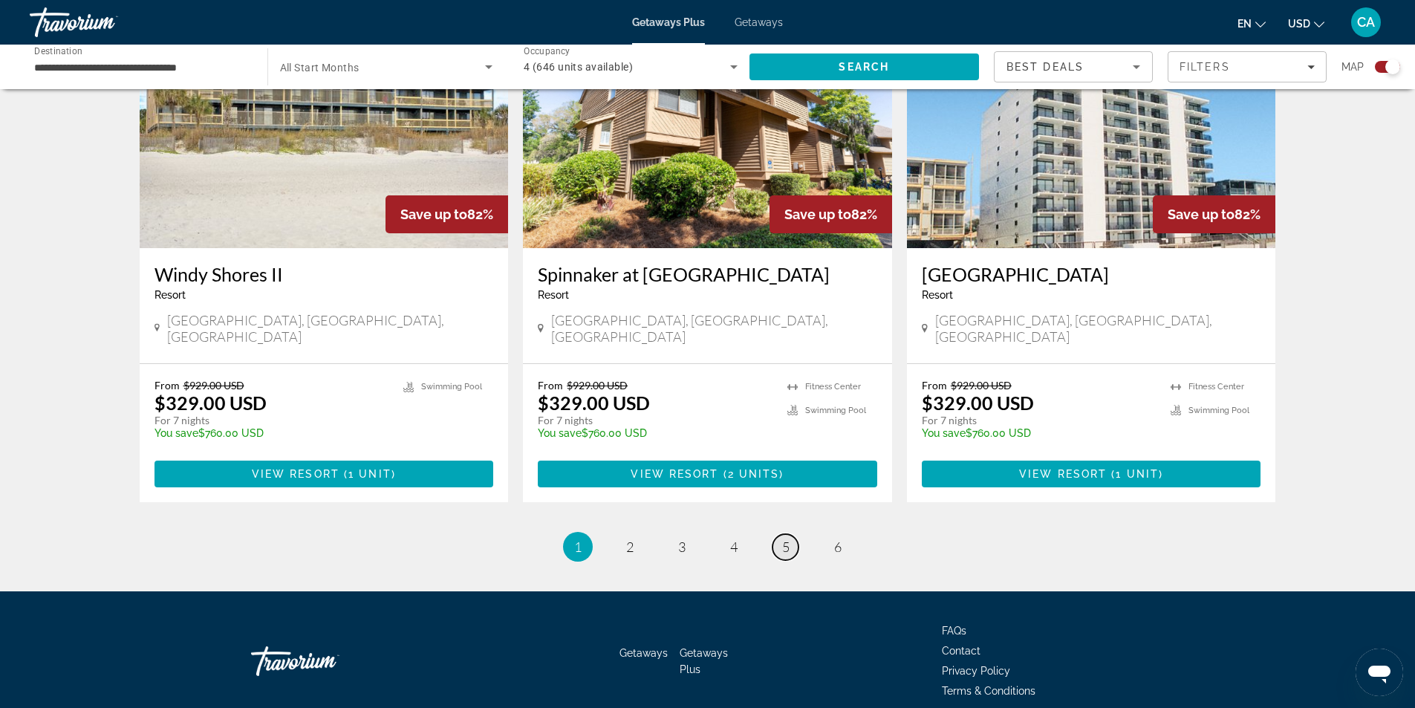
click at [784, 538] on span "5" at bounding box center [785, 546] width 7 height 16
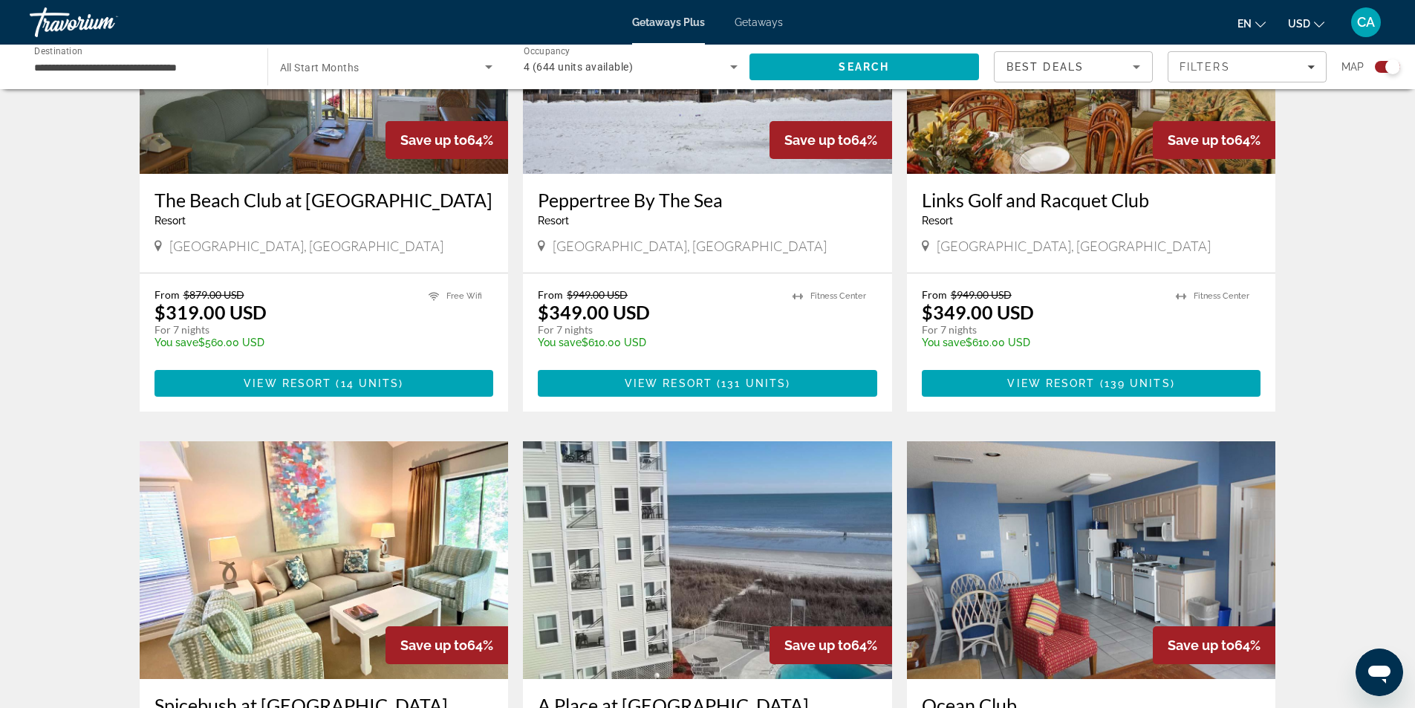
scroll to position [2005, 0]
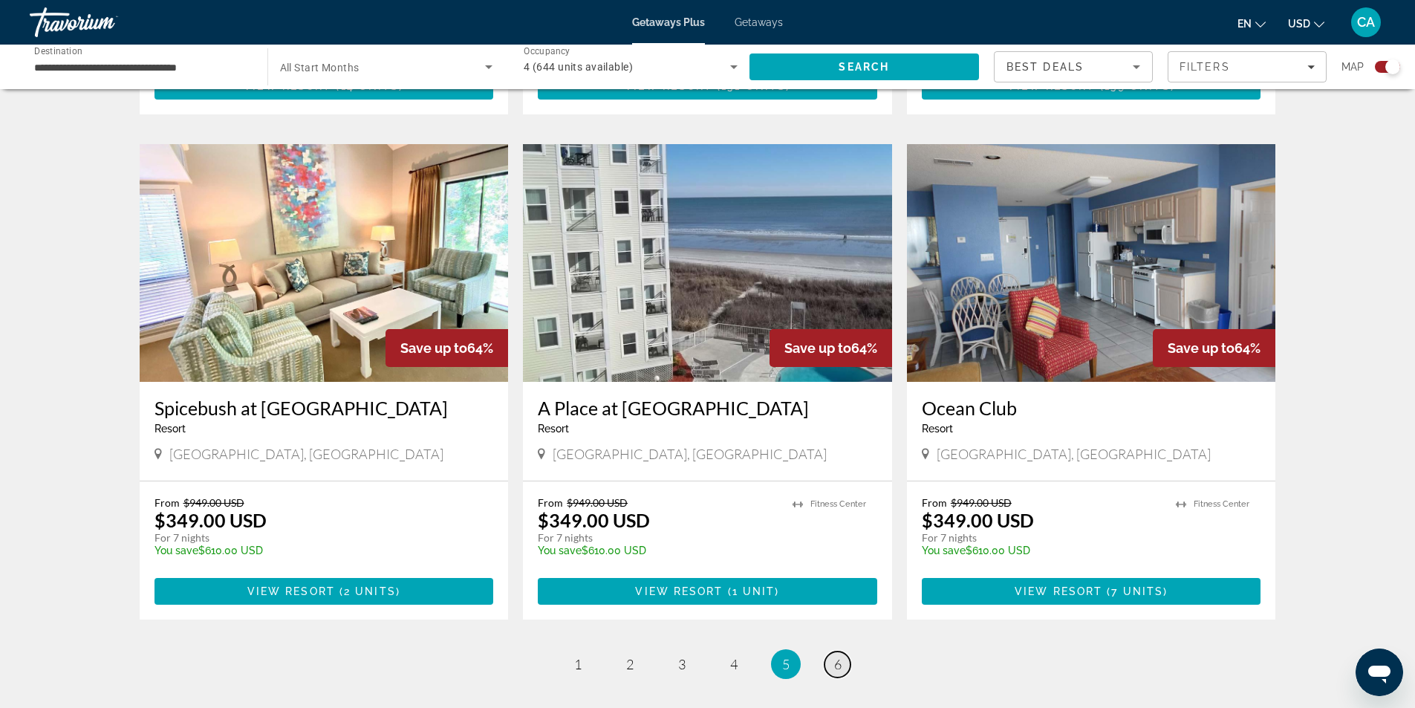
click at [840, 656] on span "6" at bounding box center [837, 664] width 7 height 16
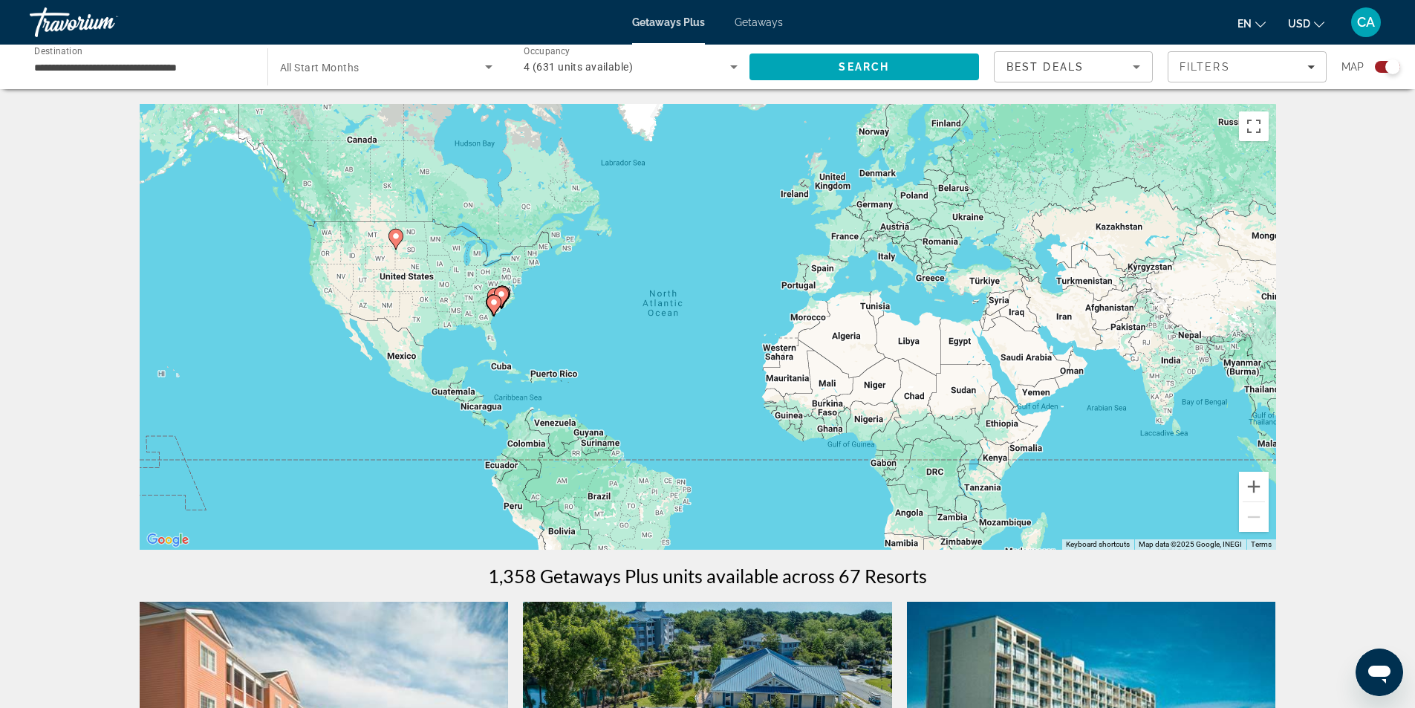
scroll to position [297, 0]
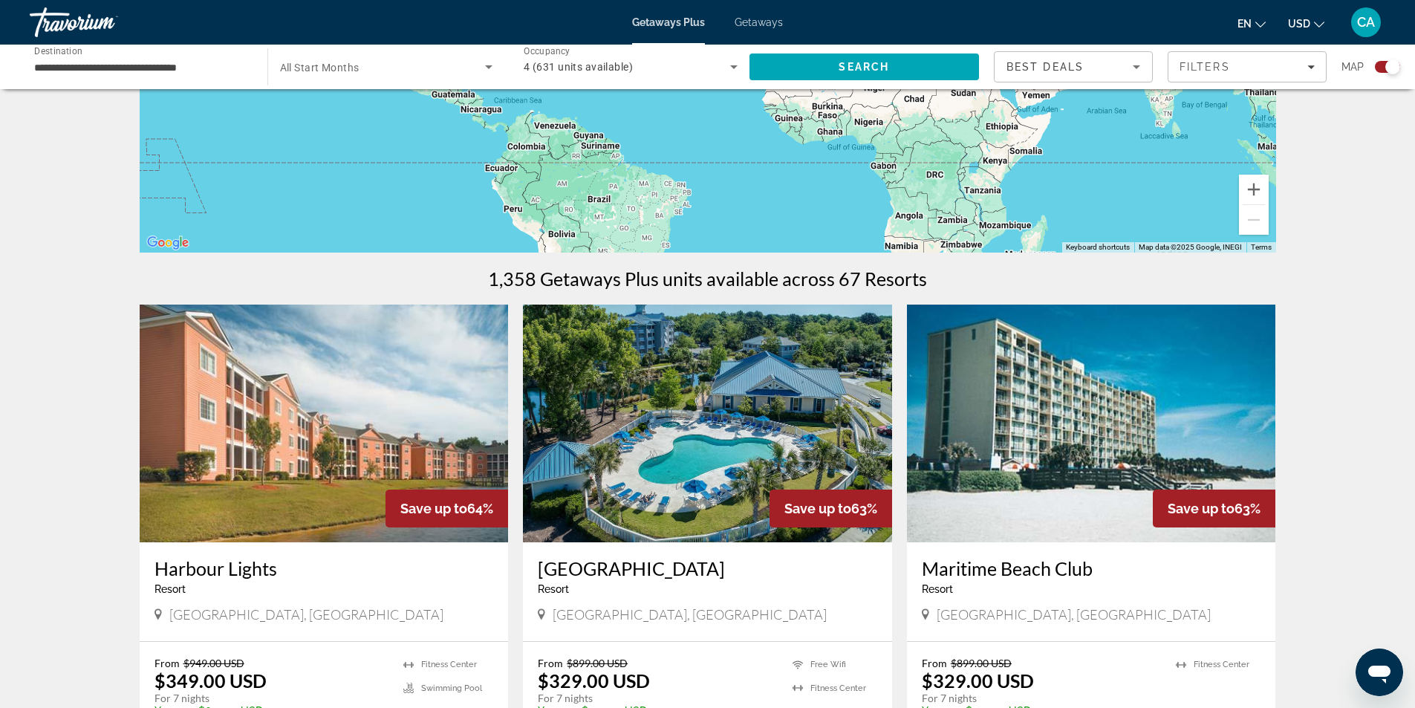
click at [439, 466] on img "Main content" at bounding box center [324, 424] width 369 height 238
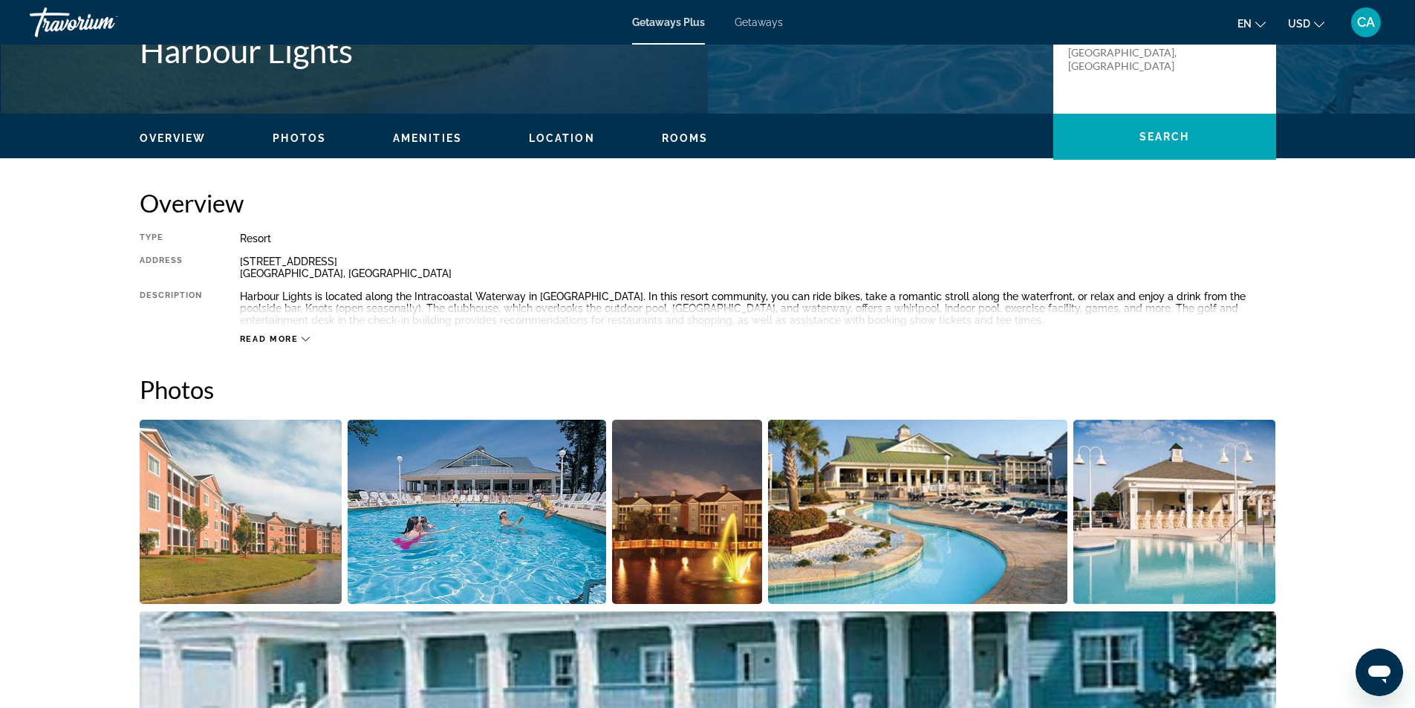
scroll to position [74, 0]
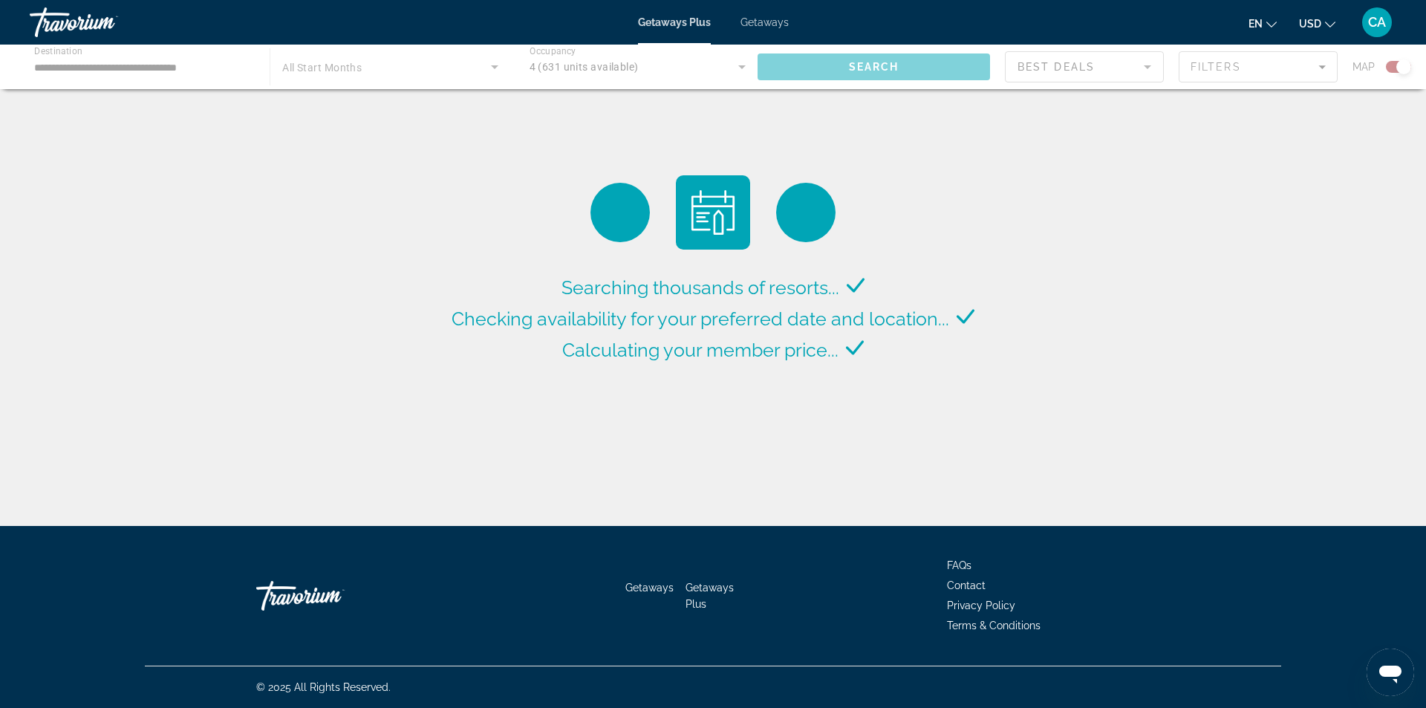
click at [766, 22] on span "Getaways" at bounding box center [764, 22] width 48 height 12
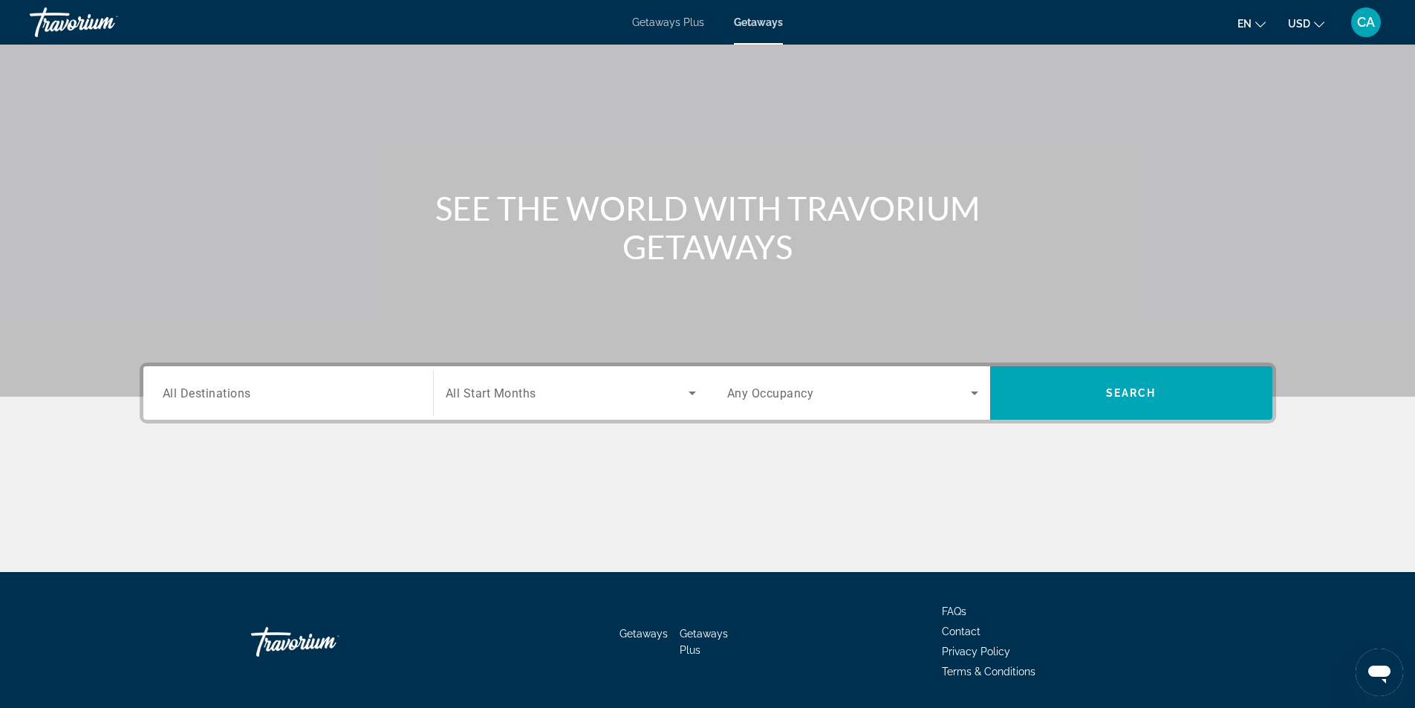
scroll to position [95, 0]
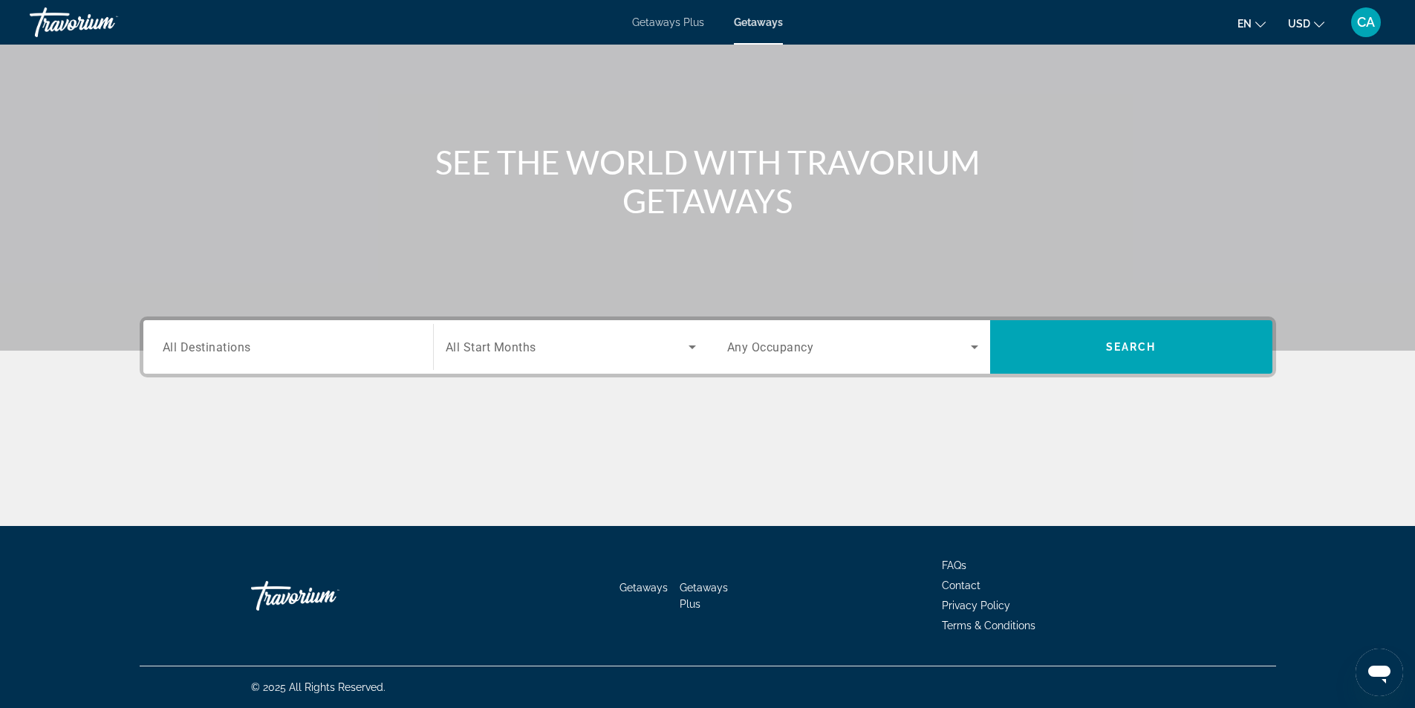
click at [406, 357] on div "Search widget" at bounding box center [288, 347] width 251 height 42
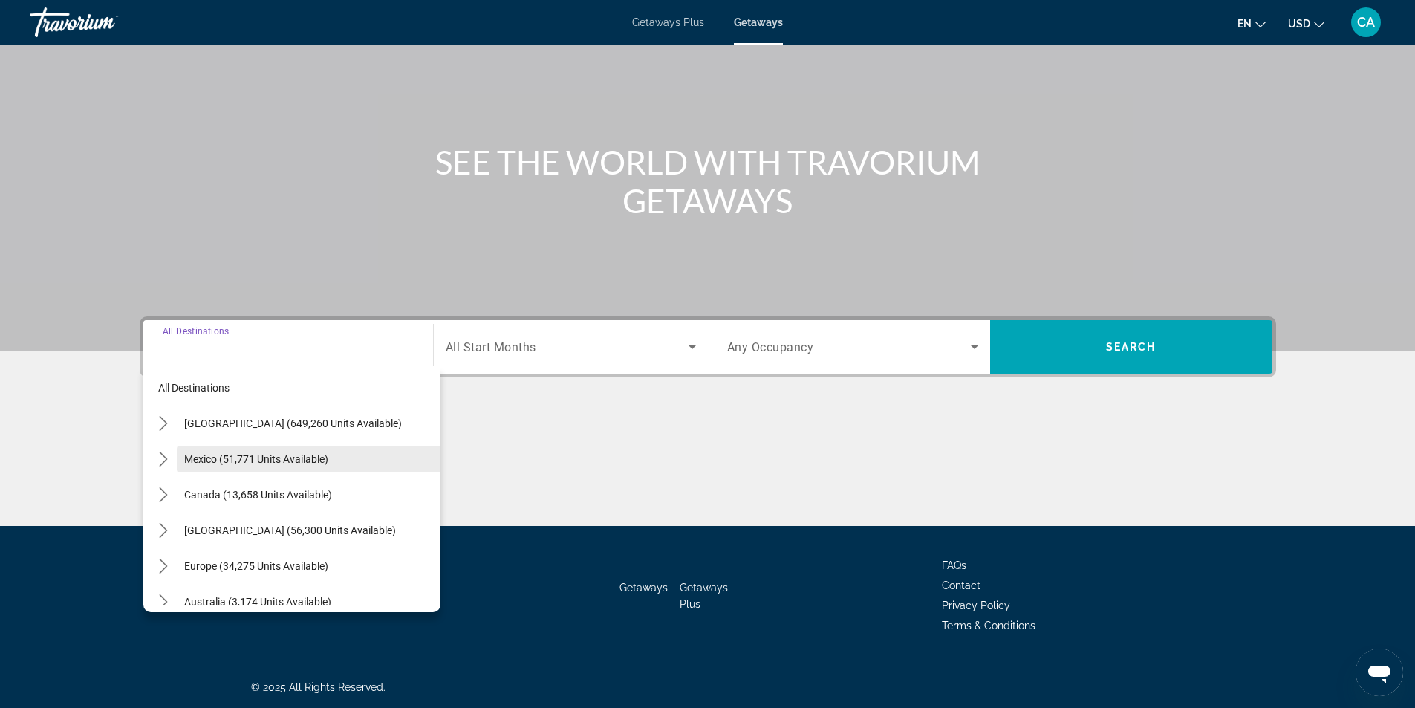
scroll to position [0, 0]
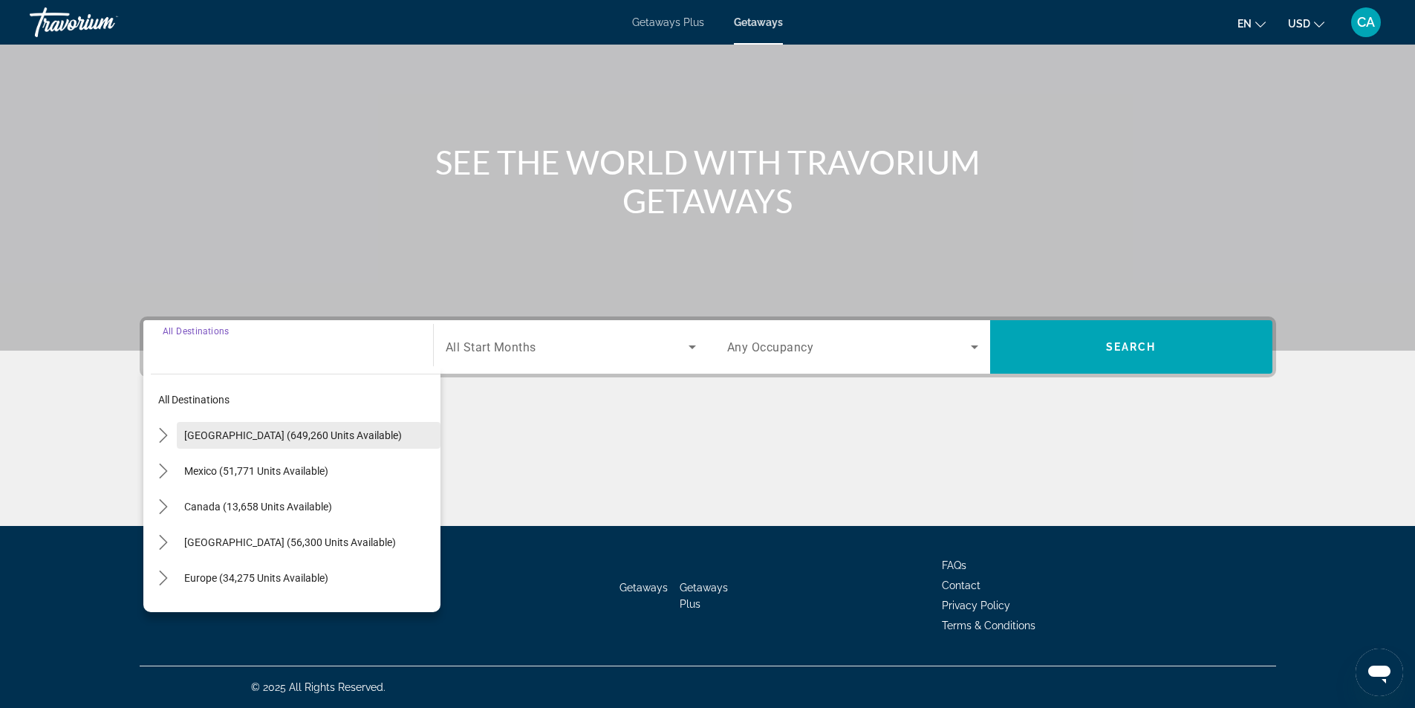
click at [229, 430] on span "[GEOGRAPHIC_DATA] (649,260 units available)" at bounding box center [293, 435] width 218 height 12
type input "**********"
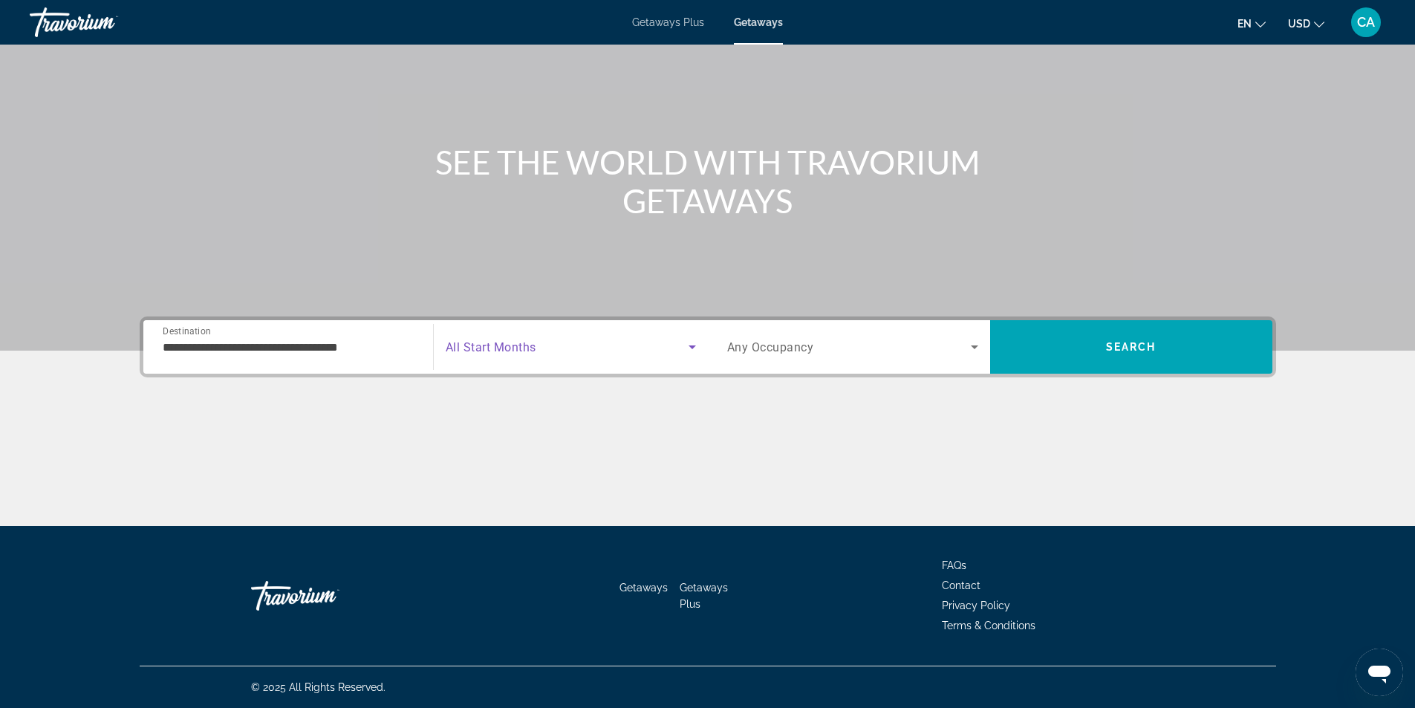
click at [690, 343] on icon "Search widget" at bounding box center [692, 347] width 18 height 18
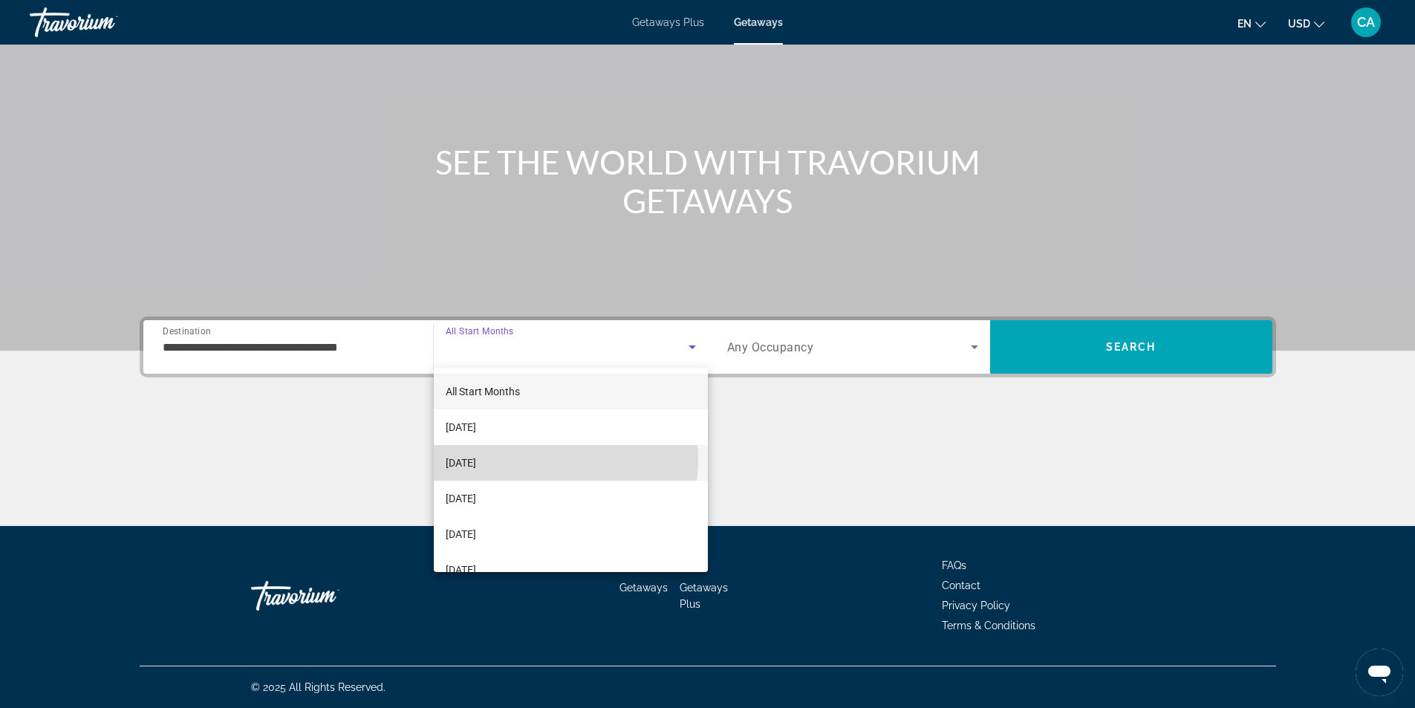
click at [539, 458] on mat-option "[DATE]" at bounding box center [571, 463] width 274 height 36
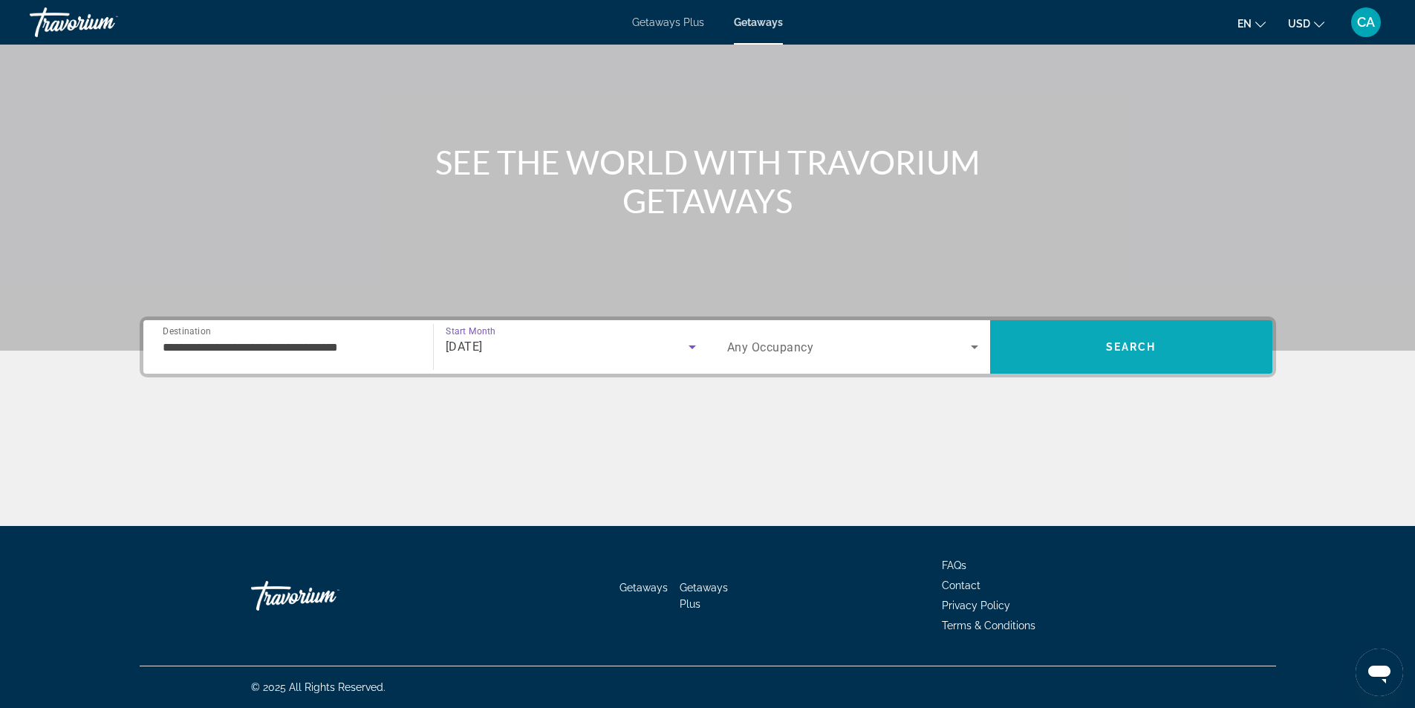
click at [1126, 338] on span "Search" at bounding box center [1131, 347] width 282 height 36
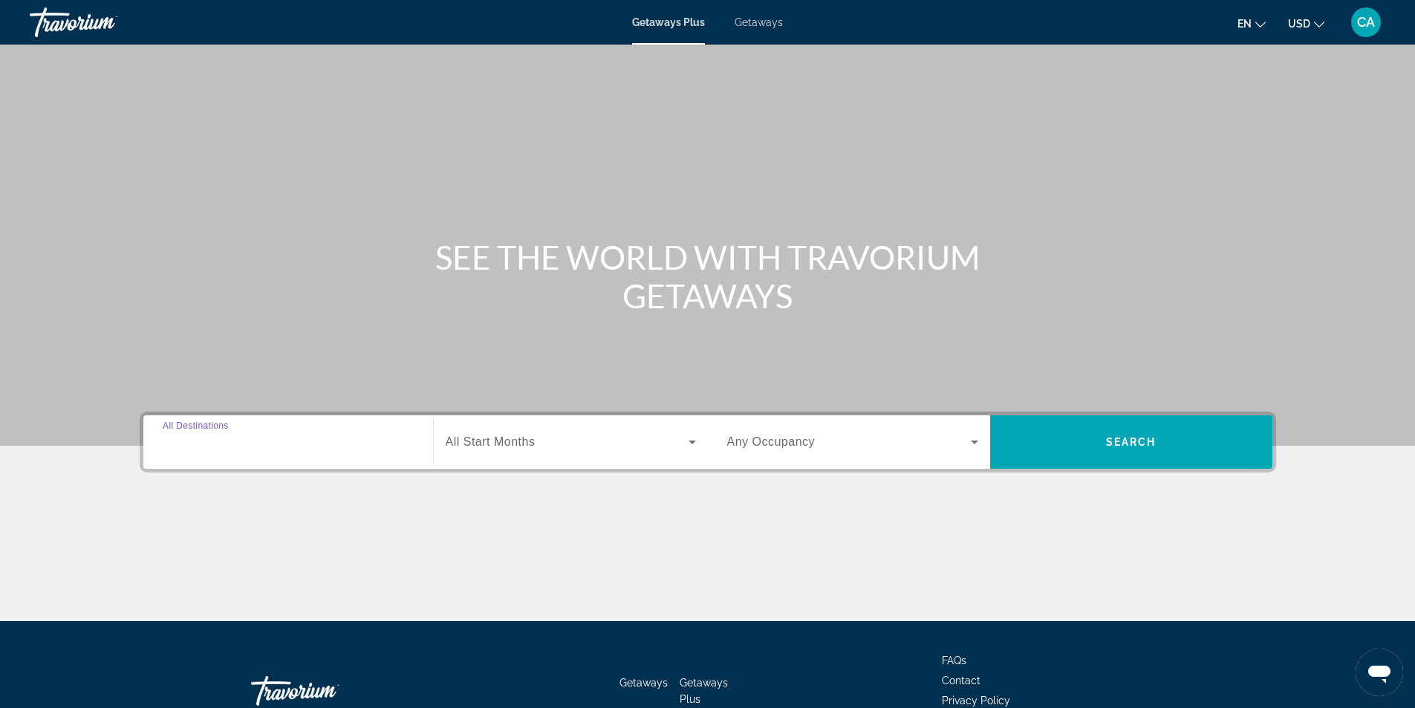
click at [290, 442] on input "Destination All Destinations" at bounding box center [288, 443] width 251 height 18
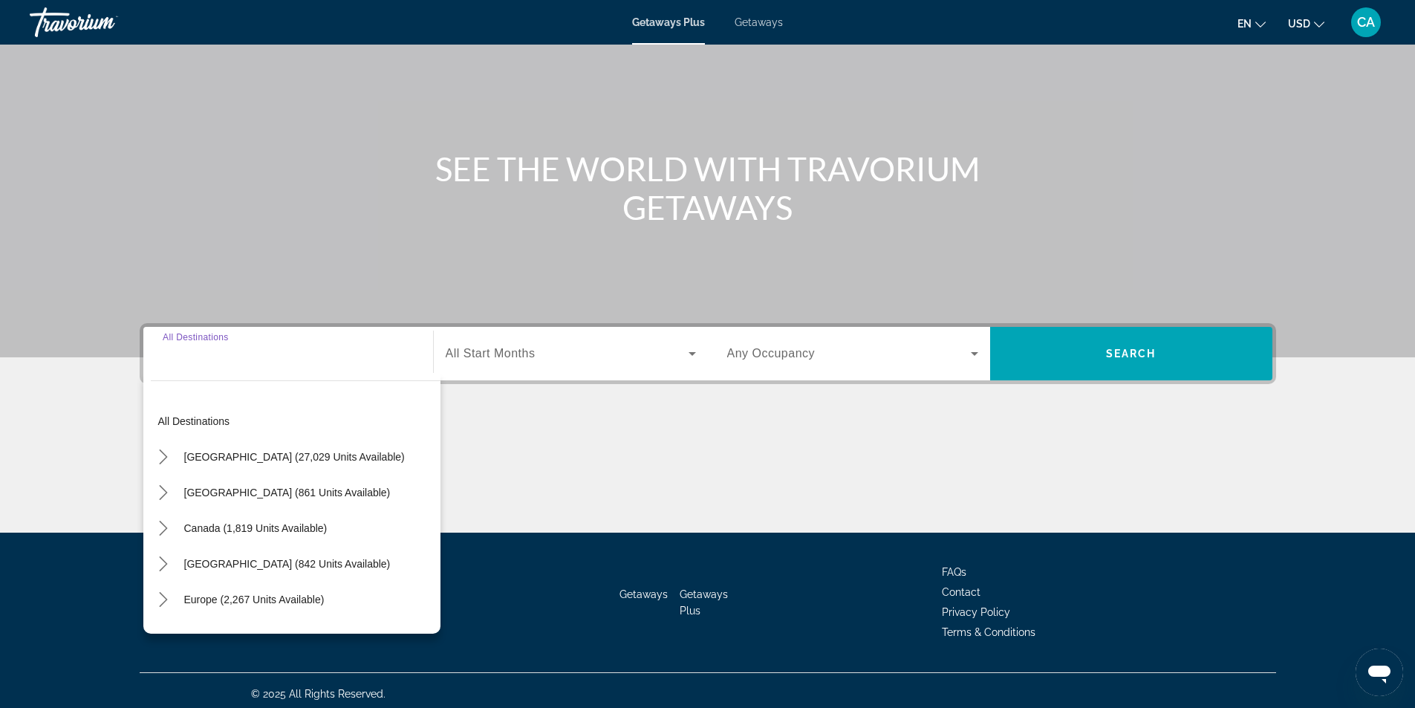
scroll to position [95, 0]
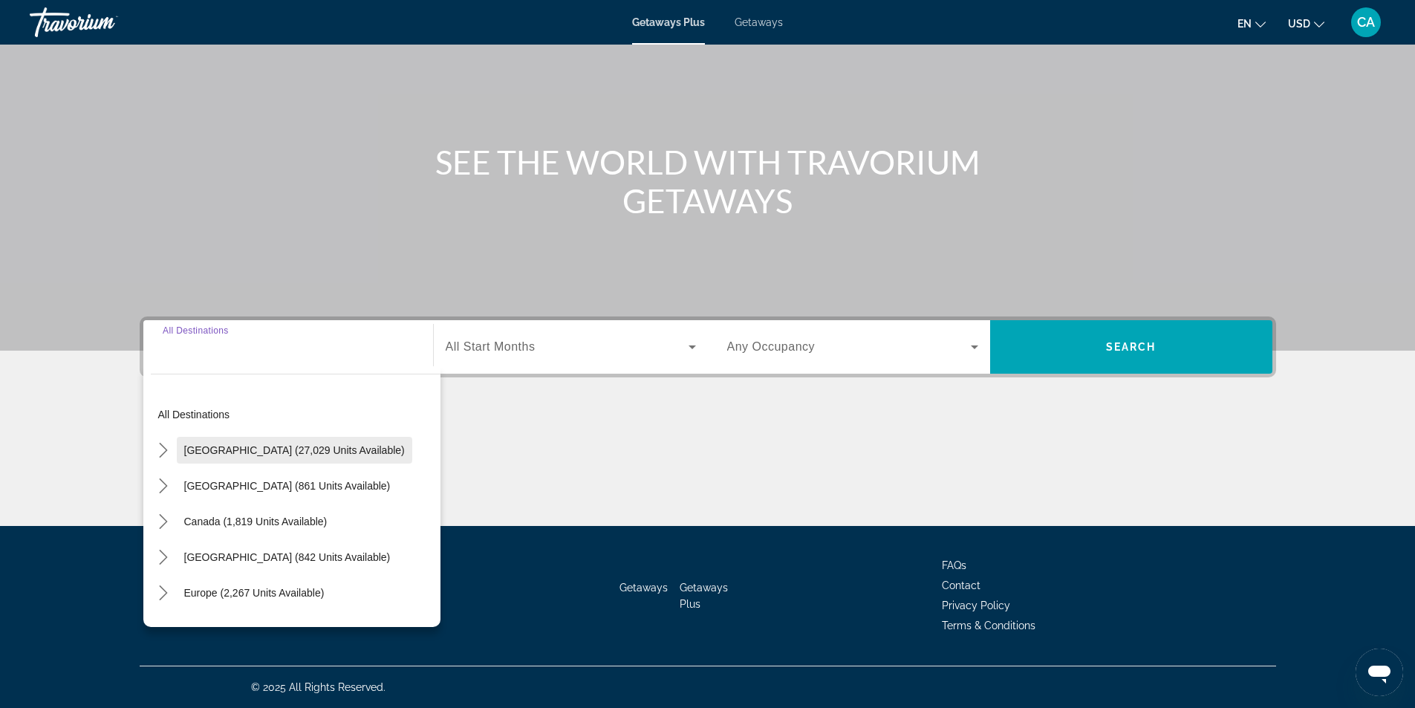
click at [244, 445] on span "United States (27,029 units available)" at bounding box center [294, 450] width 221 height 12
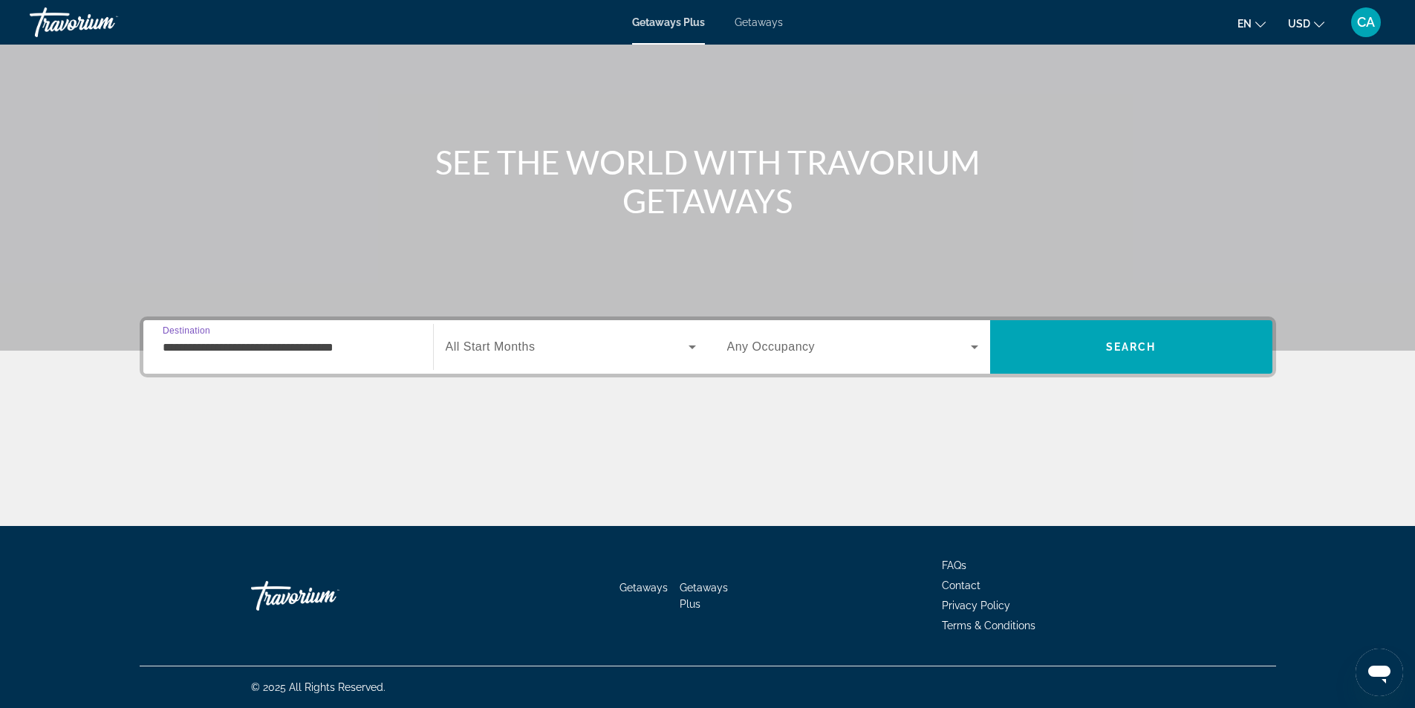
click at [368, 353] on input "**********" at bounding box center [288, 348] width 251 height 18
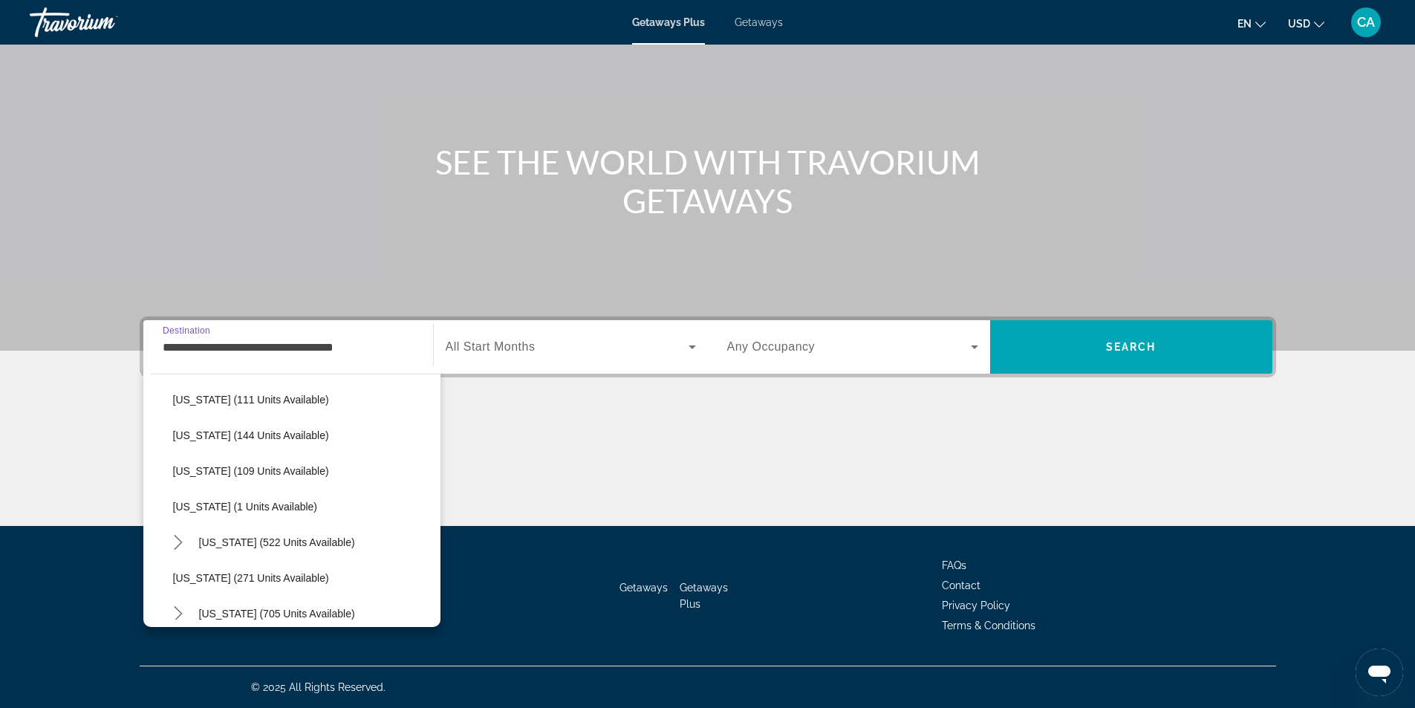
scroll to position [743, 0]
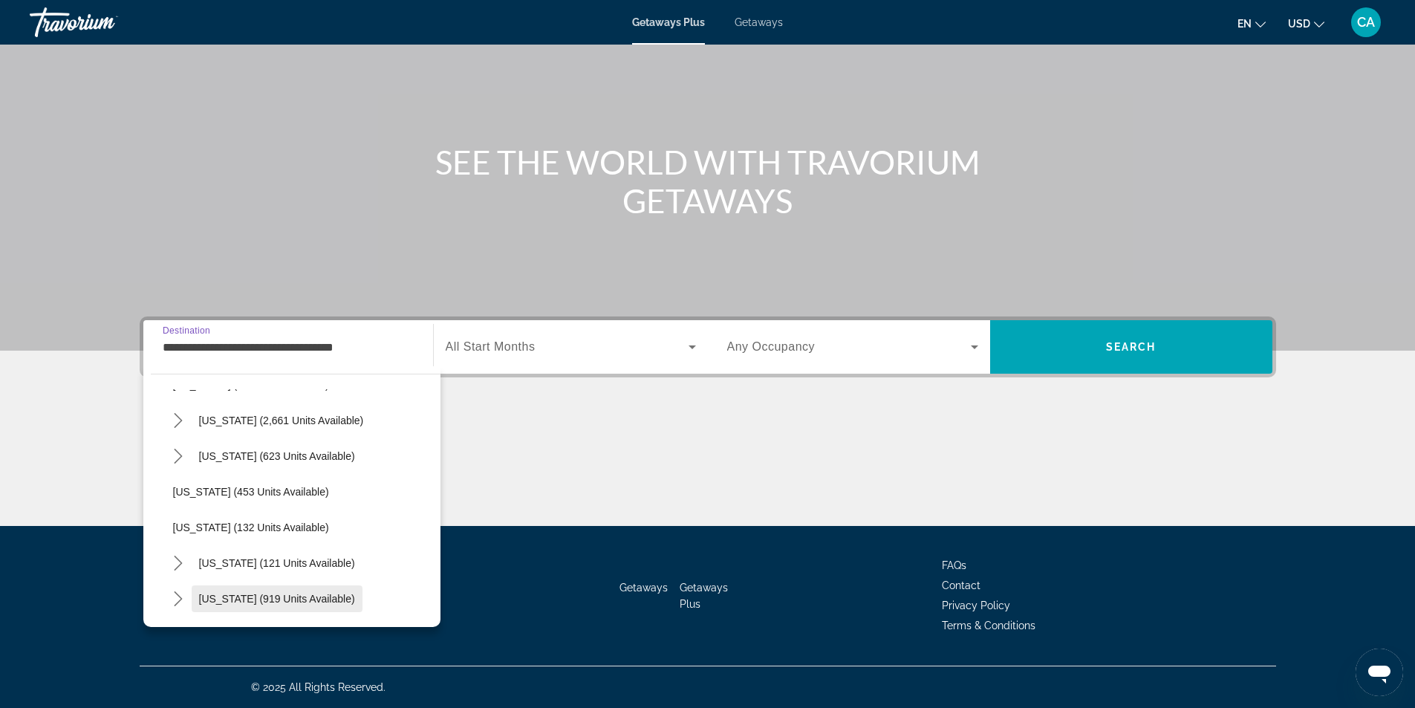
click at [229, 595] on span "[US_STATE] (919 units available)" at bounding box center [277, 599] width 156 height 12
type input "**********"
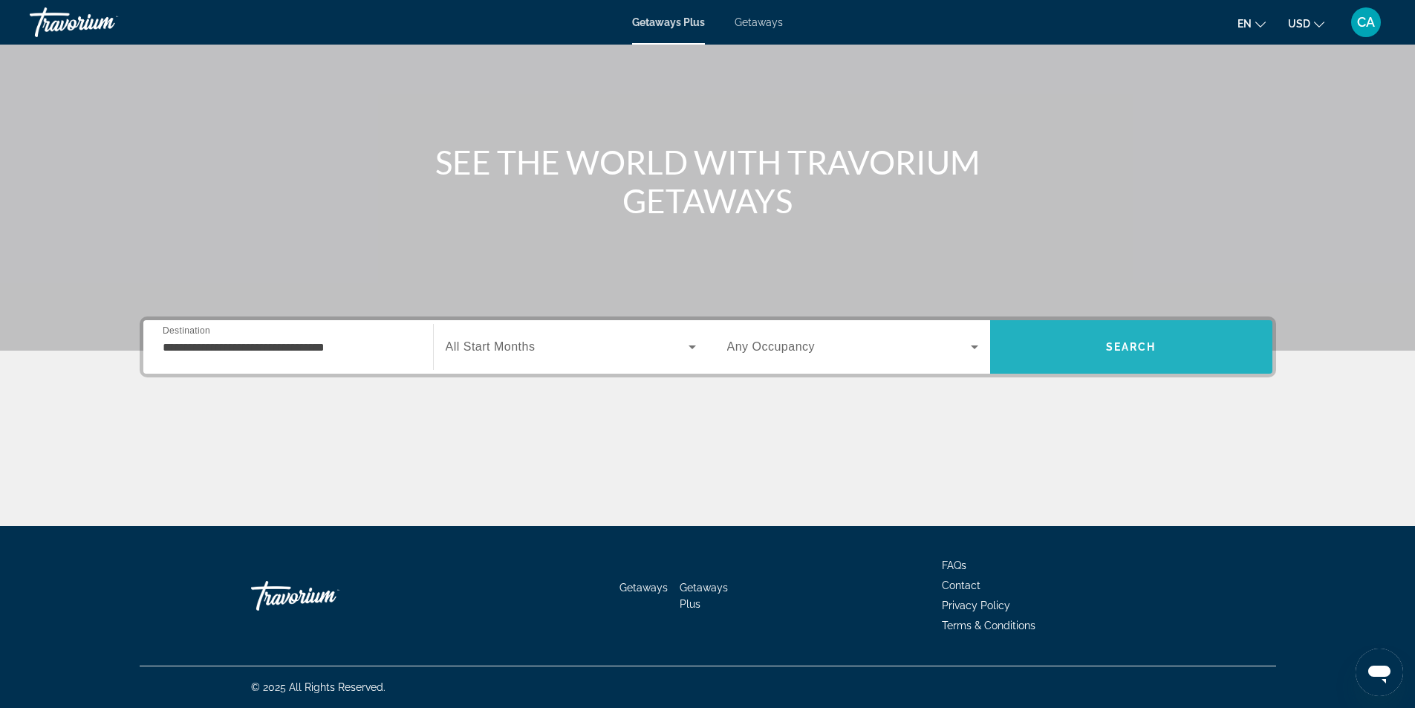
click at [1123, 362] on span "Search" at bounding box center [1131, 347] width 282 height 36
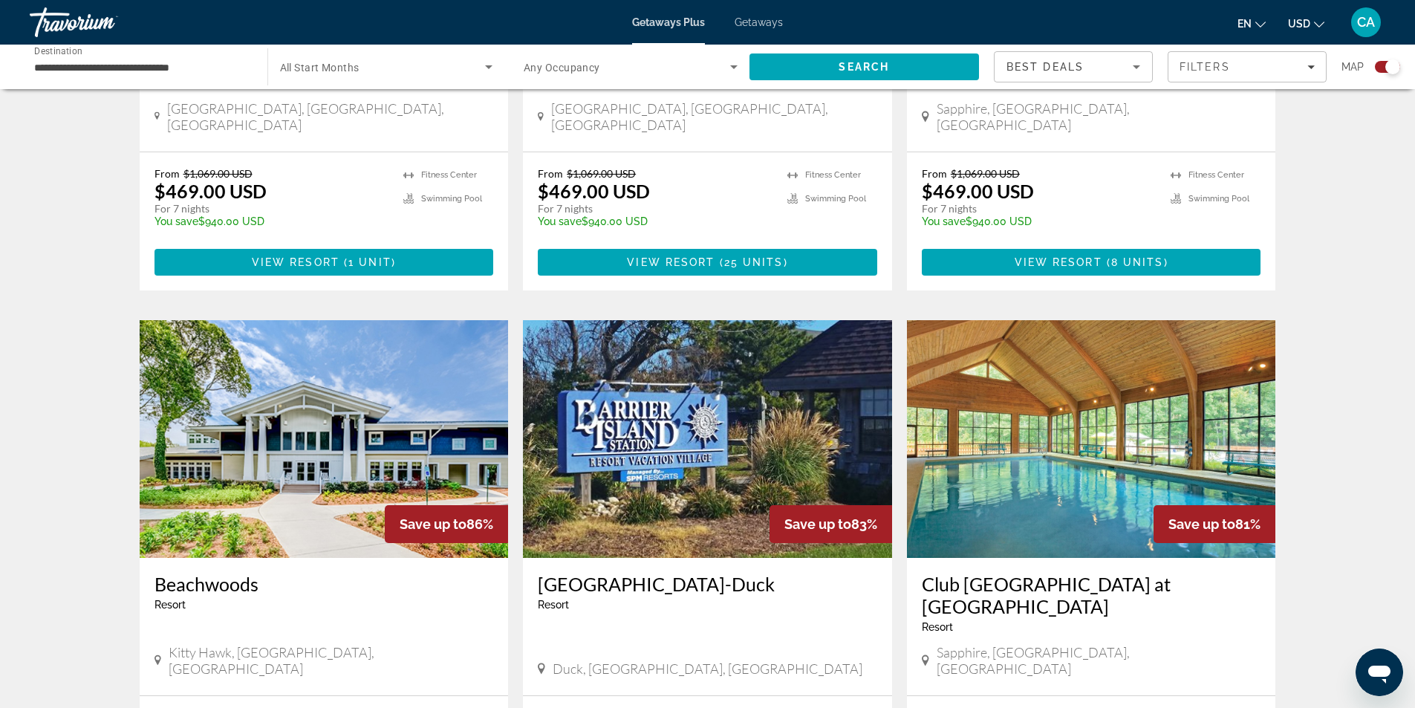
scroll to position [1485, 0]
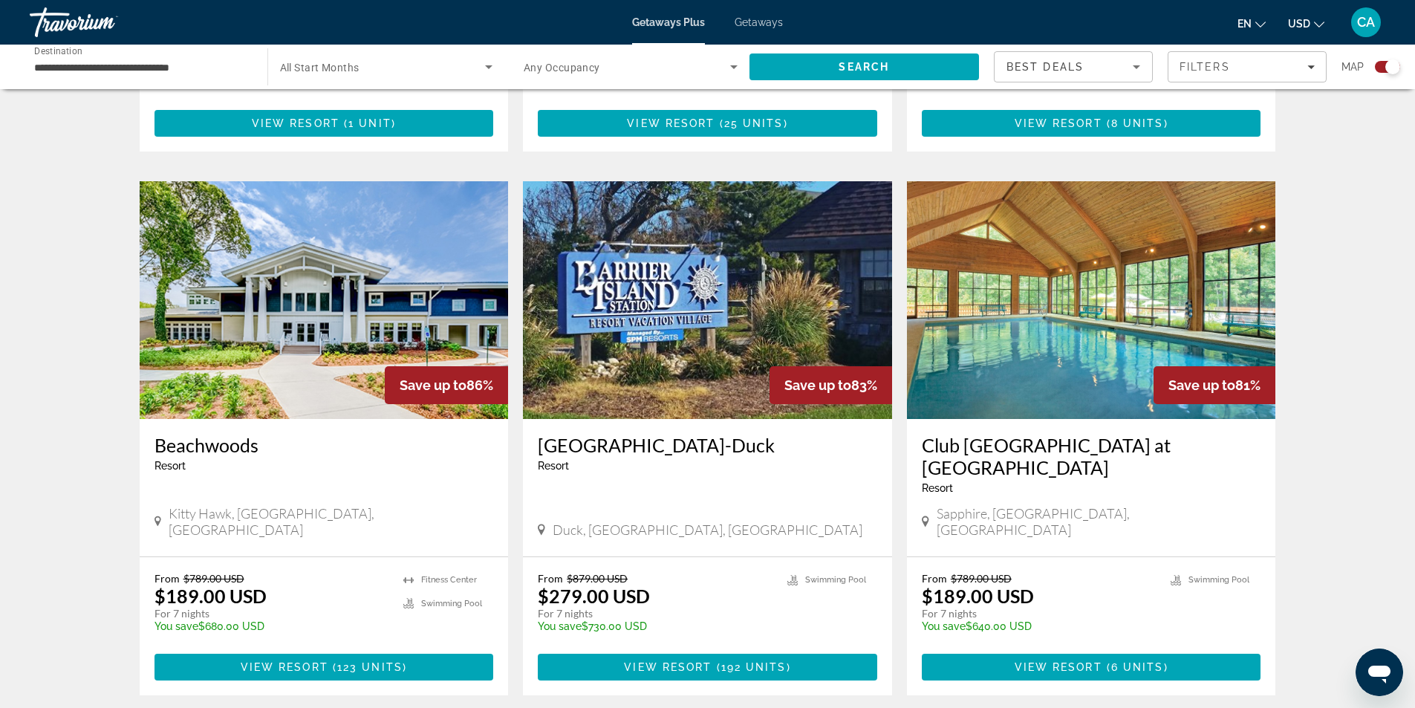
click at [325, 274] on img "Main content" at bounding box center [324, 300] width 369 height 238
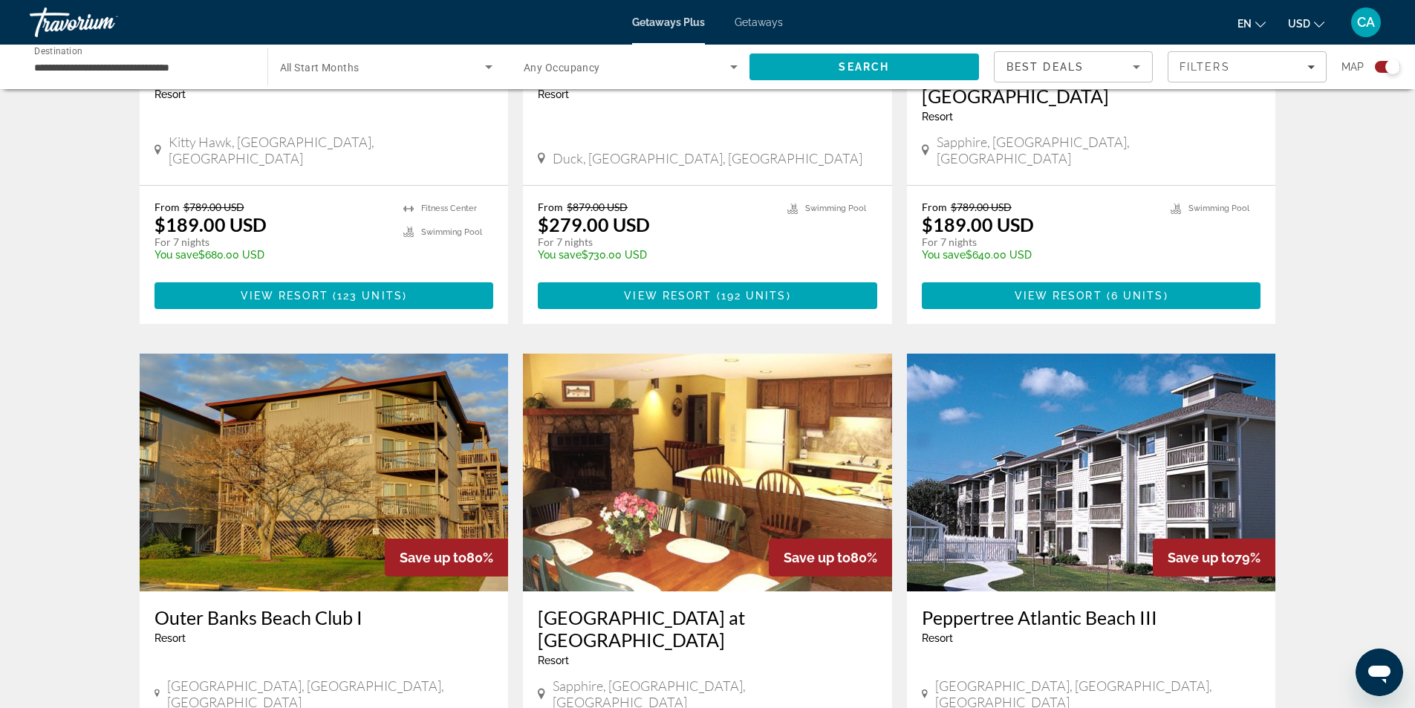
click at [749, 414] on img "Main content" at bounding box center [707, 473] width 369 height 238
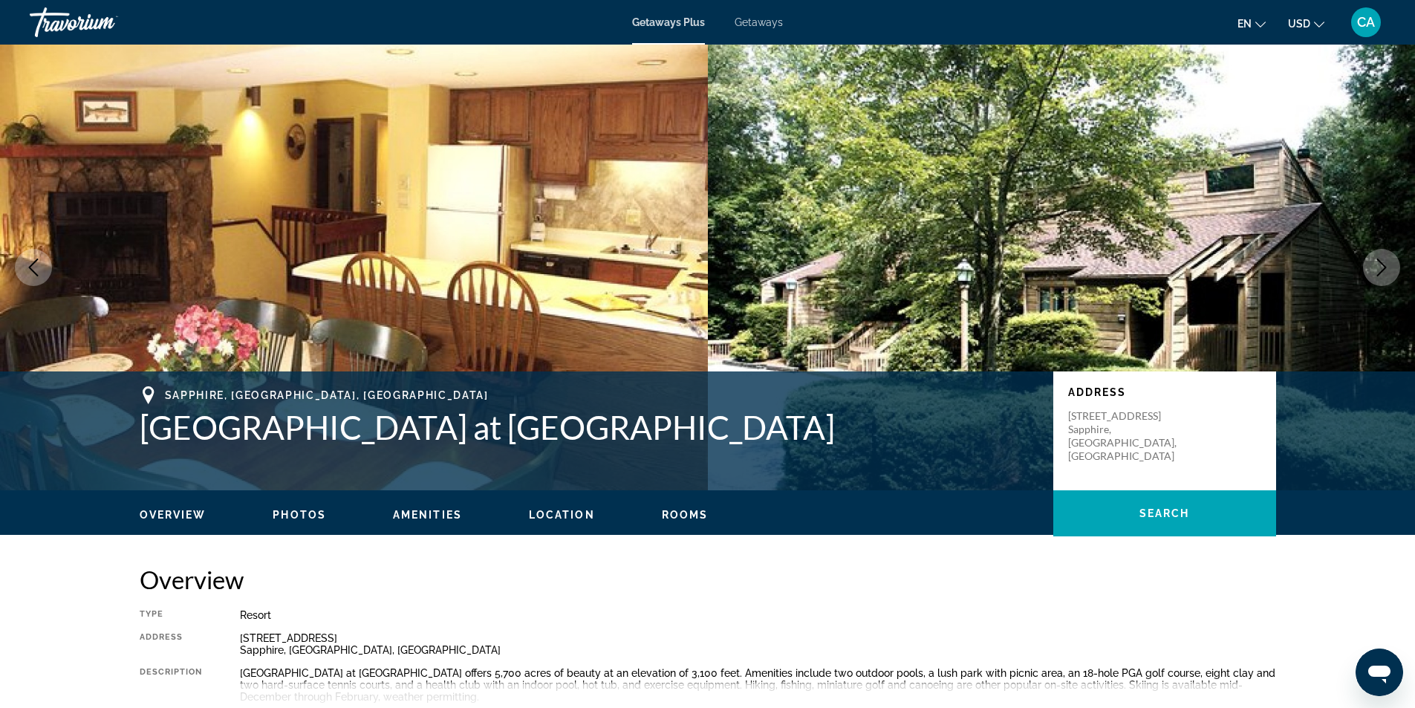
click at [1376, 267] on icon "Next image" at bounding box center [1381, 267] width 18 height 18
click at [1383, 273] on icon "Next image" at bounding box center [1381, 267] width 18 height 18
click at [1375, 268] on icon "Next image" at bounding box center [1381, 267] width 18 height 18
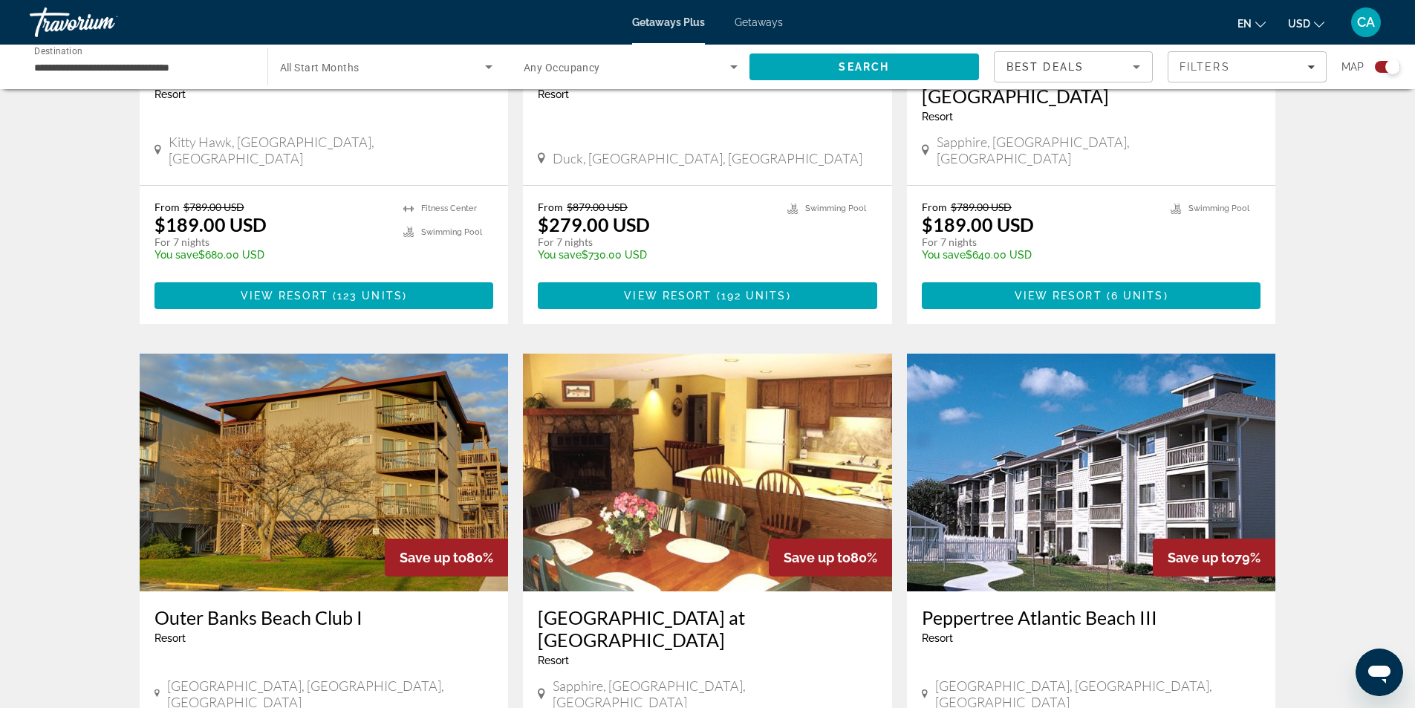
scroll to position [2178, 0]
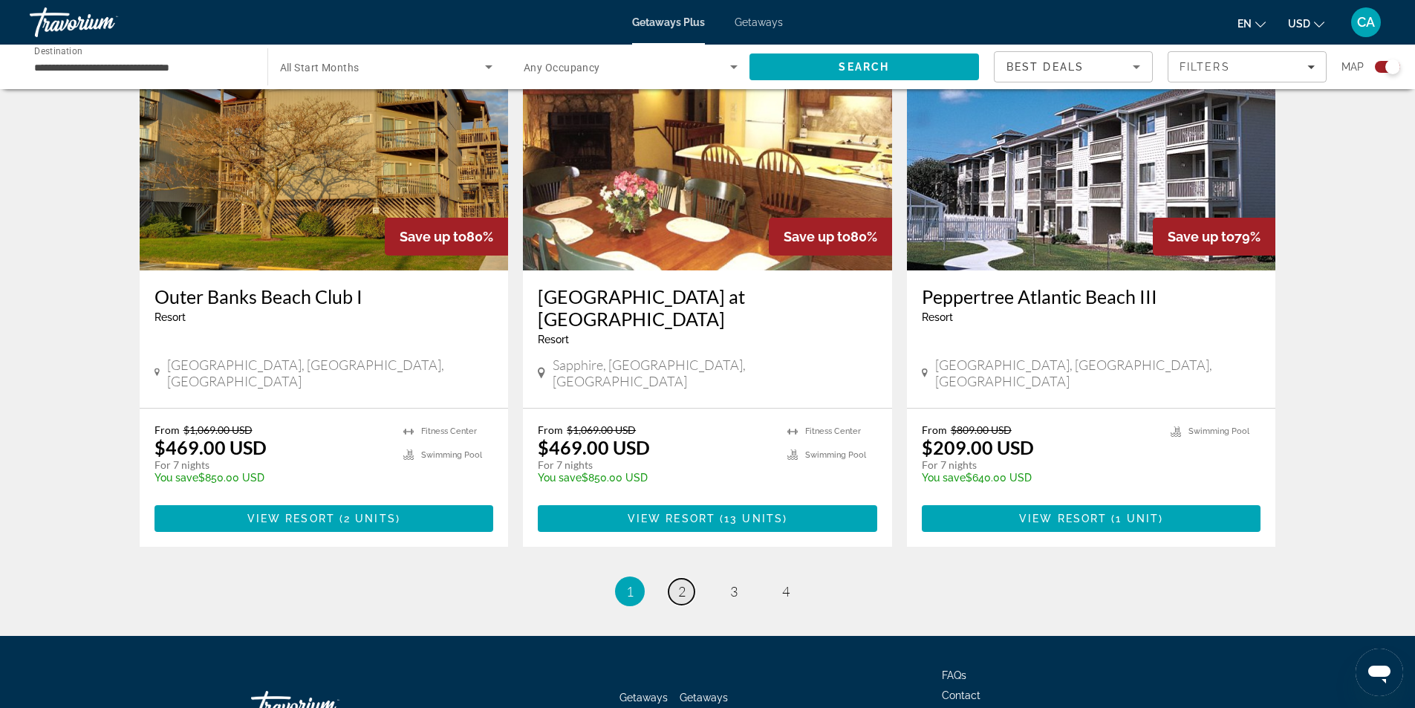
click at [679, 583] on span "2" at bounding box center [681, 591] width 7 height 16
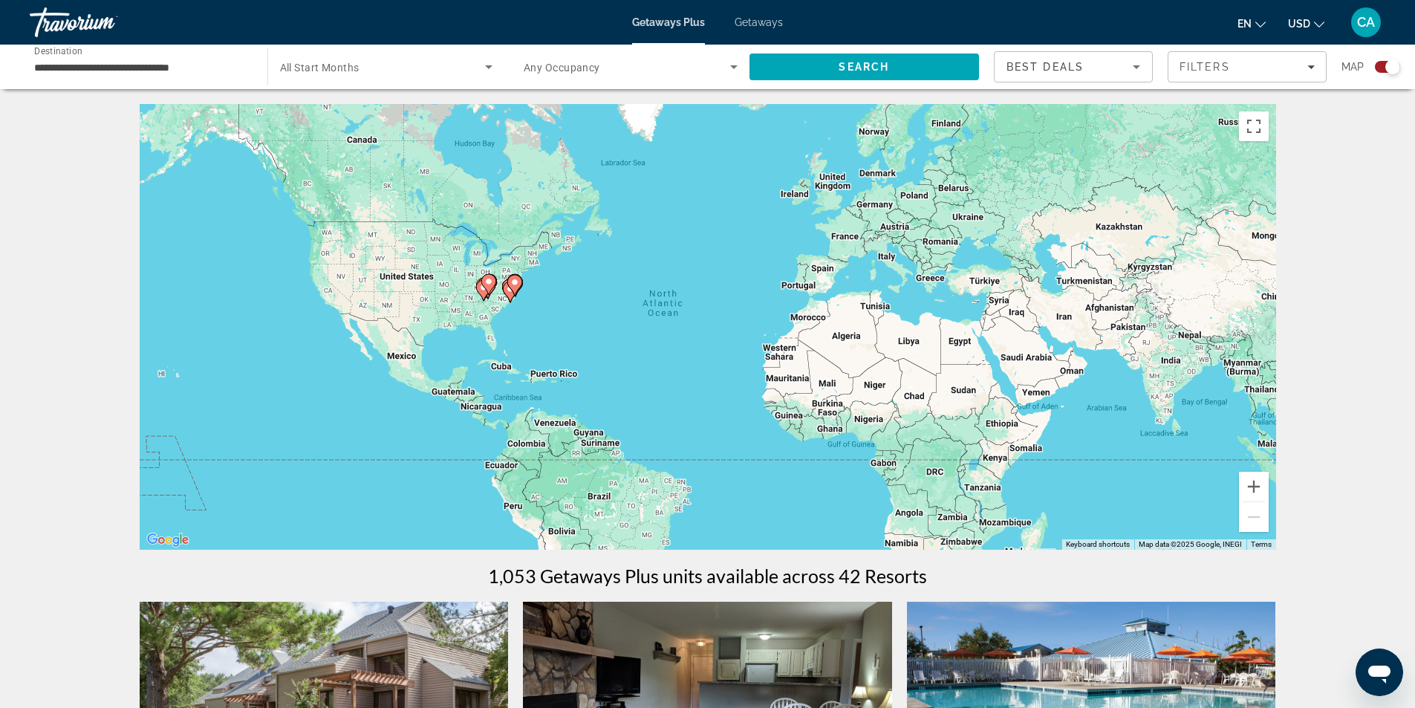
scroll to position [297, 0]
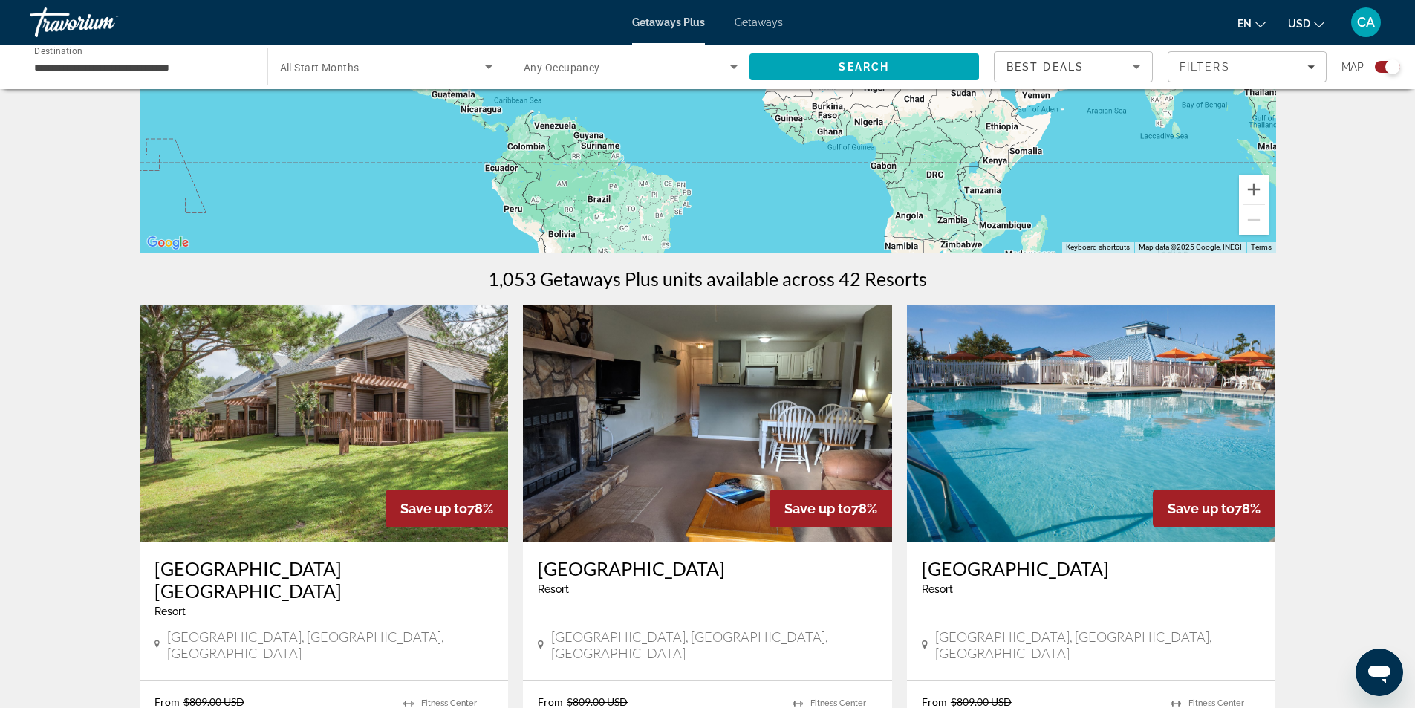
click at [680, 449] on img "Main content" at bounding box center [707, 424] width 369 height 238
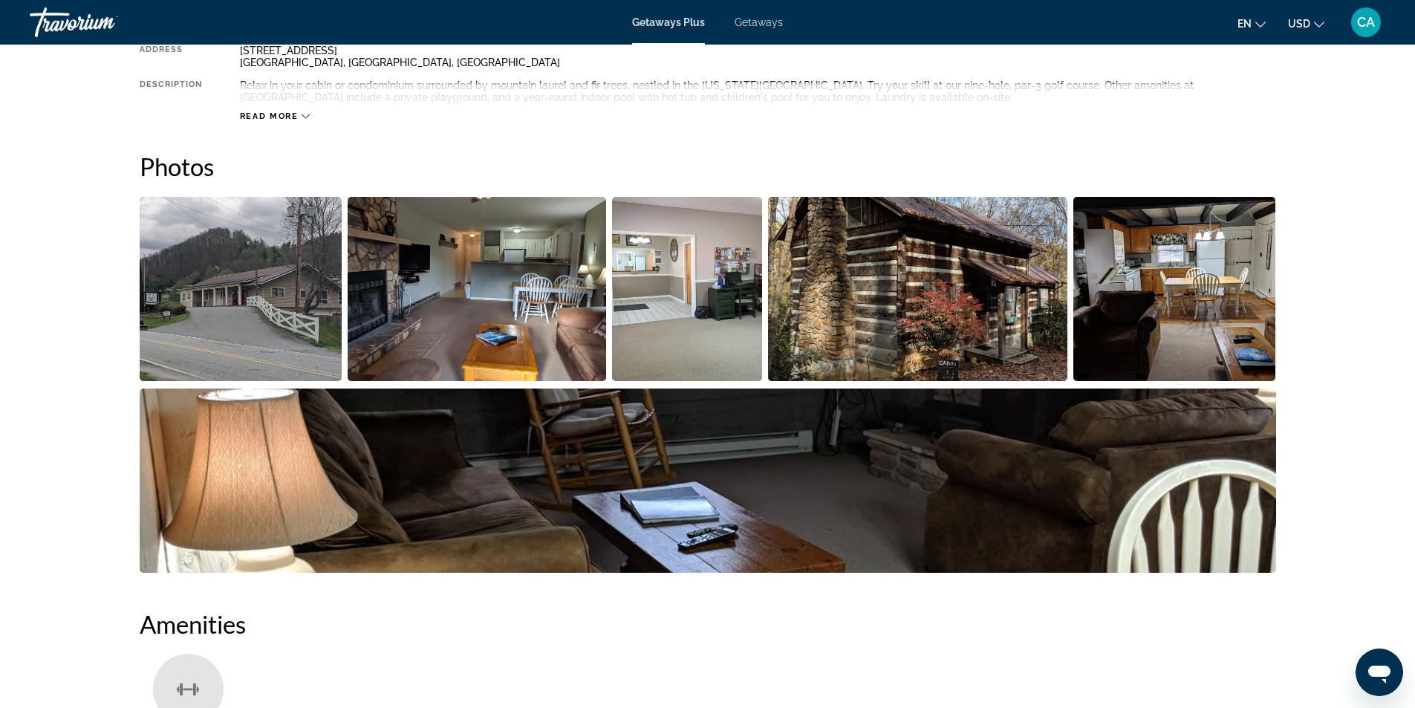
scroll to position [594, 0]
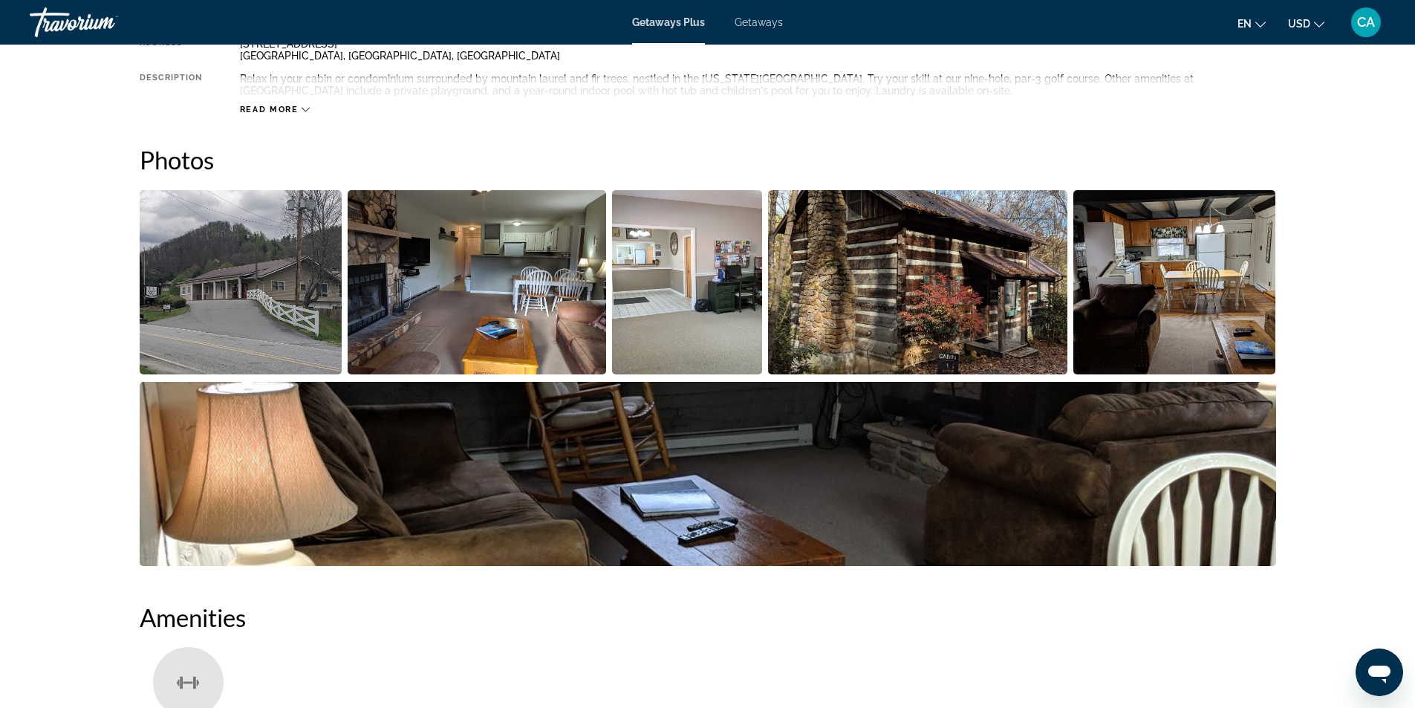
click at [287, 314] on img "Open full-screen image slider" at bounding box center [241, 282] width 203 height 184
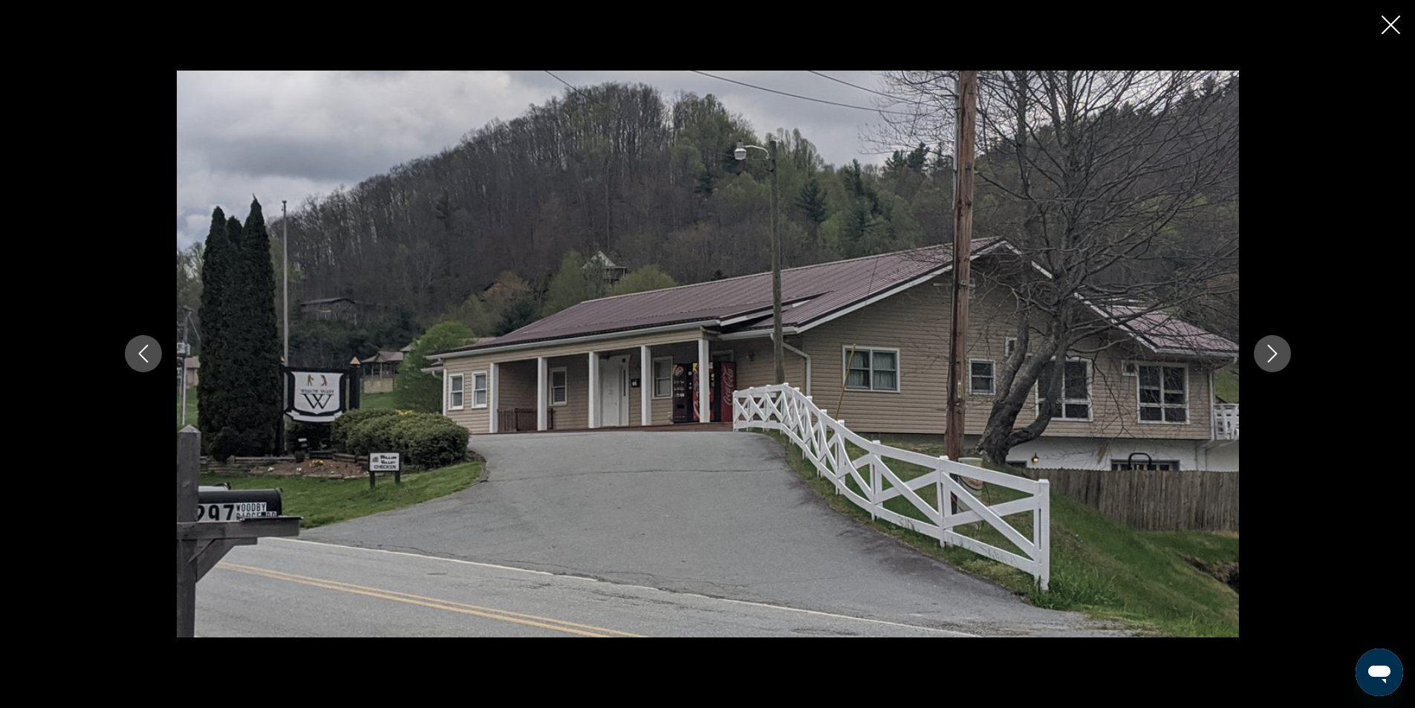
click at [1263, 349] on icon "Next image" at bounding box center [1272, 354] width 18 height 18
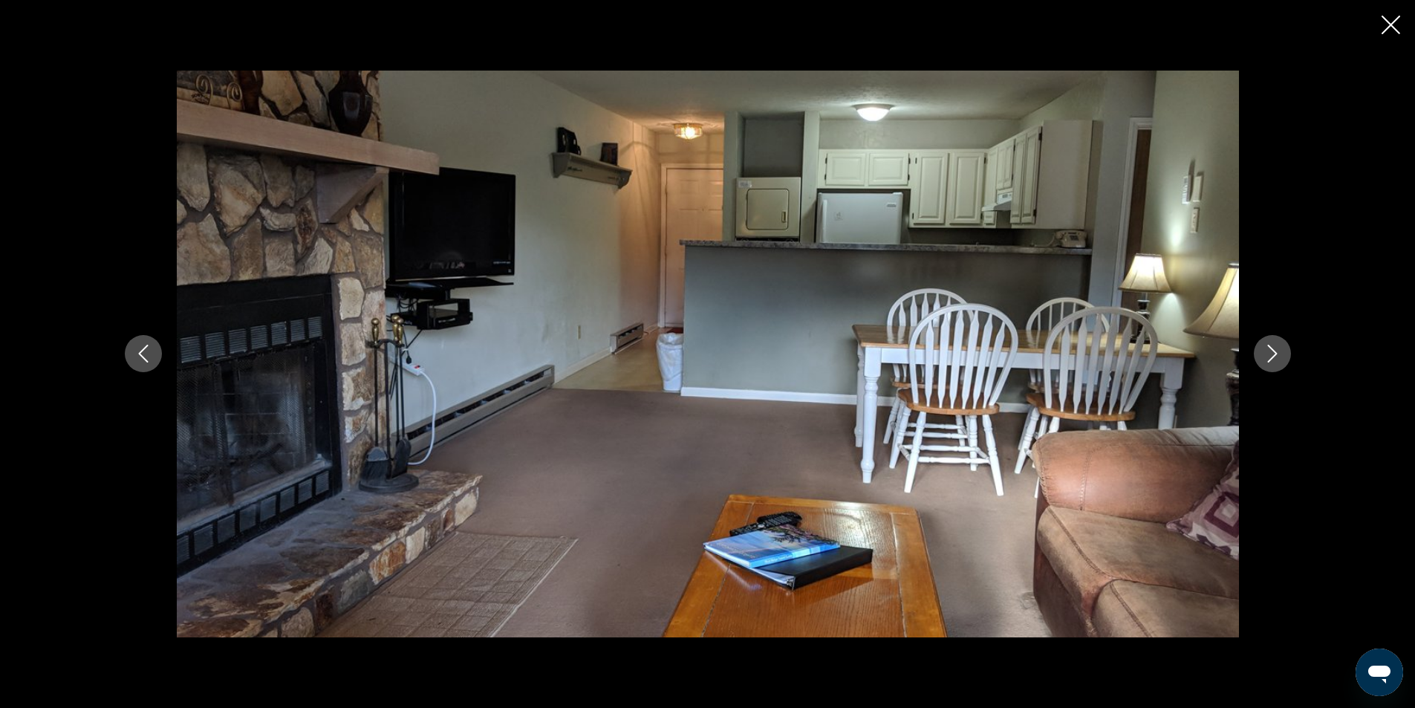
click at [1263, 349] on icon "Next image" at bounding box center [1272, 354] width 18 height 18
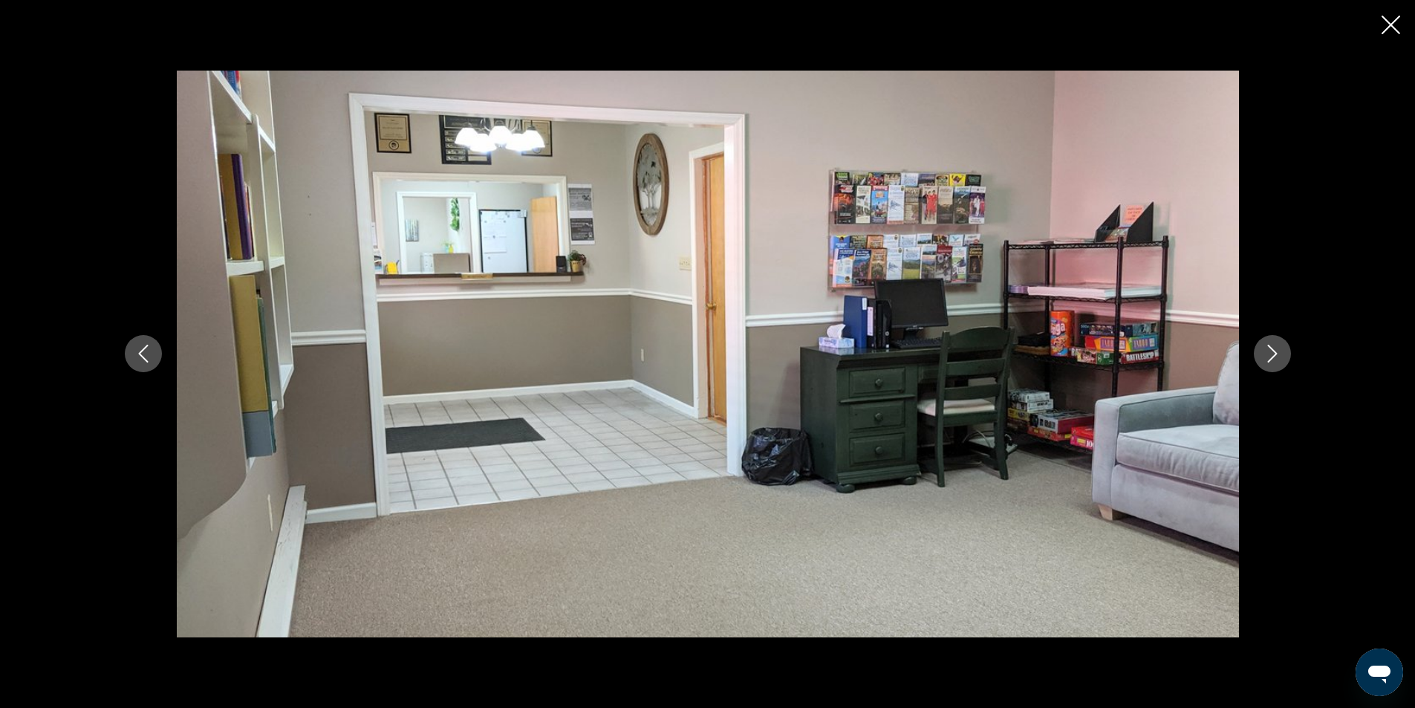
click at [1263, 349] on icon "Next image" at bounding box center [1272, 354] width 18 height 18
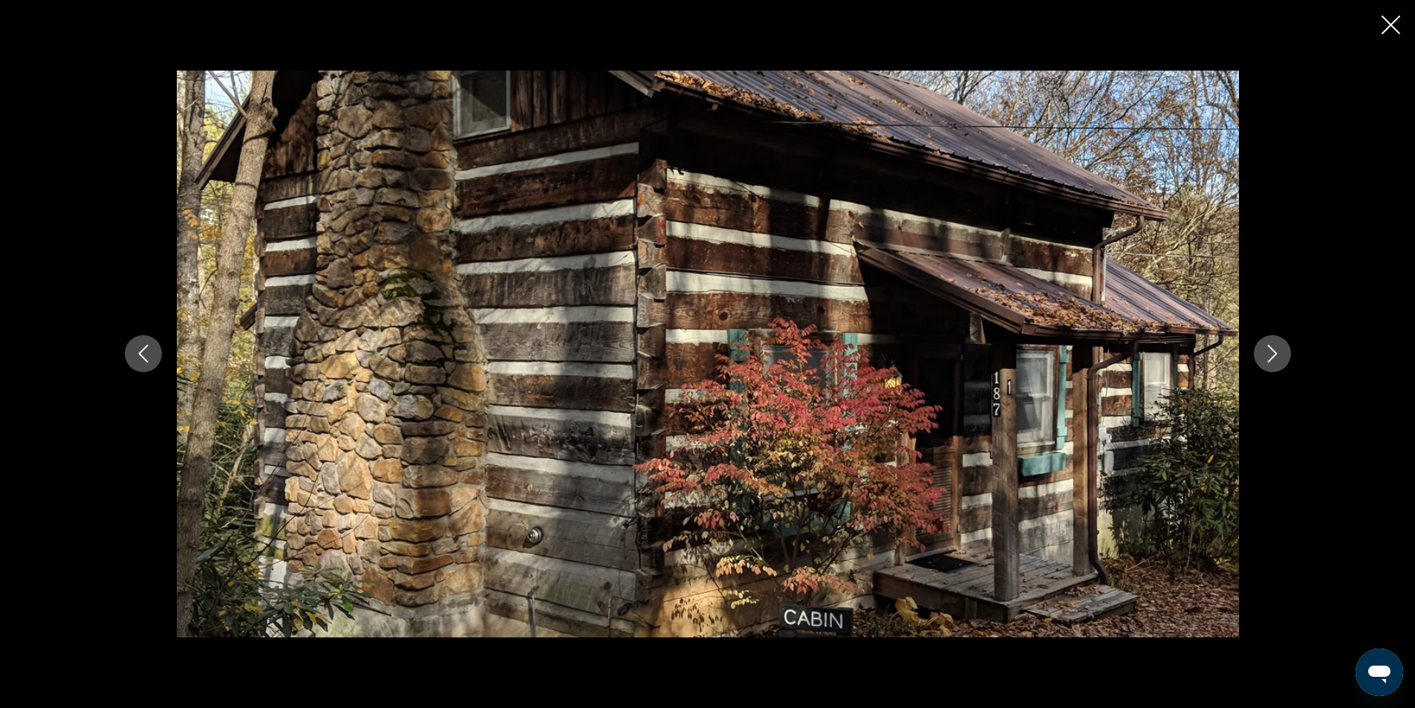
click at [1263, 349] on icon "Next image" at bounding box center [1272, 354] width 18 height 18
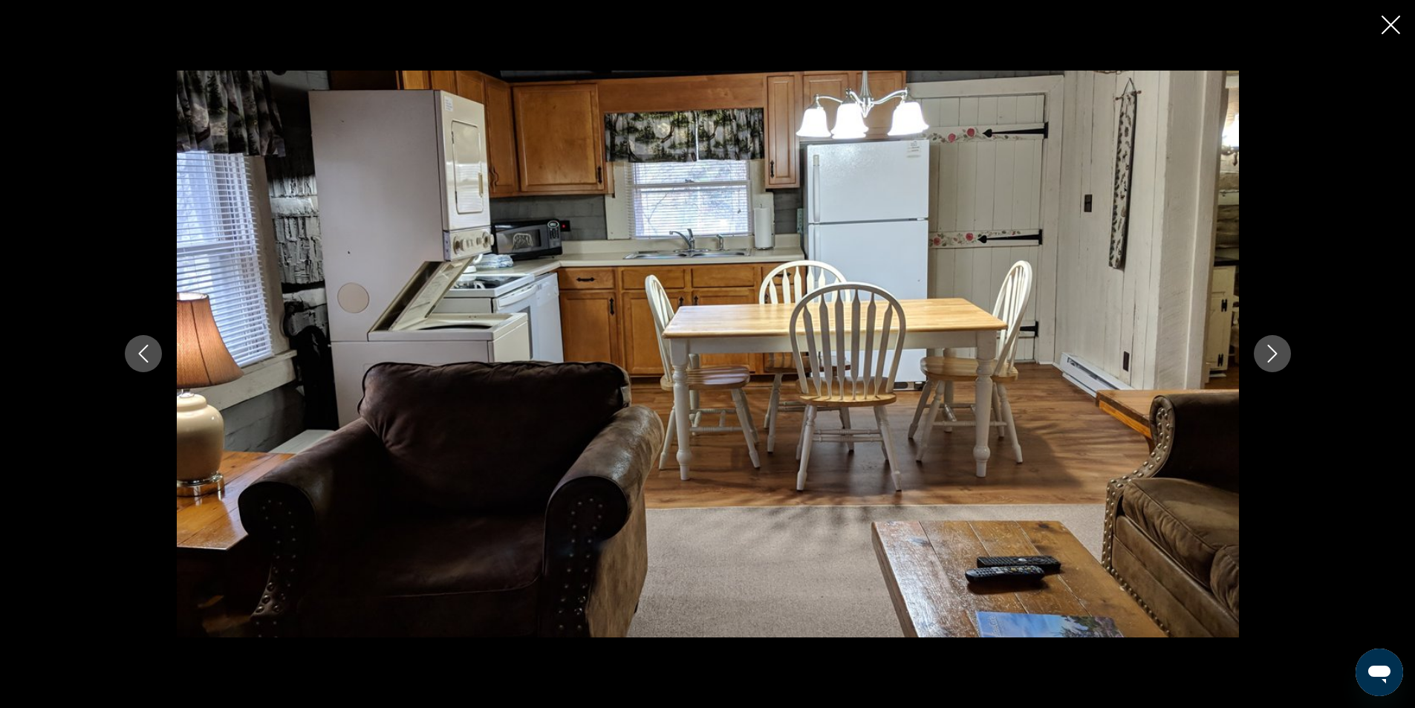
click at [1263, 349] on icon "Next image" at bounding box center [1272, 354] width 18 height 18
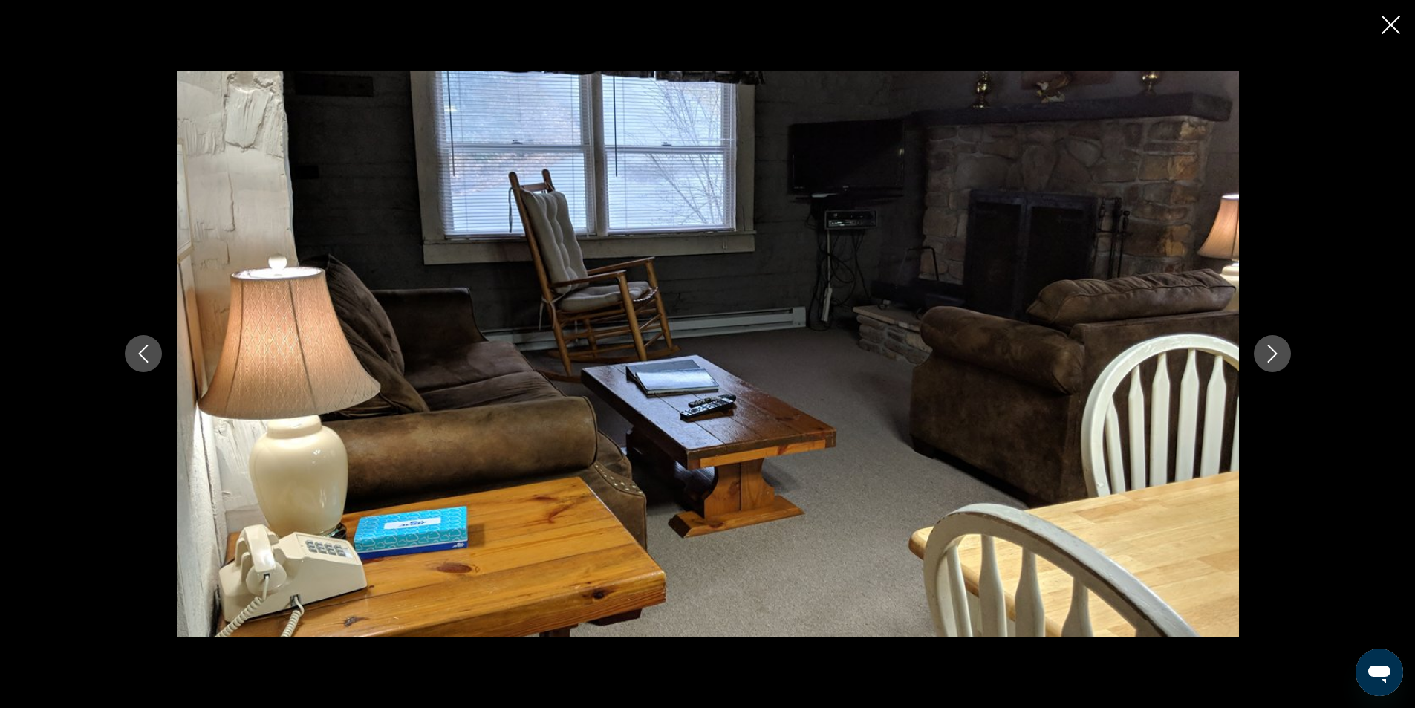
click at [1389, 23] on icon "Close slideshow" at bounding box center [1390, 25] width 19 height 19
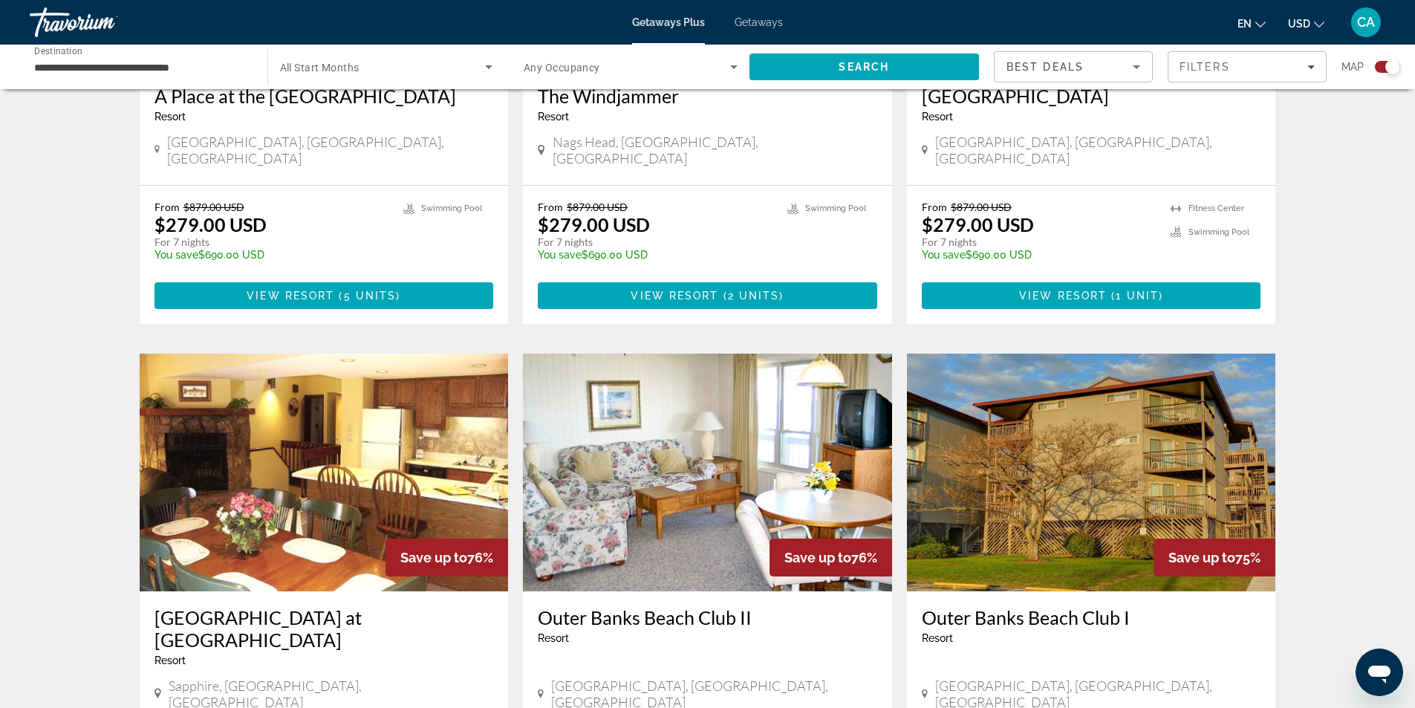
scroll to position [2154, 0]
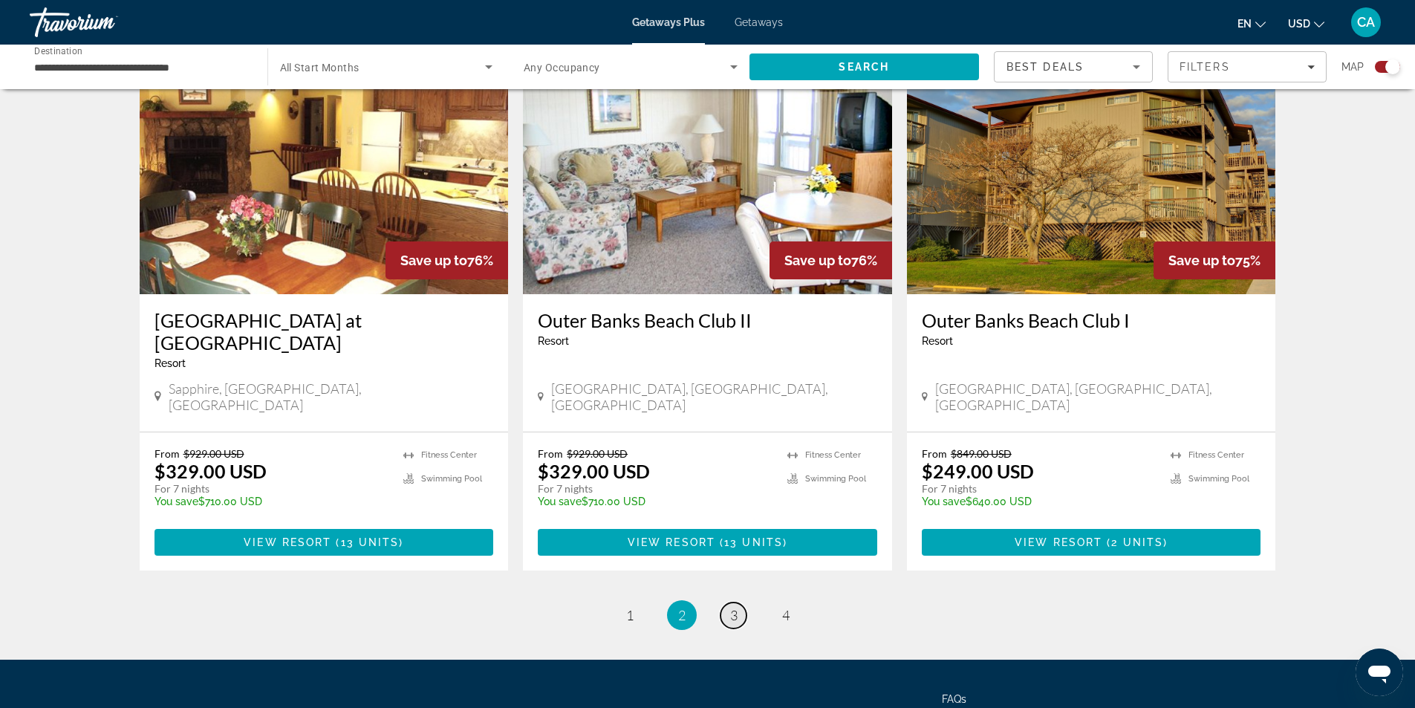
click at [738, 602] on link "page 3" at bounding box center [733, 615] width 26 height 26
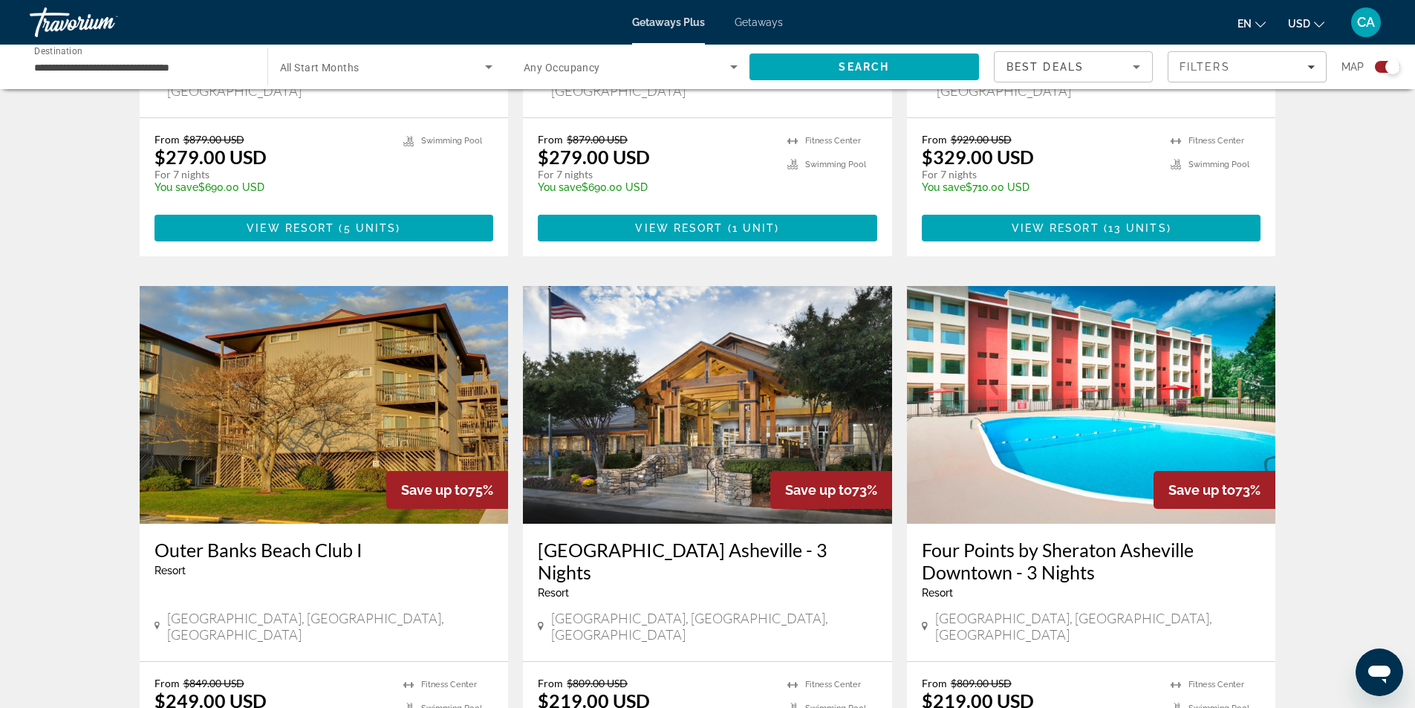
scroll to position [891, 0]
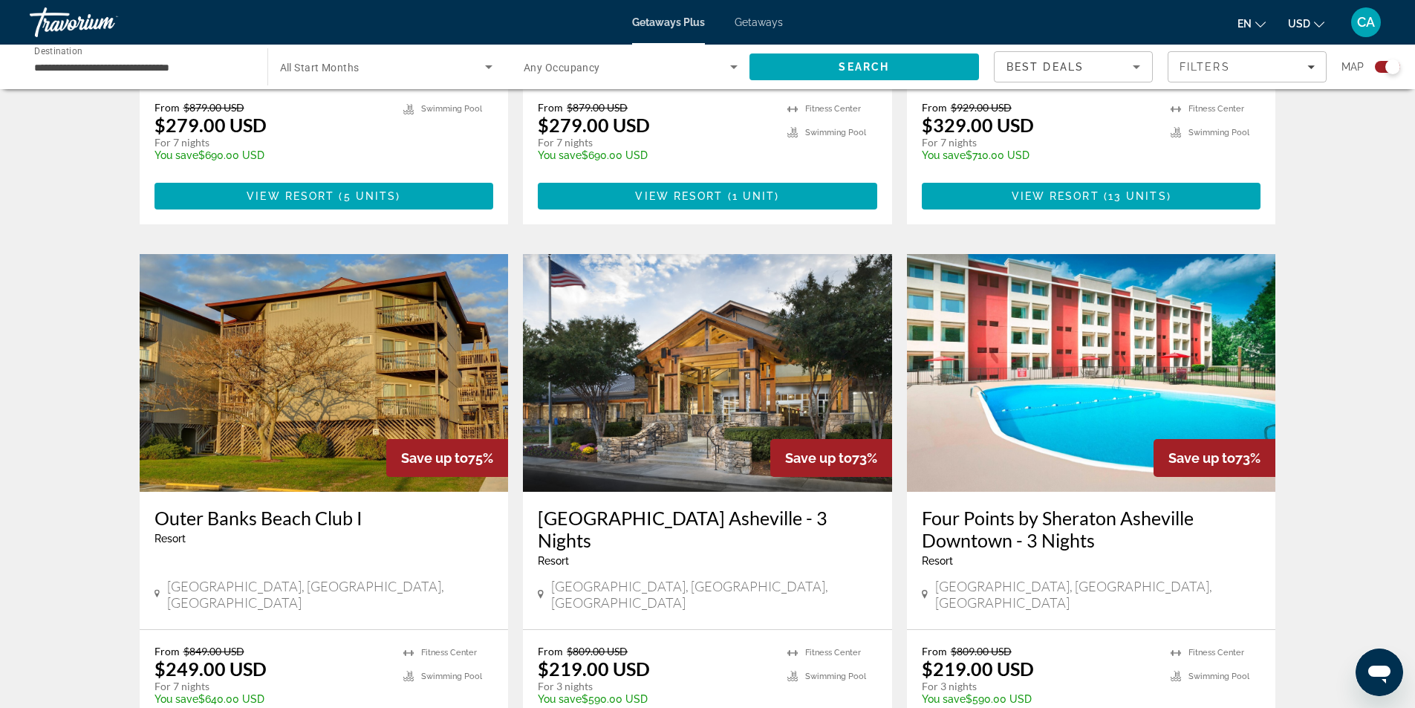
click at [645, 359] on img "Main content" at bounding box center [707, 373] width 369 height 238
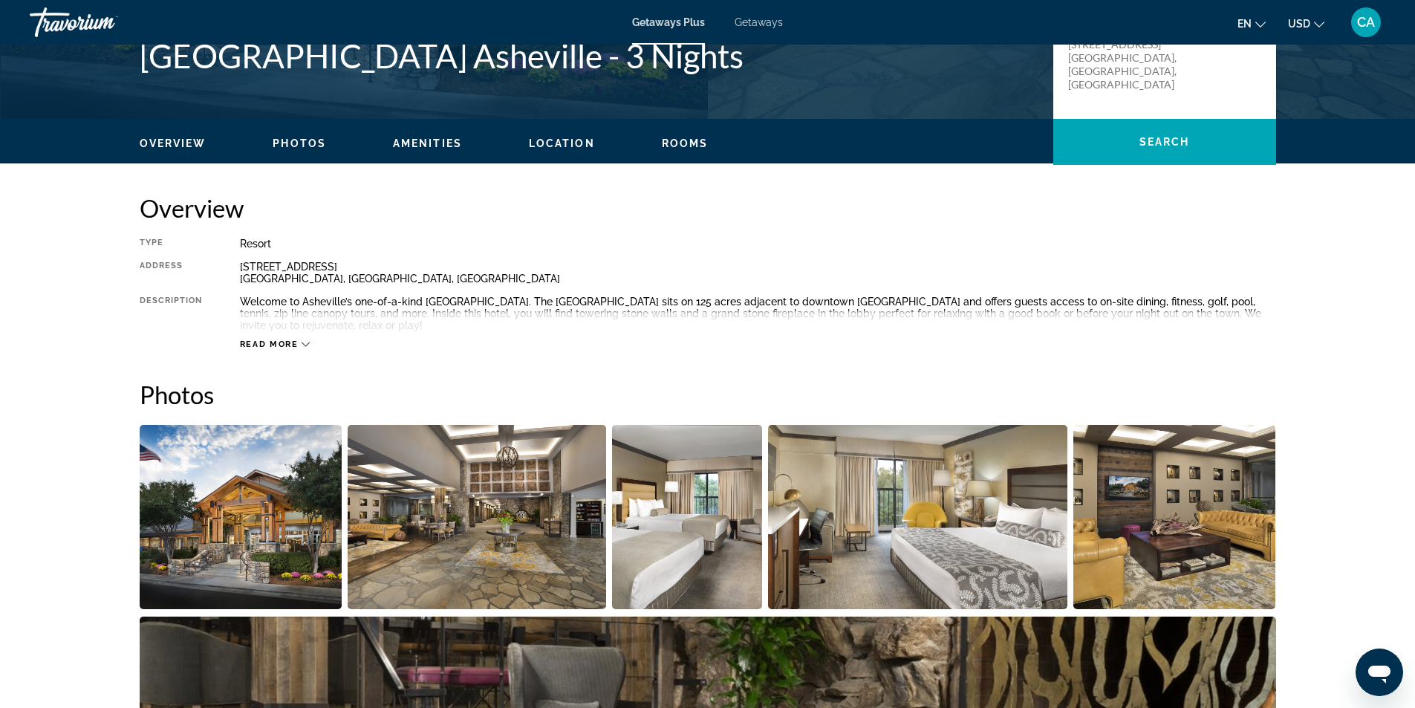
scroll to position [668, 0]
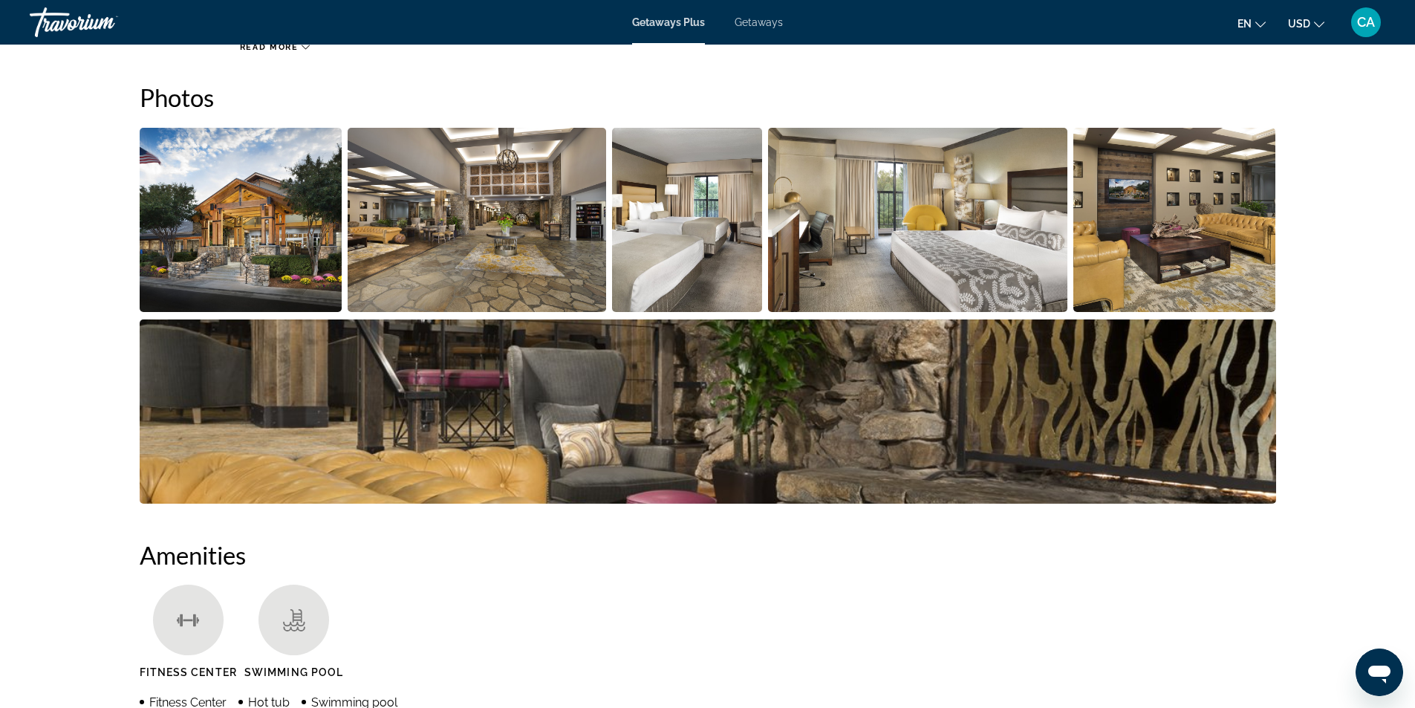
click at [873, 242] on img "Open full-screen image slider" at bounding box center [917, 220] width 299 height 184
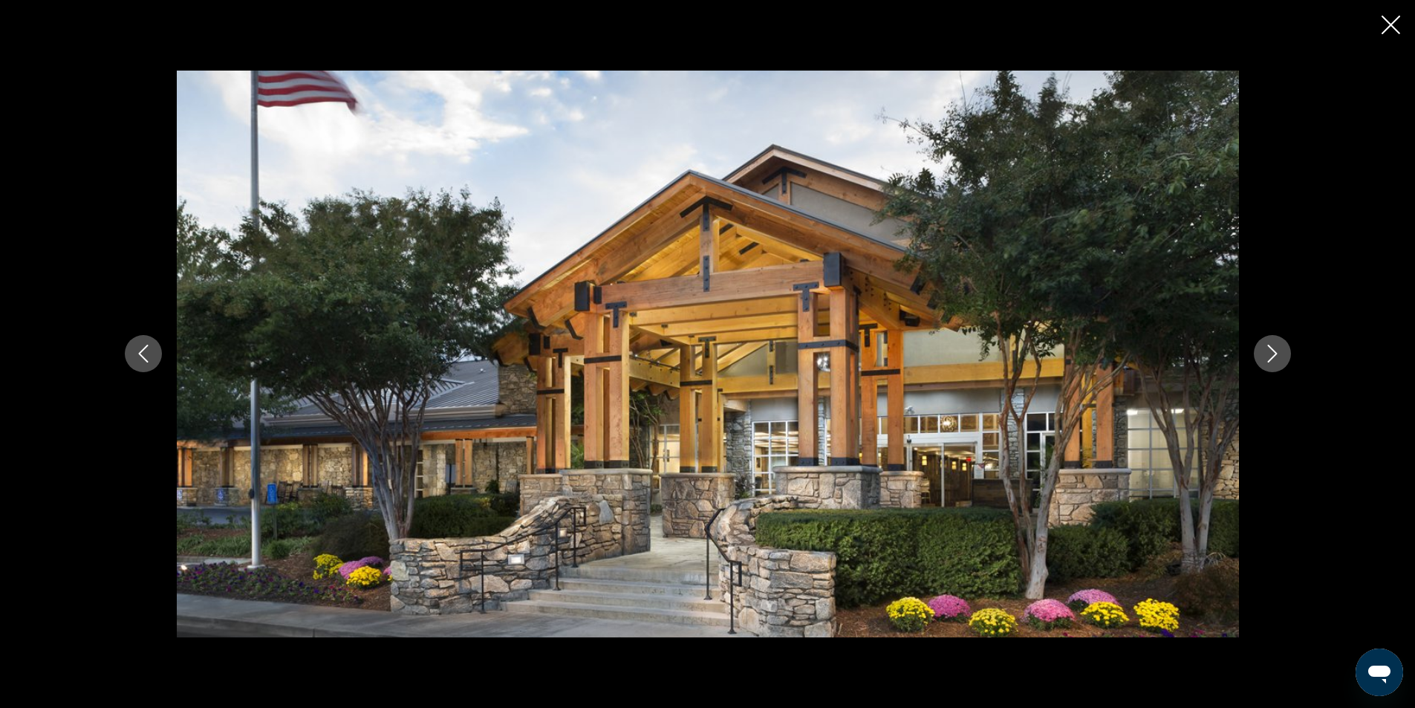
click at [1259, 353] on button "Next image" at bounding box center [1272, 353] width 37 height 37
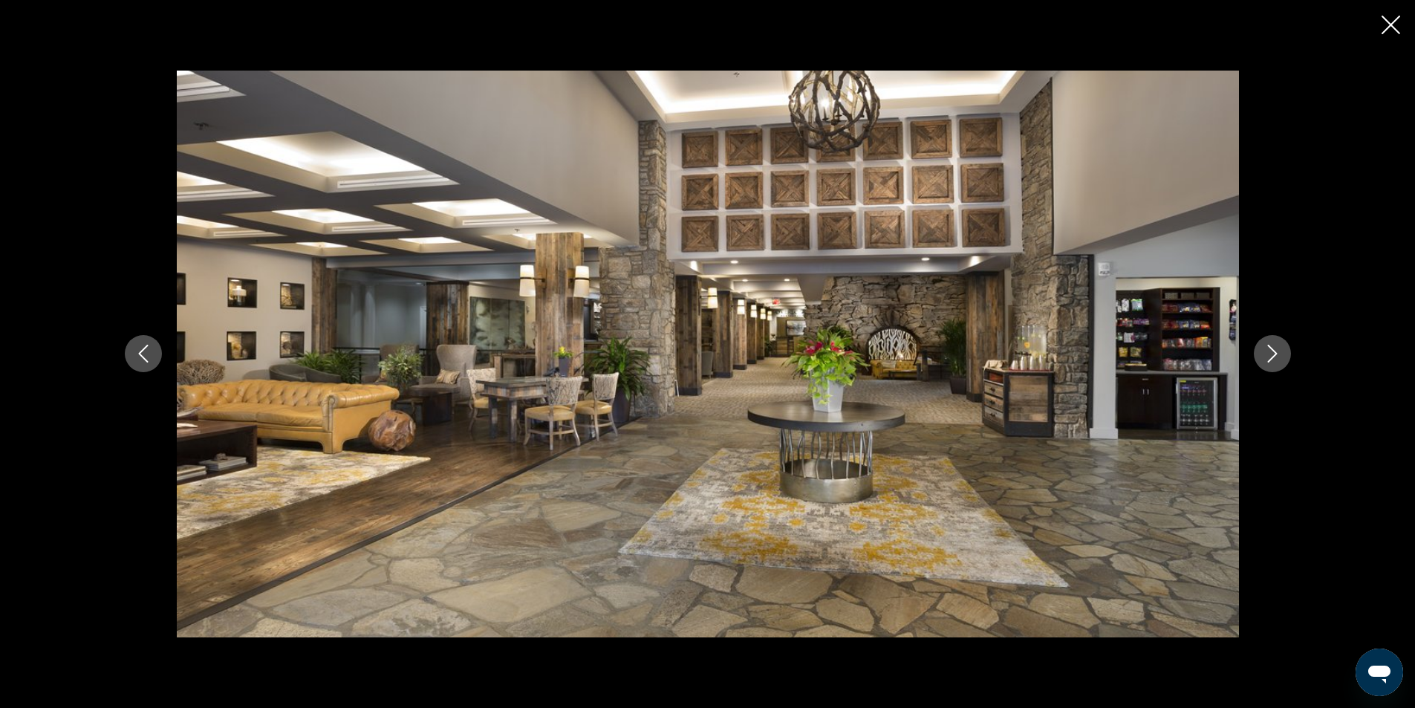
click at [1259, 352] on button "Next image" at bounding box center [1272, 353] width 37 height 37
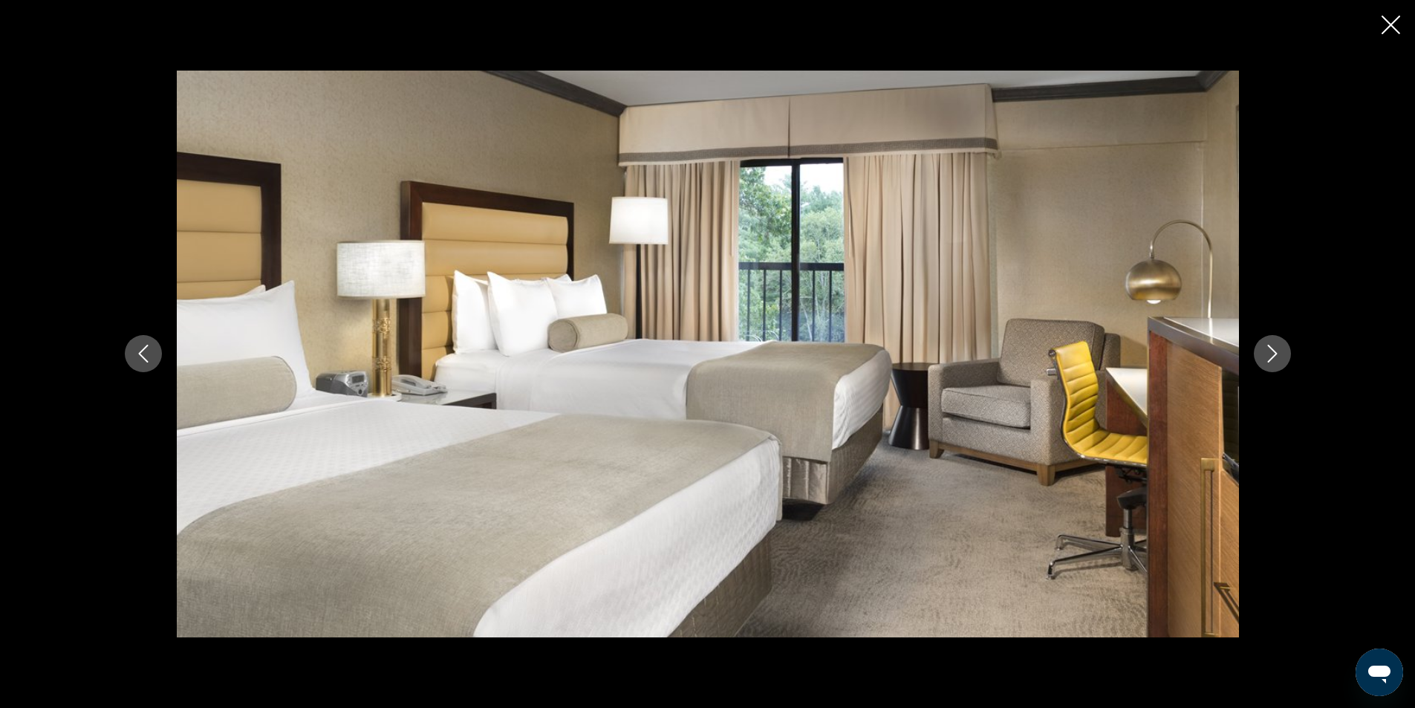
click at [1259, 352] on button "Next image" at bounding box center [1272, 353] width 37 height 37
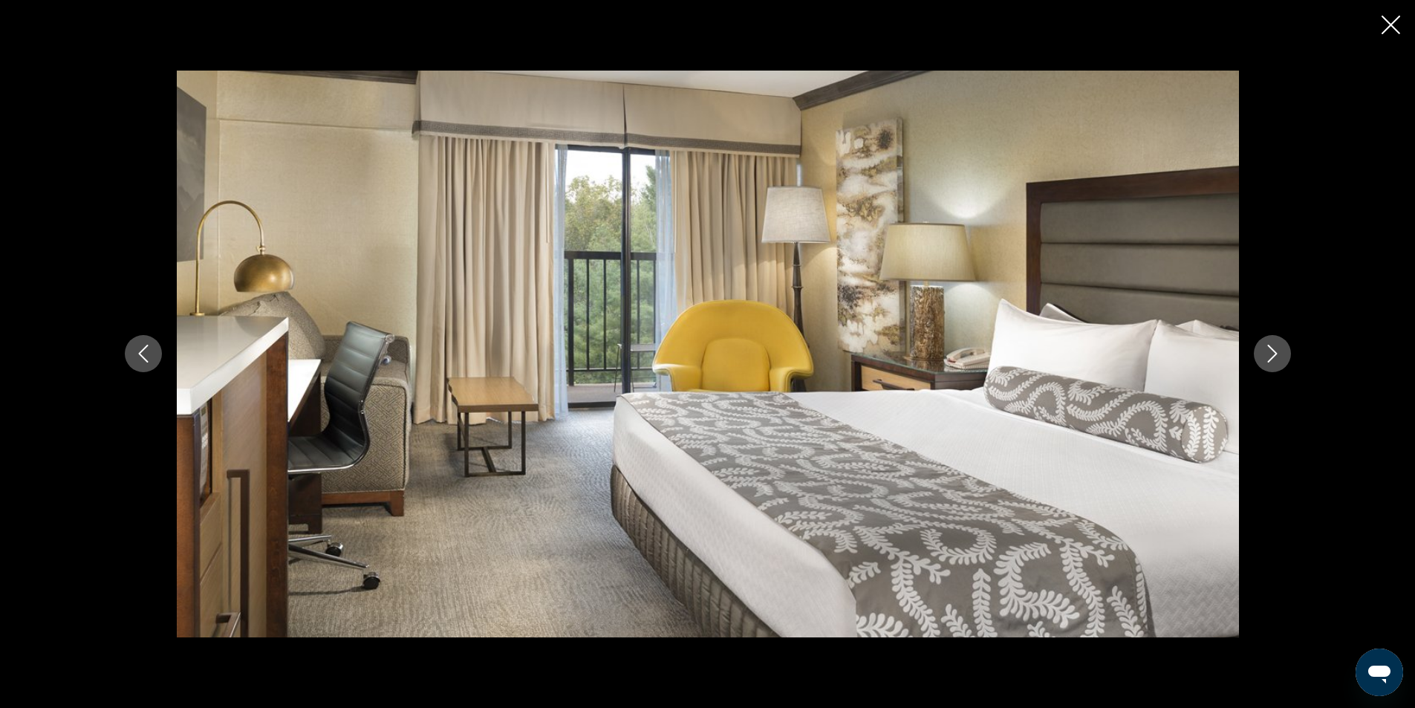
click at [143, 348] on icon "Previous image" at bounding box center [143, 354] width 18 height 18
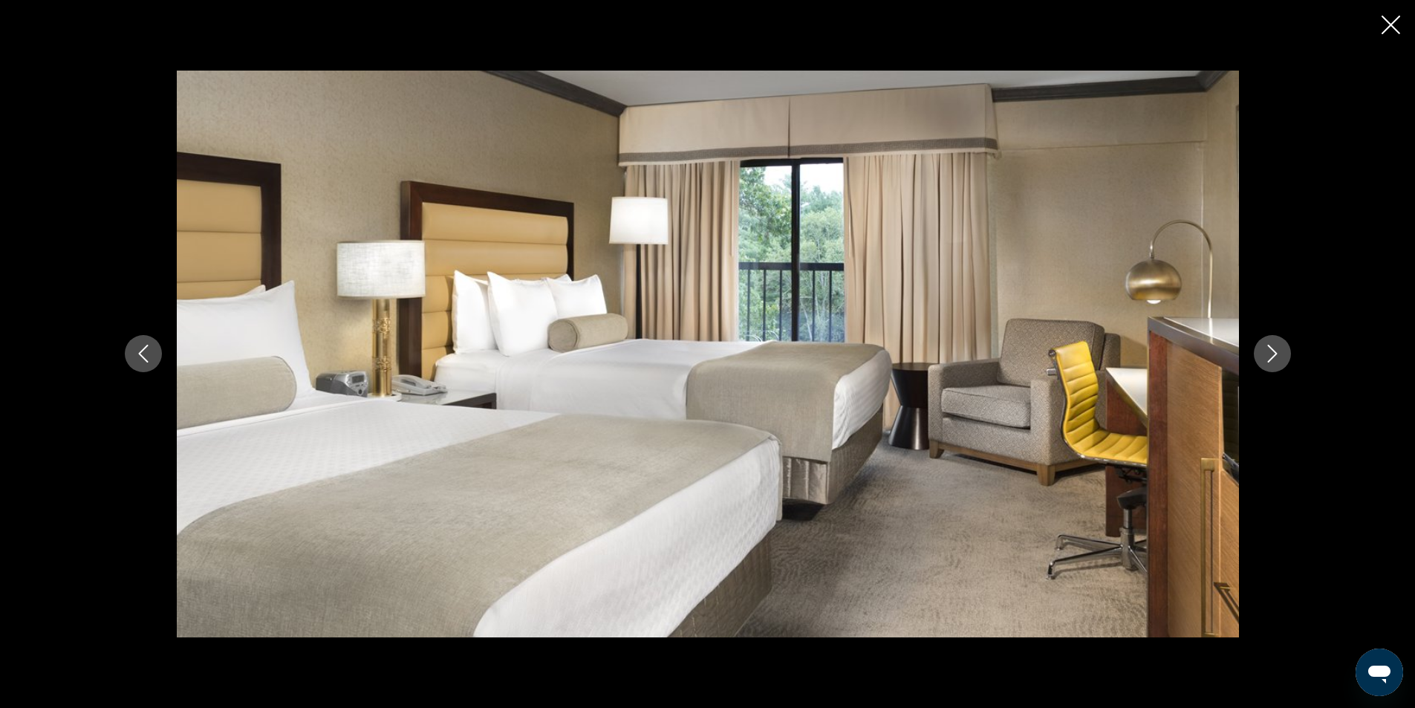
click at [1264, 359] on icon "Next image" at bounding box center [1272, 354] width 18 height 18
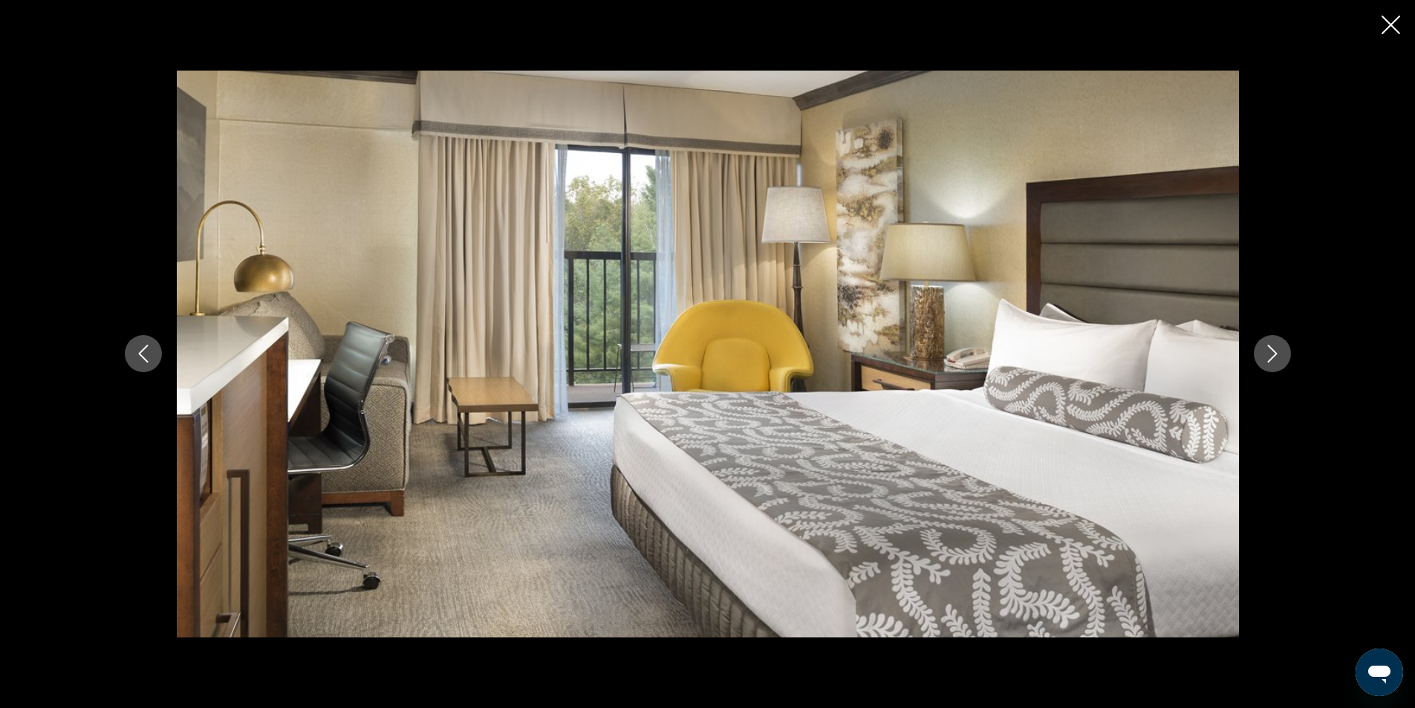
click at [1264, 359] on icon "Next image" at bounding box center [1272, 354] width 18 height 18
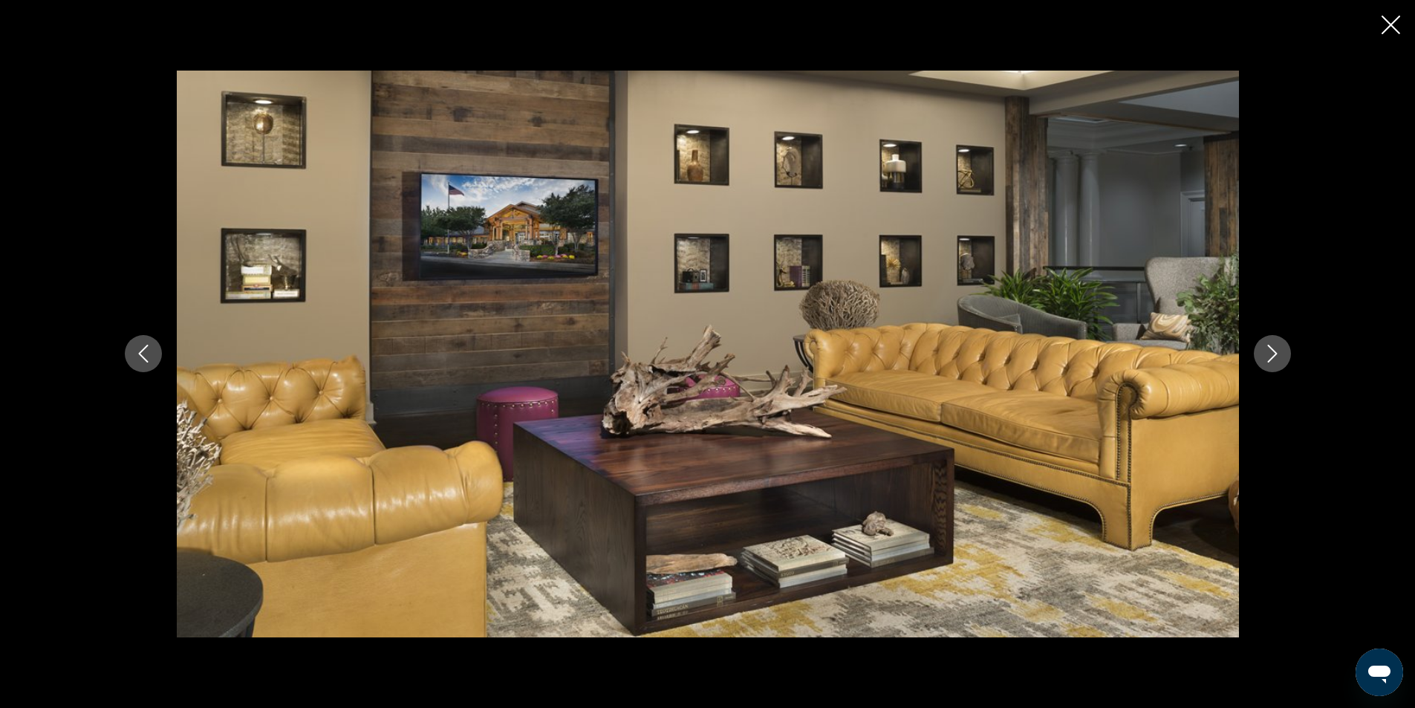
click at [1264, 359] on icon "Next image" at bounding box center [1272, 354] width 18 height 18
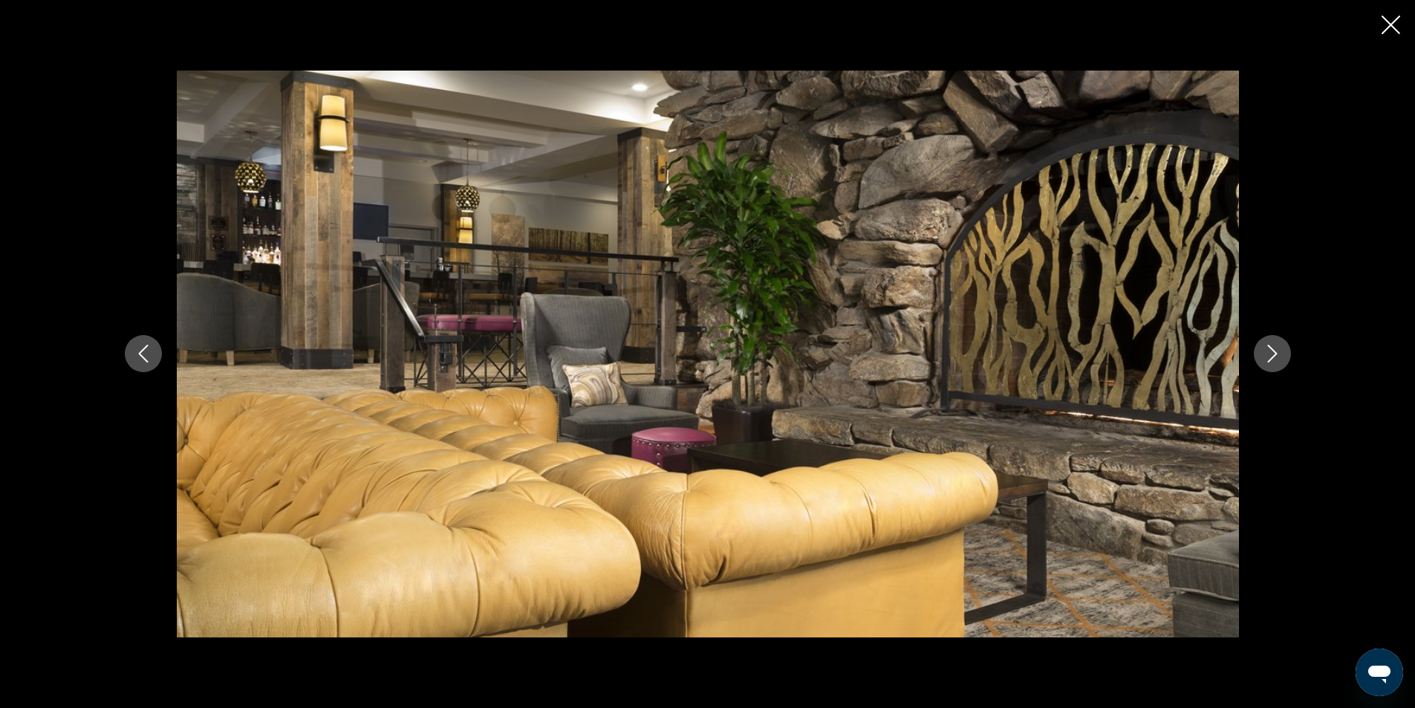
click at [1264, 359] on icon "Next image" at bounding box center [1272, 354] width 18 height 18
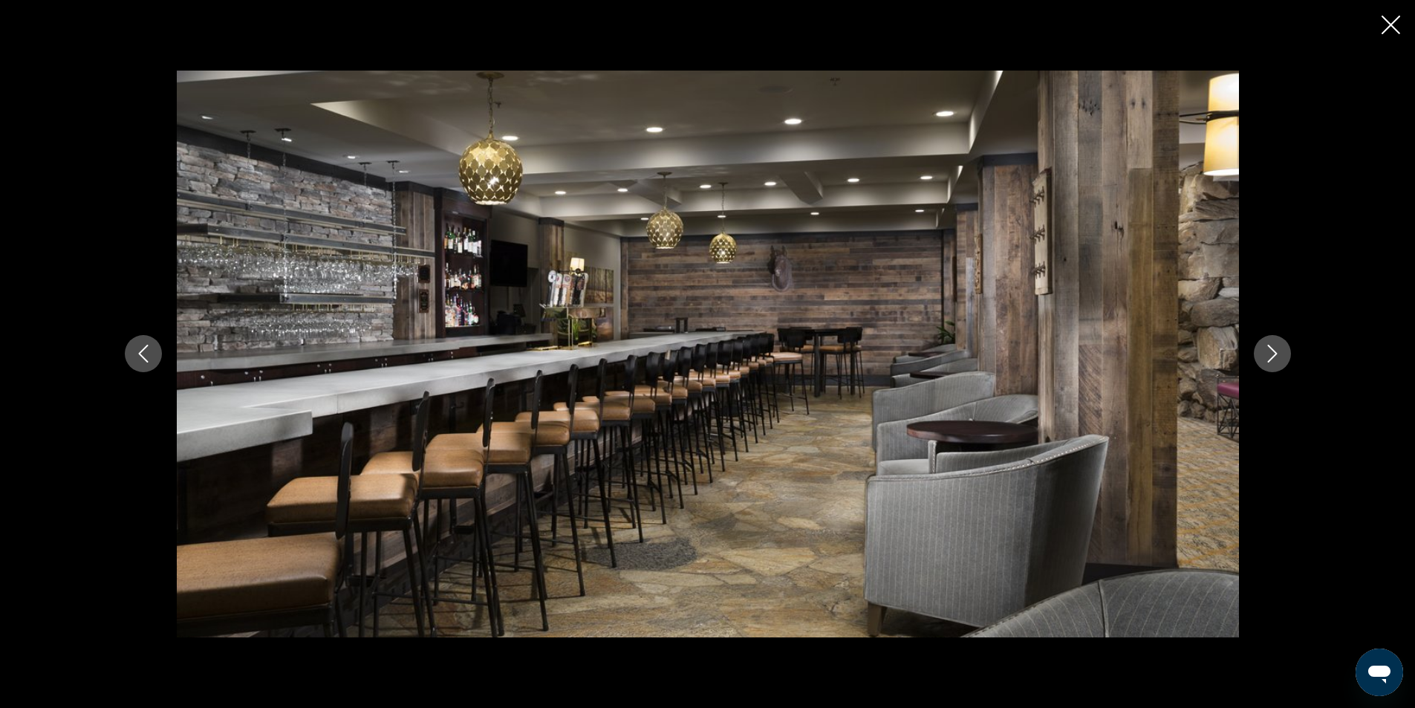
click at [1264, 359] on icon "Next image" at bounding box center [1272, 354] width 18 height 18
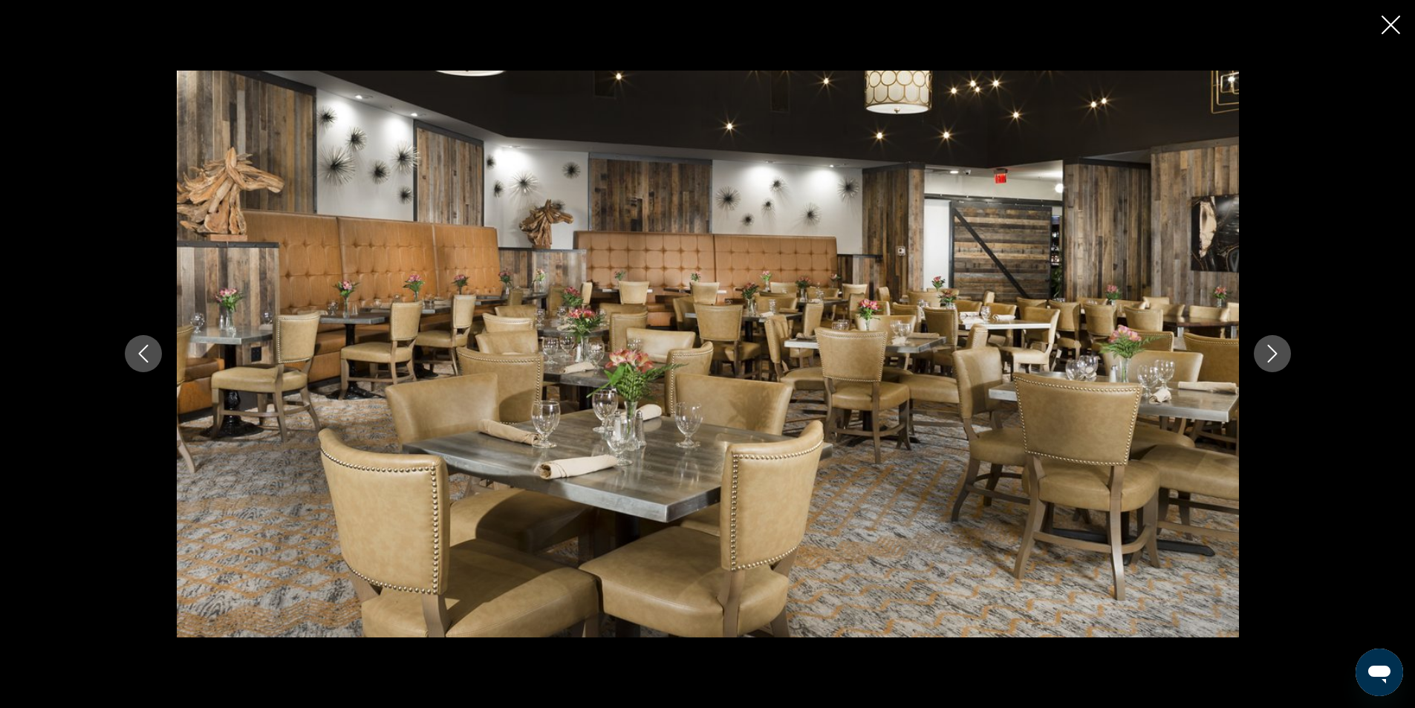
click at [1264, 359] on icon "Next image" at bounding box center [1272, 354] width 18 height 18
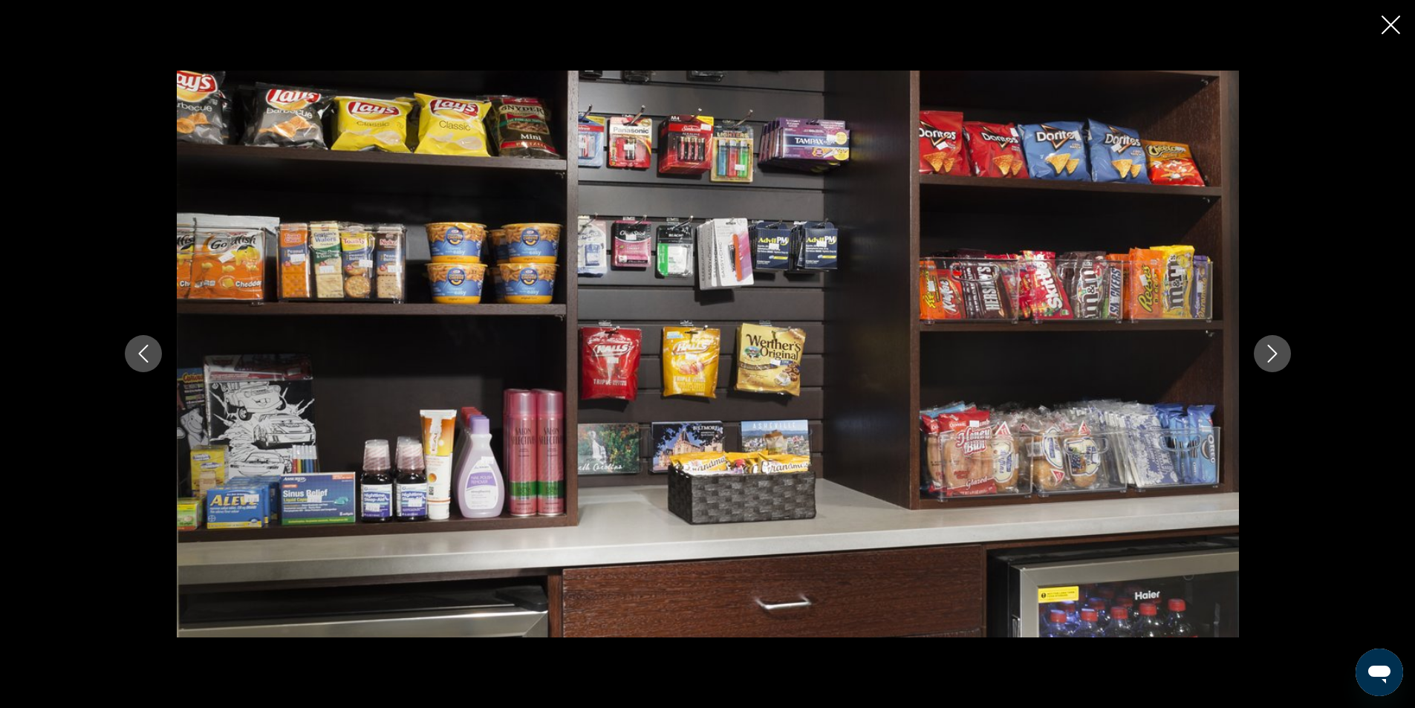
click at [1264, 359] on icon "Next image" at bounding box center [1272, 354] width 18 height 18
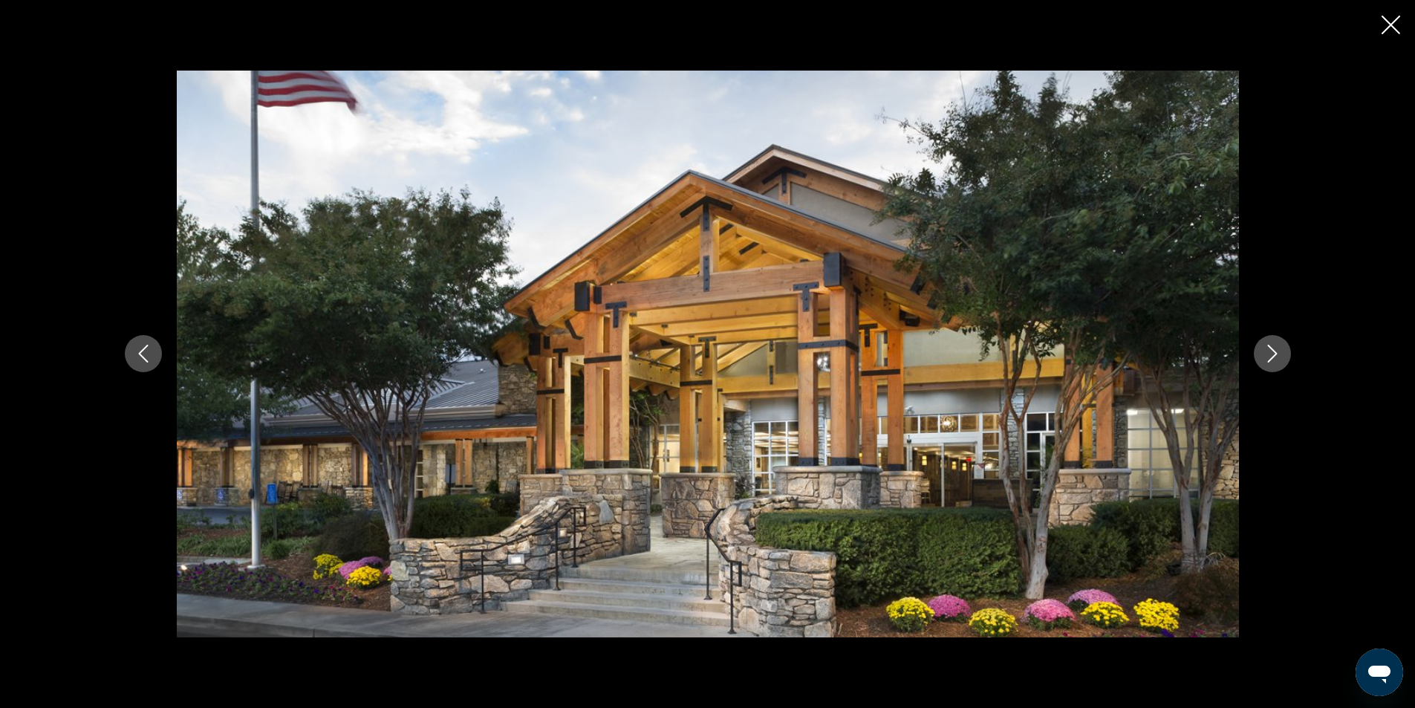
click at [1264, 359] on icon "Next image" at bounding box center [1272, 354] width 18 height 18
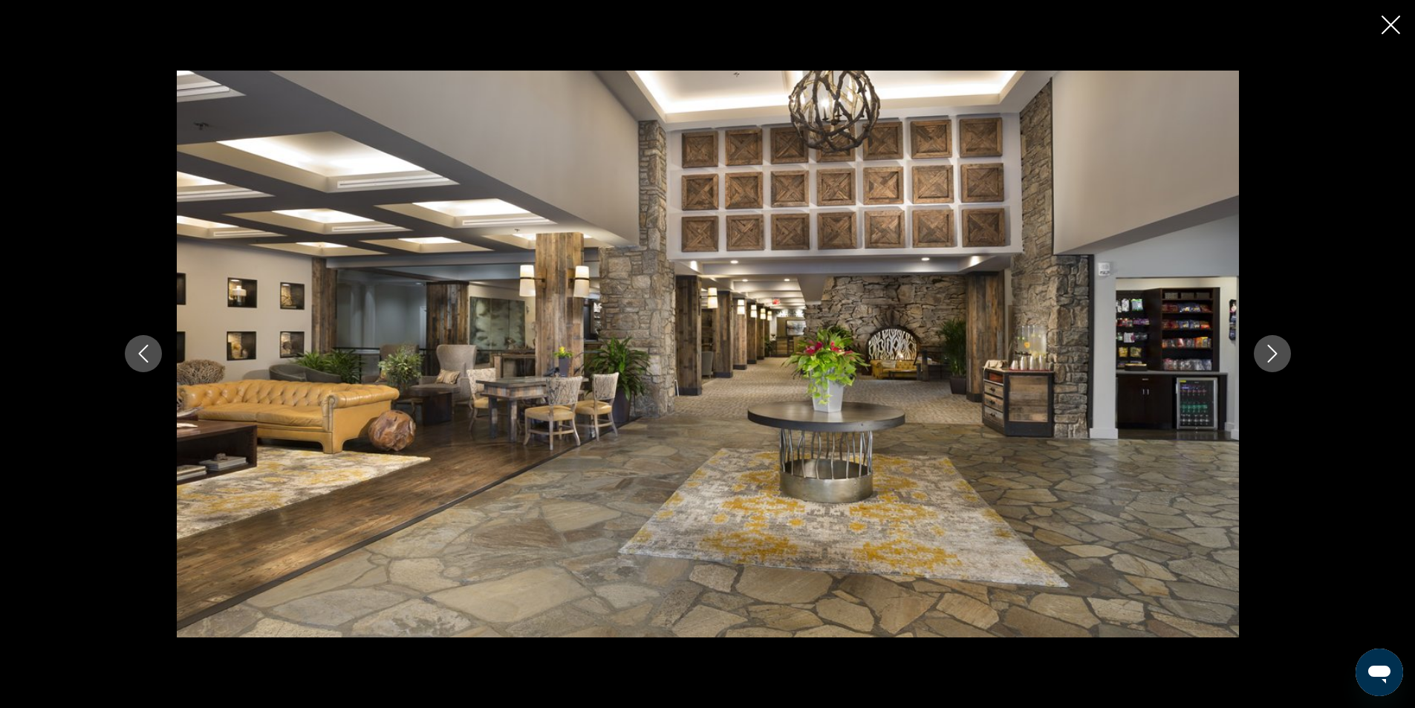
click at [1385, 19] on icon "Close slideshow" at bounding box center [1390, 25] width 19 height 19
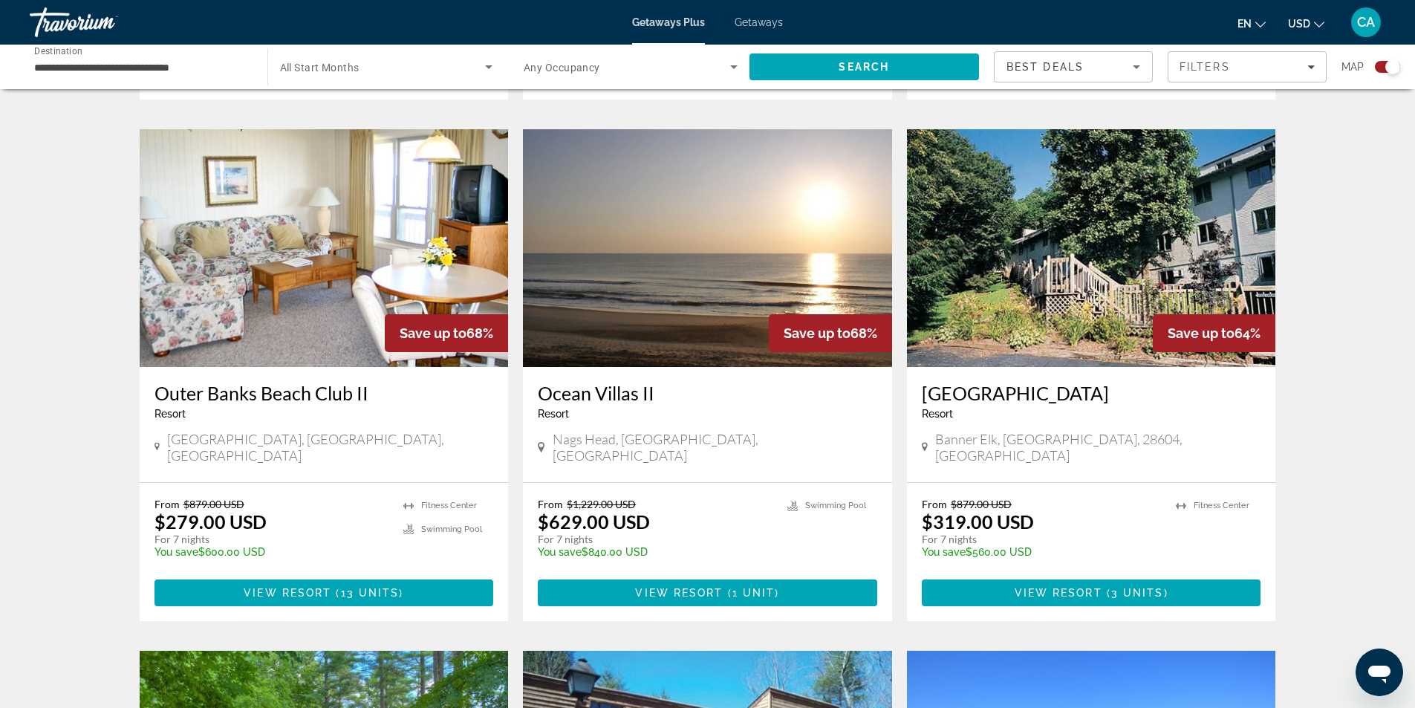
scroll to position [2005, 0]
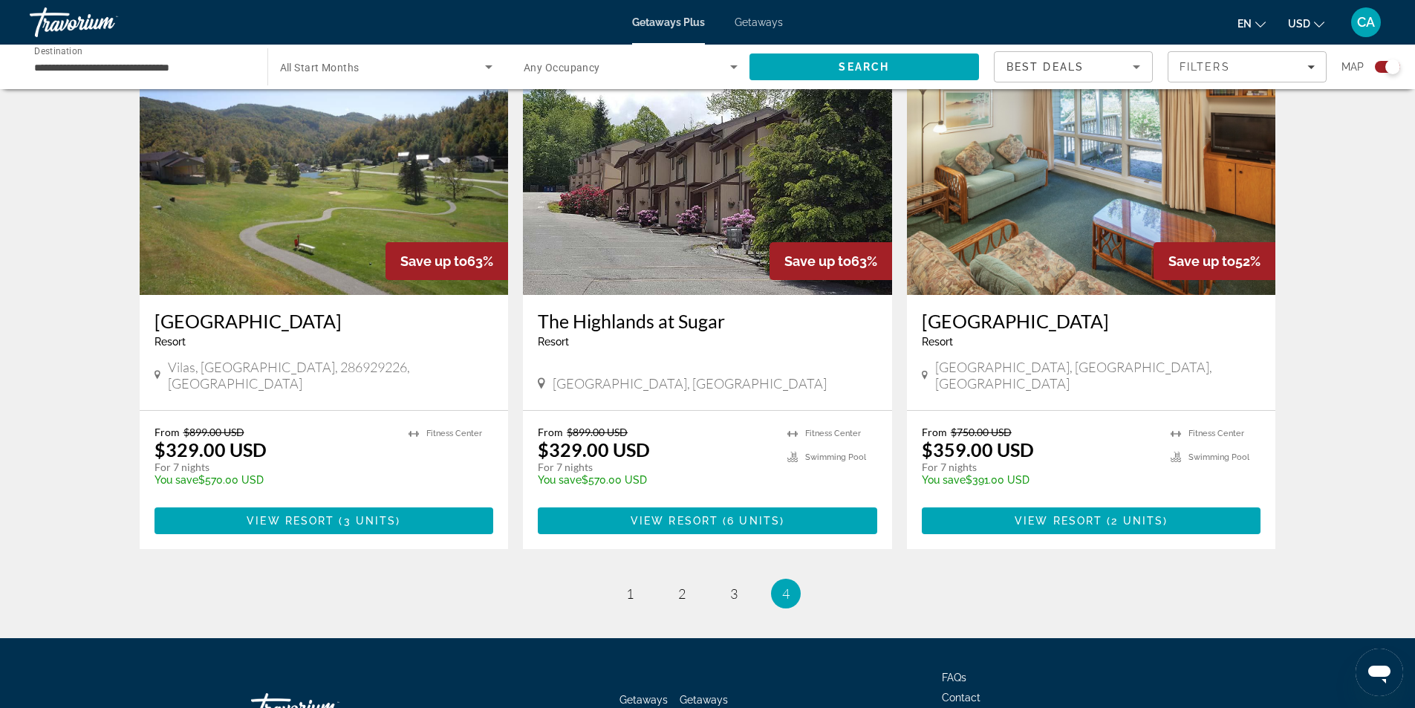
scroll to position [1145, 0]
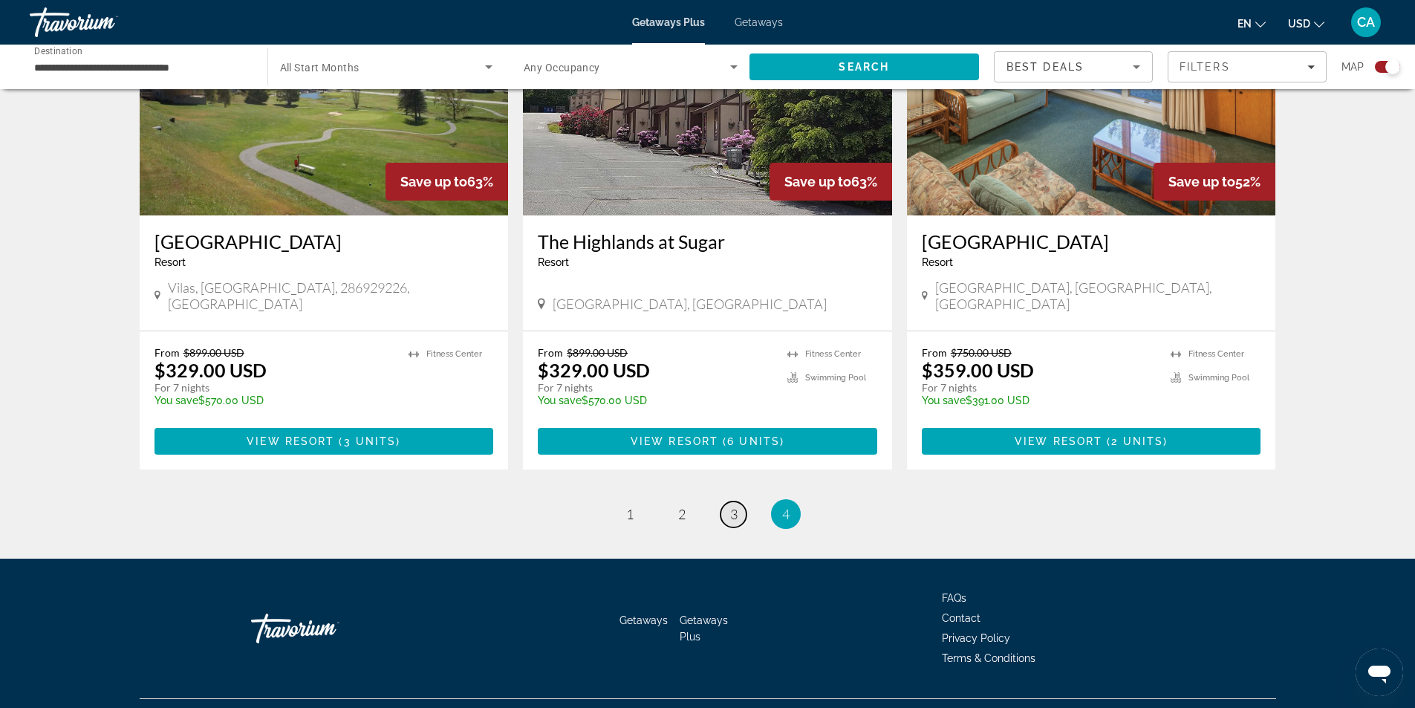
click at [735, 506] on span "3" at bounding box center [733, 514] width 7 height 16
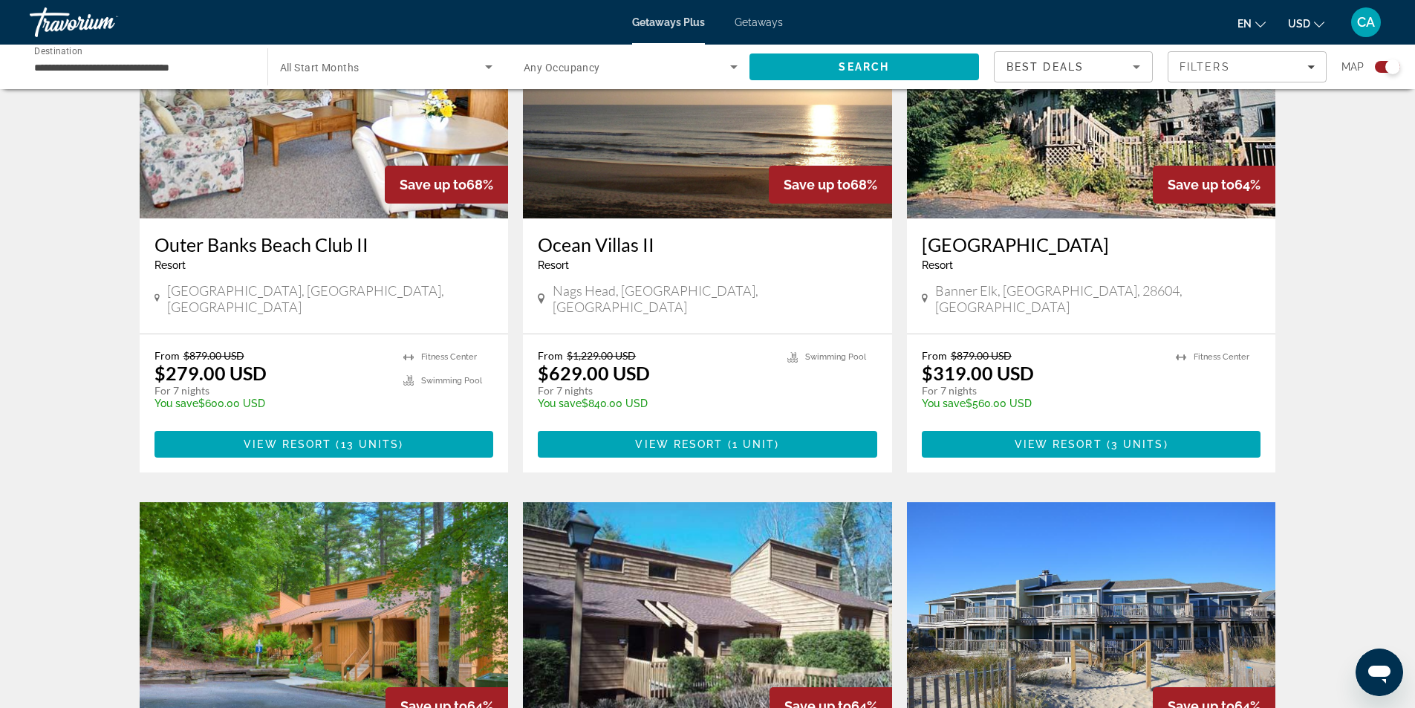
scroll to position [2005, 0]
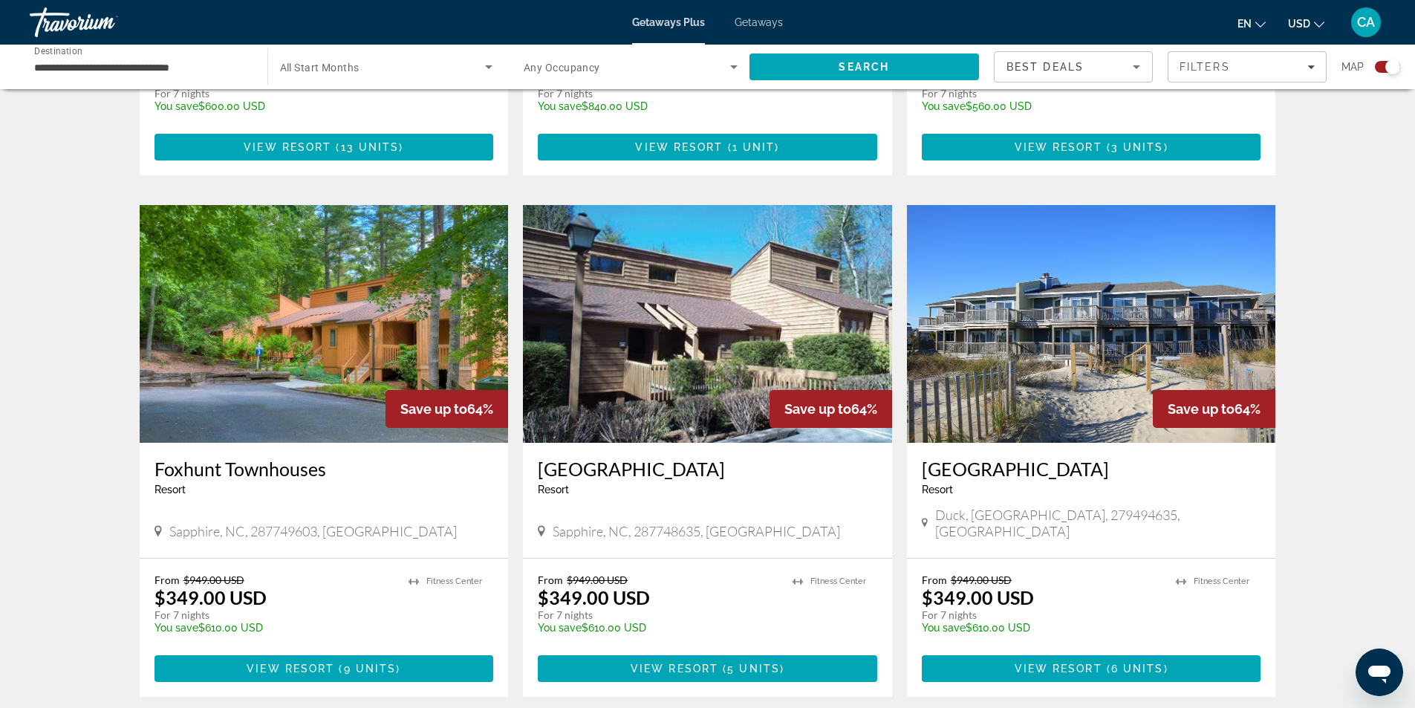
click at [443, 390] on div "Save up to 64%" at bounding box center [446, 409] width 123 height 38
click at [358, 305] on img "Main content" at bounding box center [324, 324] width 369 height 238
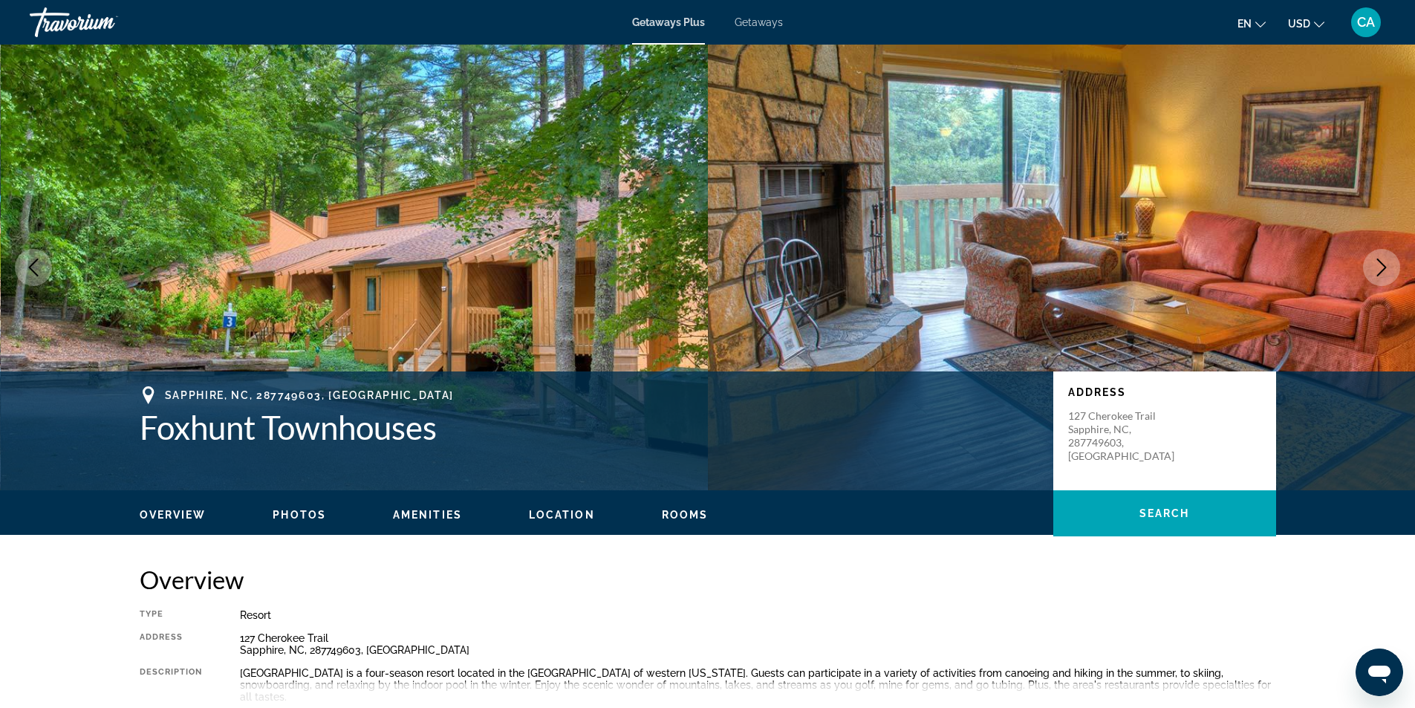
click at [1378, 270] on icon "Next image" at bounding box center [1381, 267] width 18 height 18
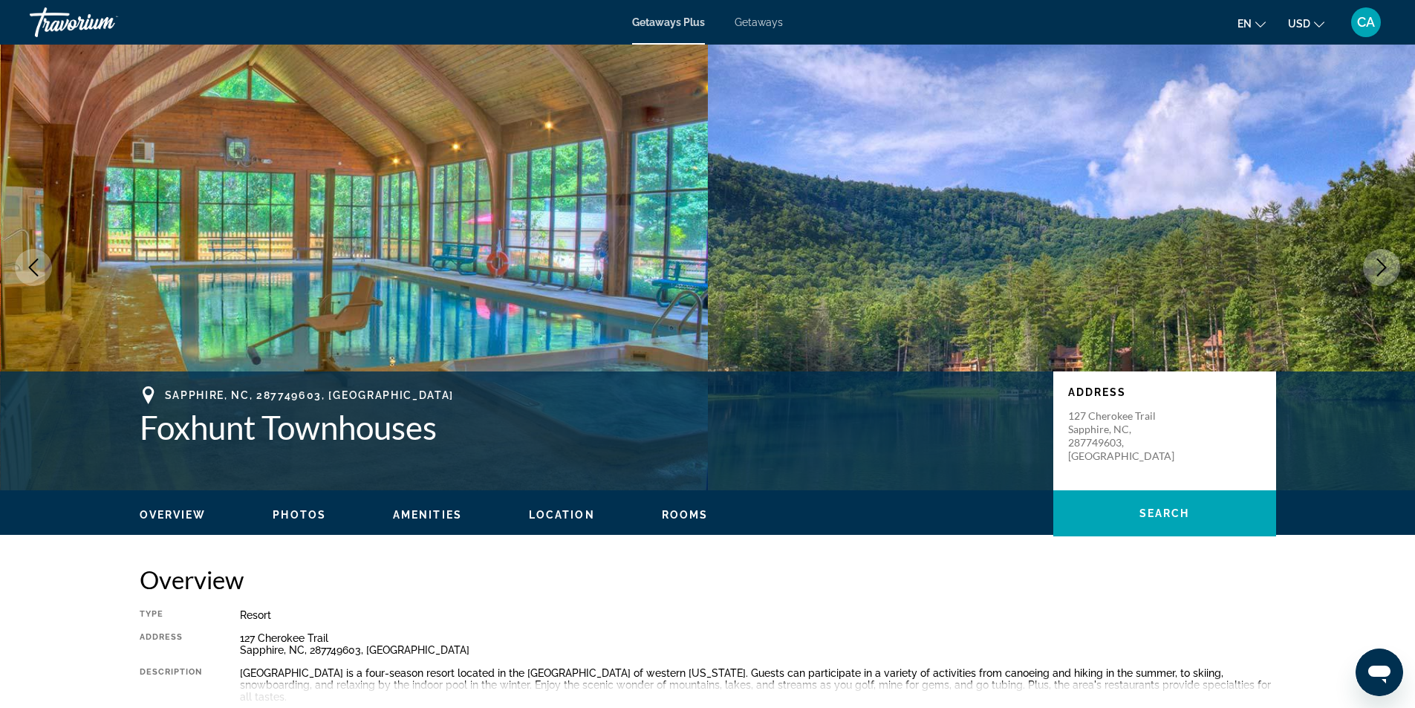
click at [1378, 267] on icon "Next image" at bounding box center [1381, 267] width 18 height 18
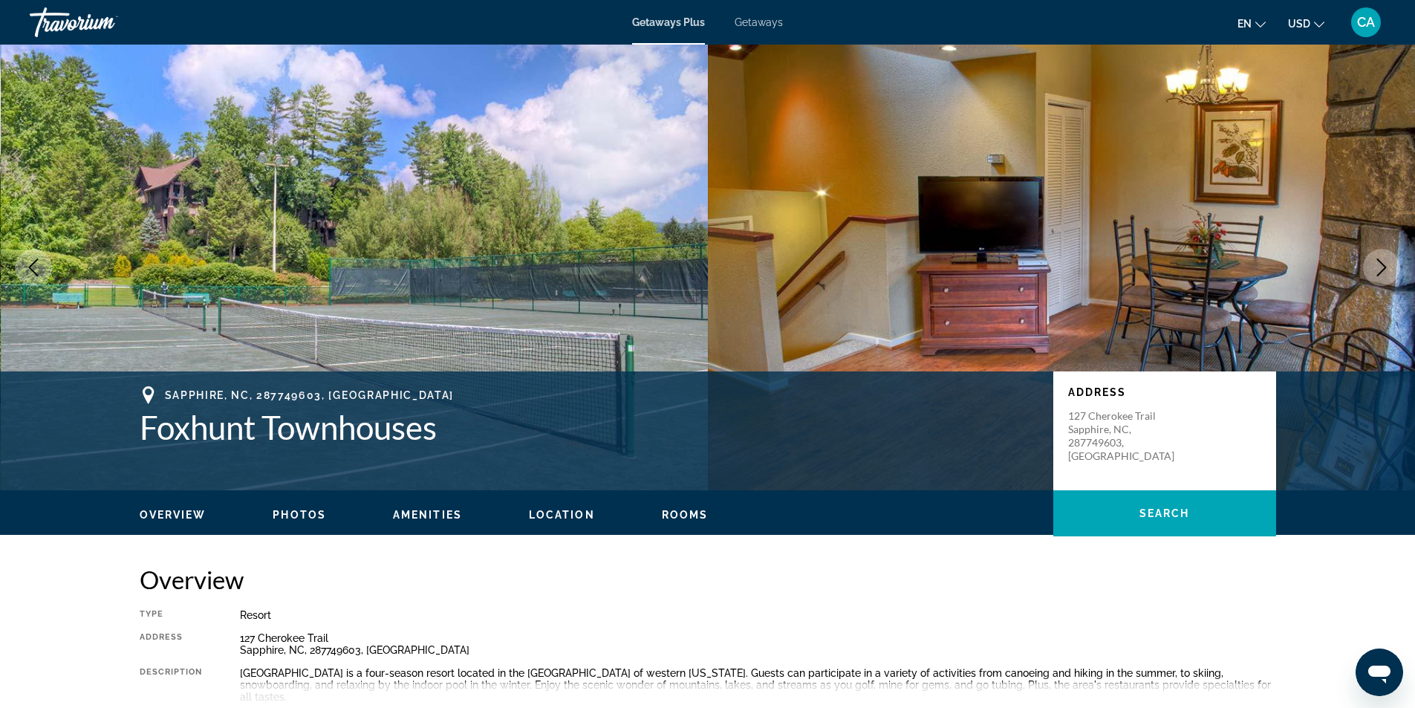
click at [1378, 267] on icon "Next image" at bounding box center [1381, 267] width 18 height 18
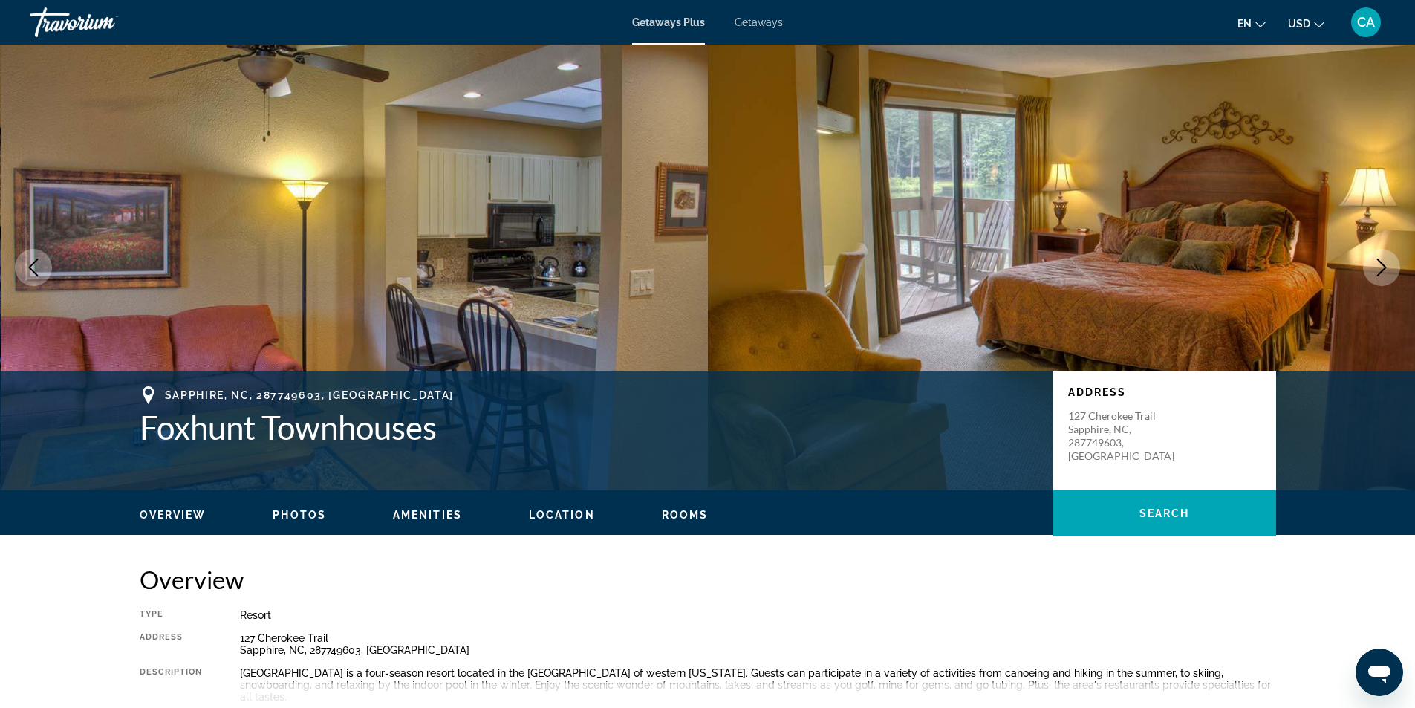
click at [1378, 267] on icon "Next image" at bounding box center [1381, 267] width 18 height 18
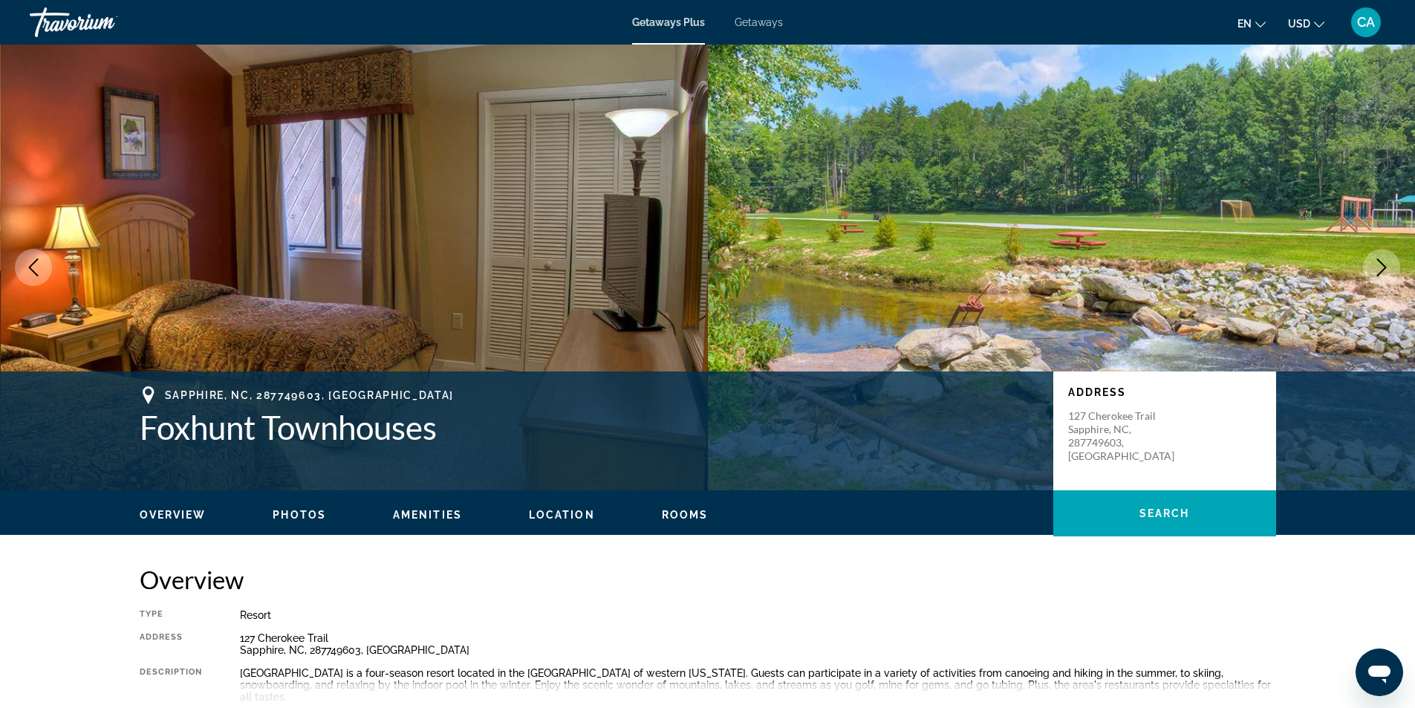
click at [1378, 267] on icon "Next image" at bounding box center [1381, 267] width 18 height 18
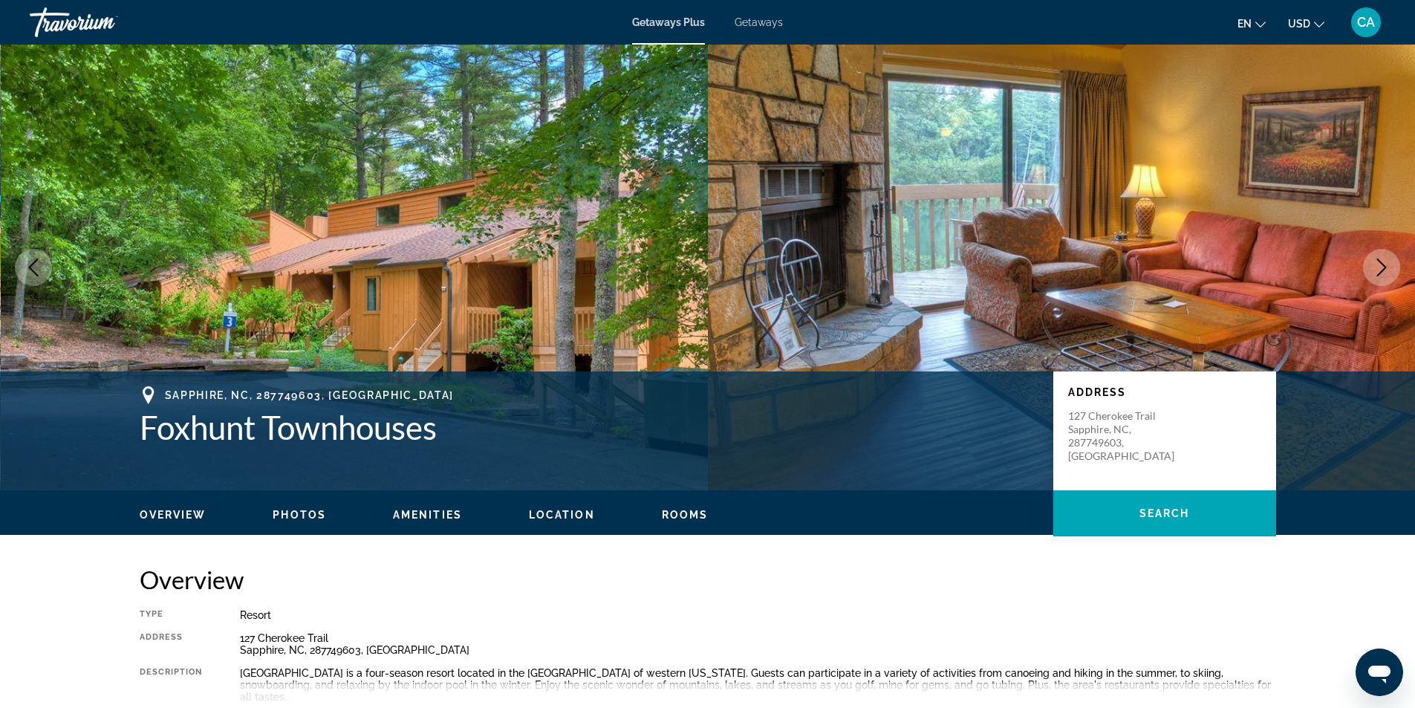
click at [1378, 267] on icon "Next image" at bounding box center [1381, 267] width 18 height 18
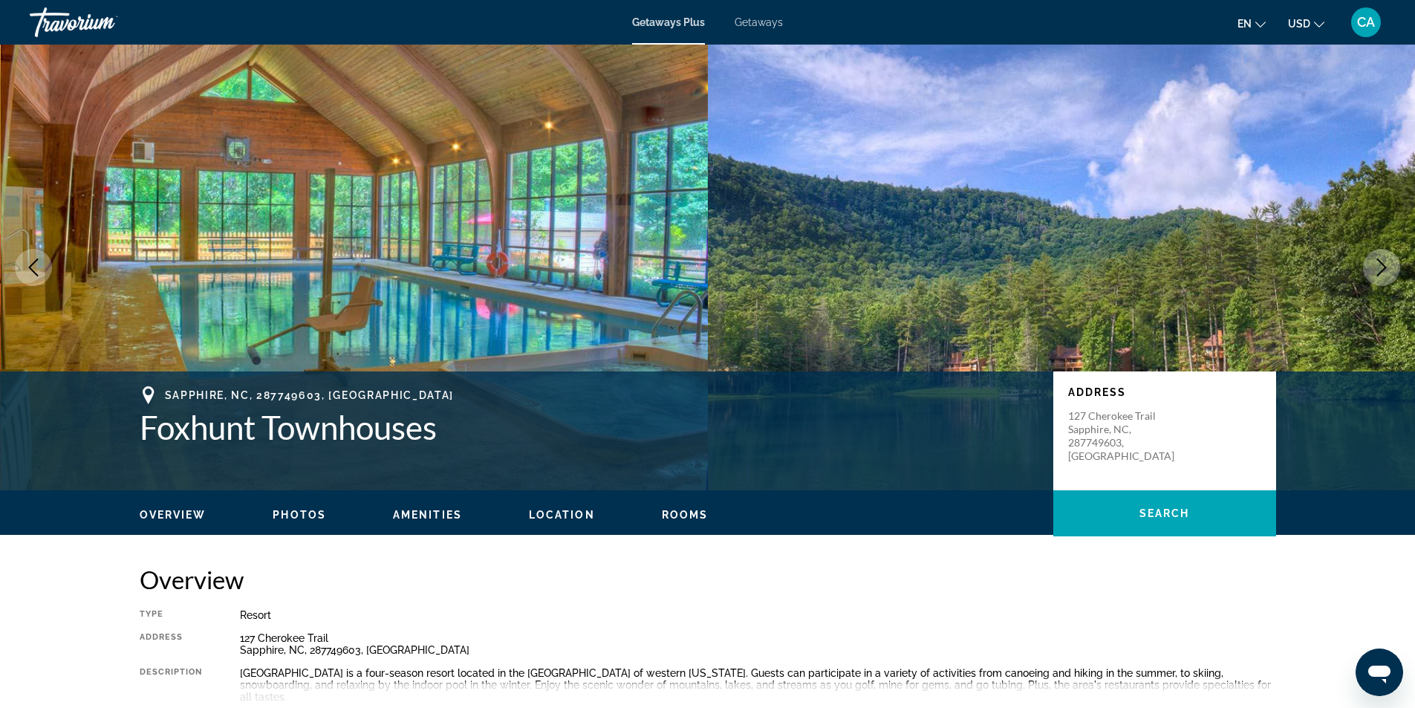
click at [1378, 267] on icon "Next image" at bounding box center [1381, 267] width 18 height 18
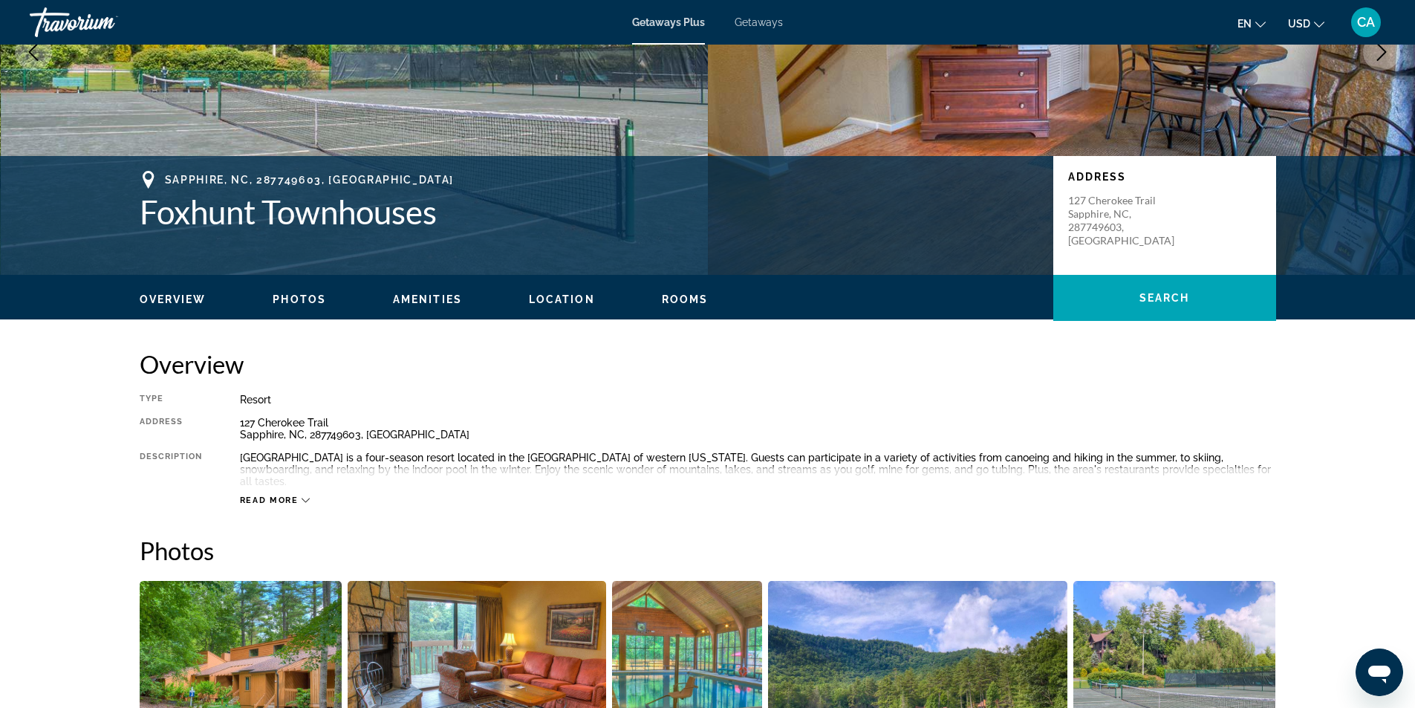
scroll to position [223, 0]
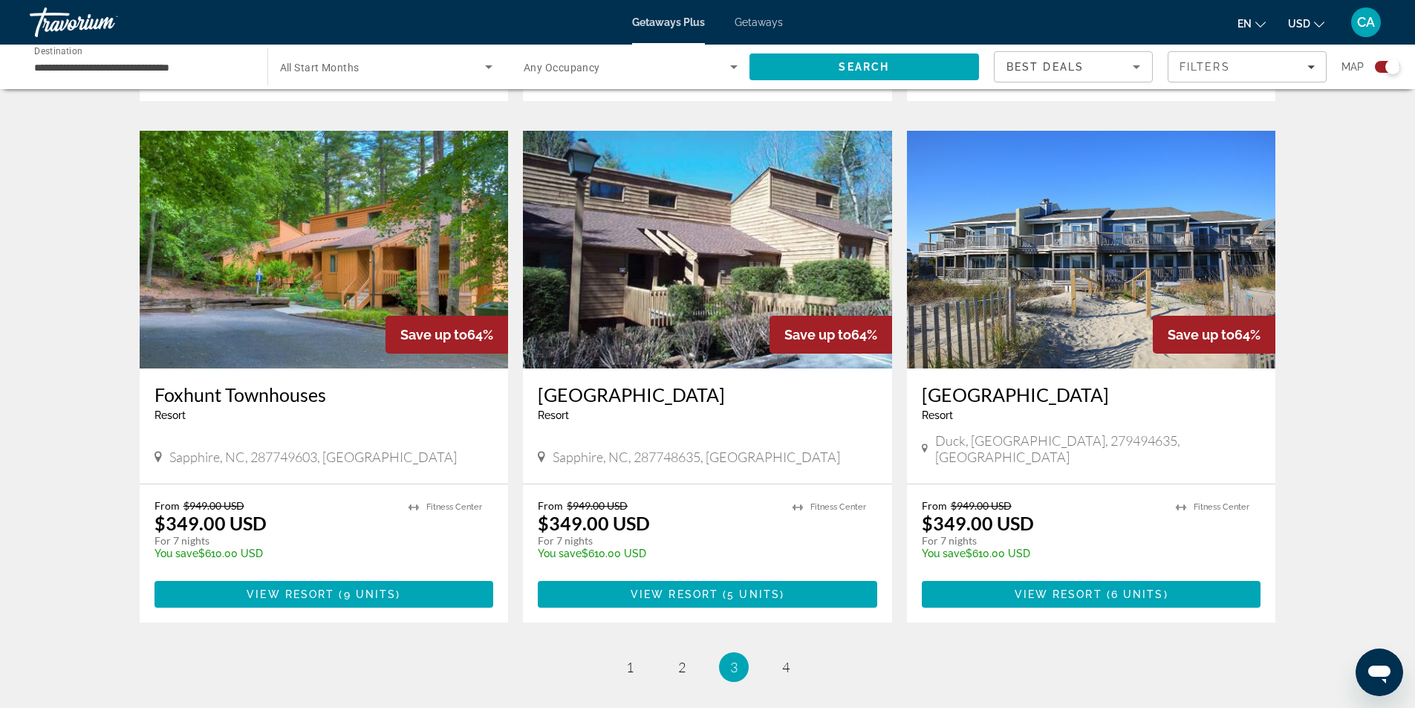
scroll to position [2005, 0]
